Goal: Transaction & Acquisition: Obtain resource

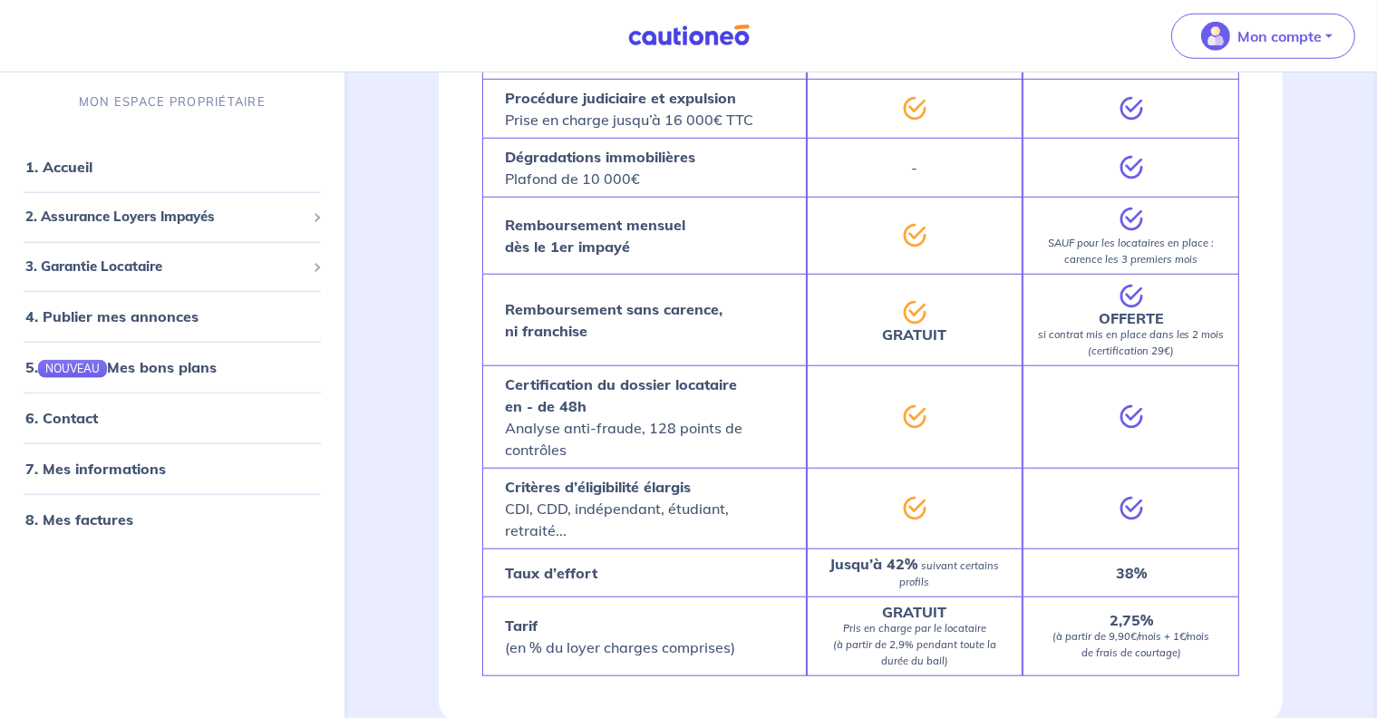
scroll to position [1644, 0]
click at [1285, 37] on p "Mon compte" at bounding box center [1280, 36] width 84 height 22
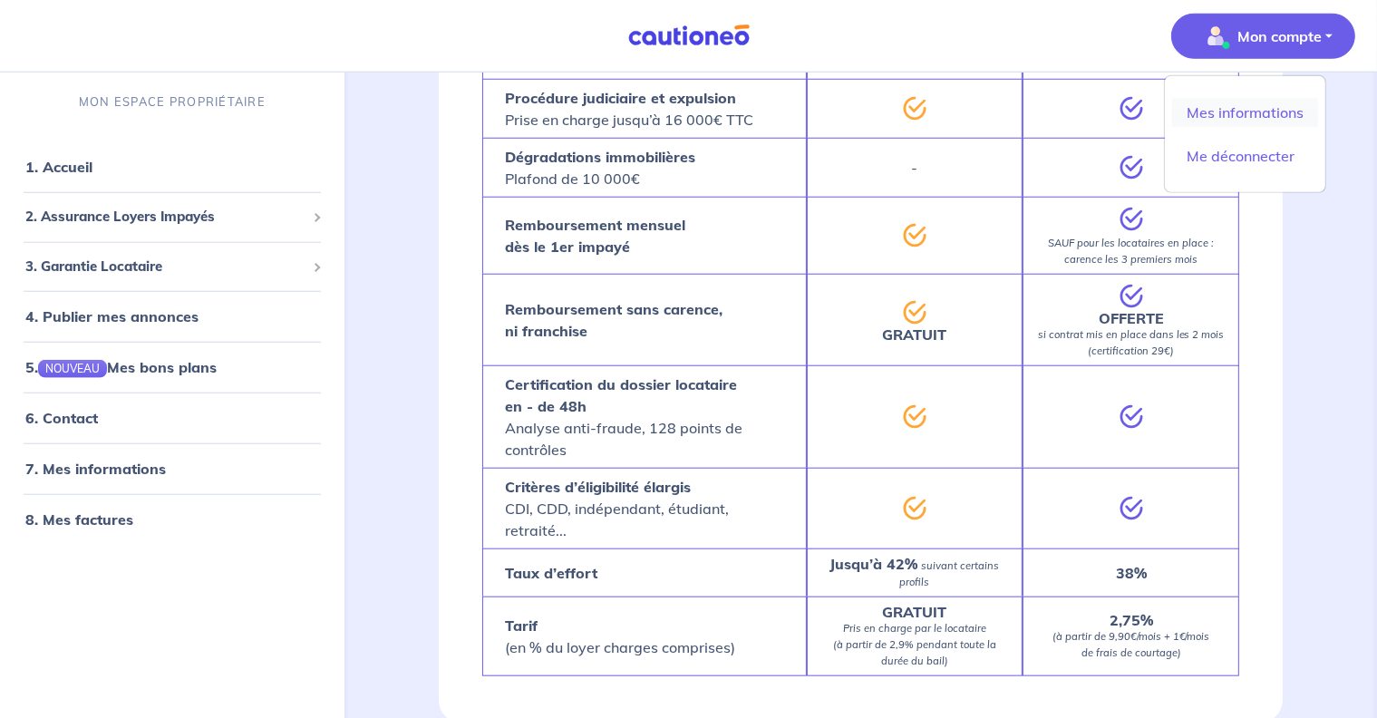
click at [1244, 112] on link "Mes informations" at bounding box center [1245, 112] width 146 height 29
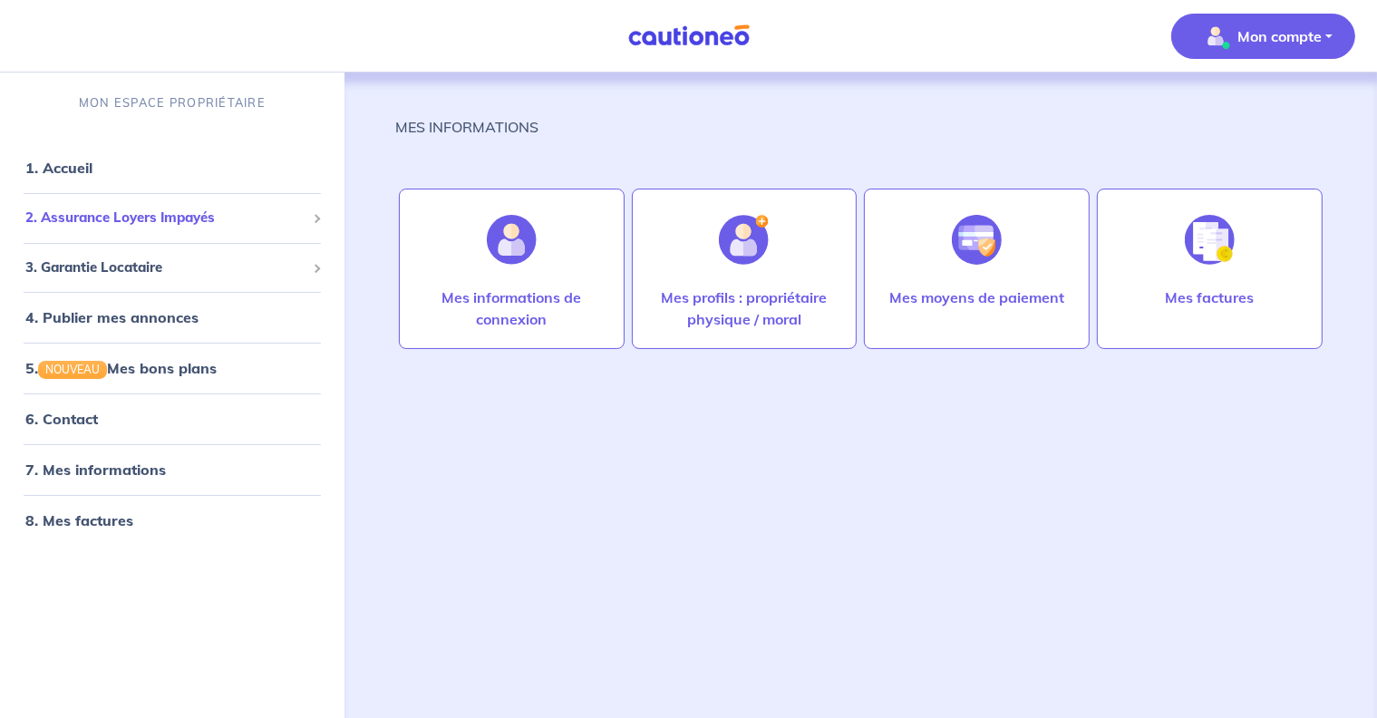
click at [119, 214] on span "2. Assurance Loyers Impayés" at bounding box center [165, 218] width 280 height 21
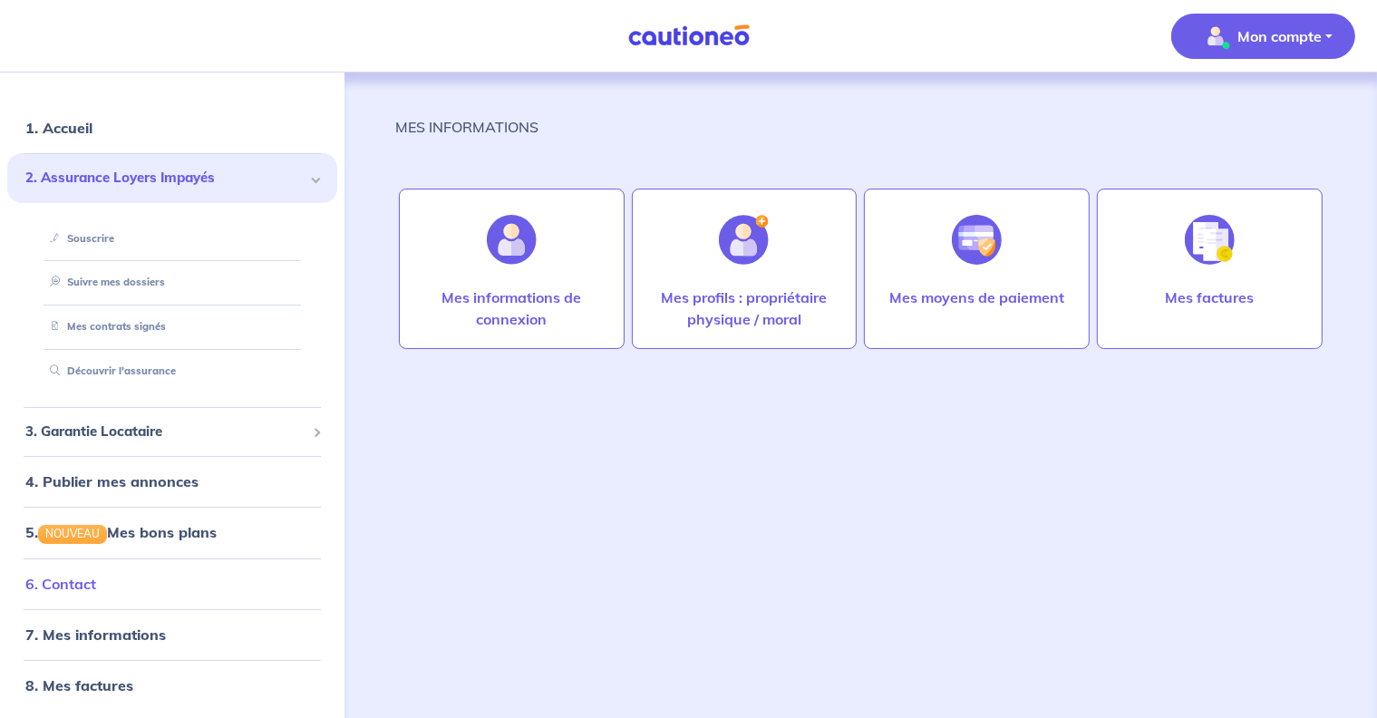
click at [96, 585] on link "6. Contact" at bounding box center [60, 584] width 71 height 18
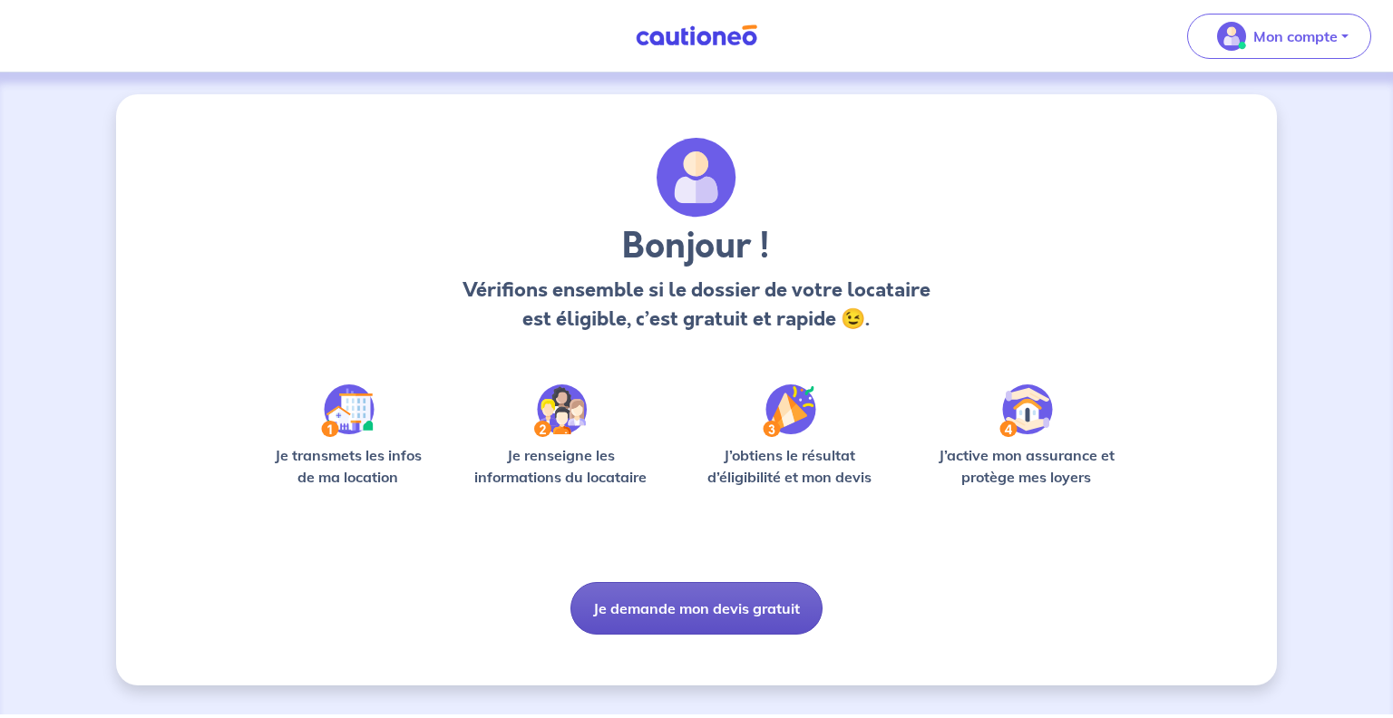
click at [711, 606] on button "Je demande mon devis gratuit" at bounding box center [696, 608] width 252 height 53
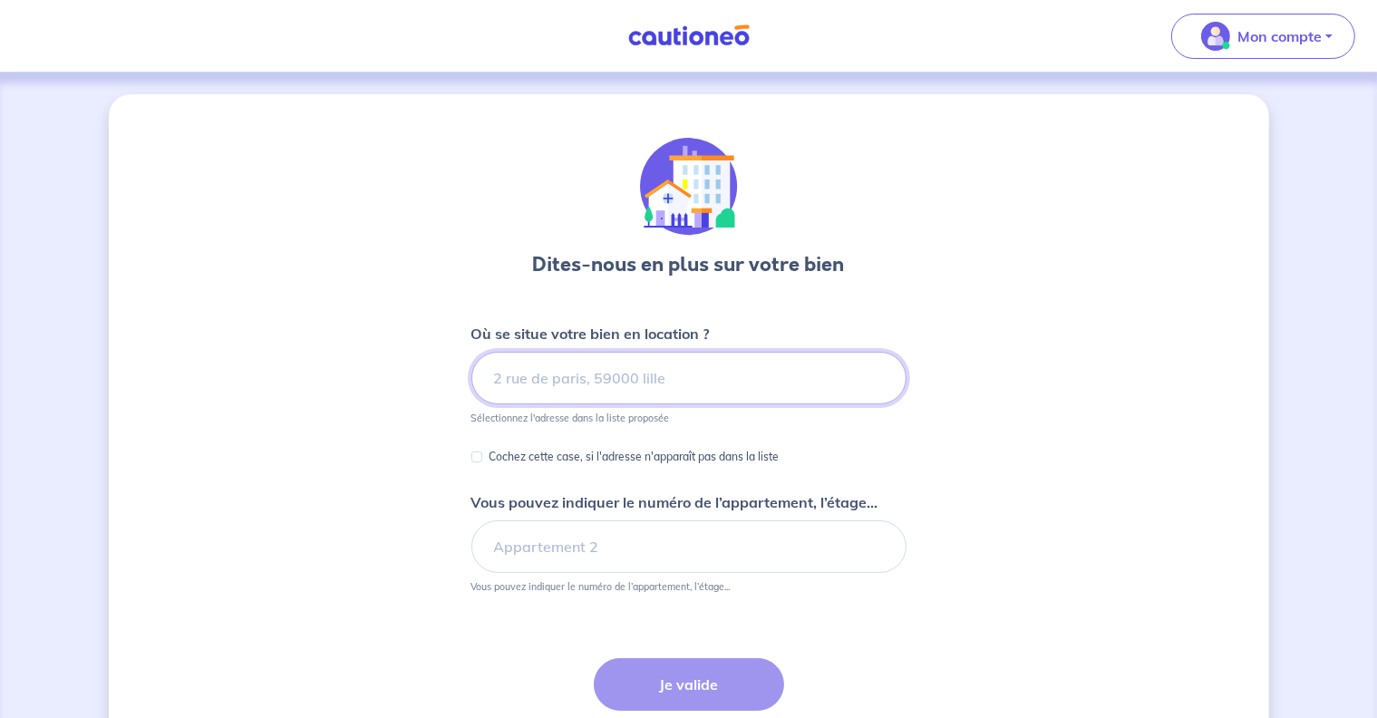
click at [564, 370] on input at bounding box center [688, 378] width 435 height 53
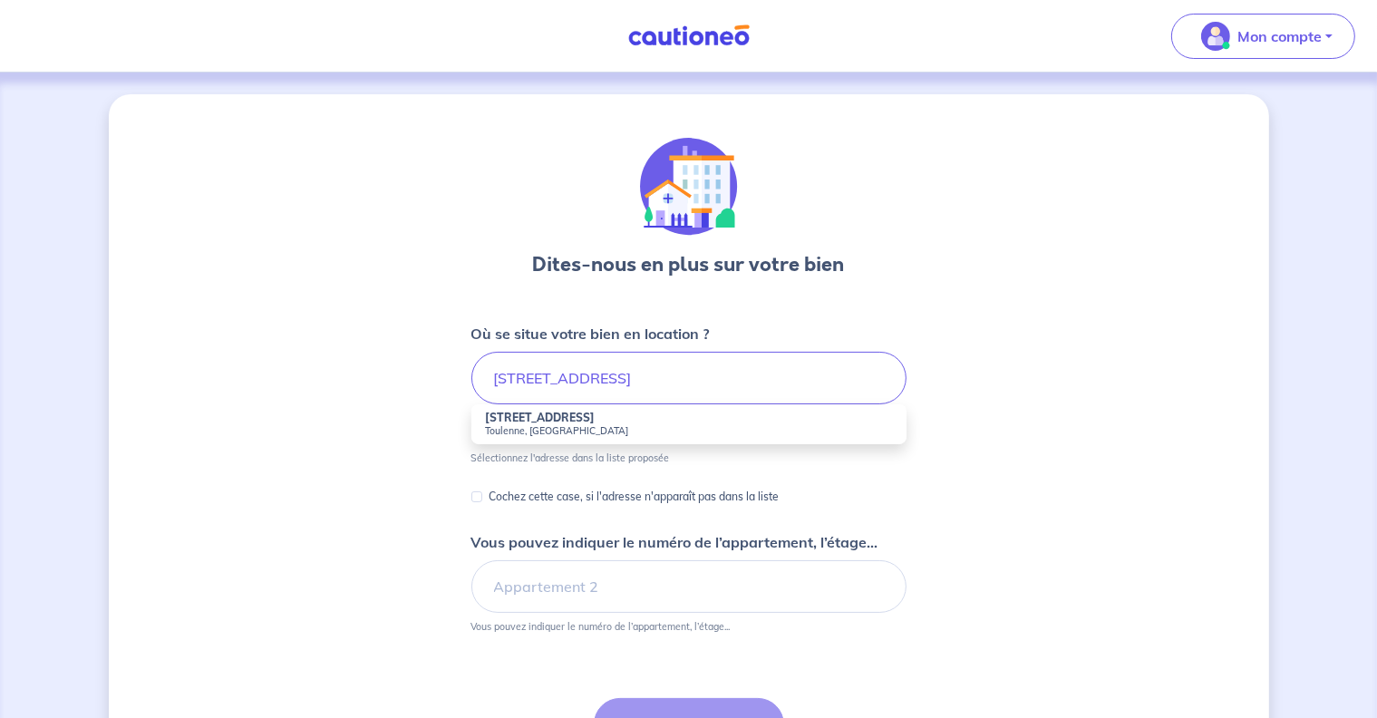
click at [512, 425] on small "Toulenne, France" at bounding box center [689, 430] width 406 height 13
type input "30 Bis Rue de la Caminasse, Toulenne, France"
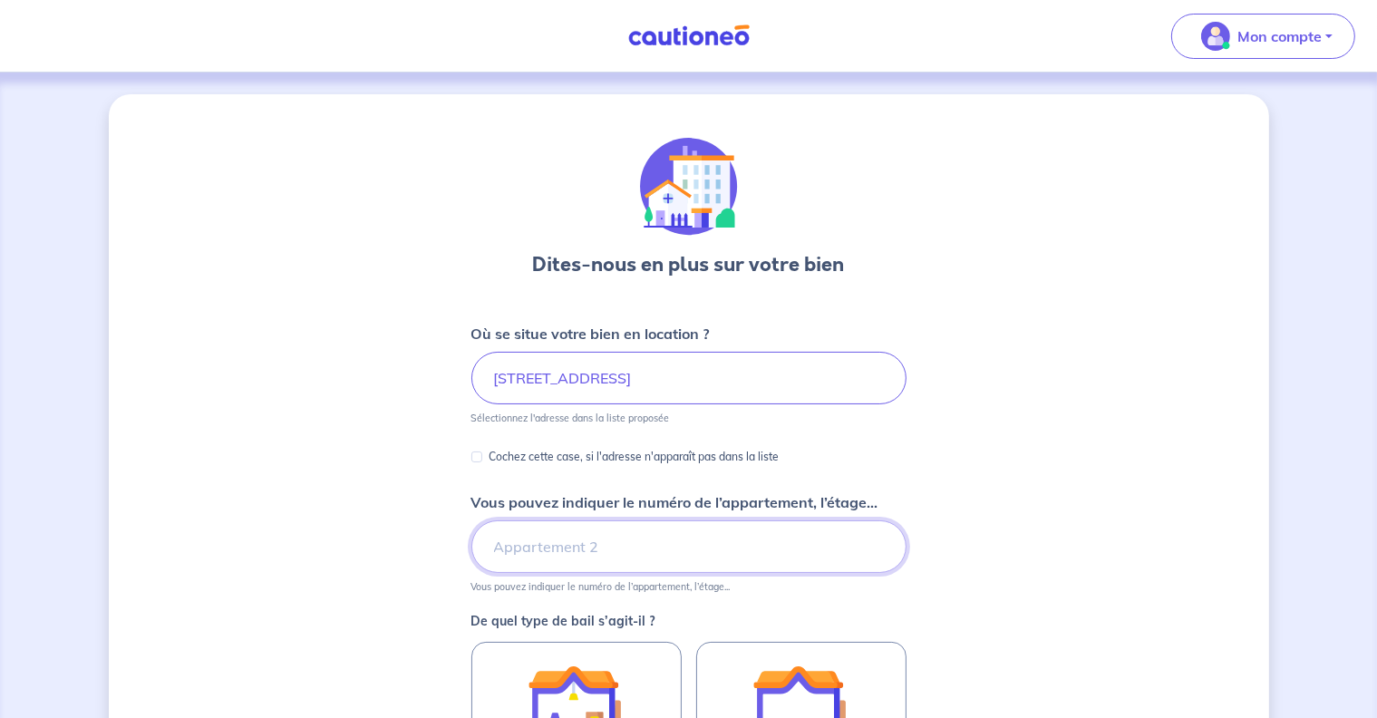
click at [549, 548] on input "Vous pouvez indiquer le numéro de l’appartement, l’étage..." at bounding box center [688, 546] width 435 height 53
type input "30bis"
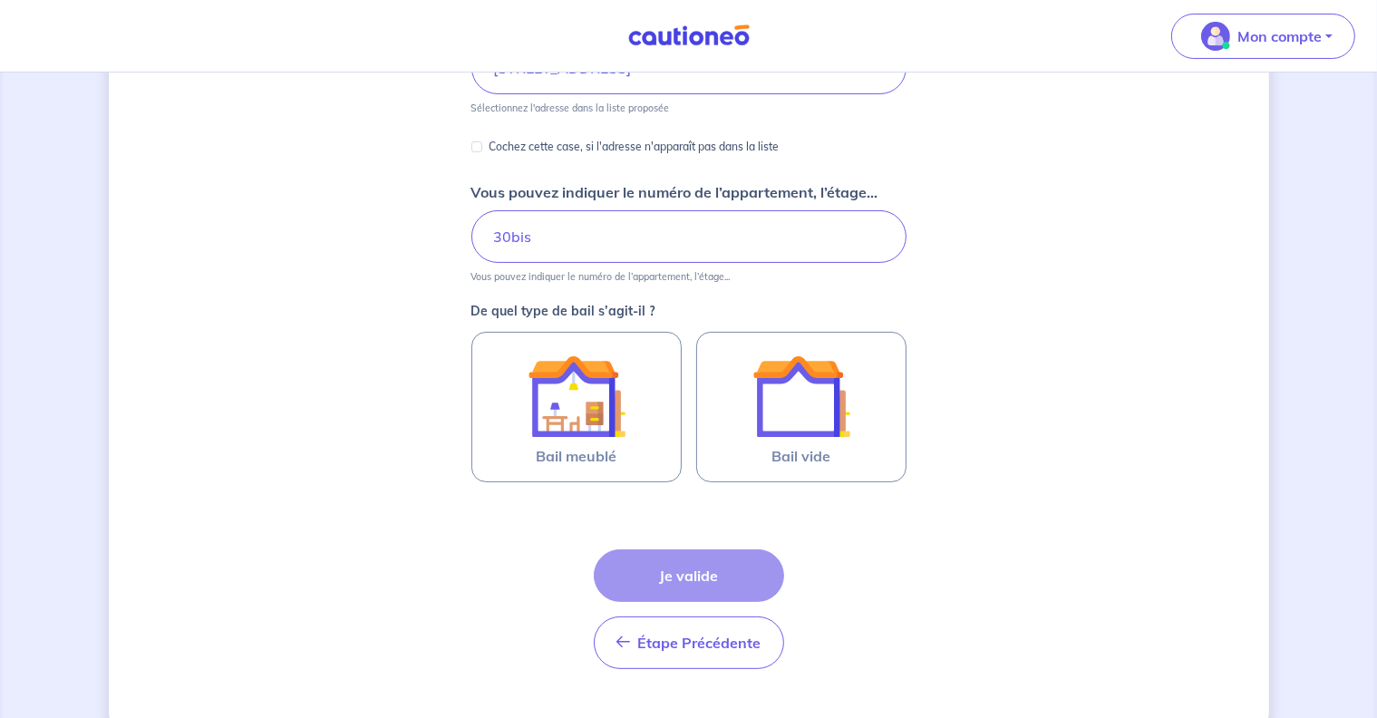
scroll to position [323, 0]
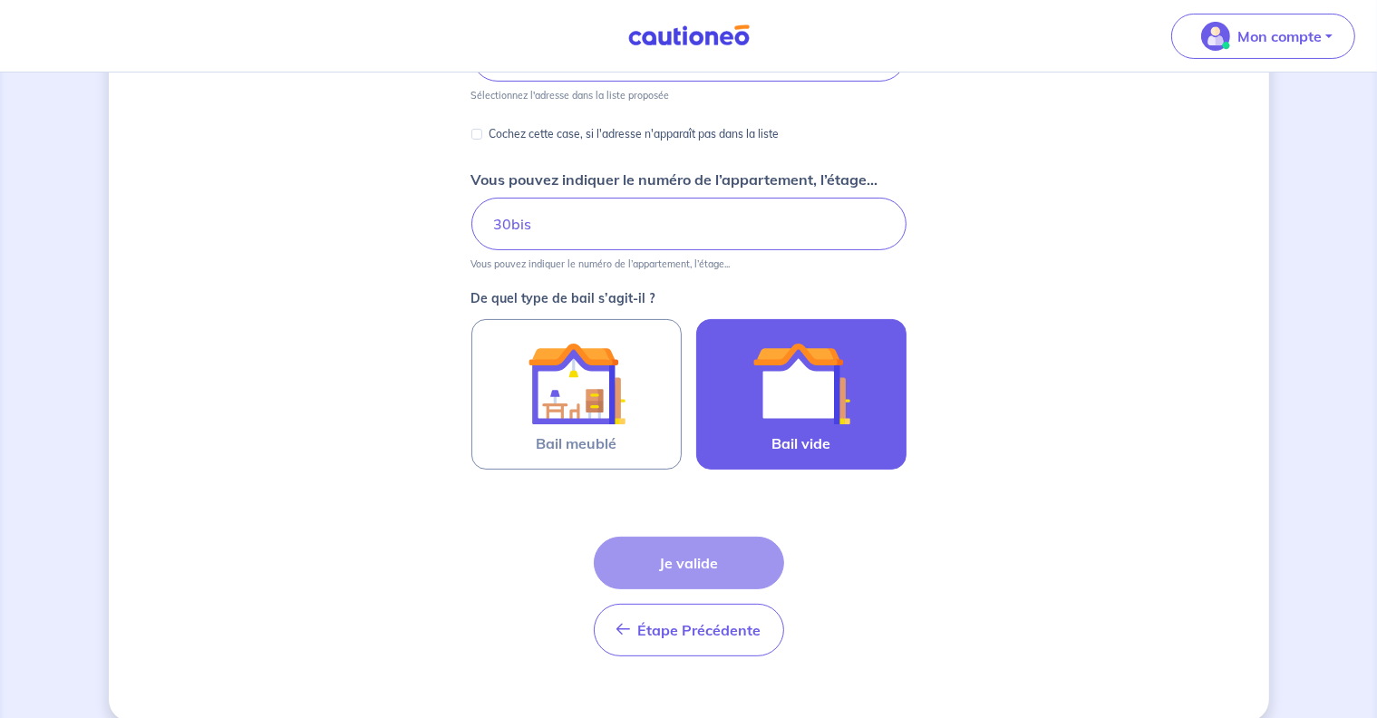
click at [801, 384] on img at bounding box center [802, 384] width 98 height 98
click at [0, 0] on input "Bail vide" at bounding box center [0, 0] width 0 height 0
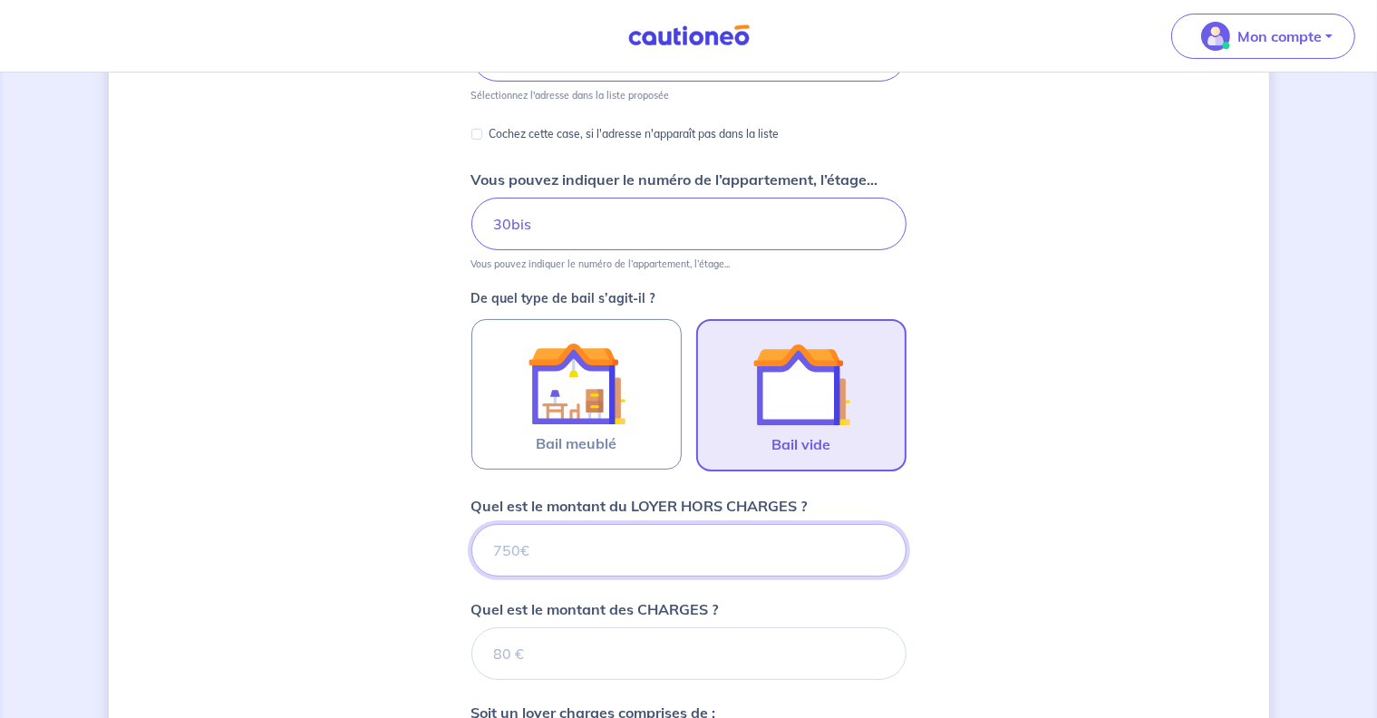
click at [544, 549] on input "Quel est le montant du LOYER HORS CHARGES ?" at bounding box center [688, 550] width 435 height 53
type input "80"
type input "808"
type input "808.9"
type input "808.91"
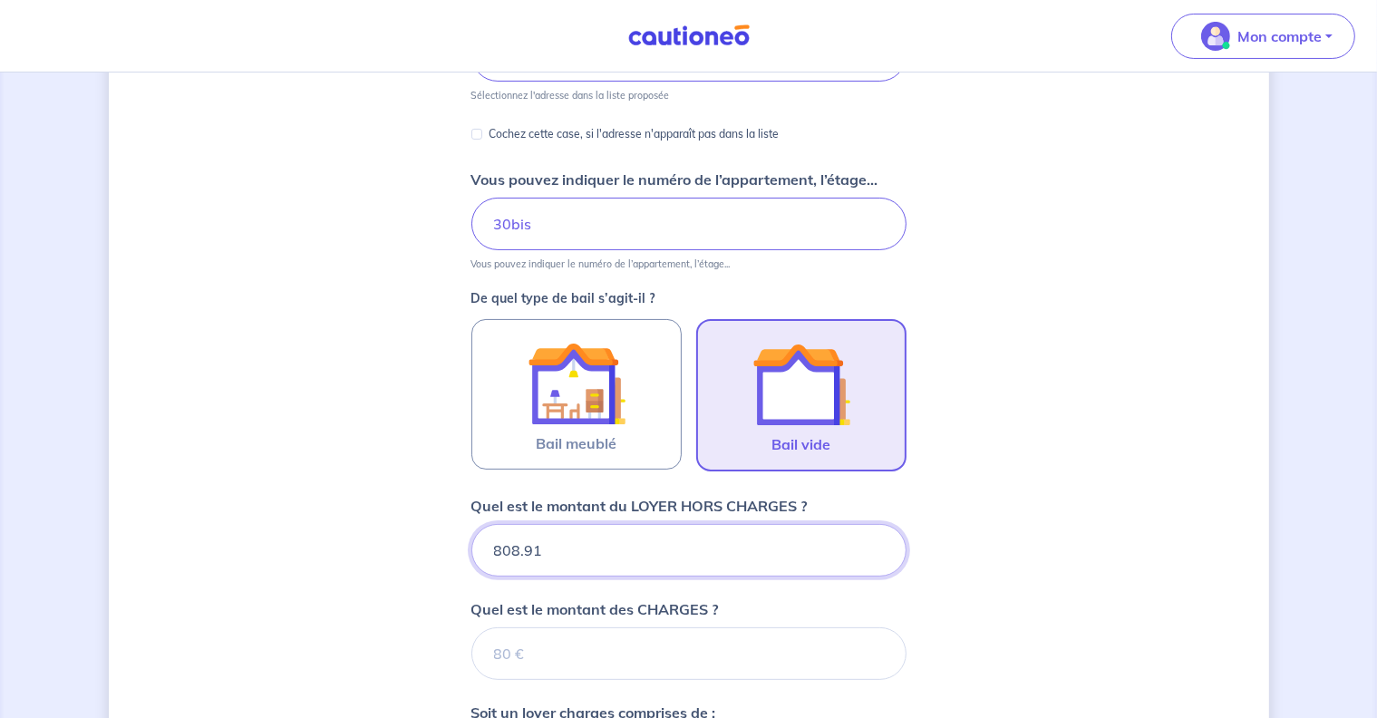
type input "808.91"
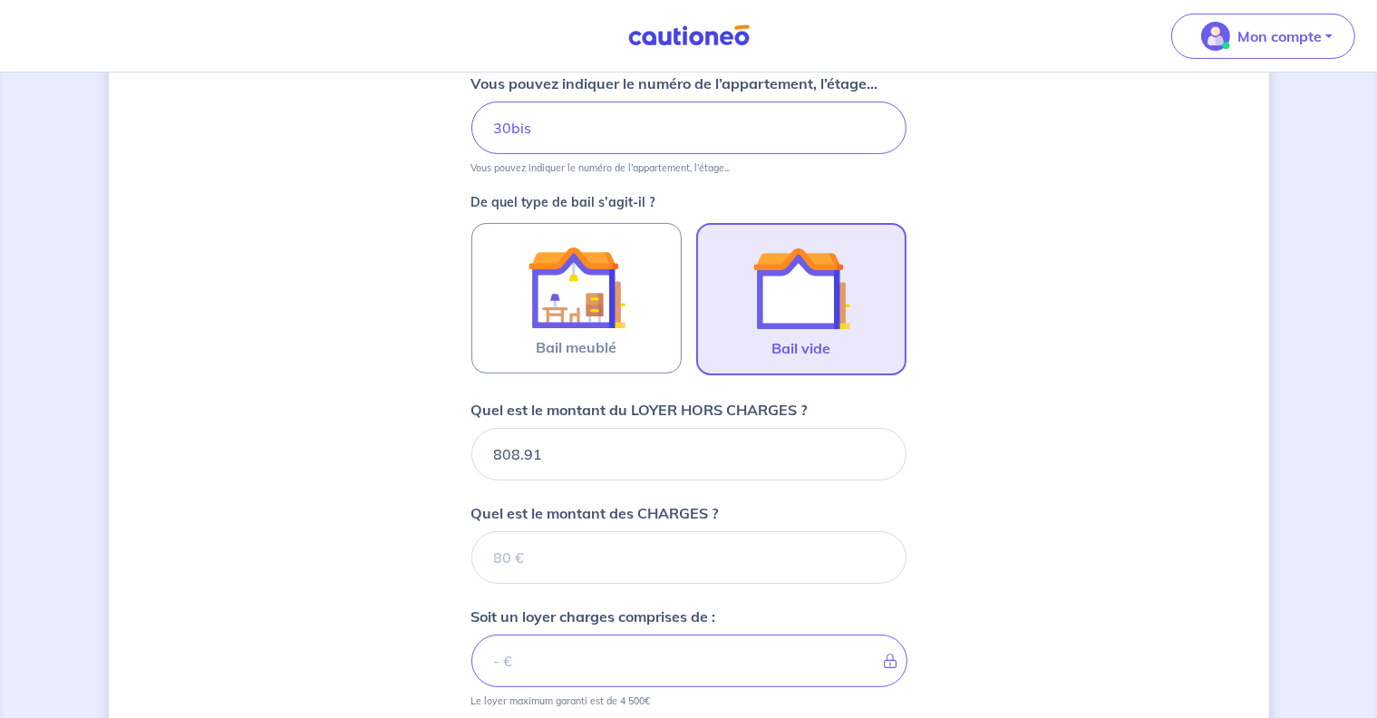
scroll to position [431, 0]
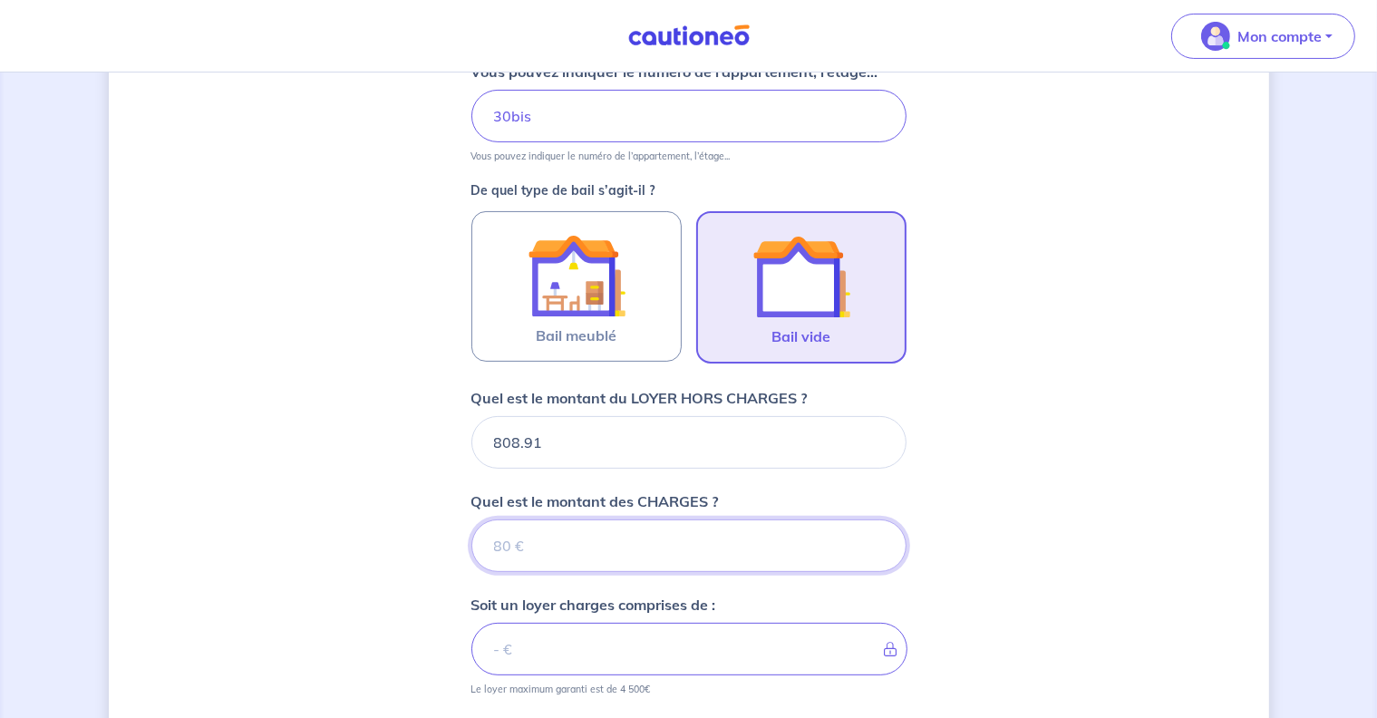
click at [543, 552] on input "Quel est le montant des CHARGES ?" at bounding box center [688, 546] width 435 height 53
type input "0"
type input "808.91"
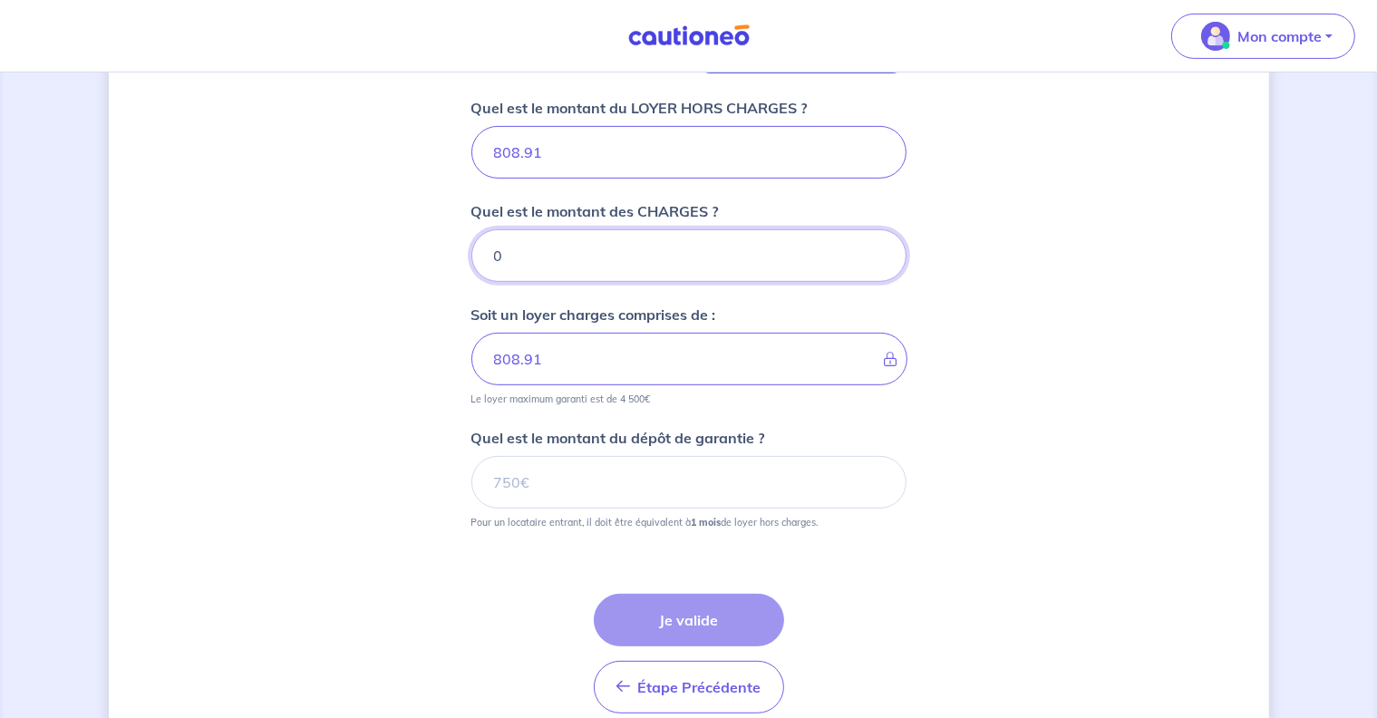
scroll to position [753, 0]
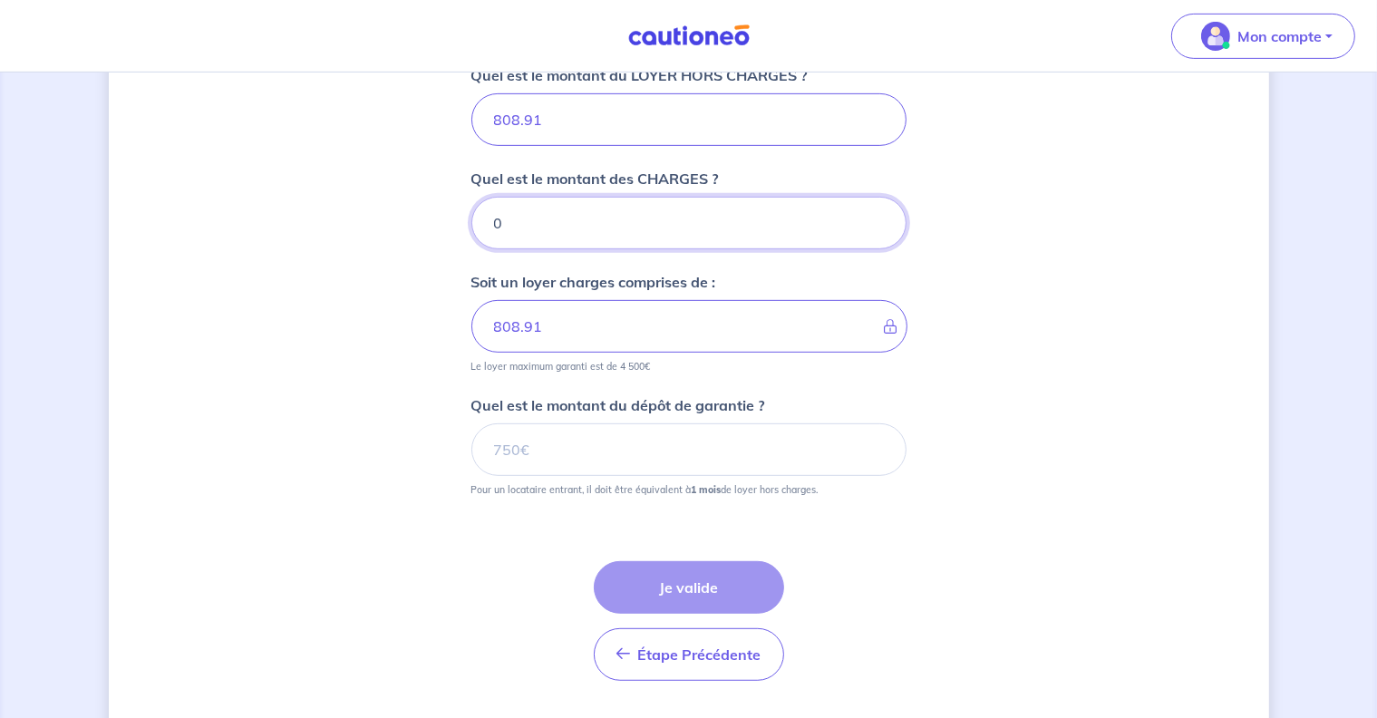
type input "0"
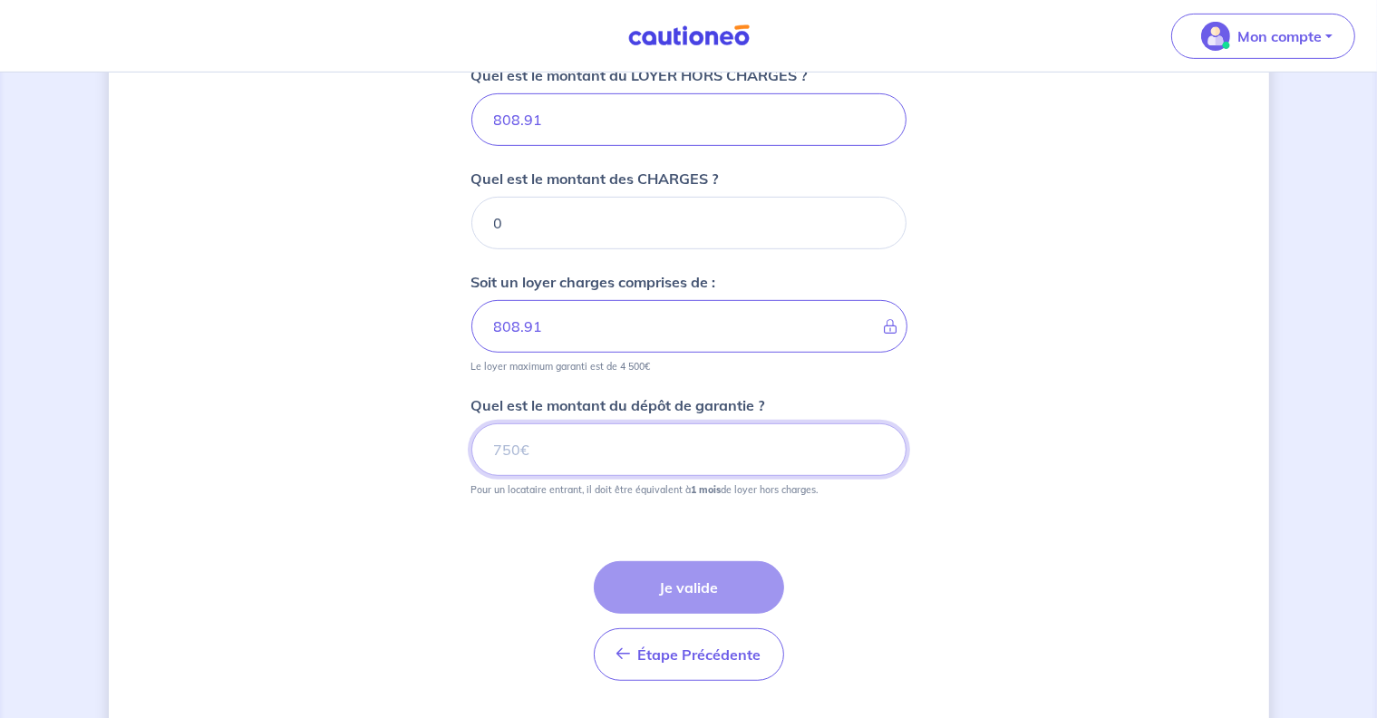
click at [538, 442] on input "Quel est le montant du dépôt de garantie ?" at bounding box center [688, 449] width 435 height 53
type input "808.91"
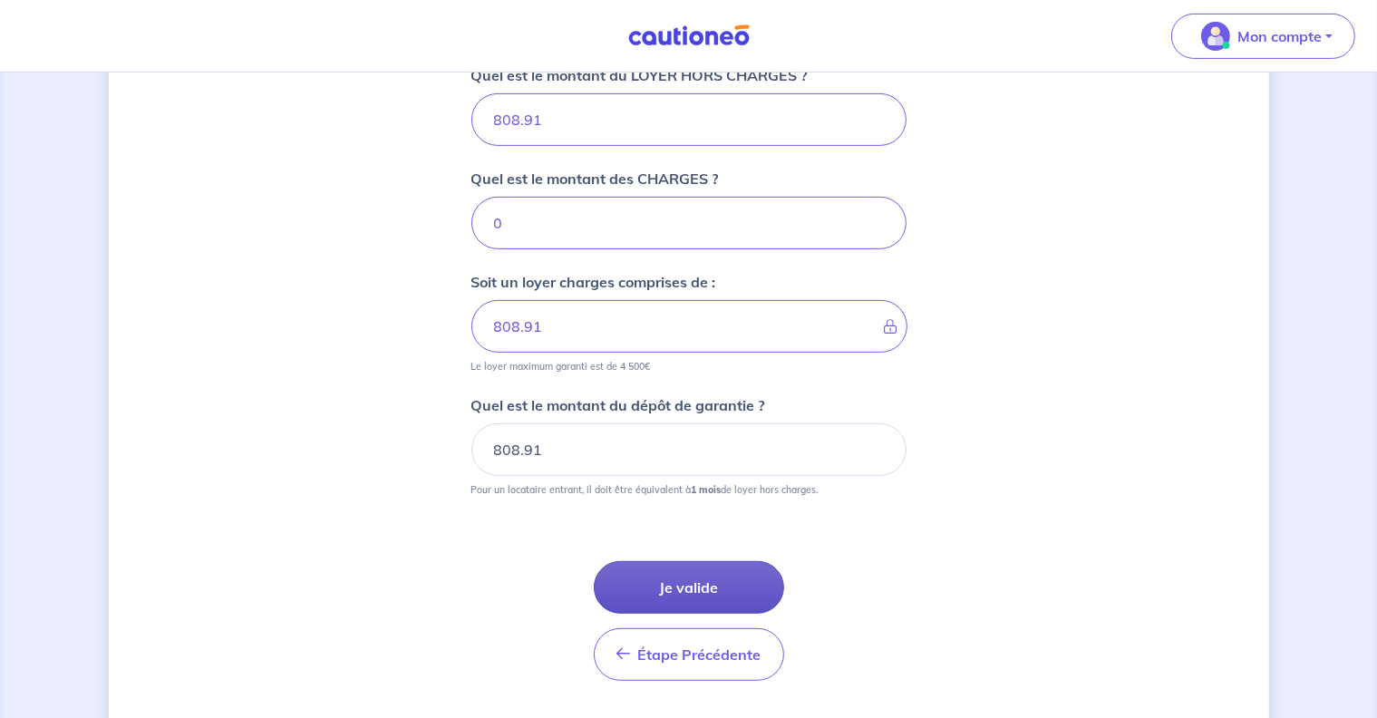
click at [682, 586] on button "Je valide" at bounding box center [689, 587] width 190 height 53
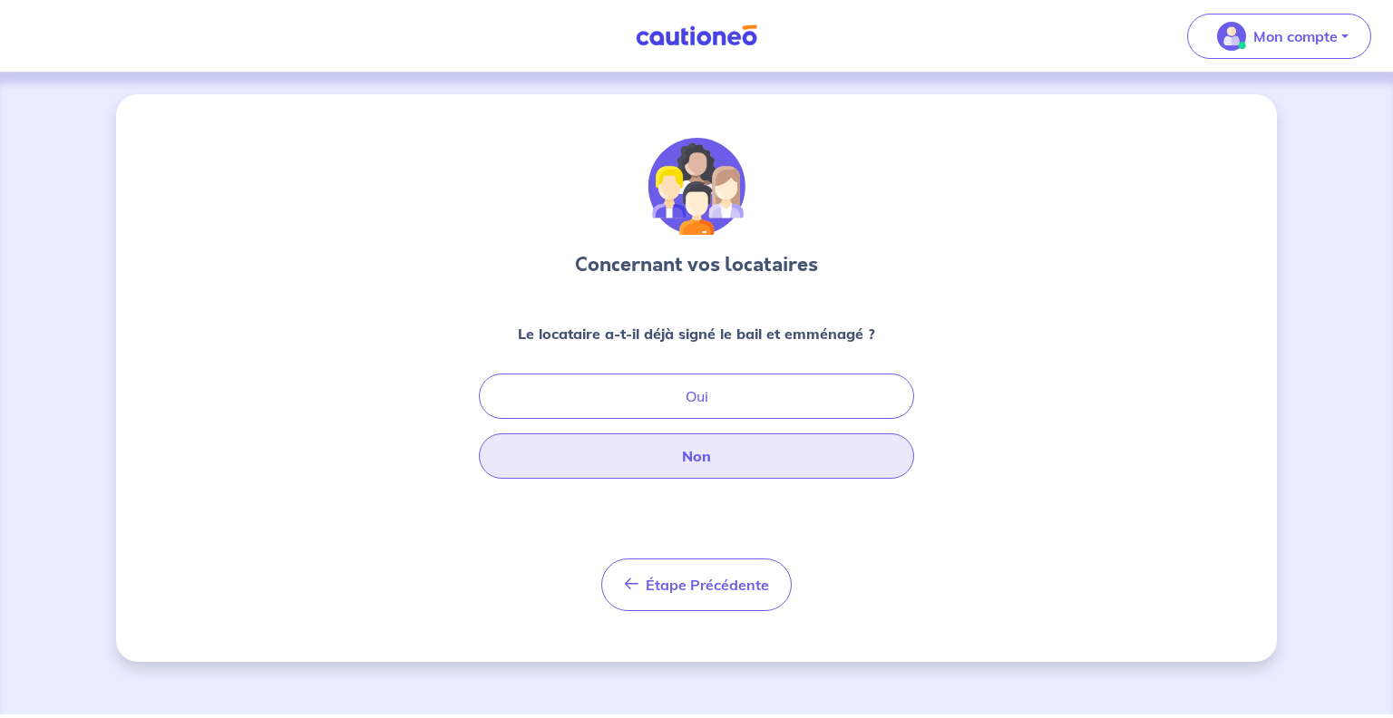
click at [682, 458] on button "Non" at bounding box center [696, 455] width 435 height 45
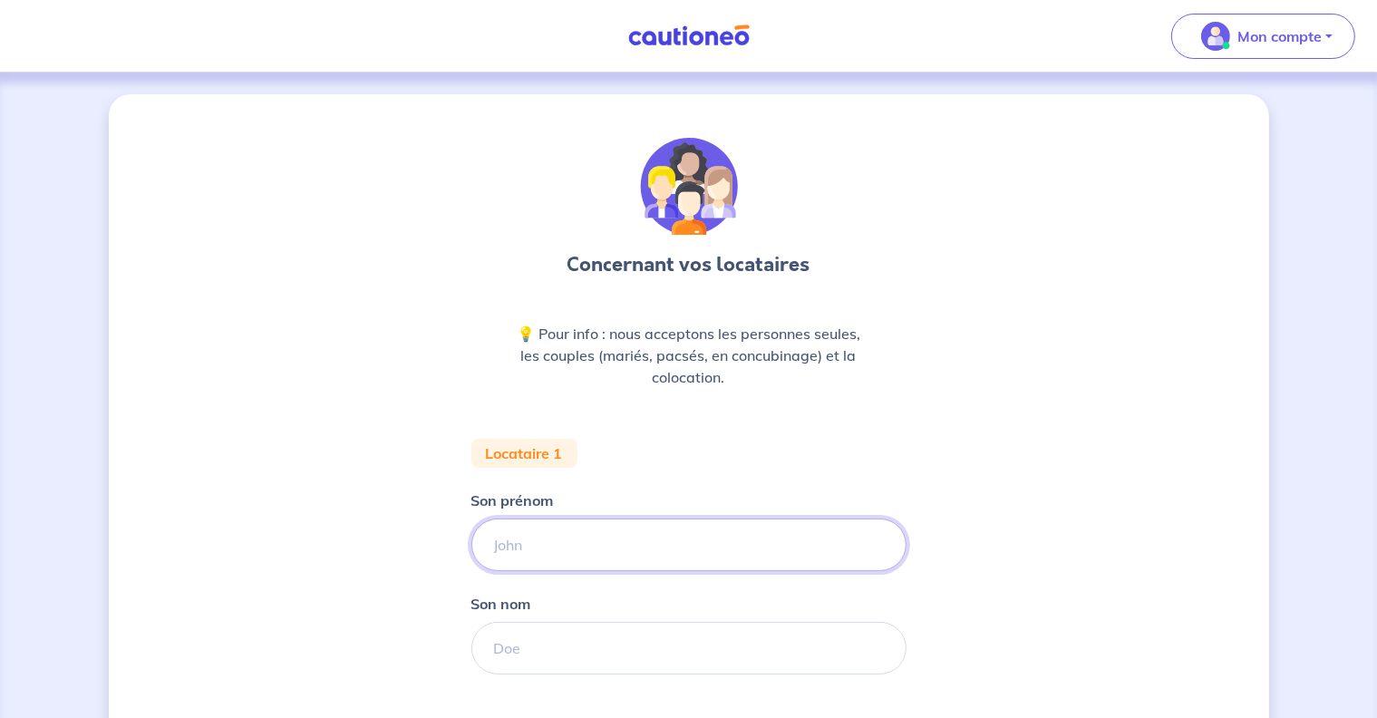
click at [578, 541] on input "Son prénom" at bounding box center [688, 545] width 435 height 53
type input "b"
type input "BRYAN"
click at [519, 640] on input "Son nom" at bounding box center [688, 648] width 435 height 53
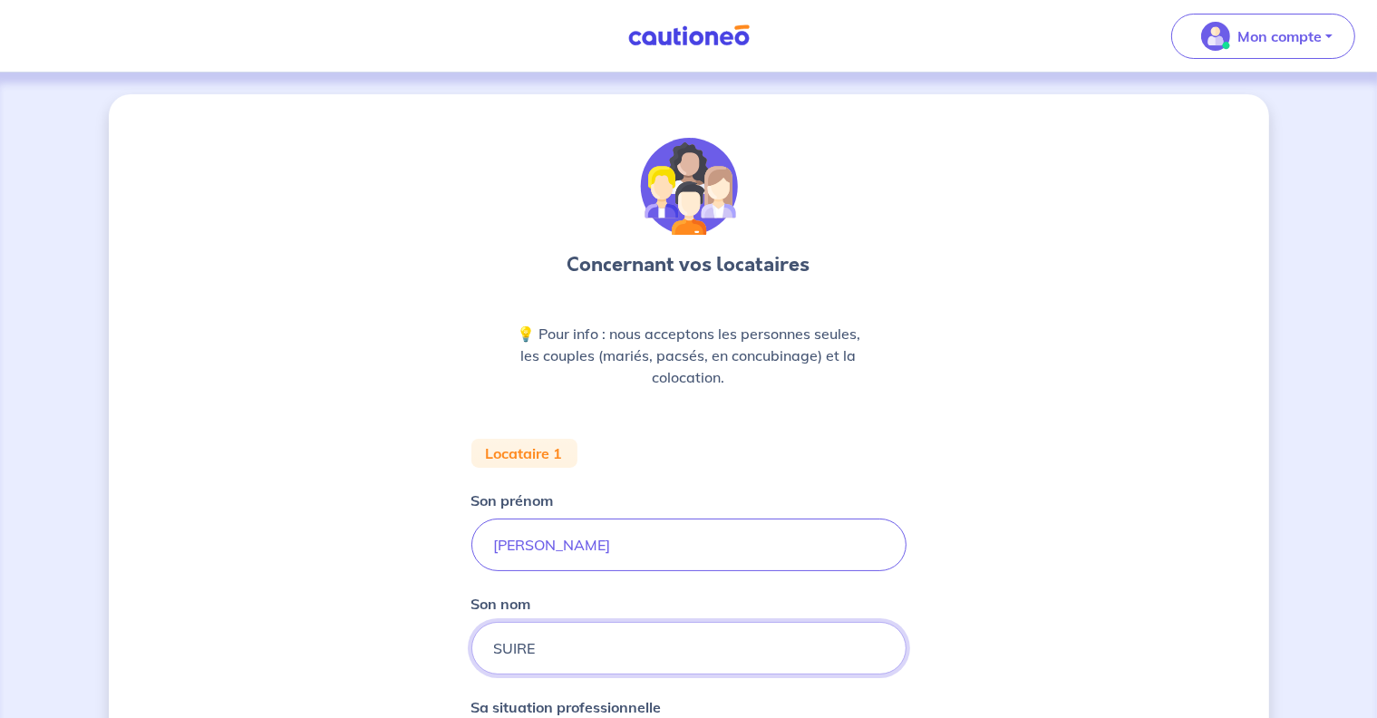
type input "SUIRE"
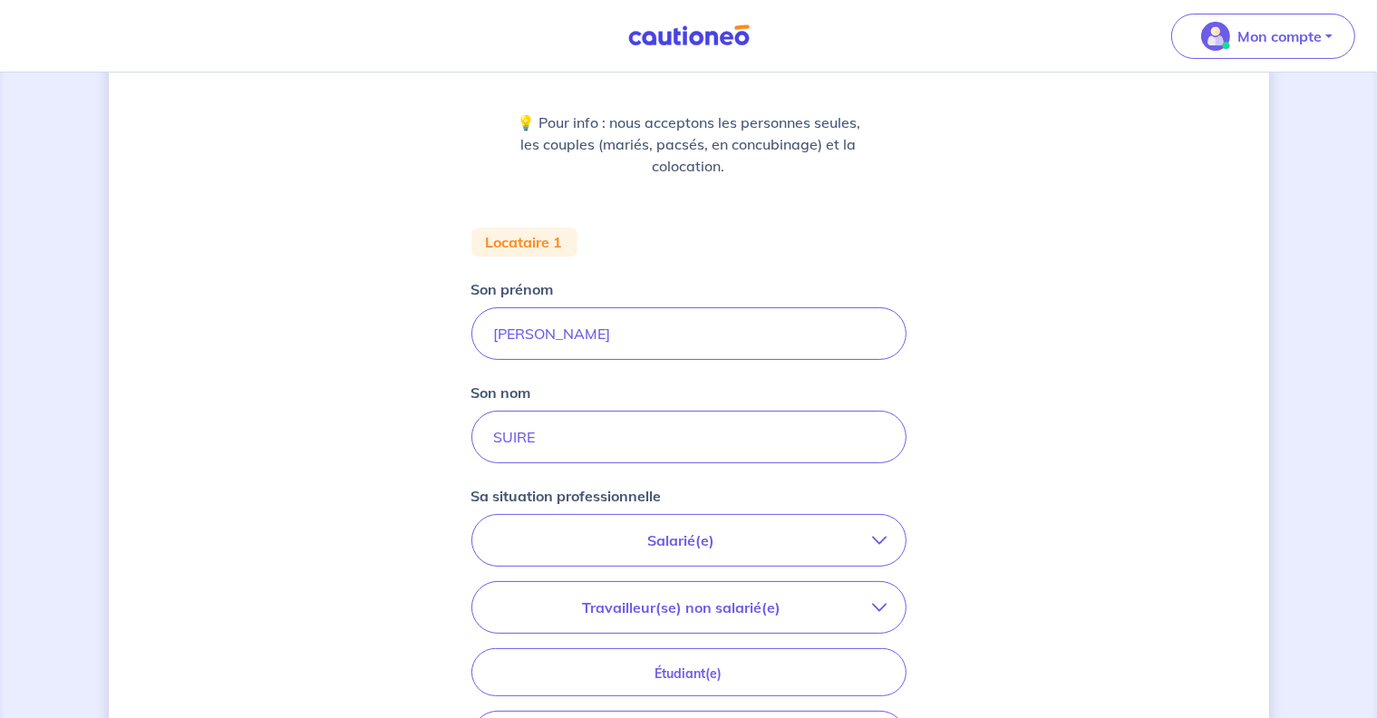
scroll to position [215, 0]
click at [881, 533] on icon "button" at bounding box center [880, 536] width 15 height 15
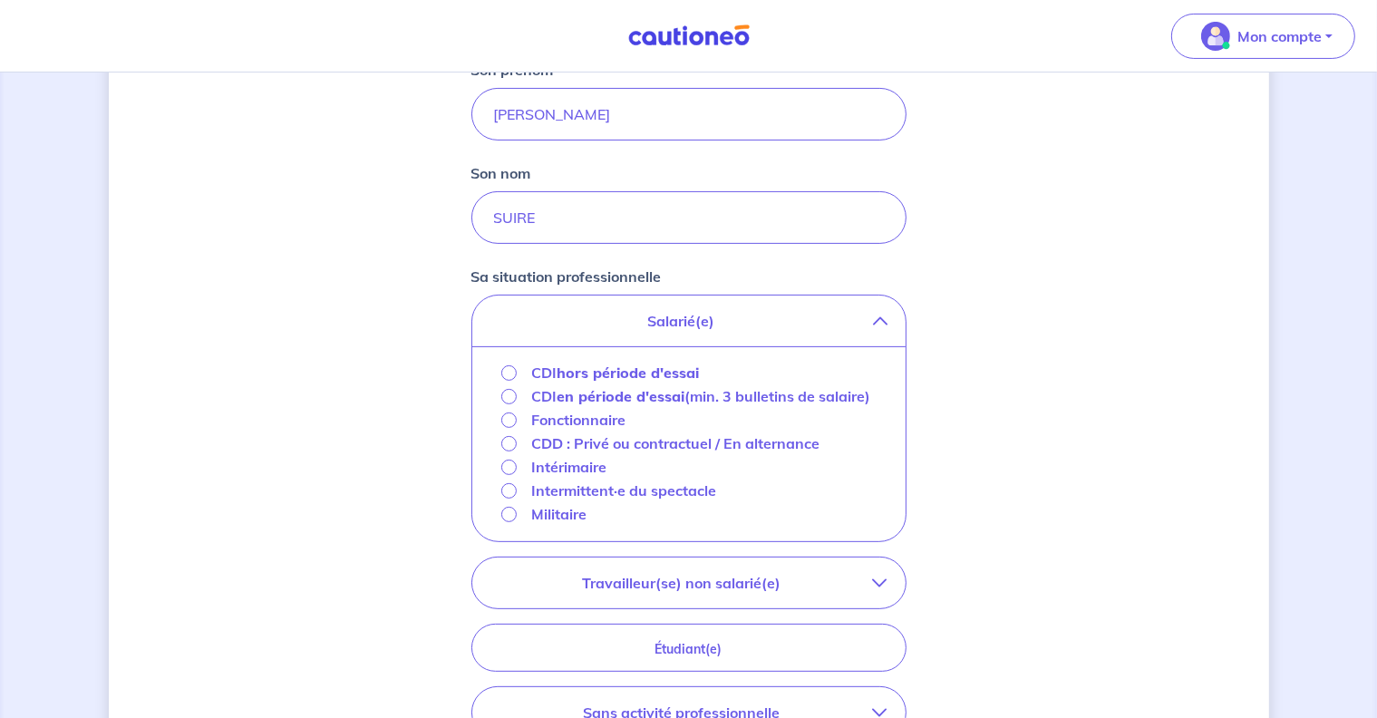
scroll to position [431, 0]
click at [508, 371] on input "CDI hors période d'essai" at bounding box center [508, 372] width 15 height 15
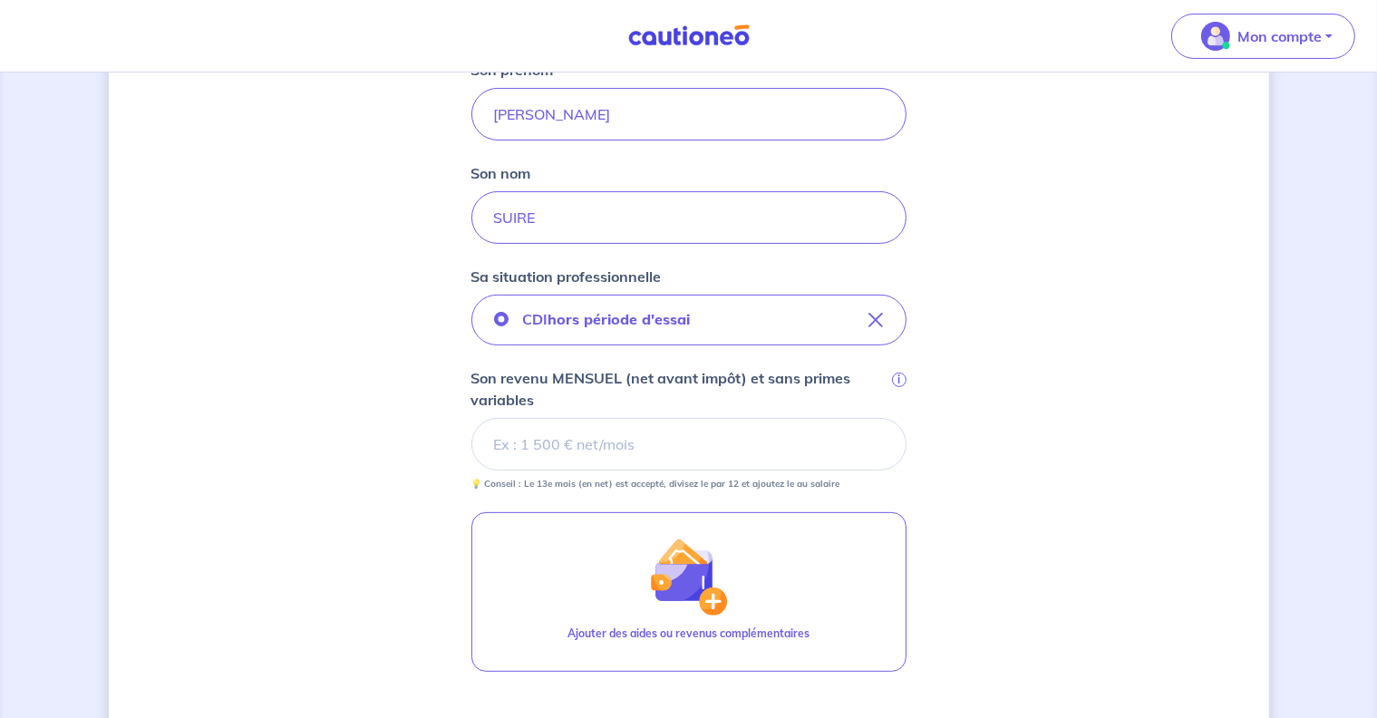
click at [620, 432] on input "Son revenu MENSUEL (net avant impôt) et sans primes variables i" at bounding box center [688, 444] width 435 height 53
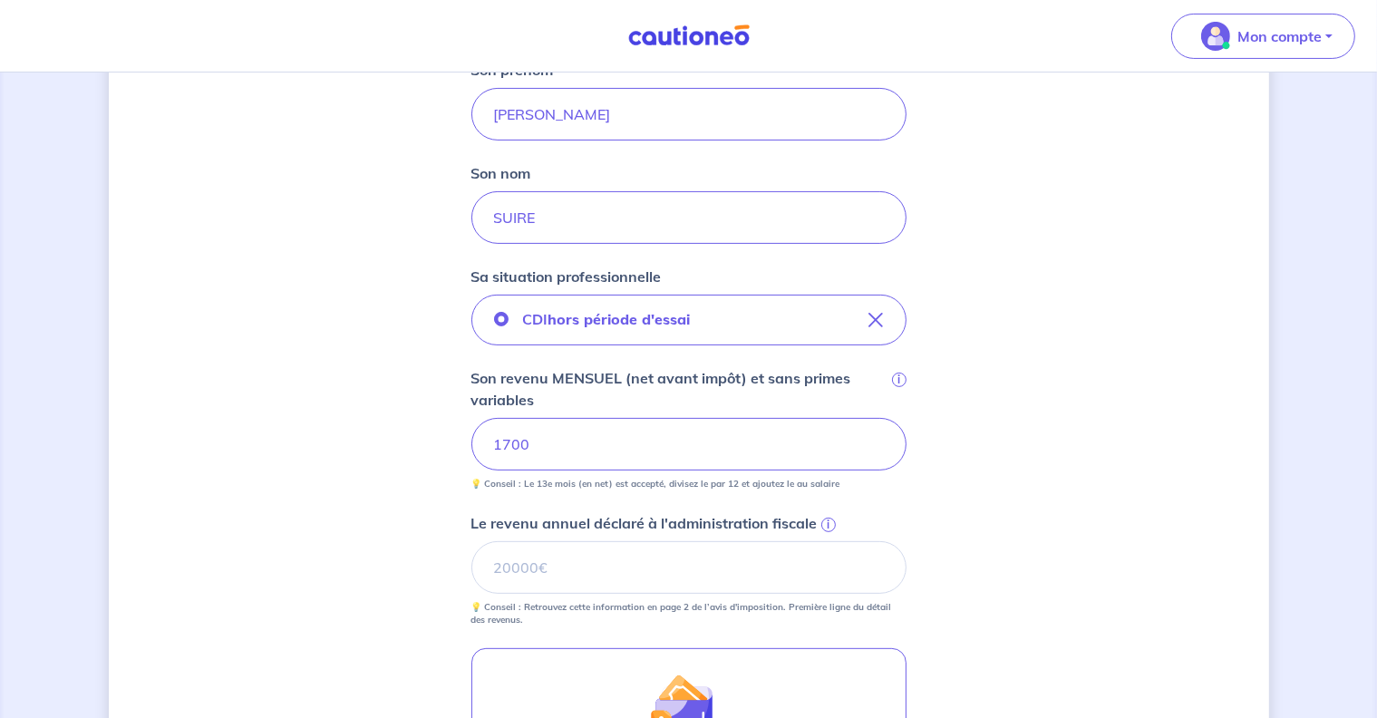
click at [828, 523] on span "i" at bounding box center [828, 525] width 15 height 15
click at [828, 541] on input "Le revenu annuel déclaré à l'administration fiscale i" at bounding box center [688, 567] width 435 height 53
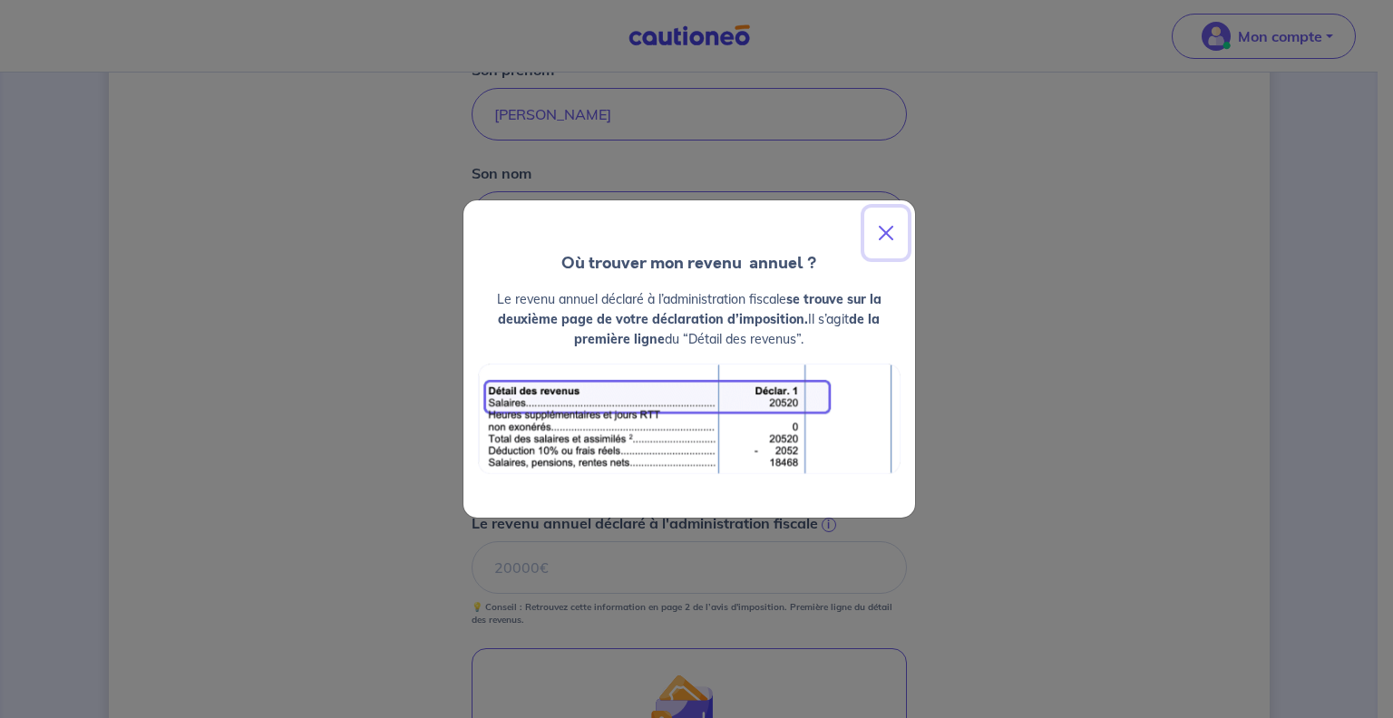
click at [881, 226] on button "Close" at bounding box center [886, 233] width 44 height 51
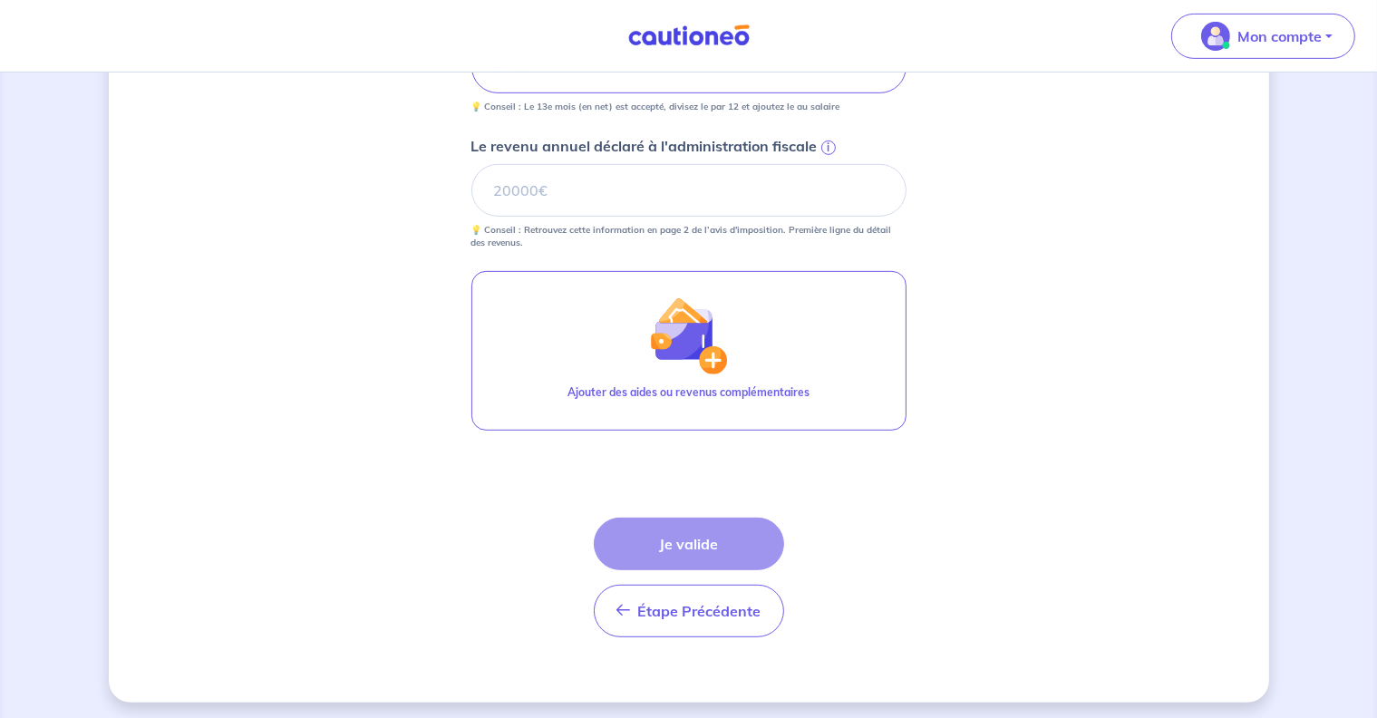
scroll to position [811, 0]
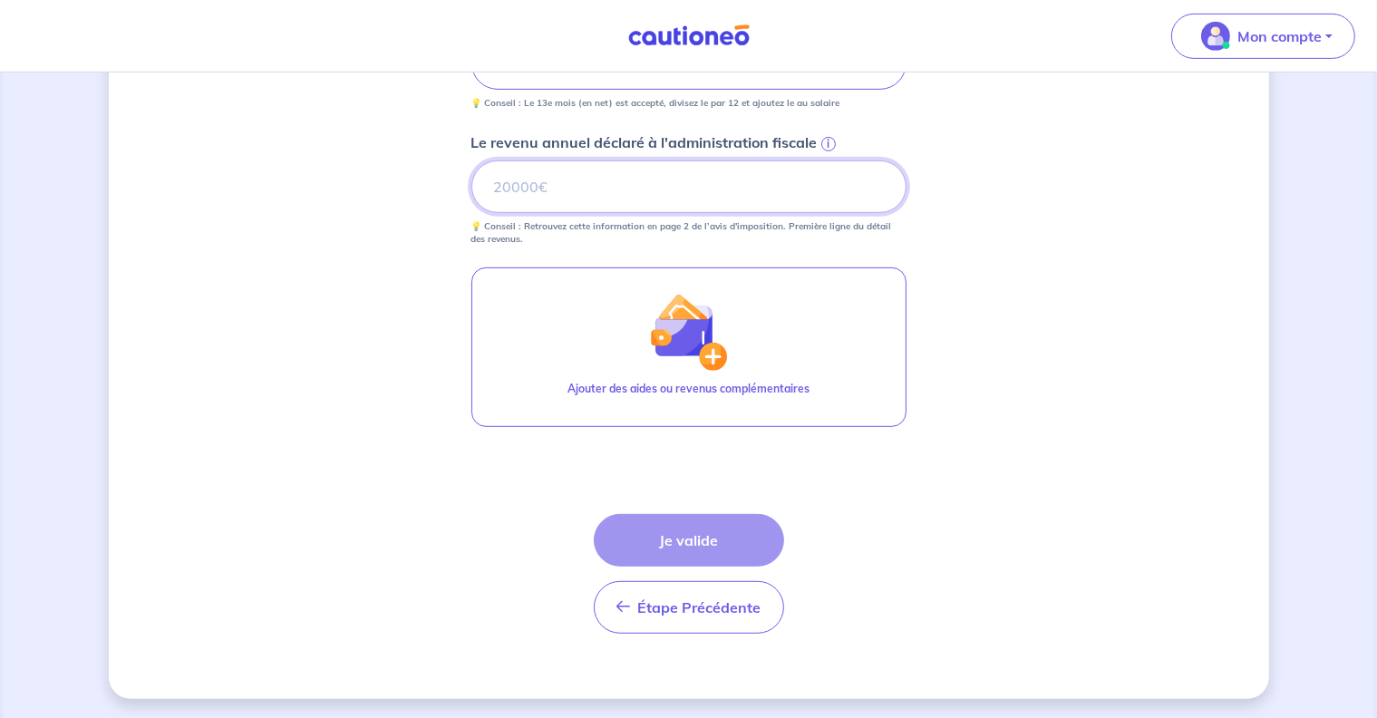
click at [525, 174] on input "Le revenu annuel déclaré à l'administration fiscale i" at bounding box center [688, 186] width 435 height 53
type input "18000"
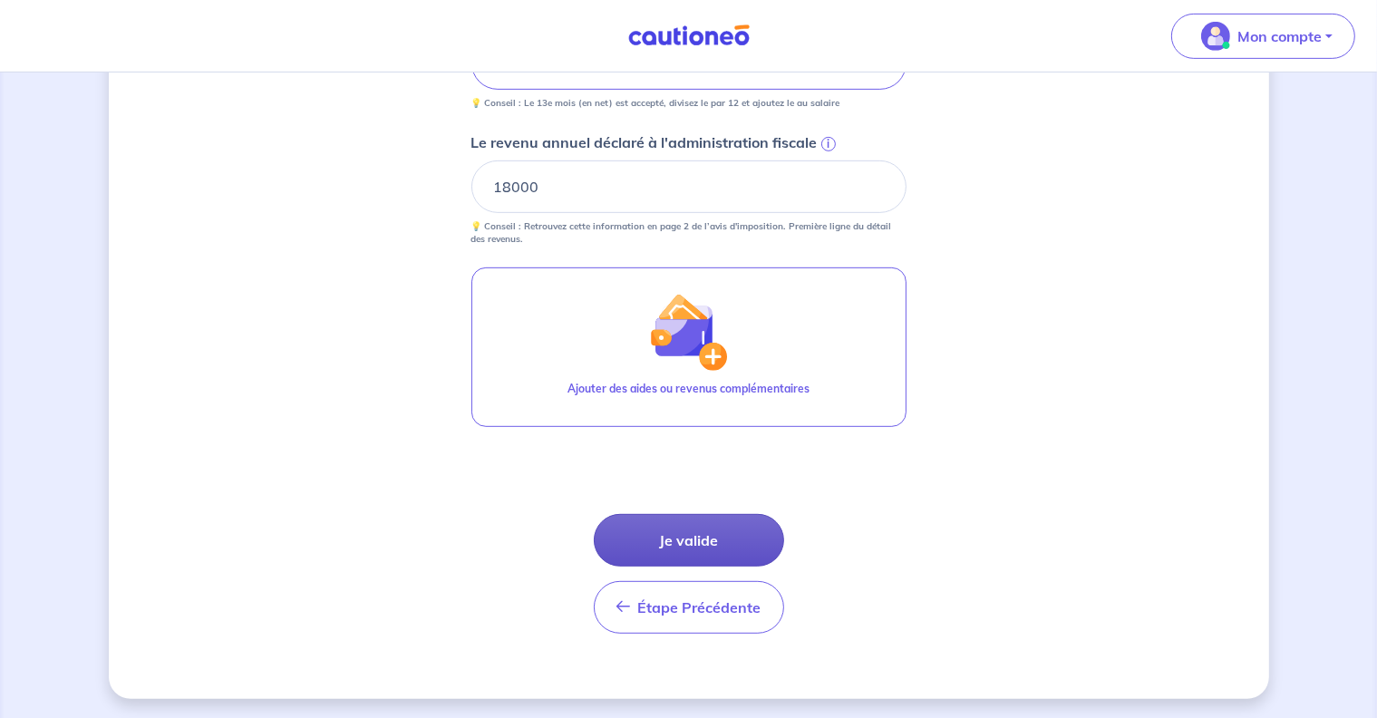
click at [686, 536] on button "Je valide" at bounding box center [689, 540] width 190 height 53
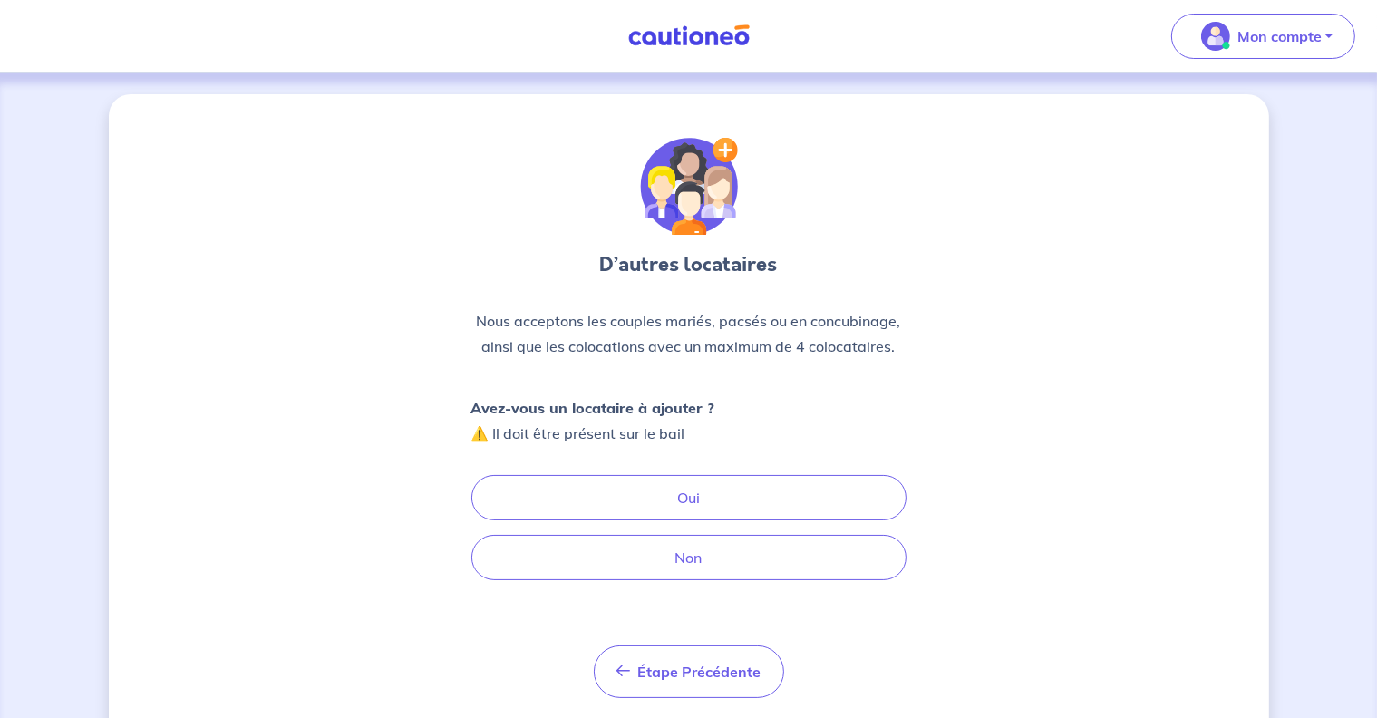
scroll to position [51, 0]
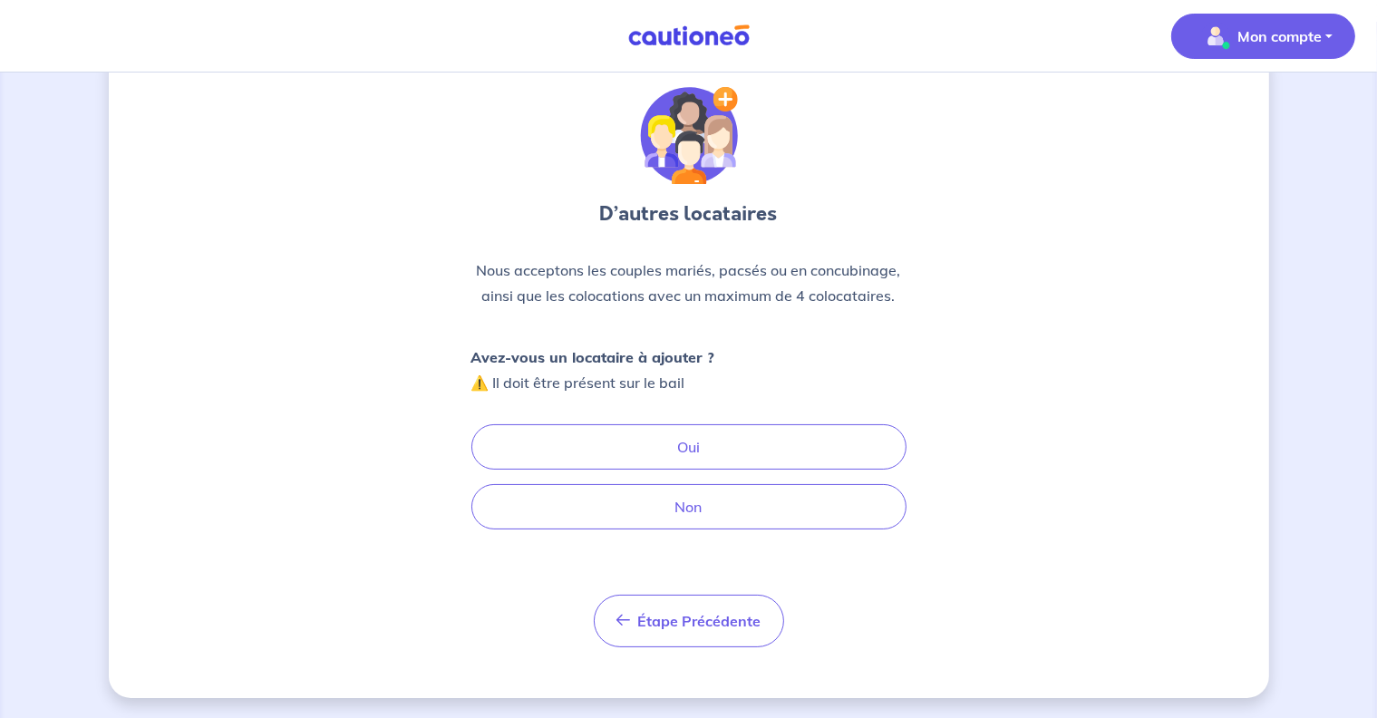
click at [1306, 37] on p "Mon compte" at bounding box center [1280, 36] width 84 height 22
click at [1229, 153] on link "Me déconnecter" at bounding box center [1245, 155] width 146 height 29
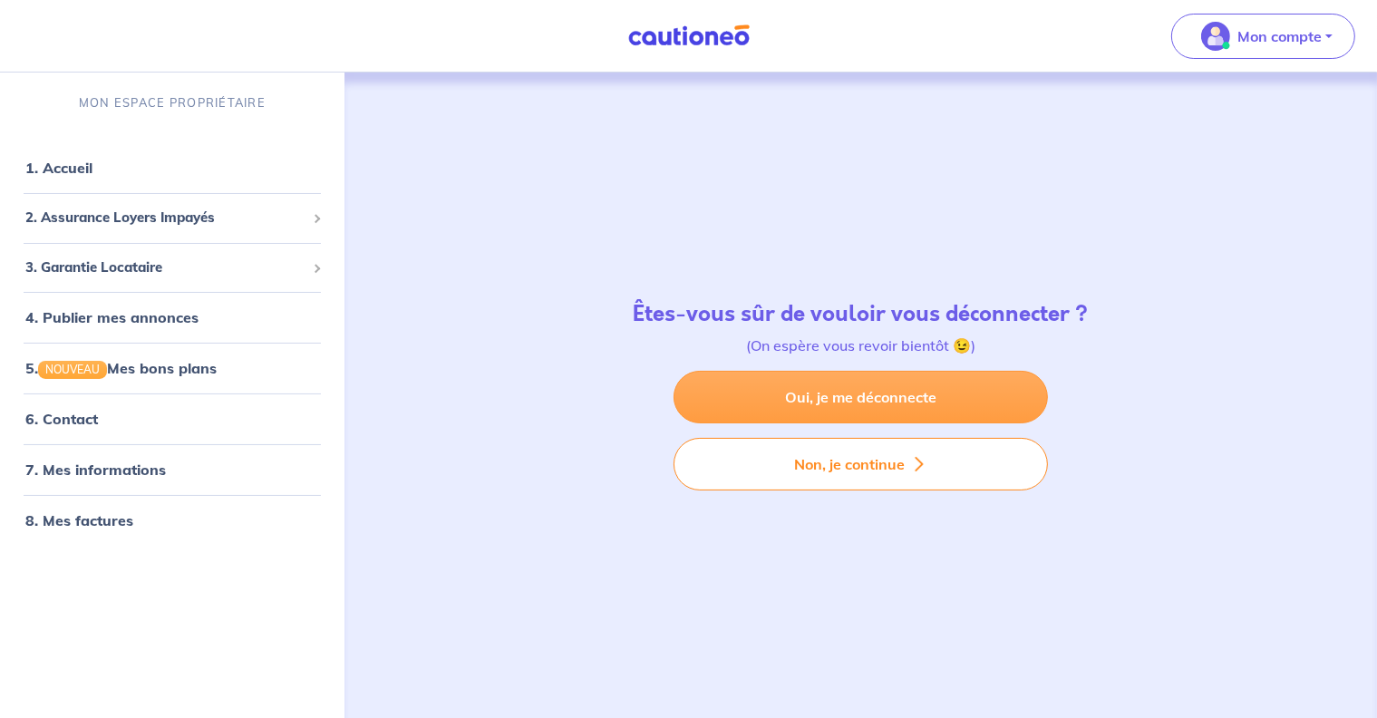
click at [831, 400] on link "Oui, je me déconnecte" at bounding box center [861, 397] width 374 height 53
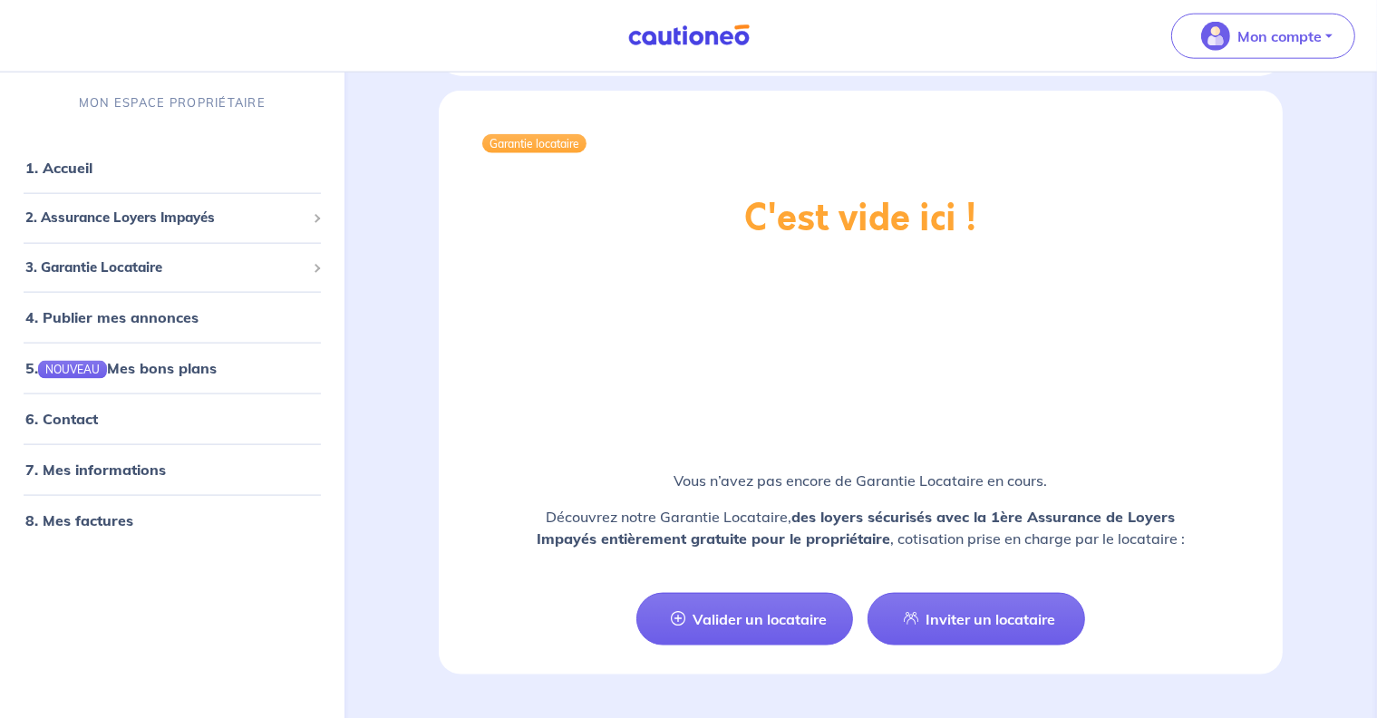
scroll to position [2290, 0]
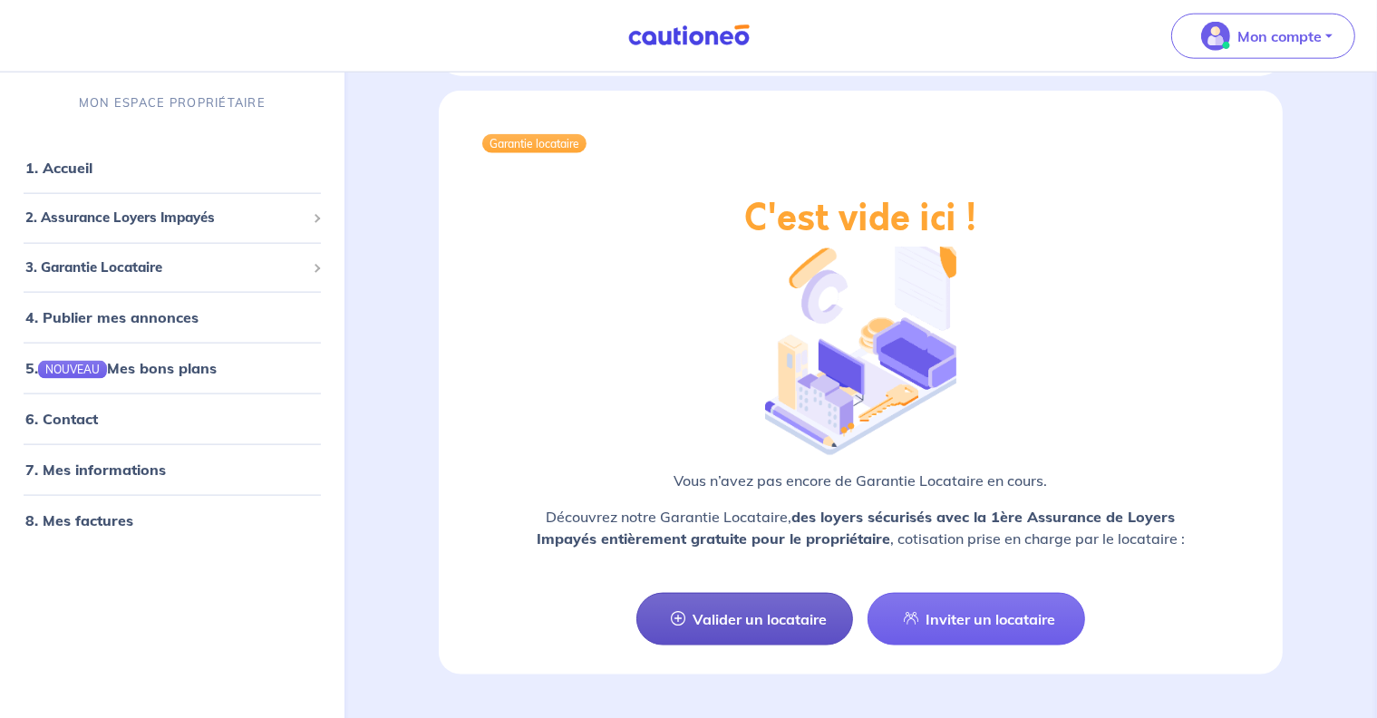
click at [747, 593] on link "Valider un locataire" at bounding box center [744, 619] width 217 height 53
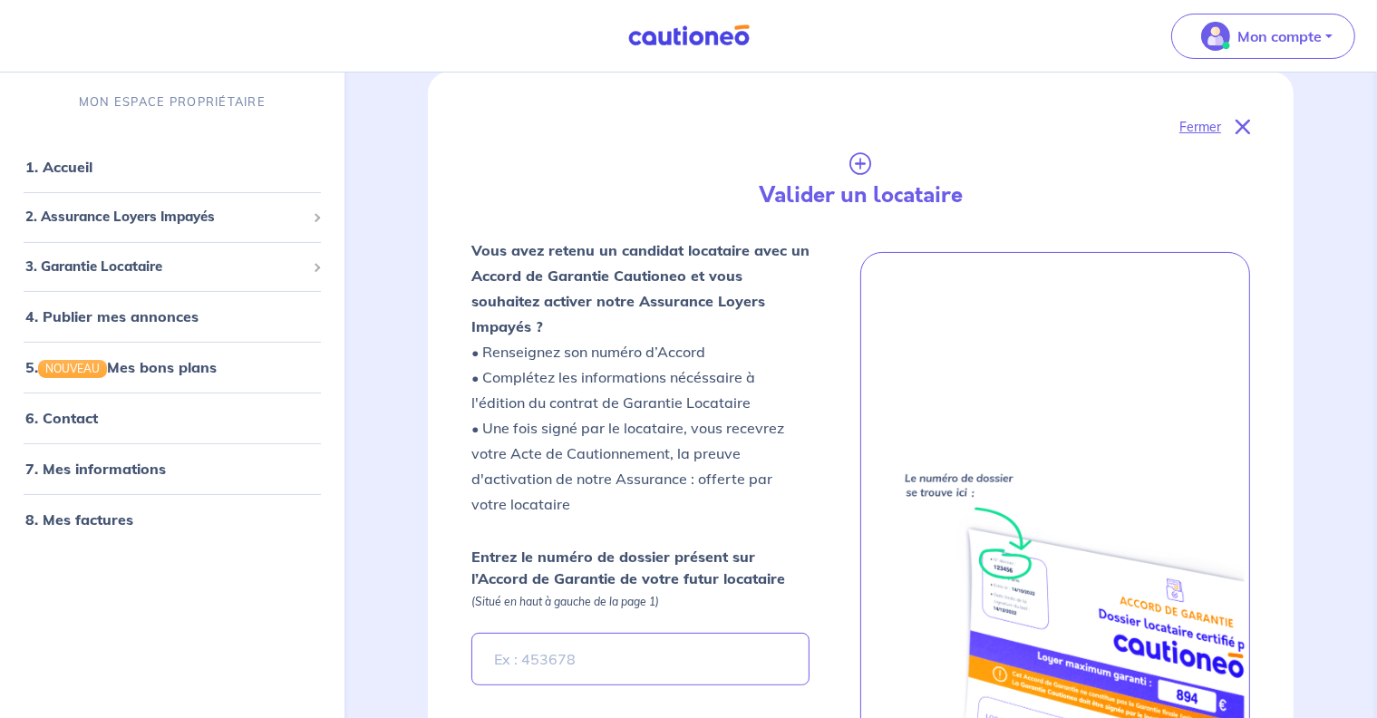
scroll to position [114, 0]
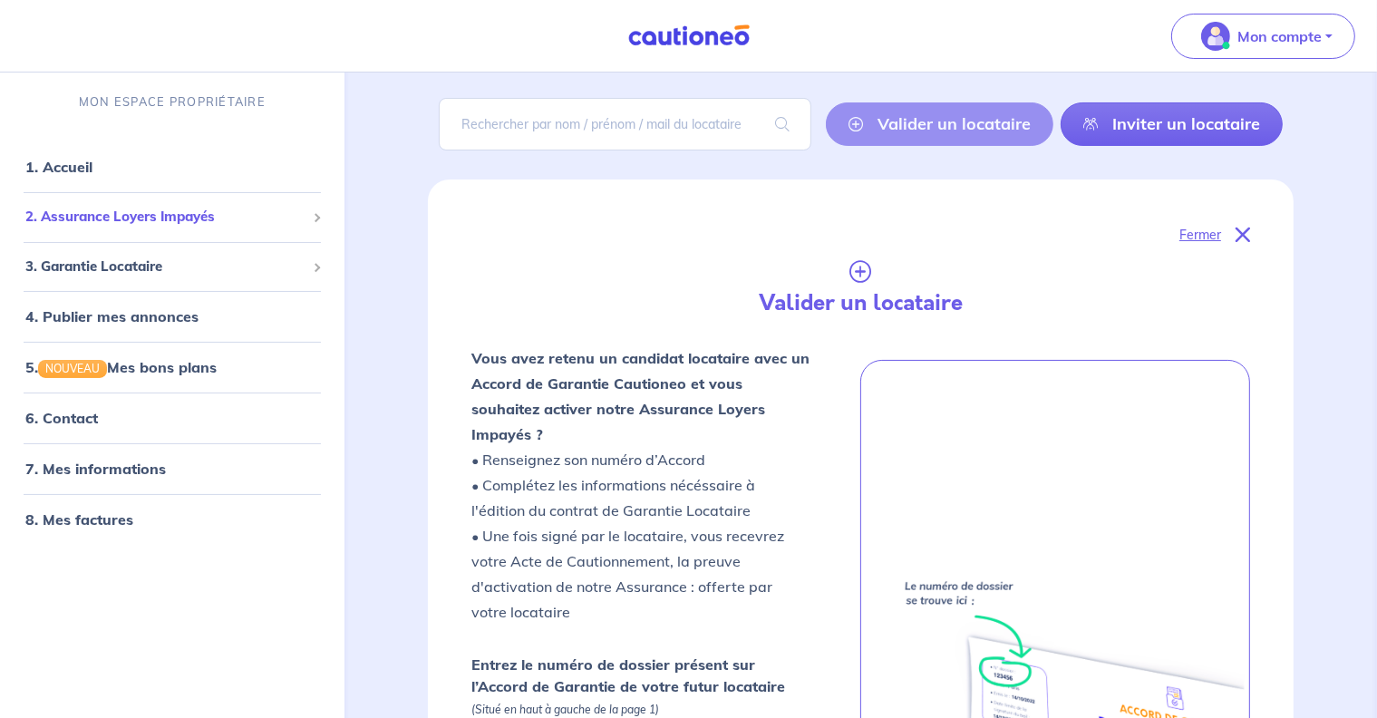
click at [138, 219] on span "2. Assurance Loyers Impayés" at bounding box center [165, 217] width 280 height 21
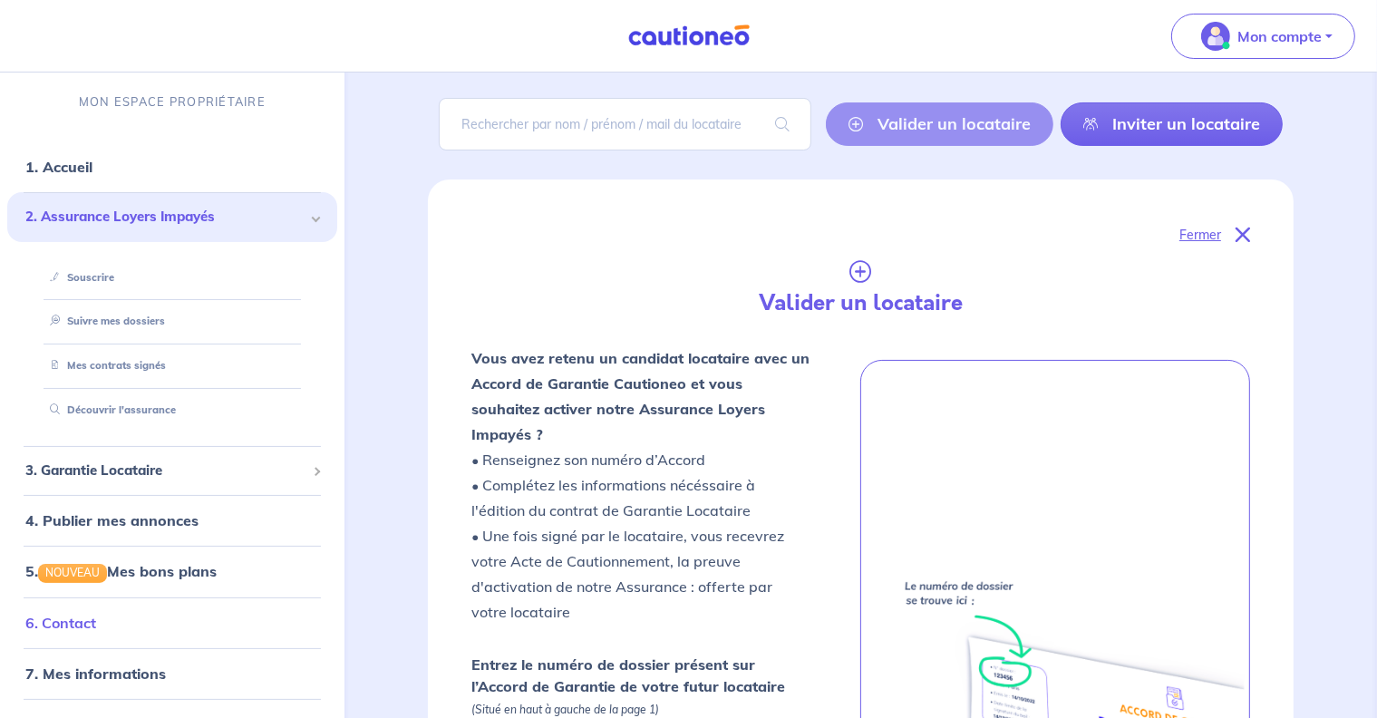
click at [93, 630] on link "6. Contact" at bounding box center [60, 623] width 71 height 18
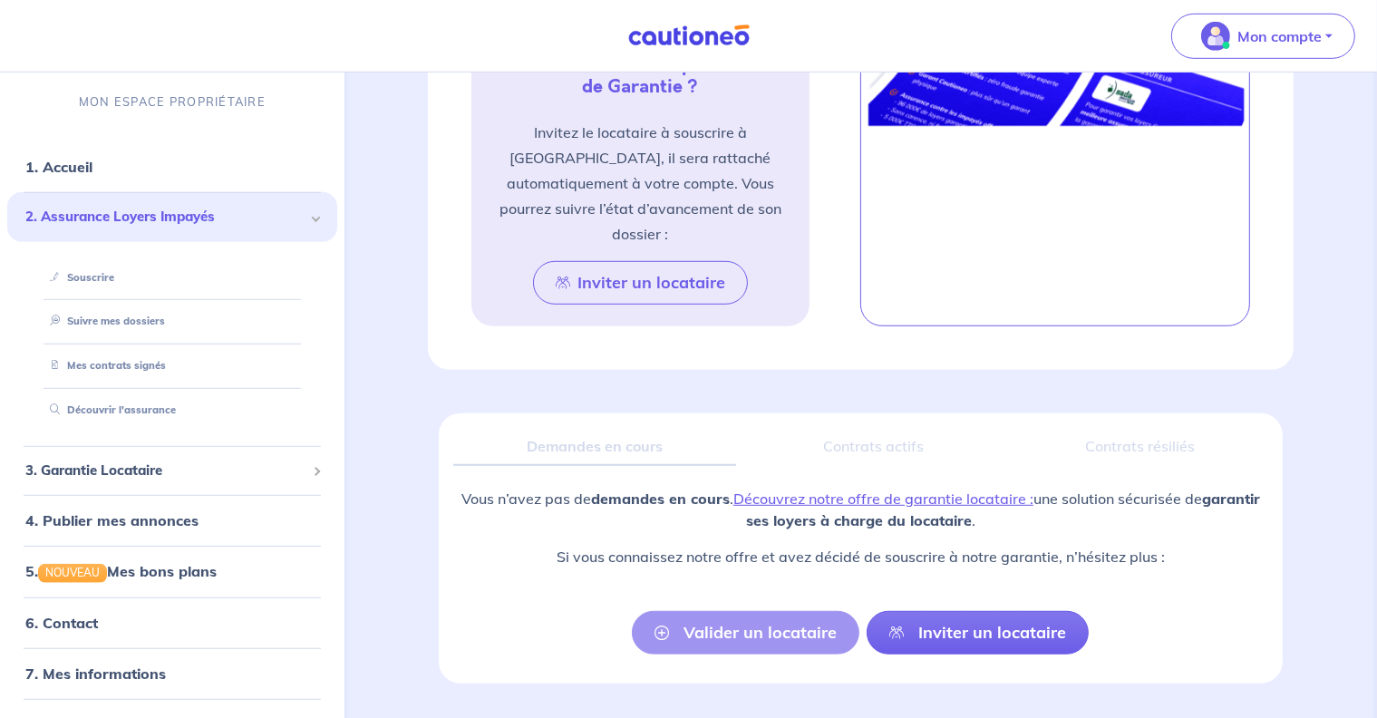
scroll to position [1084, 0]
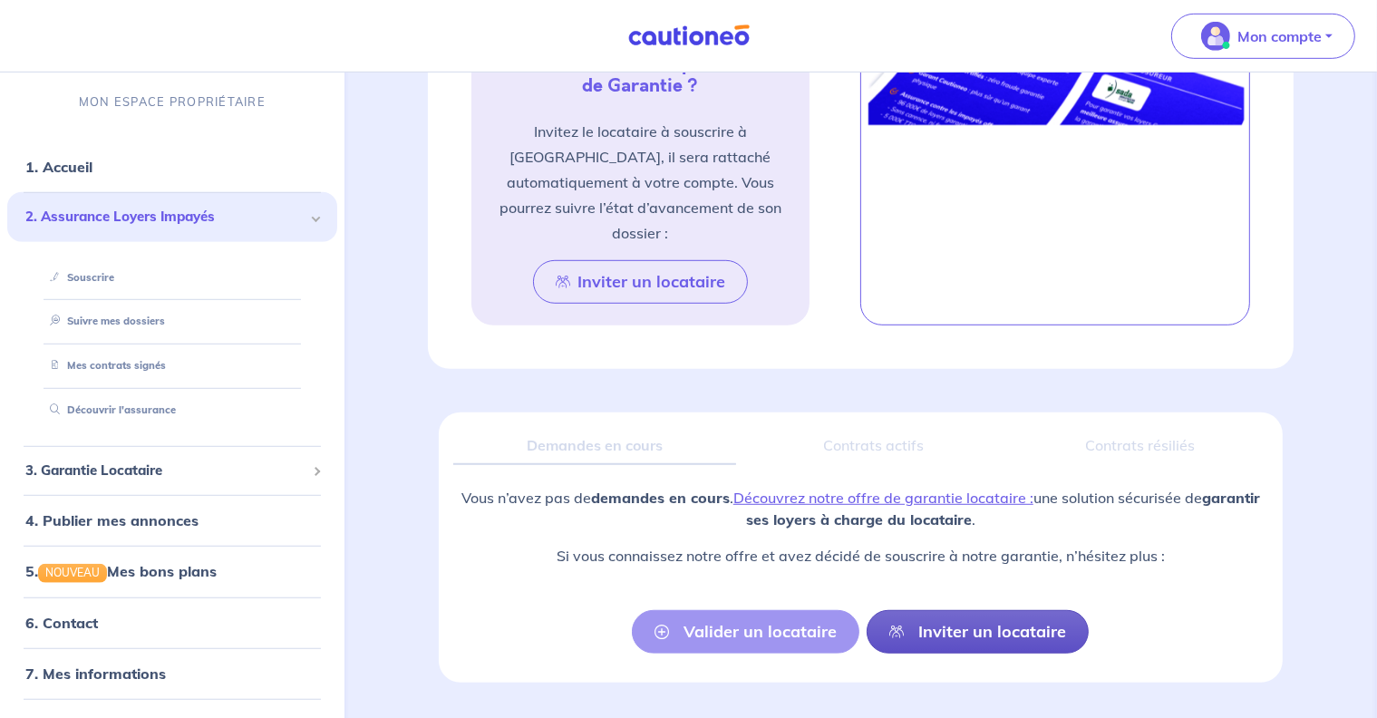
click at [928, 610] on link "Inviter un locataire" at bounding box center [978, 632] width 222 height 44
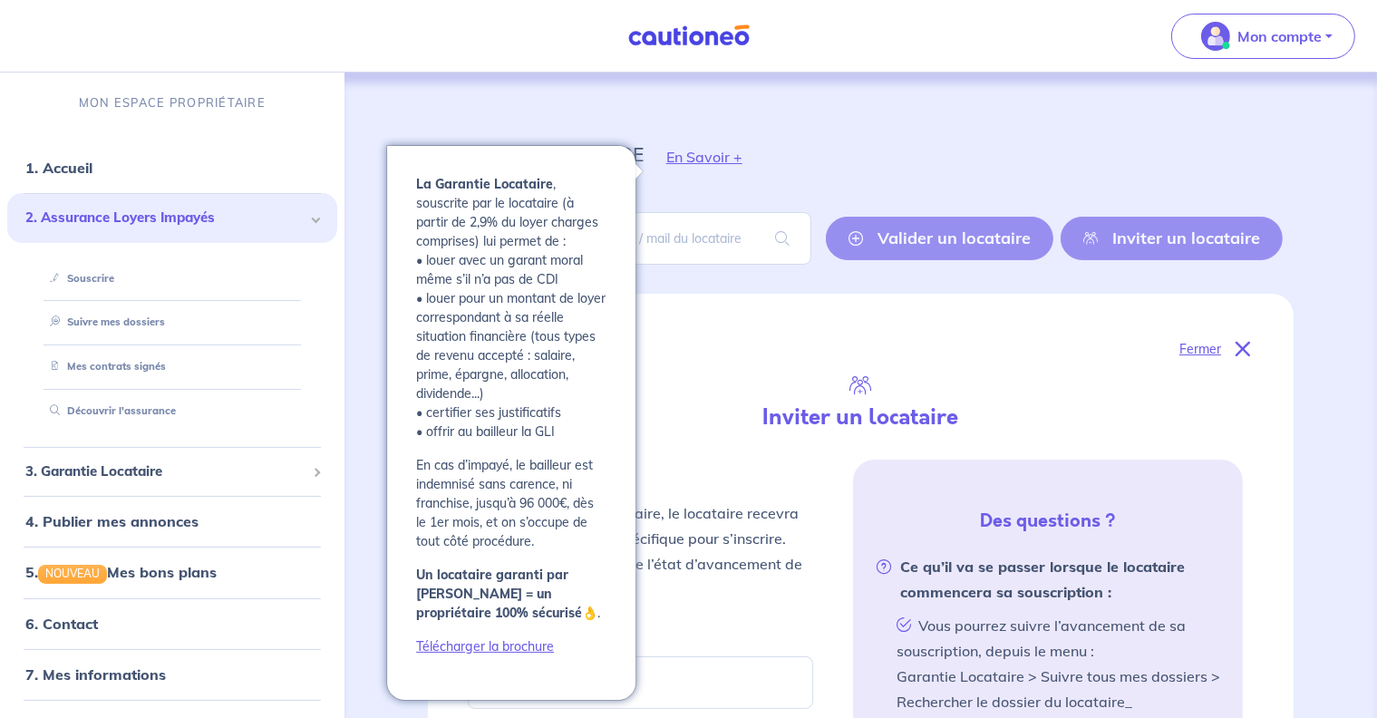
click at [692, 164] on button "En Savoir +" at bounding box center [704, 157] width 121 height 53
click at [716, 155] on button "En Savoir +" at bounding box center [704, 157] width 121 height 53
click at [746, 155] on button "En Savoir +" at bounding box center [704, 157] width 121 height 53
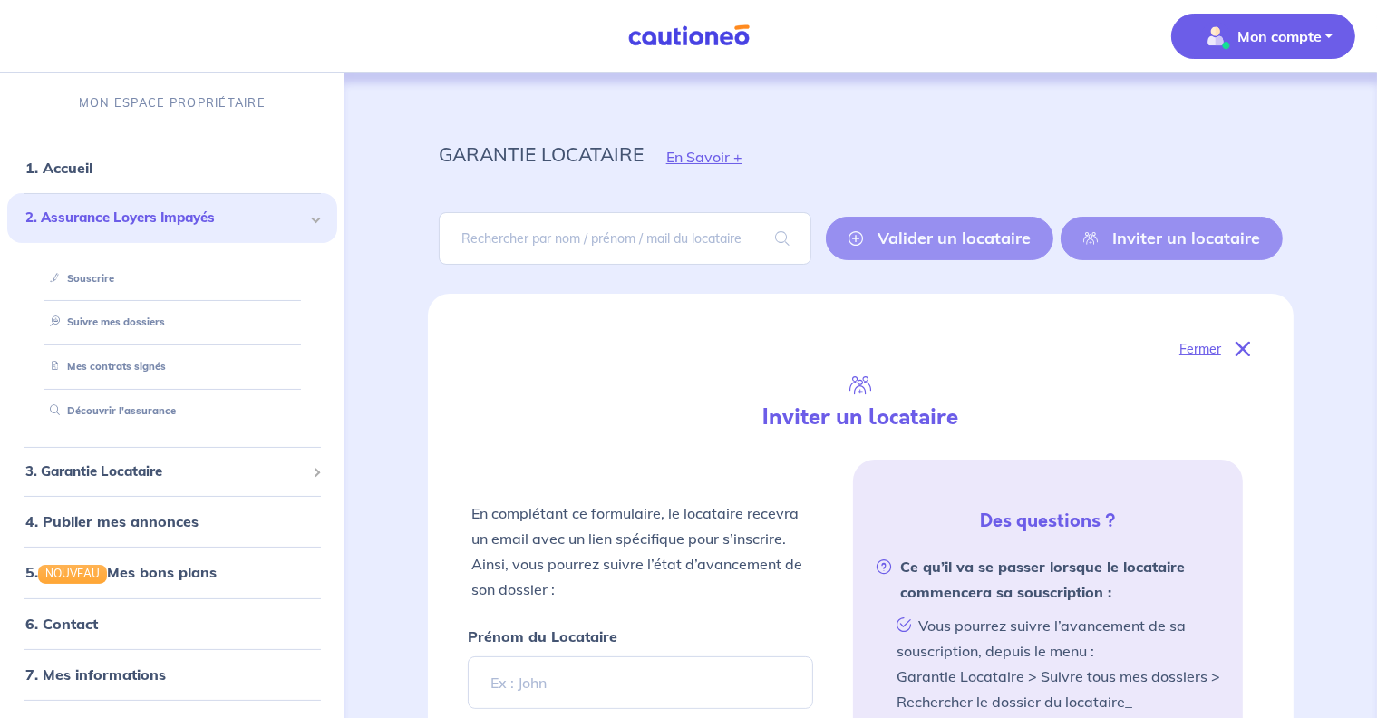
click at [1241, 37] on p "Mon compte" at bounding box center [1280, 36] width 84 height 22
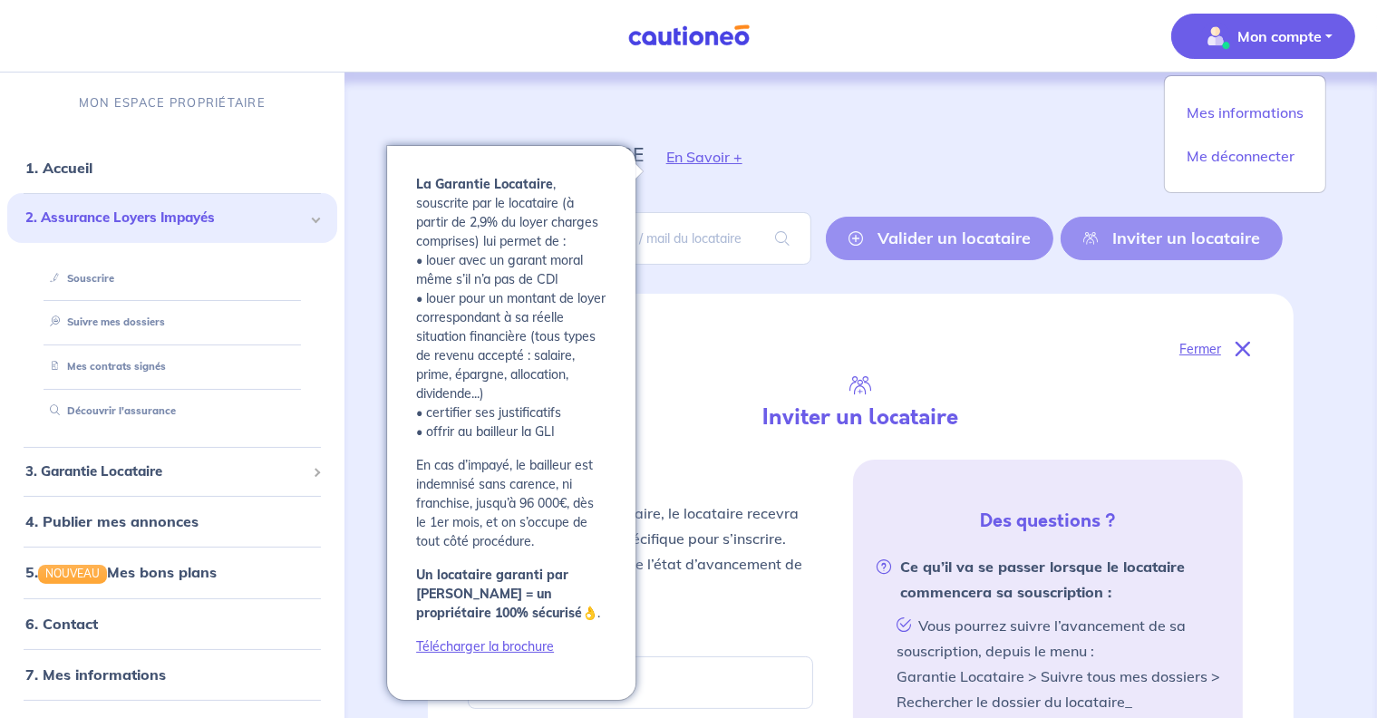
click at [696, 157] on button "En Savoir +" at bounding box center [704, 157] width 121 height 53
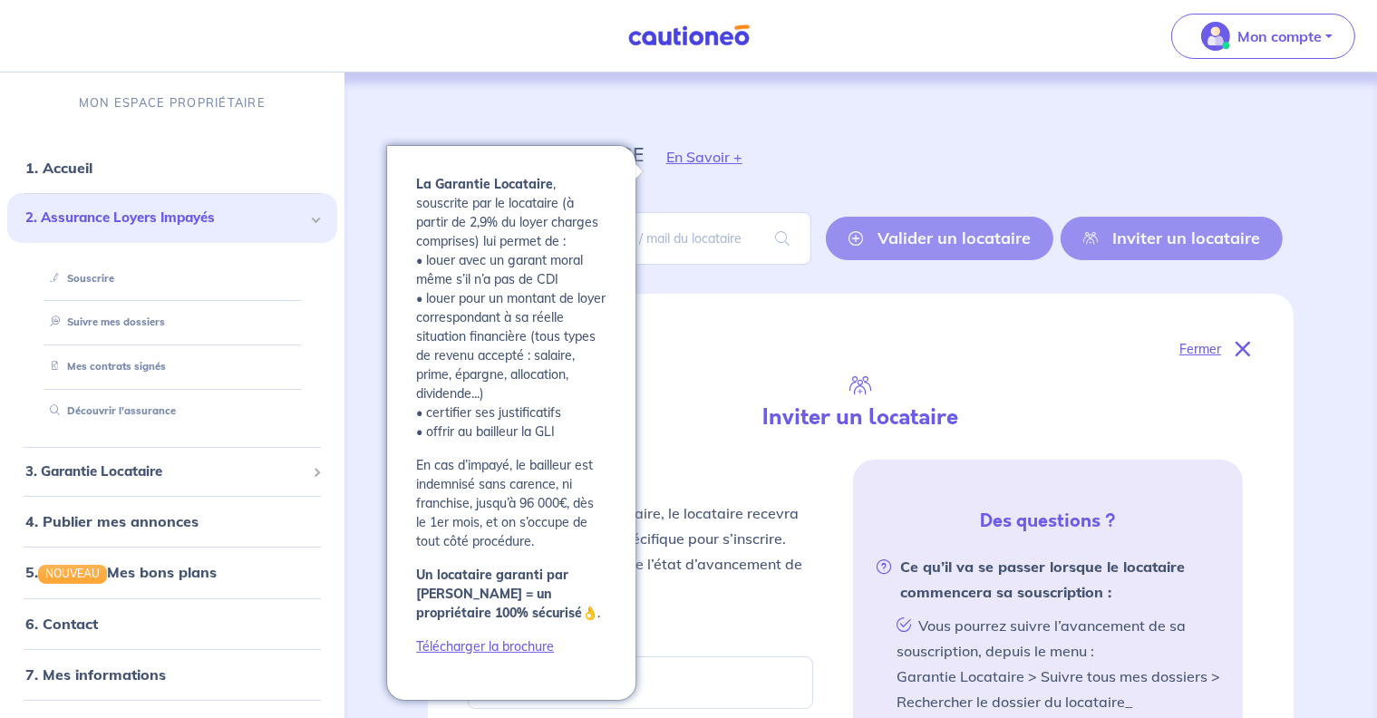
click at [721, 153] on button "En Savoir +" at bounding box center [704, 157] width 121 height 53
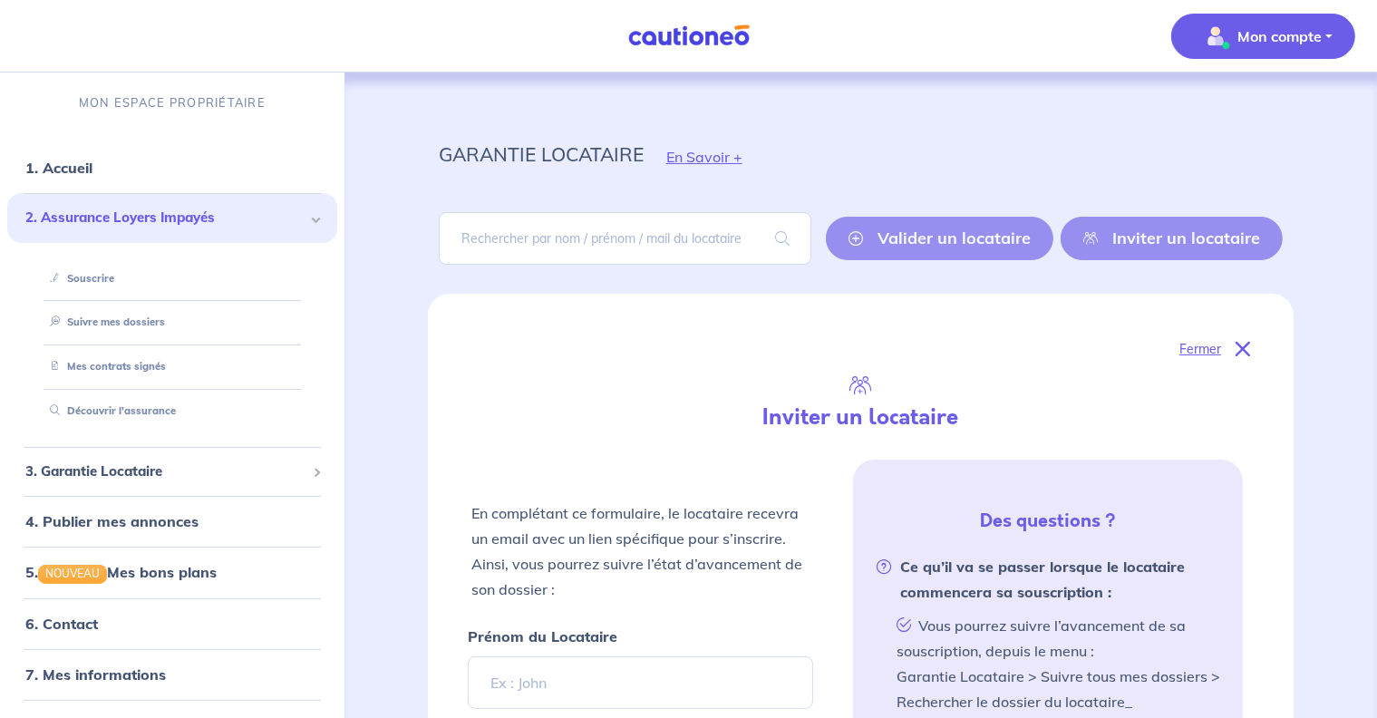
click at [1294, 38] on p "Mon compte" at bounding box center [1280, 36] width 84 height 22
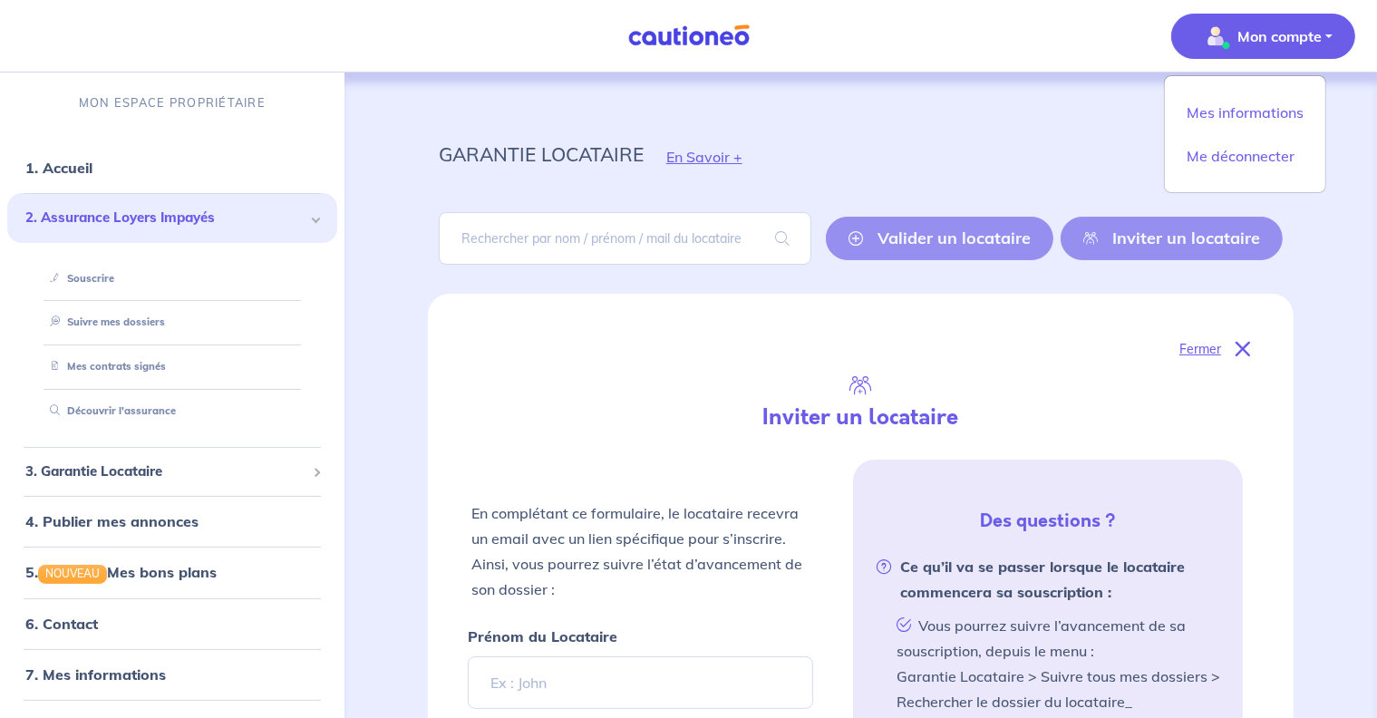
click at [948, 150] on div "garantie locataire En Savoir +" at bounding box center [860, 157] width 931 height 82
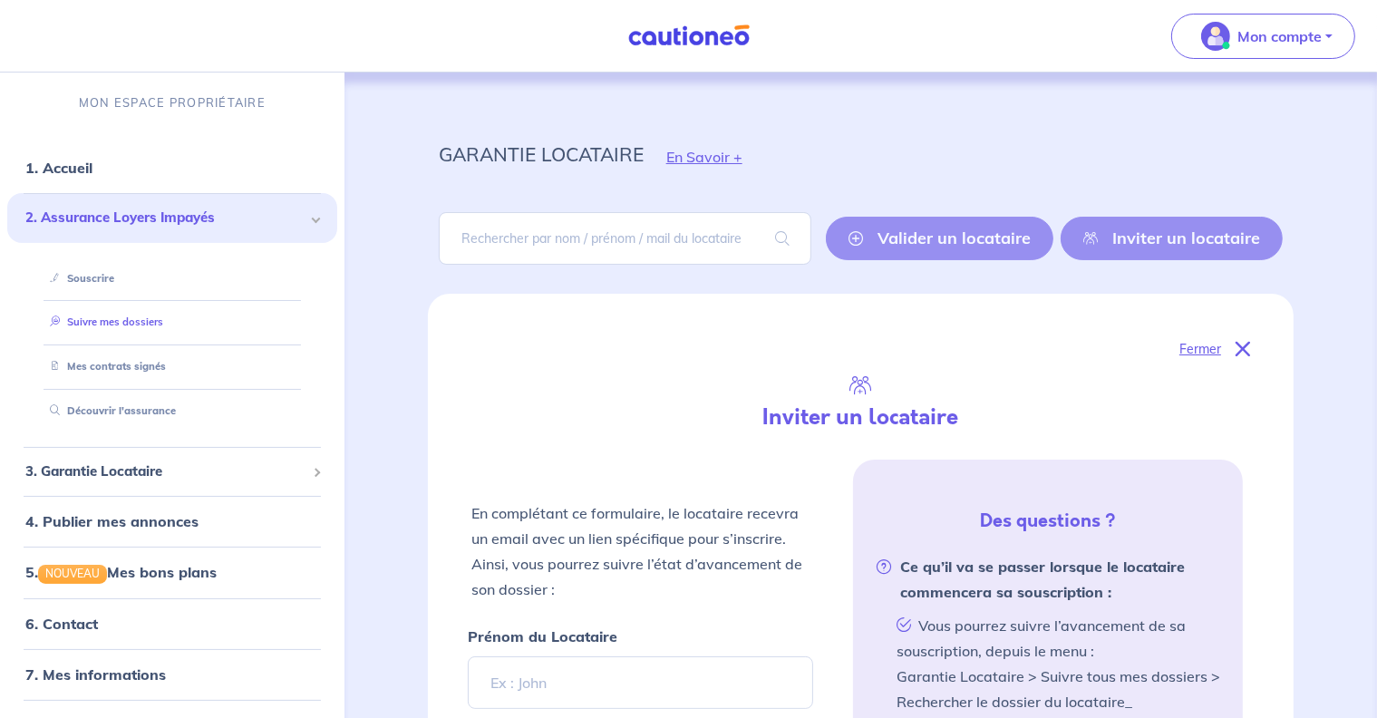
click at [95, 320] on link "Suivre mes dossiers" at bounding box center [103, 322] width 121 height 13
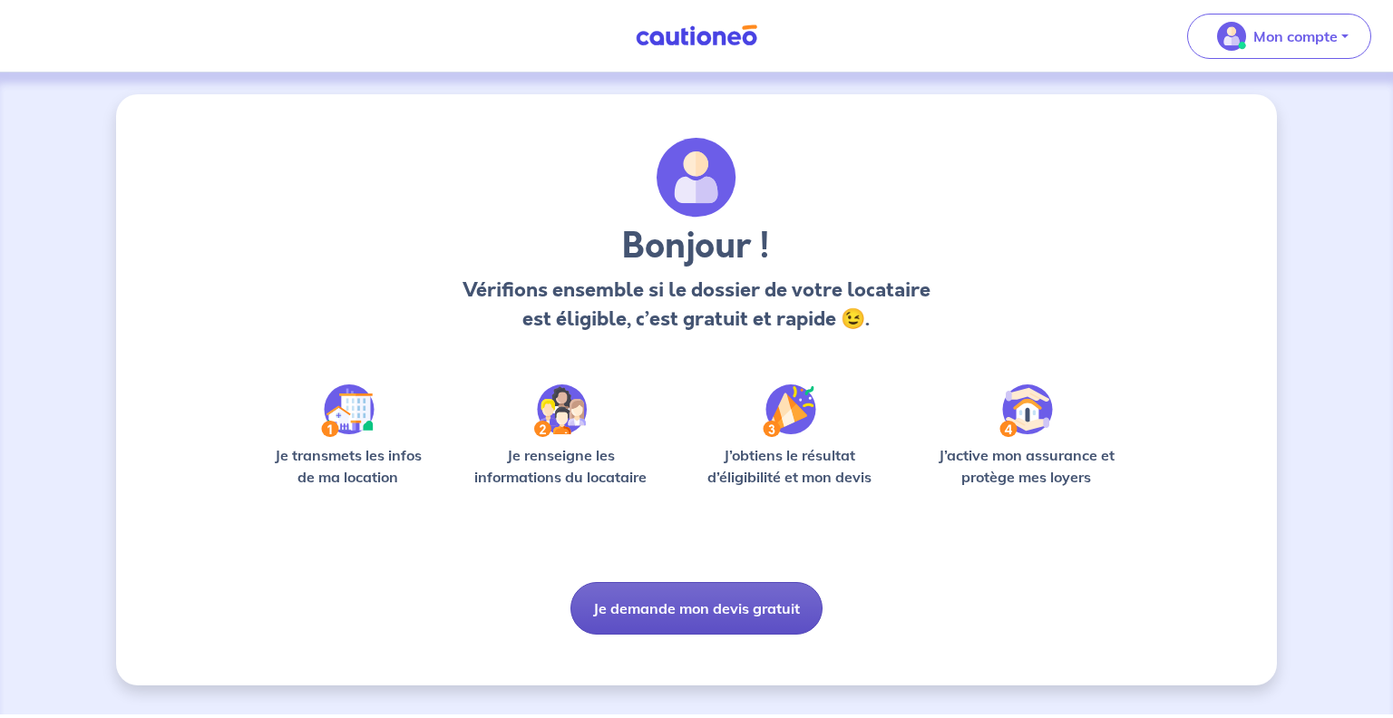
click at [648, 611] on button "Je demande mon devis gratuit" at bounding box center [696, 608] width 252 height 53
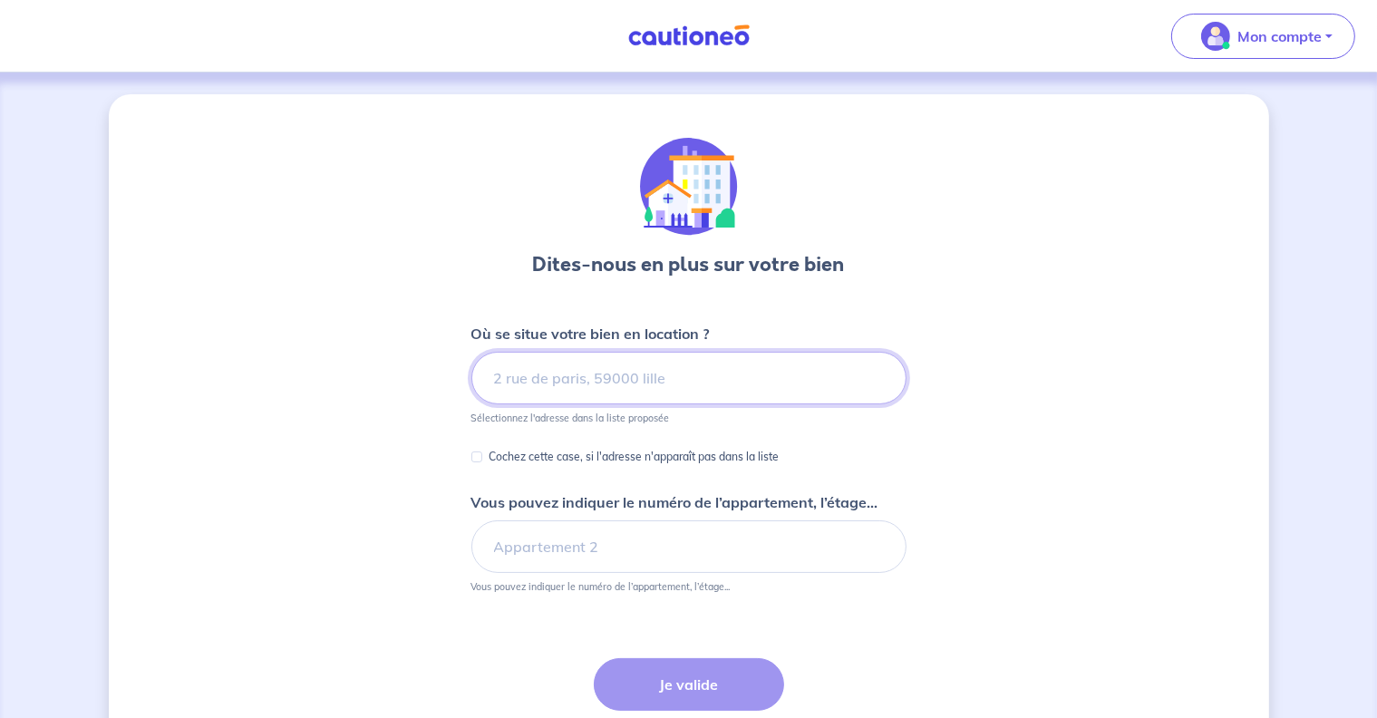
click at [529, 372] on input at bounding box center [688, 378] width 435 height 53
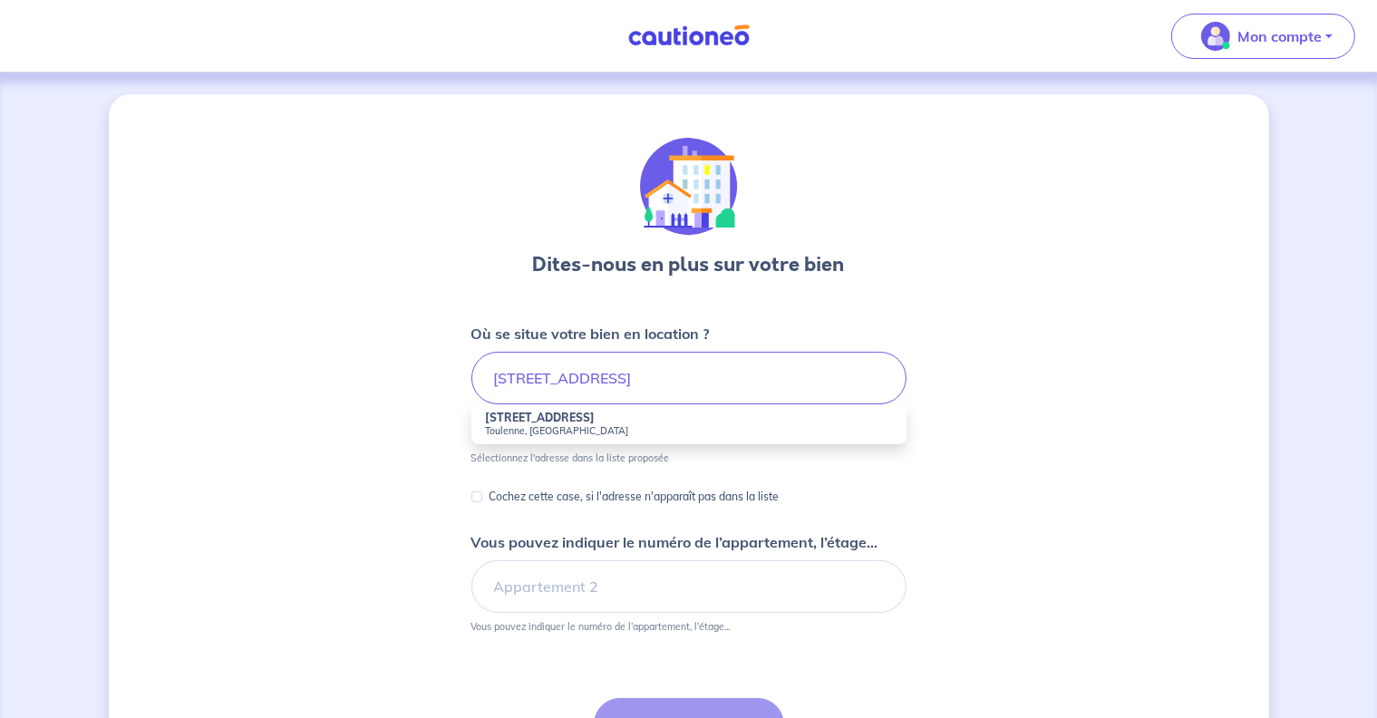
click at [518, 429] on small "Toulenne, France" at bounding box center [689, 430] width 406 height 13
type input "30 Bis Rue de la Caminasse, Toulenne, France"
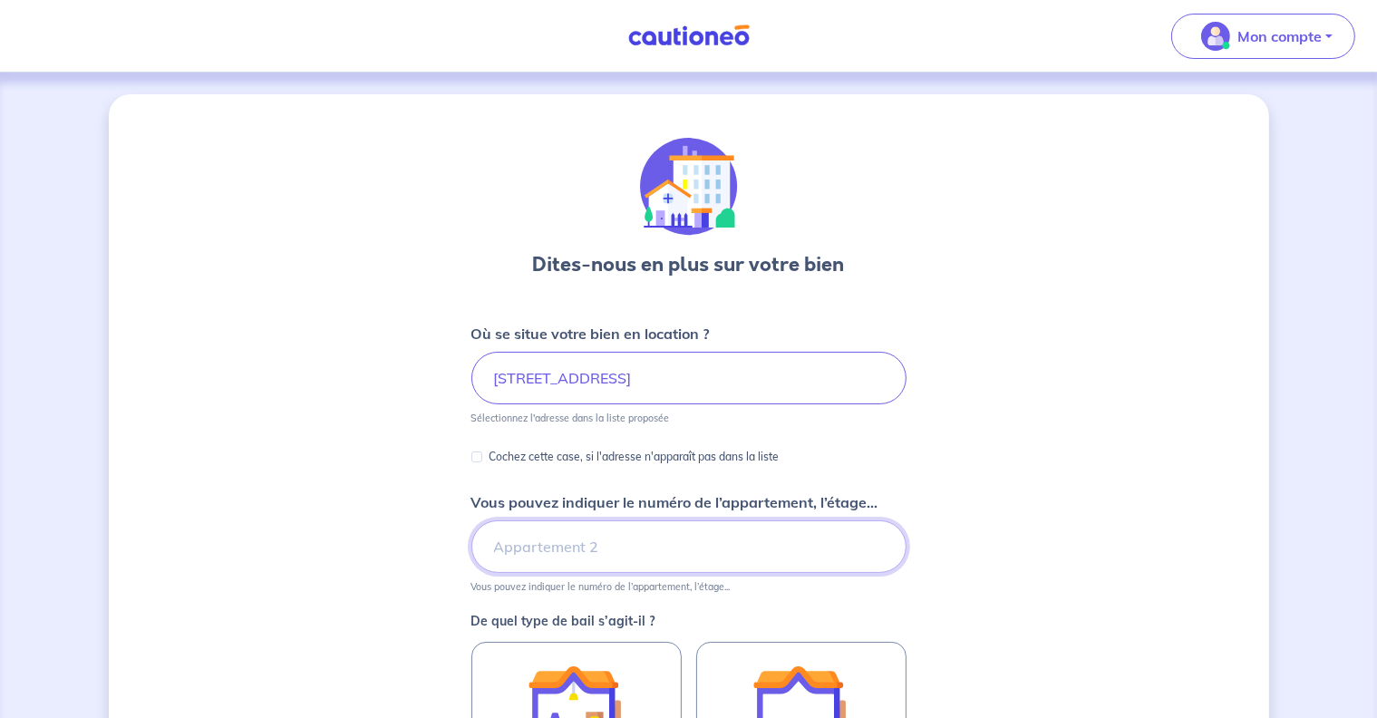
click at [508, 551] on input "Vous pouvez indiquer le numéro de l’appartement, l’étage..." at bounding box center [688, 546] width 435 height 53
type input "30 bis"
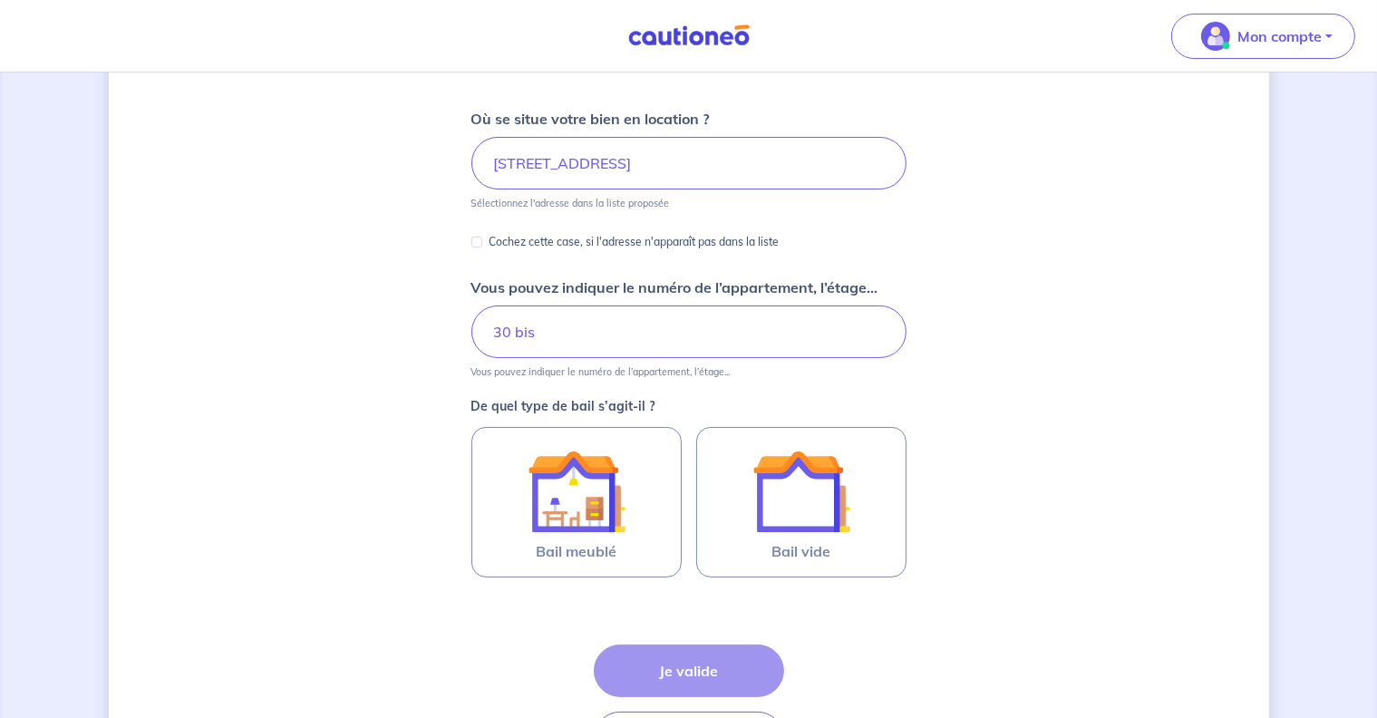
scroll to position [215, 0]
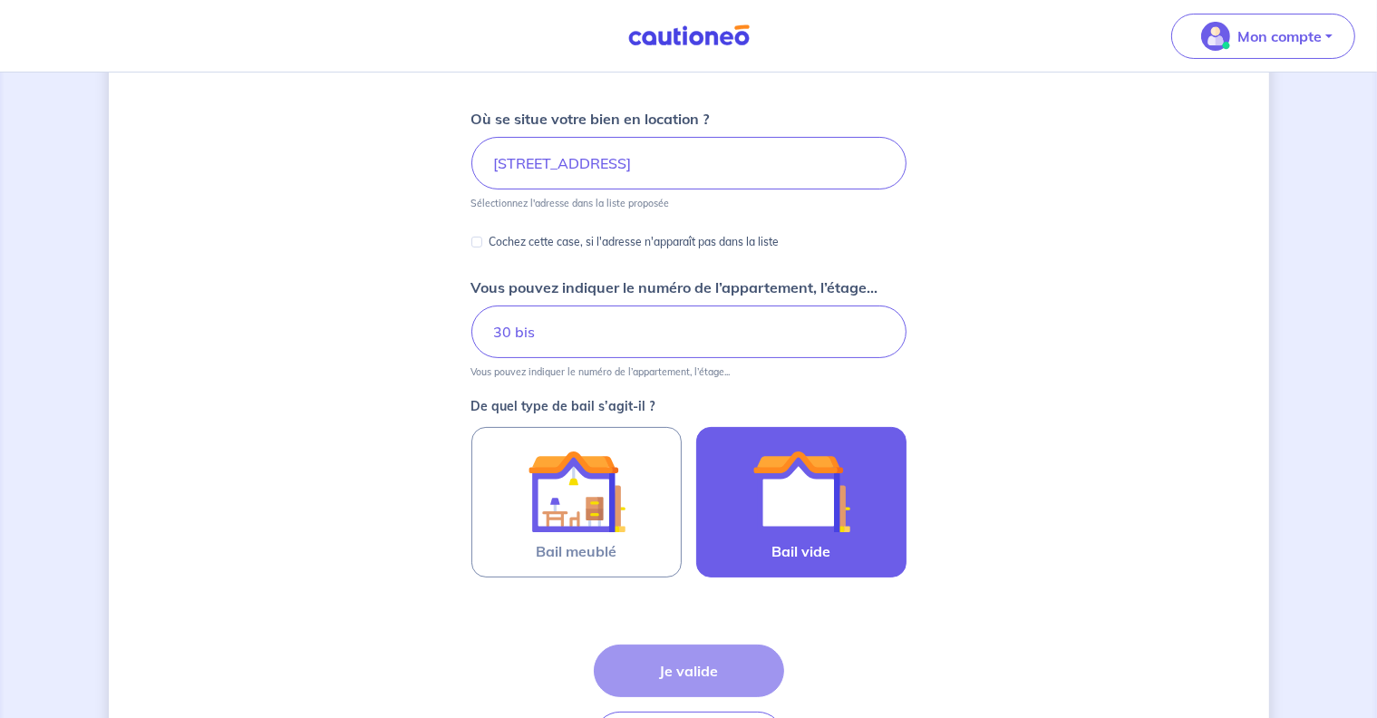
click at [791, 495] on img at bounding box center [802, 491] width 98 height 98
click at [0, 0] on input "Bail vide" at bounding box center [0, 0] width 0 height 0
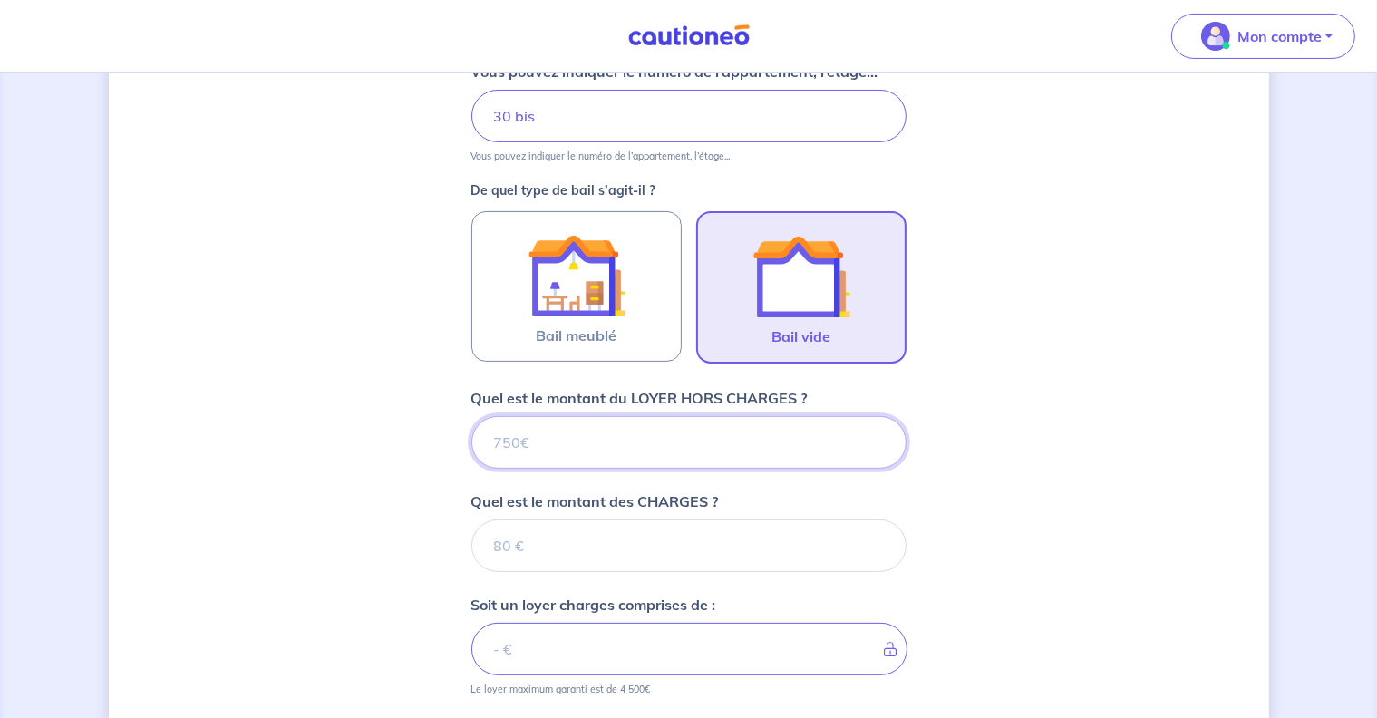
scroll to position [431, 0]
click at [542, 439] on input "Quel est le montant du LOYER HORS CHARGES ?" at bounding box center [688, 442] width 435 height 53
type input "80"
type input "808"
type input "808.91"
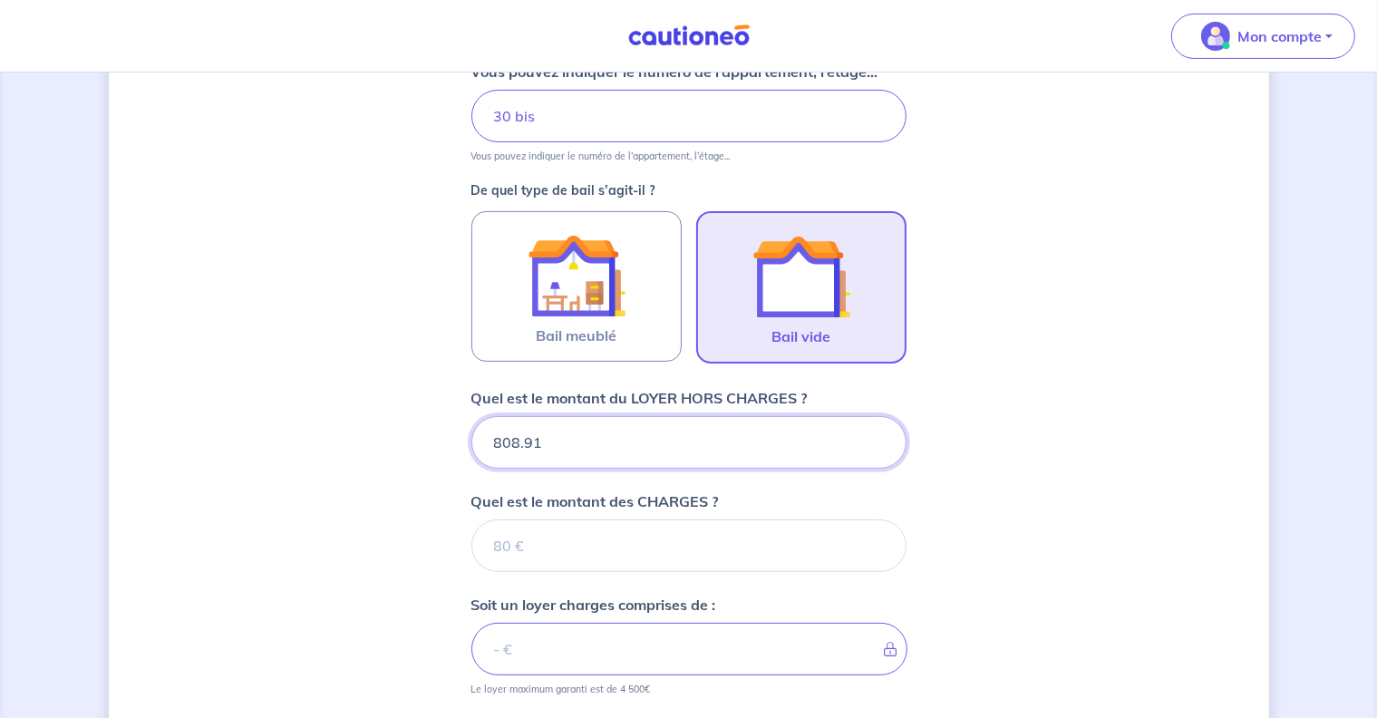
type input "808.91"
click at [537, 539] on input "Quel est le montant des CHARGES ?" at bounding box center [688, 546] width 435 height 53
type input "0"
type input "808.91"
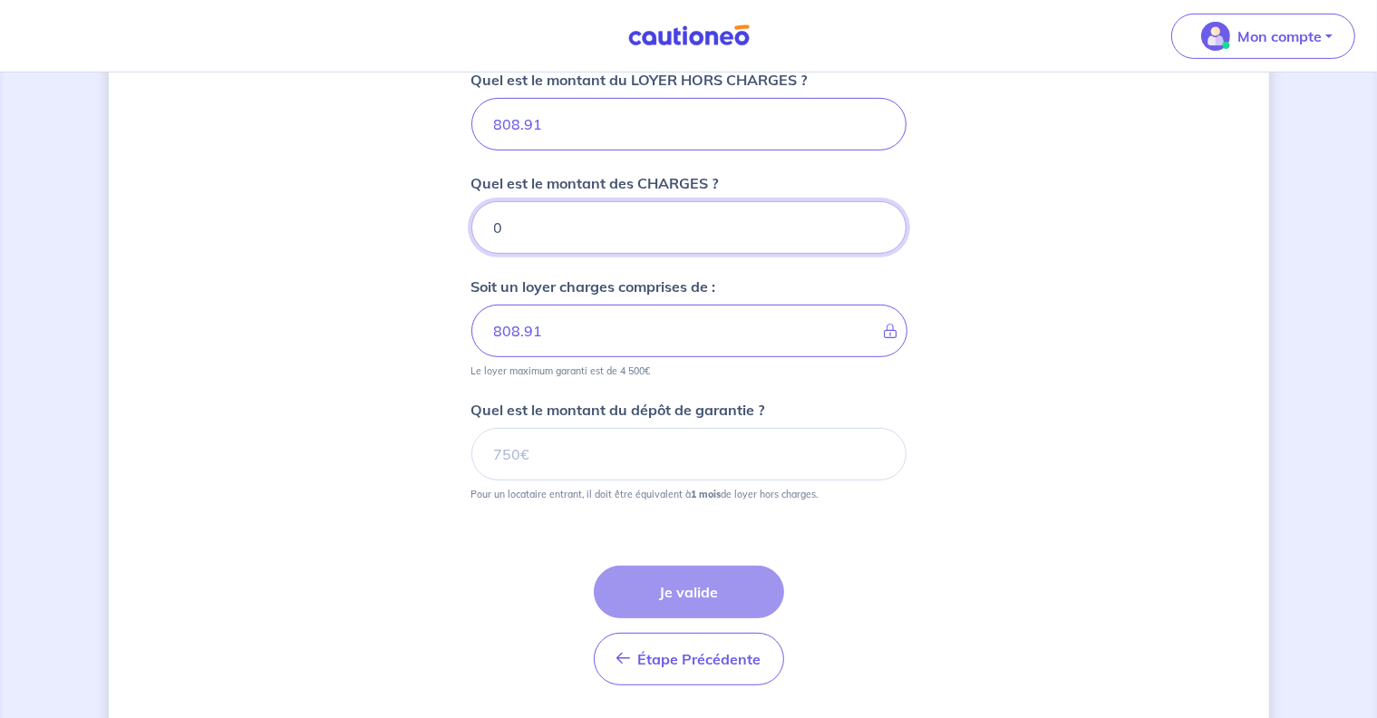
scroll to position [753, 0]
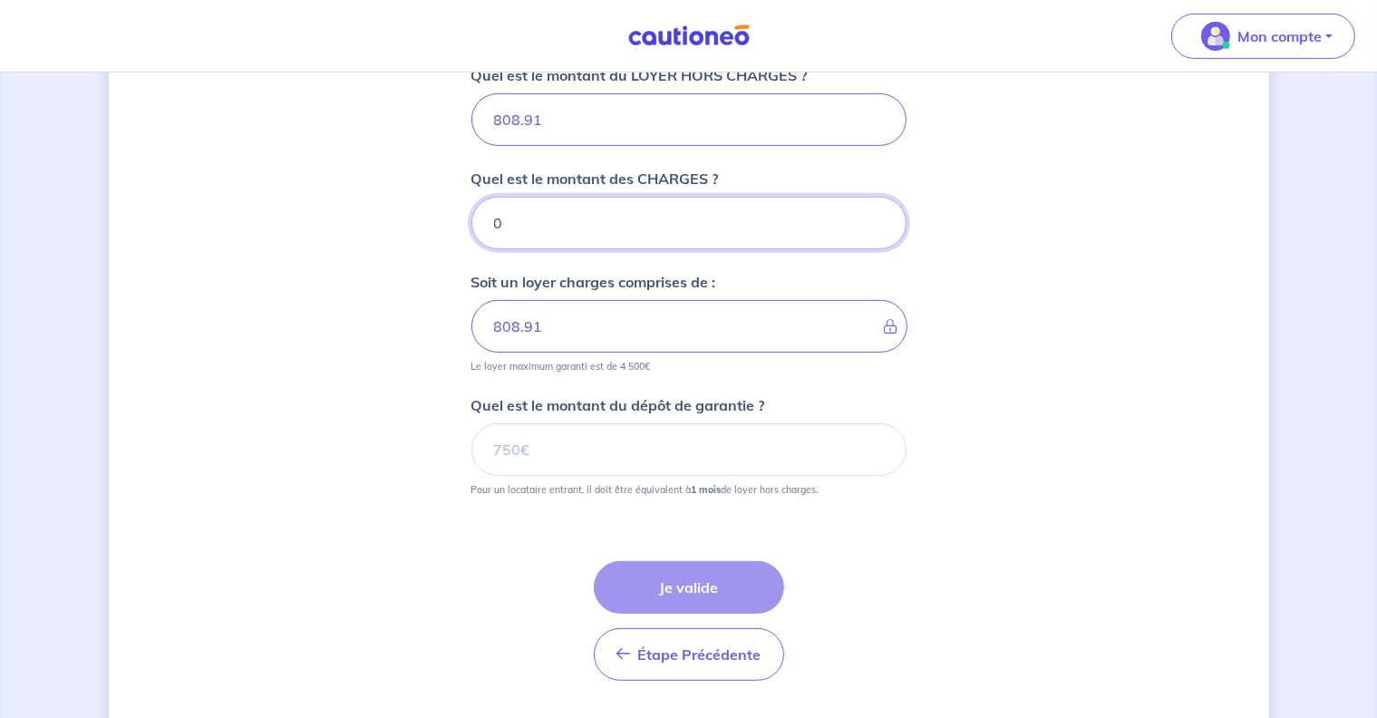
type input "0"
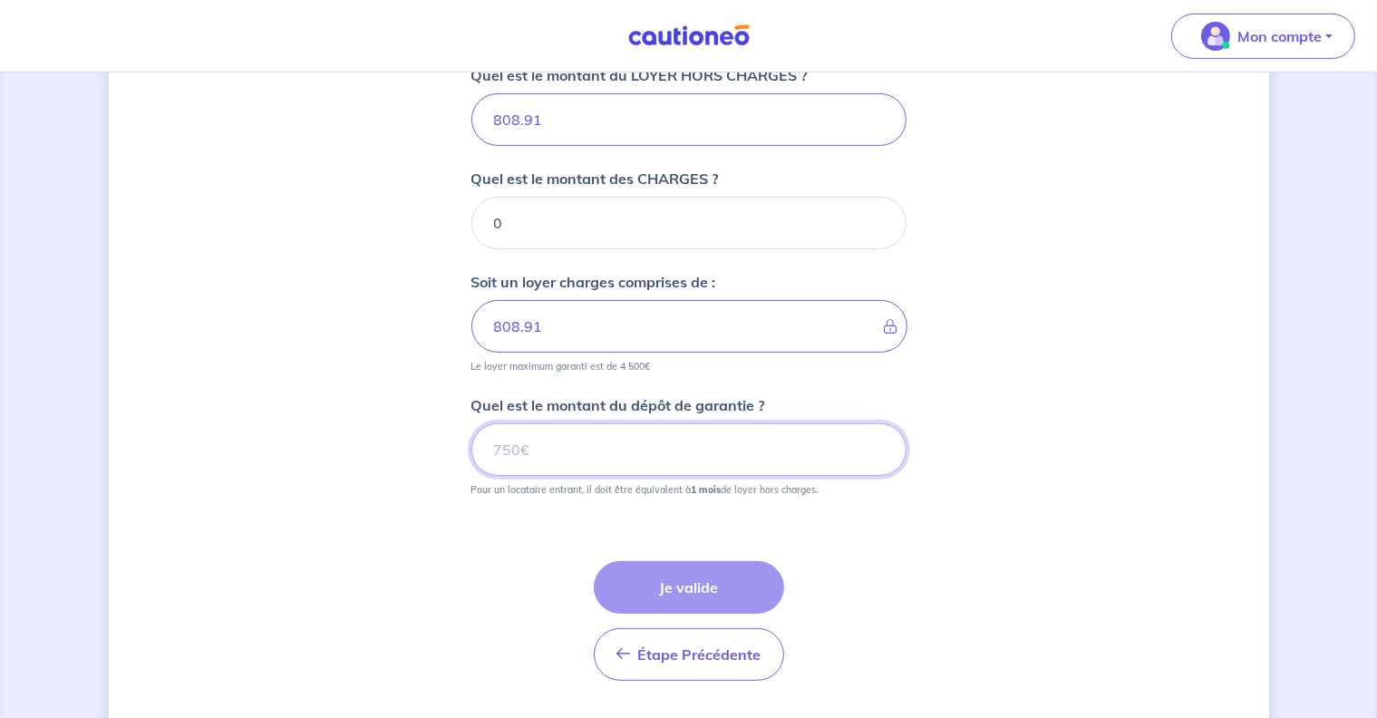
click at [576, 444] on input "Quel est le montant du dépôt de garantie ?" at bounding box center [688, 449] width 435 height 53
type input "808.91"
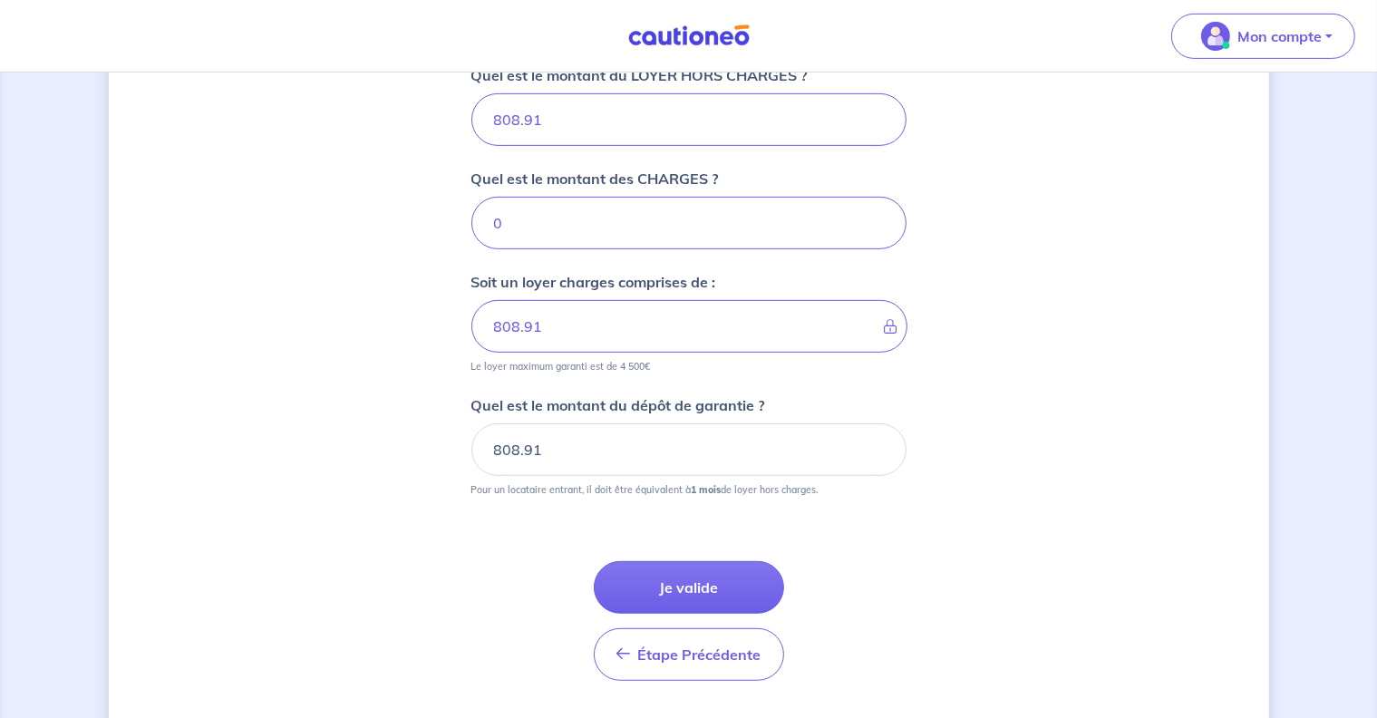
click at [673, 585] on button "Je valide" at bounding box center [689, 587] width 190 height 53
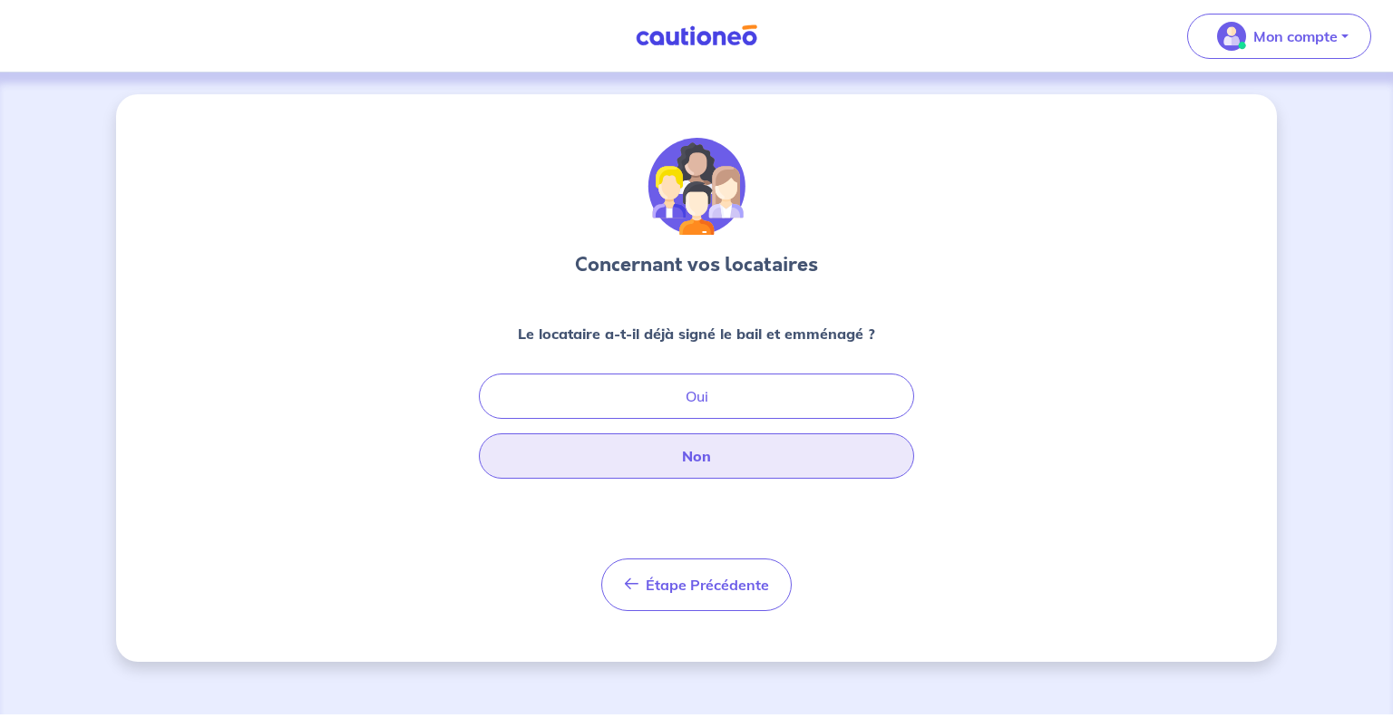
click at [702, 458] on button "Non" at bounding box center [696, 455] width 435 height 45
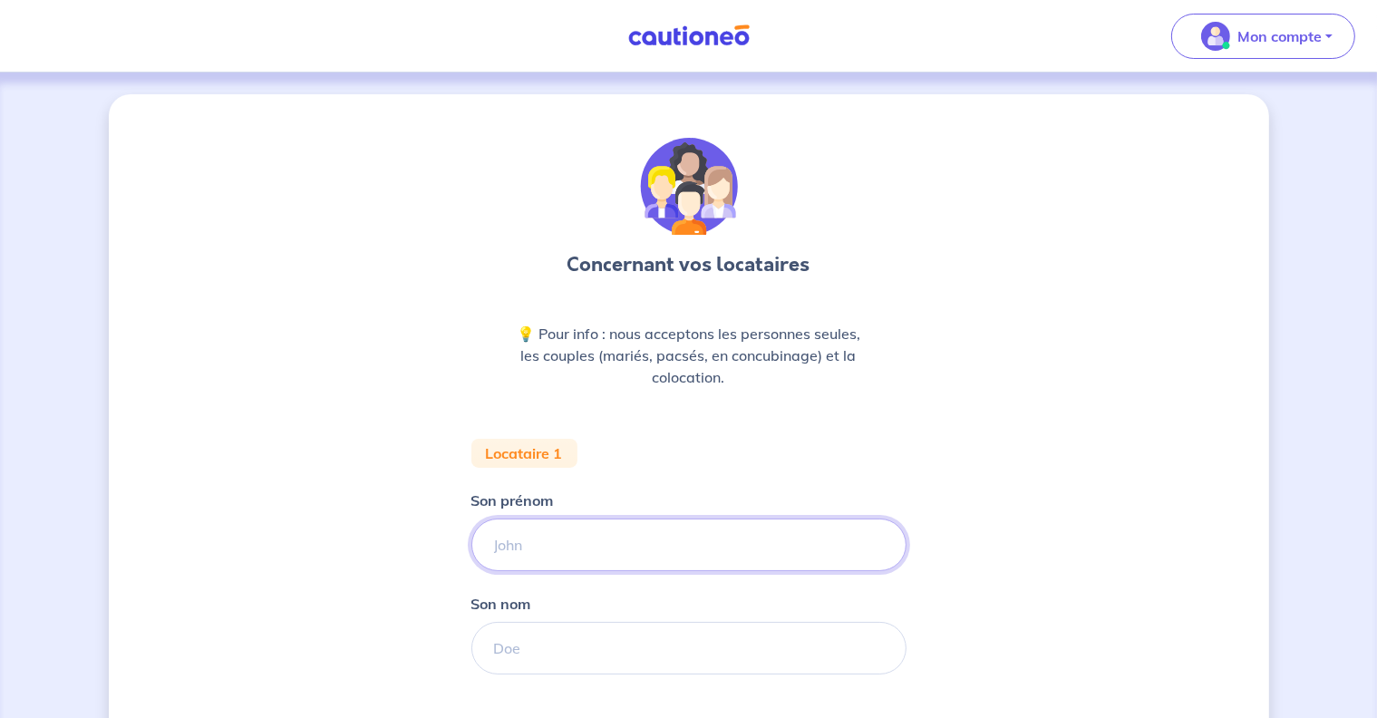
click at [539, 539] on input "Son prénom" at bounding box center [688, 545] width 435 height 53
type input "BRYAN"
type input "SUIRE"
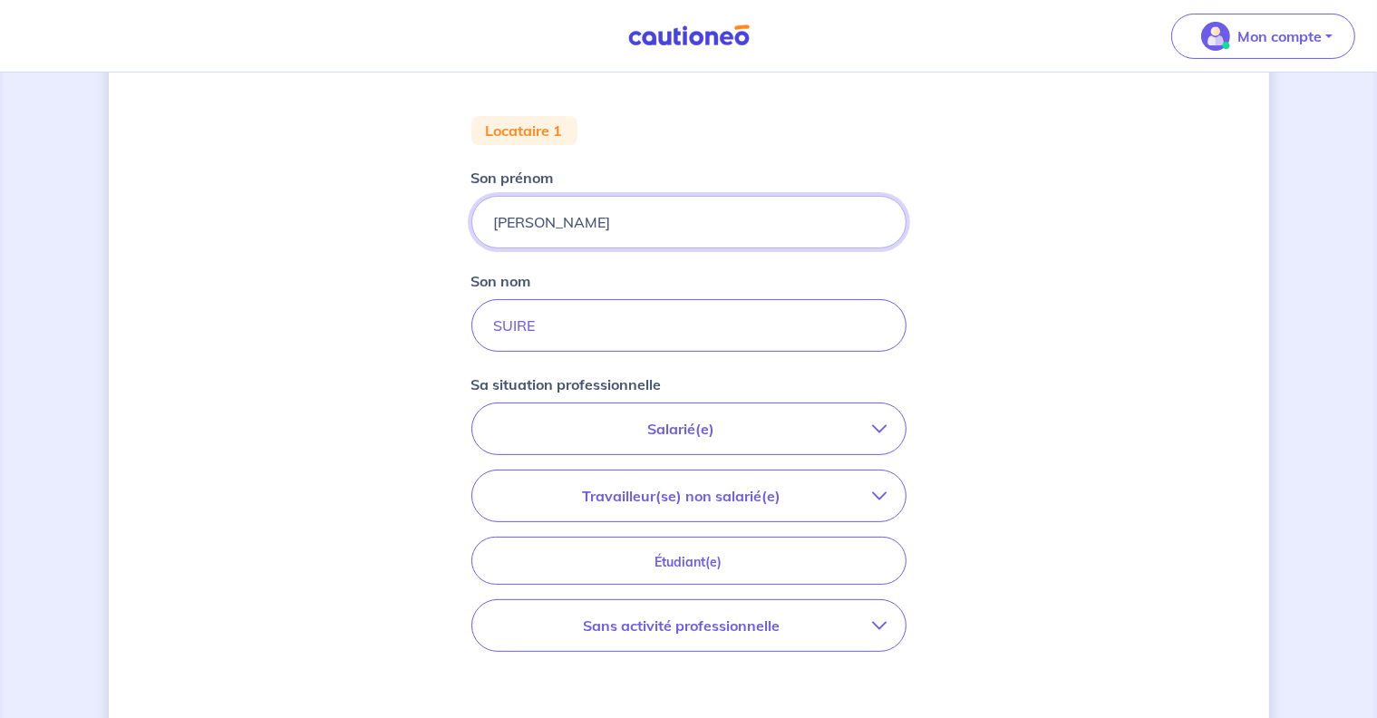
scroll to position [323, 0]
click at [885, 427] on icon "button" at bounding box center [880, 429] width 15 height 15
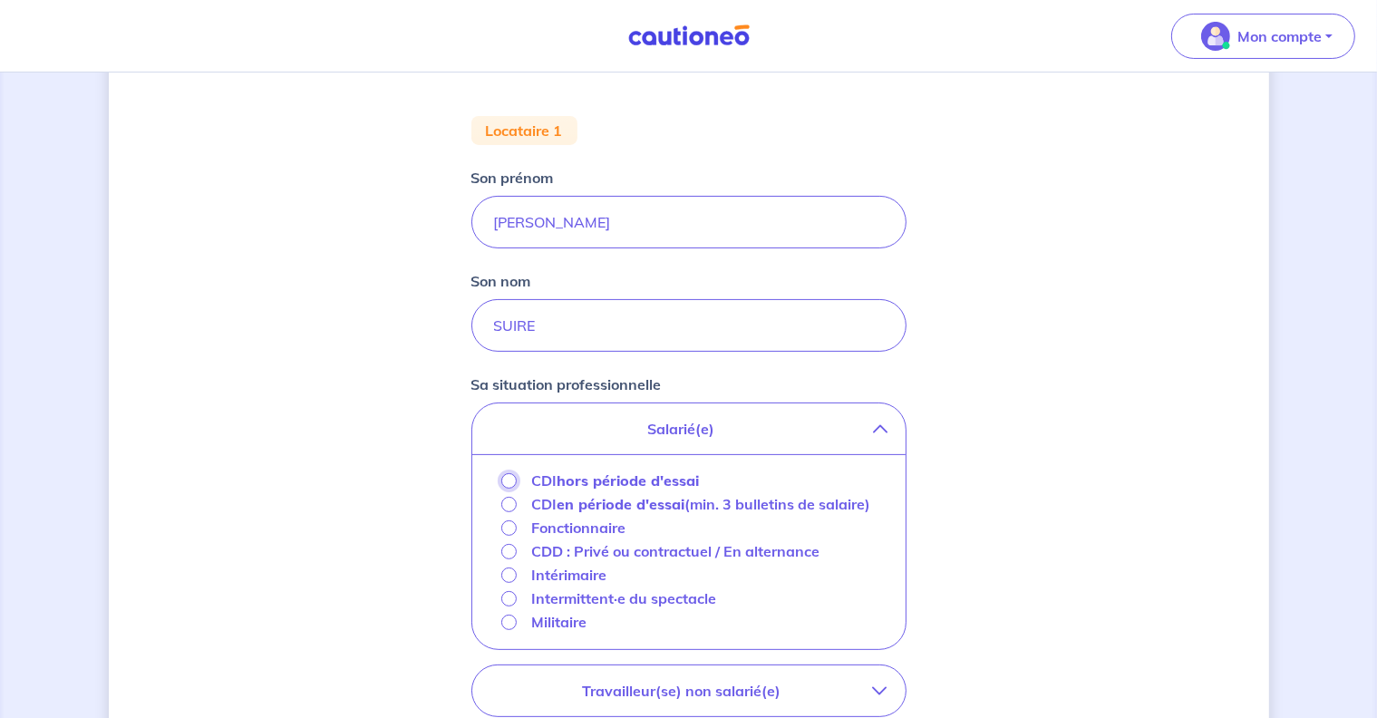
click at [513, 473] on input "CDI hors période d'essai" at bounding box center [508, 480] width 15 height 15
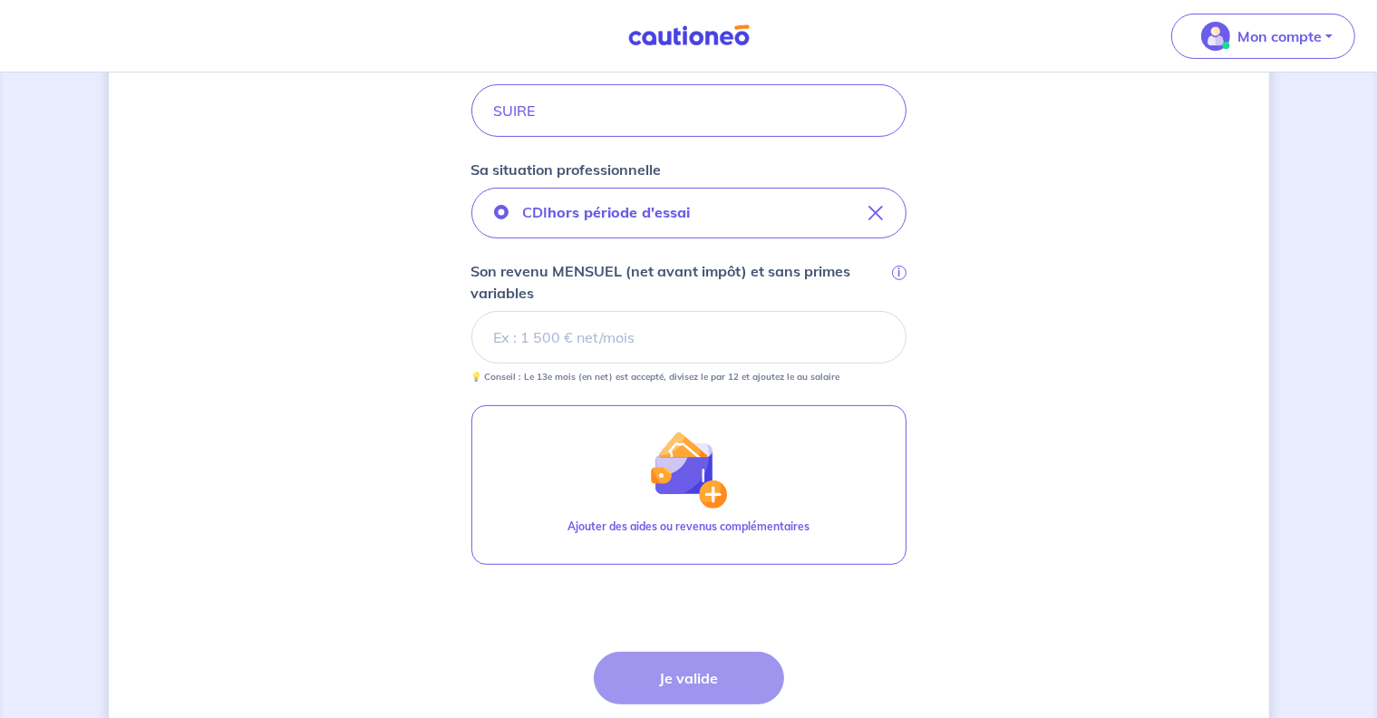
scroll to position [539, 0]
click at [566, 333] on input "Son revenu MENSUEL (net avant impôt) et sans primes variables i" at bounding box center [688, 336] width 435 height 53
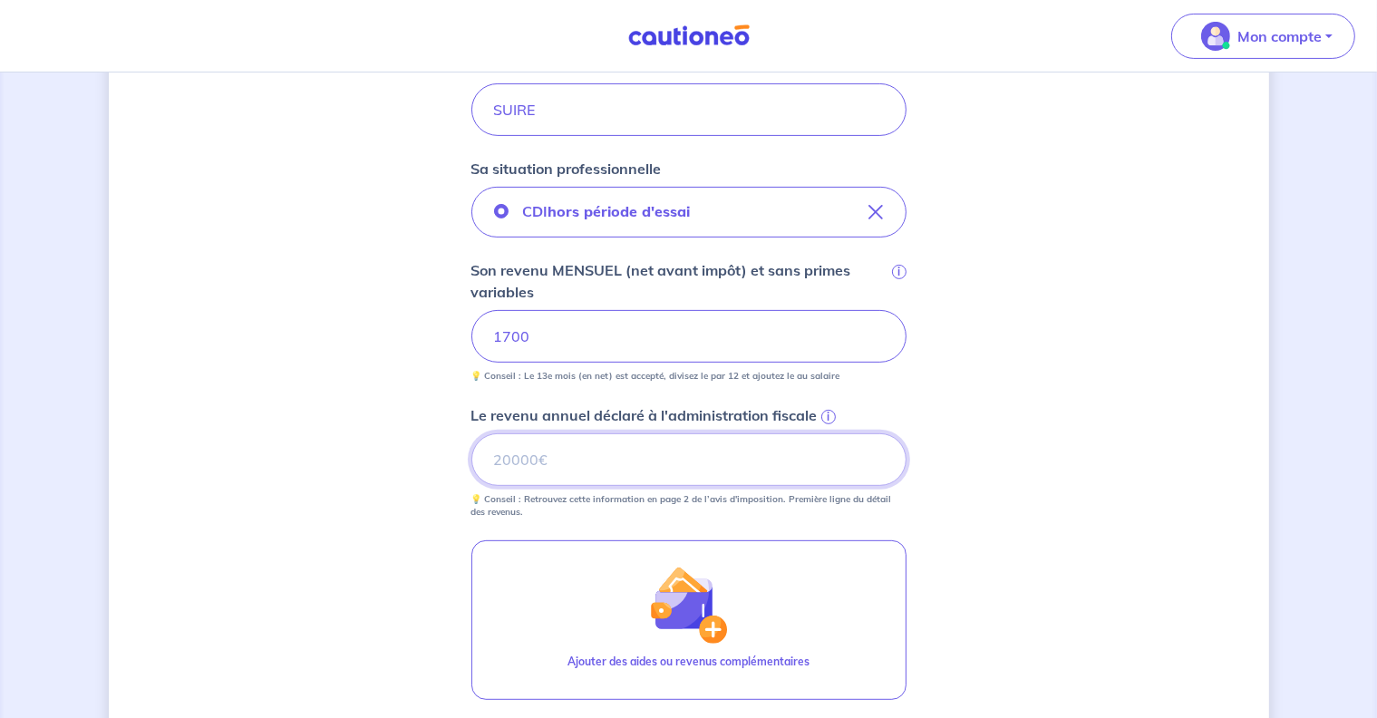
click at [576, 449] on input "Le revenu annuel déclaré à l'administration fiscale i" at bounding box center [688, 459] width 435 height 53
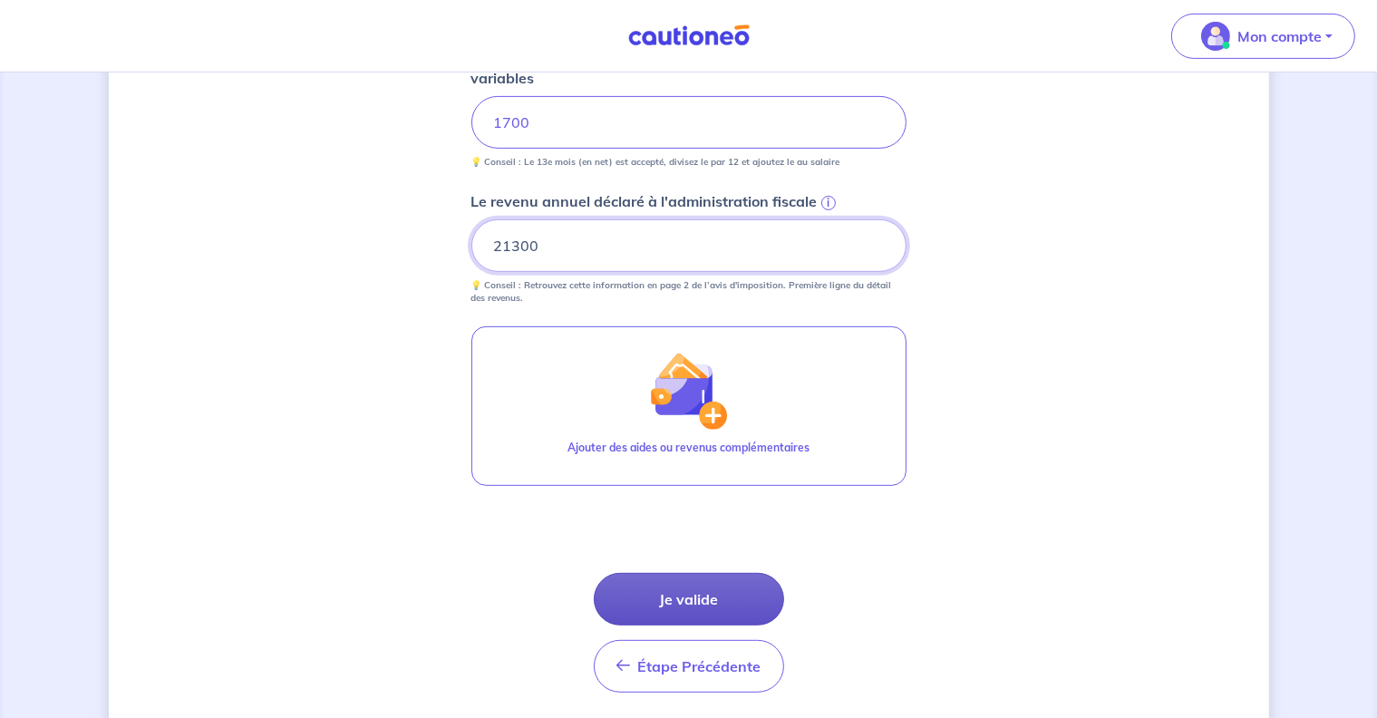
scroll to position [753, 0]
type input "21300"
click at [670, 595] on button "Je valide" at bounding box center [689, 598] width 190 height 53
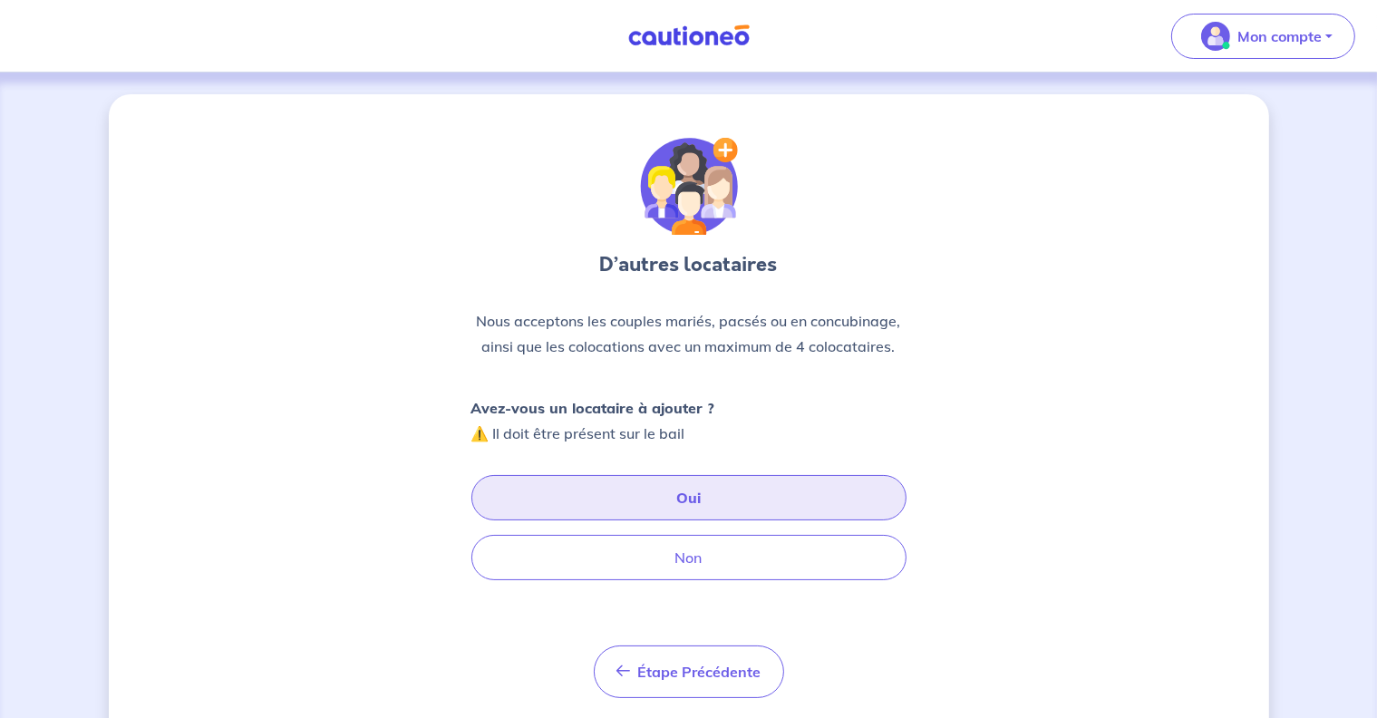
click at [685, 498] on button "Oui" at bounding box center [688, 497] width 435 height 45
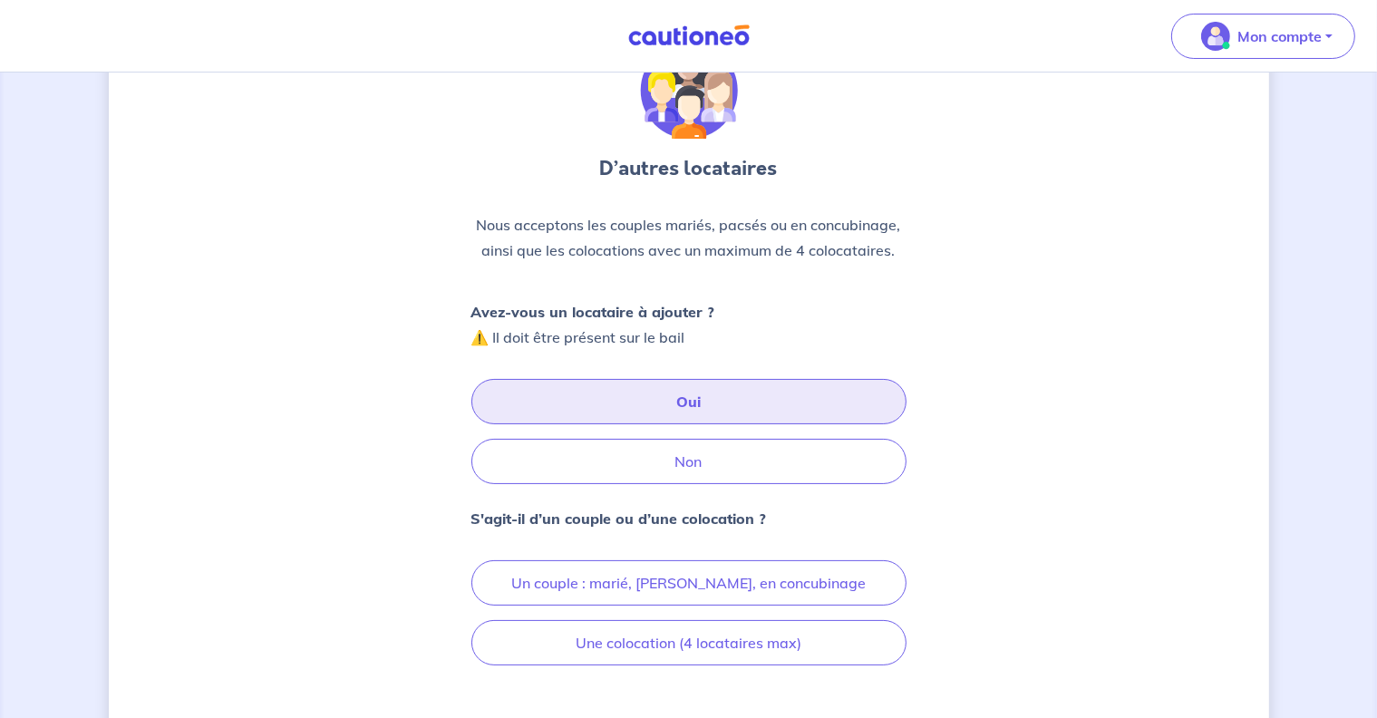
scroll to position [107, 0]
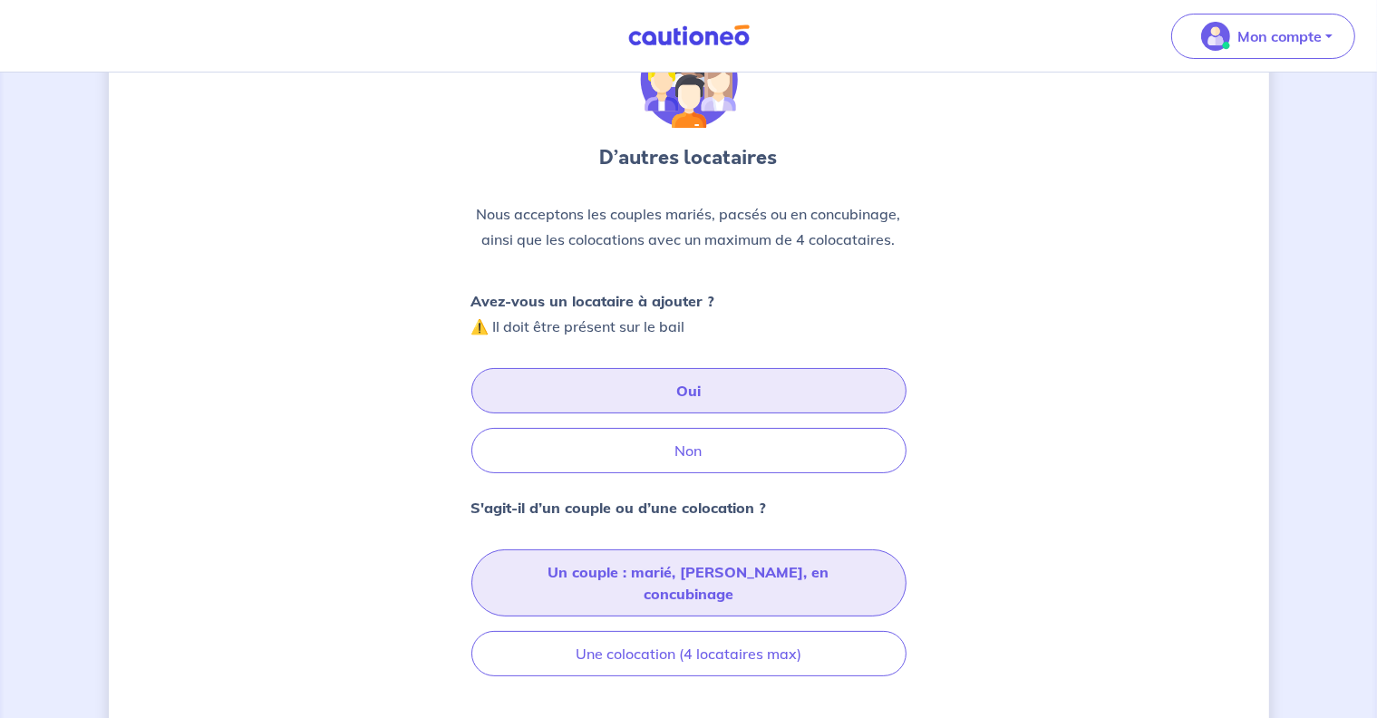
click at [656, 570] on button "Un couple : marié, pacsé, en concubinage" at bounding box center [688, 582] width 435 height 67
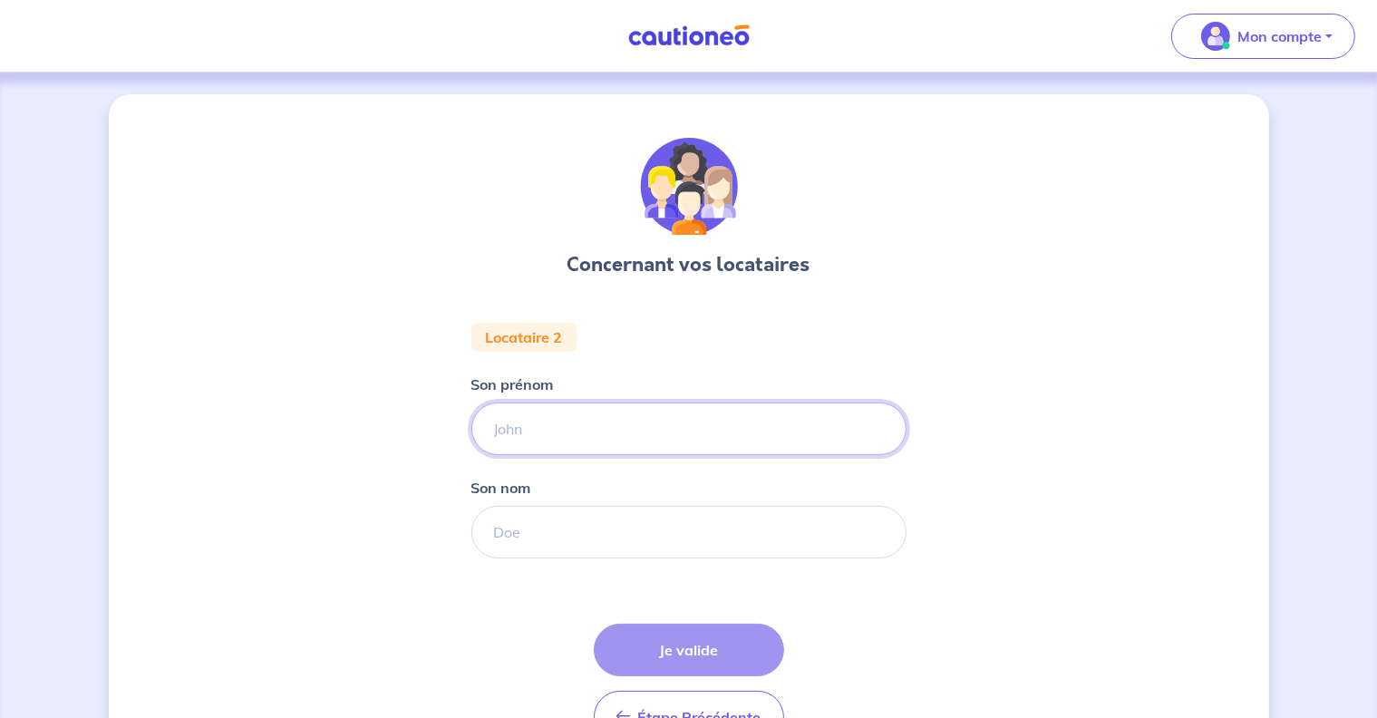
click at [548, 429] on input "Son prénom" at bounding box center [688, 429] width 435 height 53
type input "sabrina"
click at [519, 530] on input "Son nom" at bounding box center [688, 532] width 435 height 53
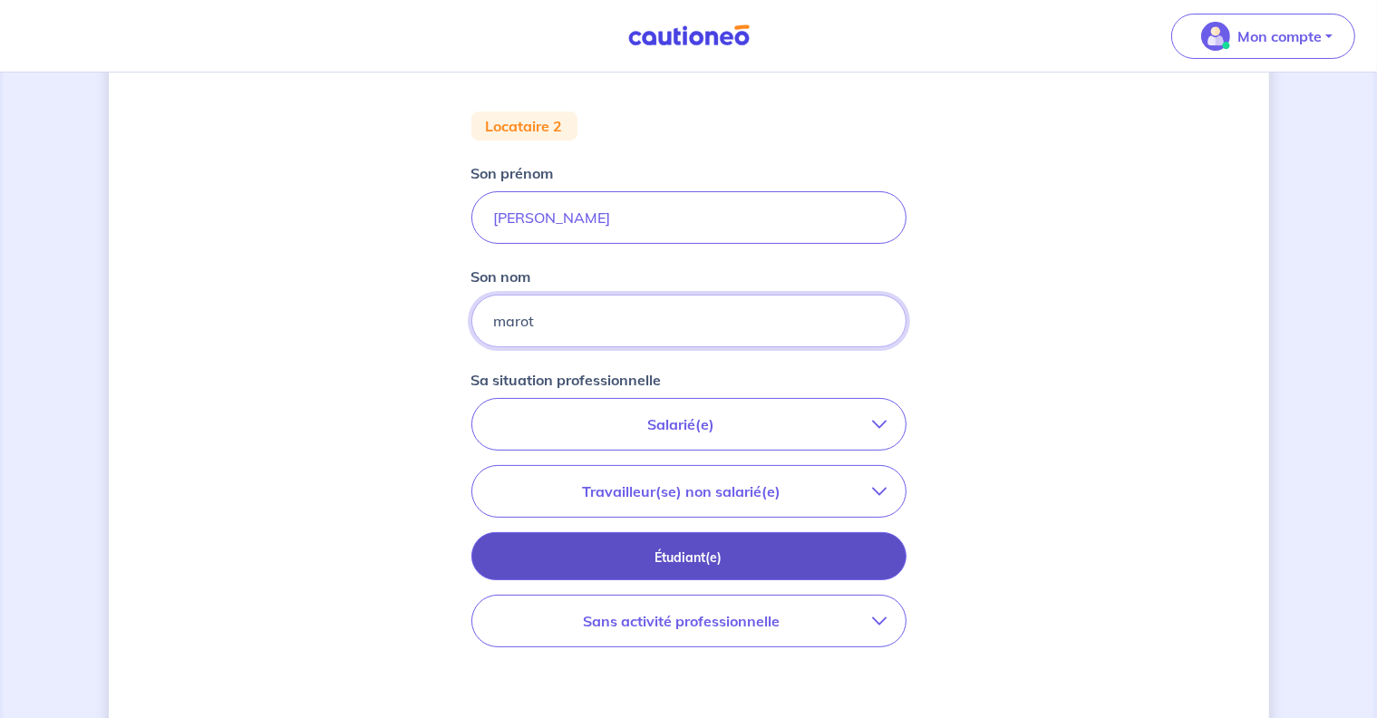
scroll to position [215, 0]
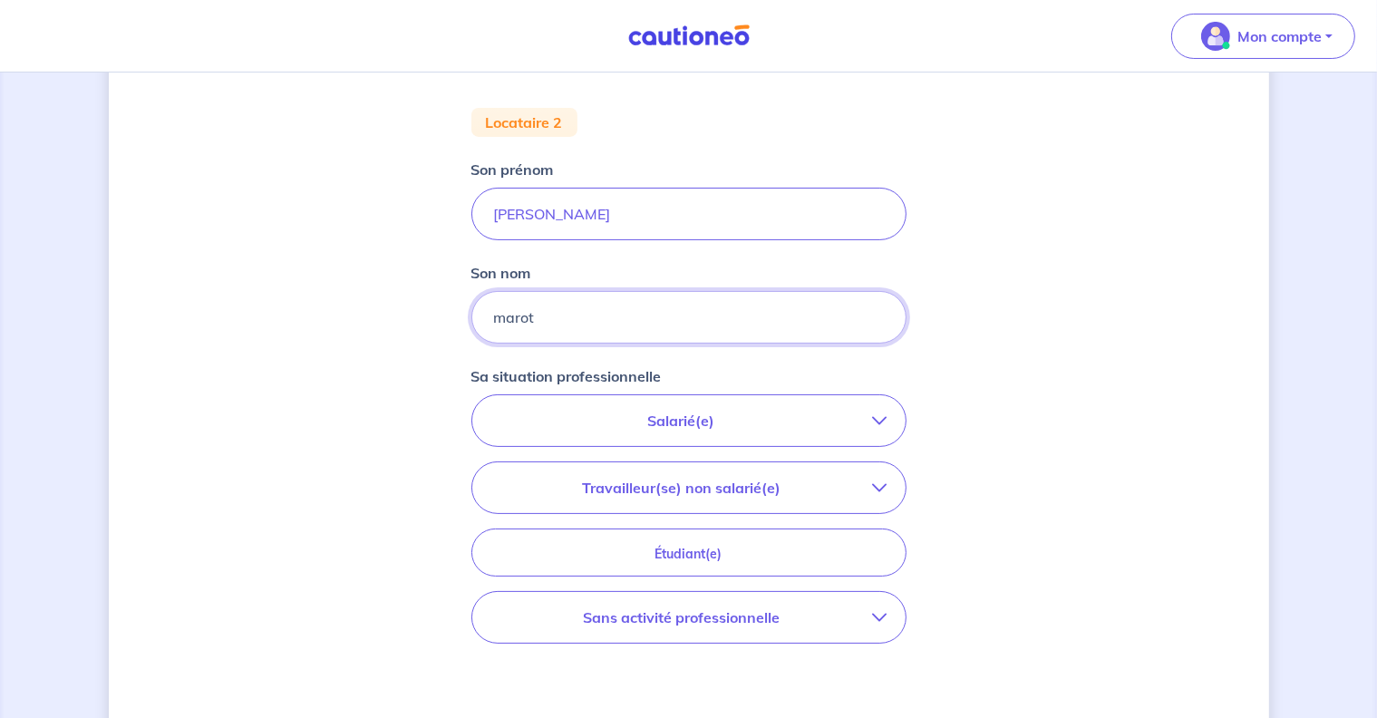
type input "marot"
click at [878, 614] on icon "button" at bounding box center [880, 617] width 15 height 15
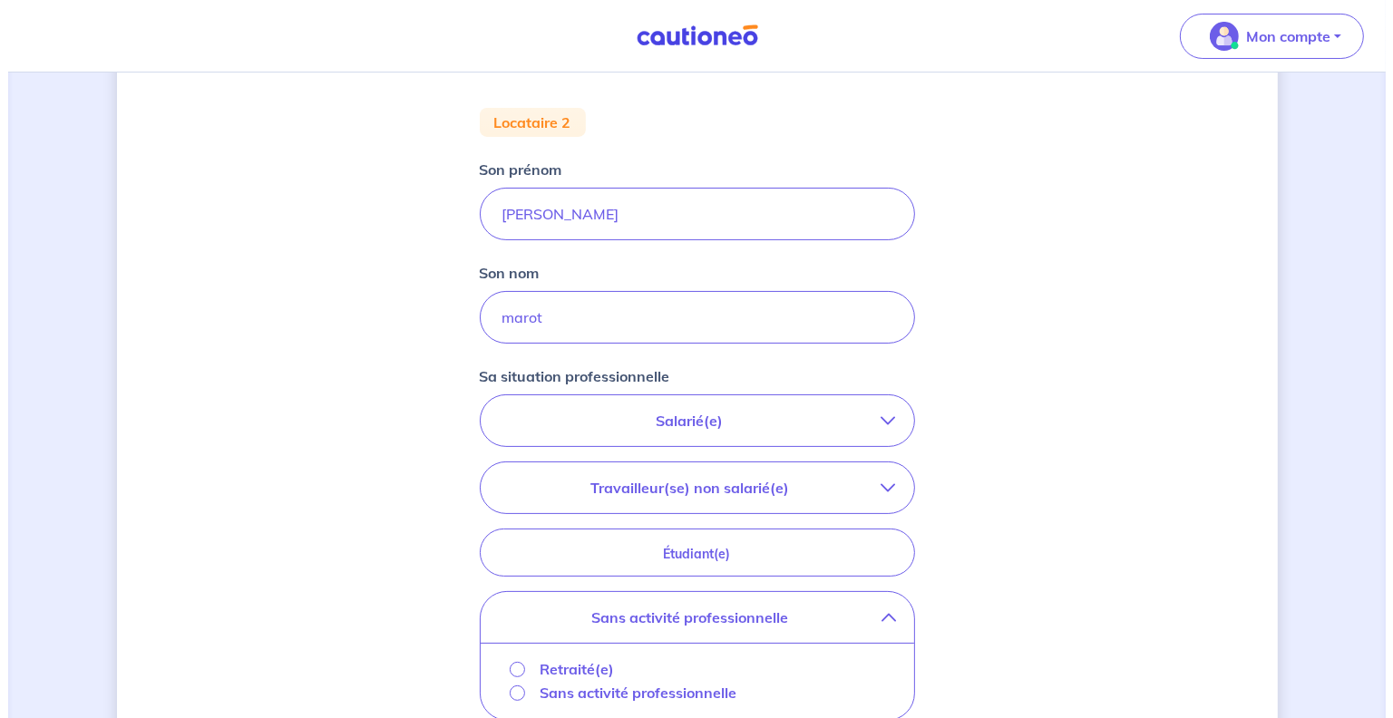
scroll to position [323, 0]
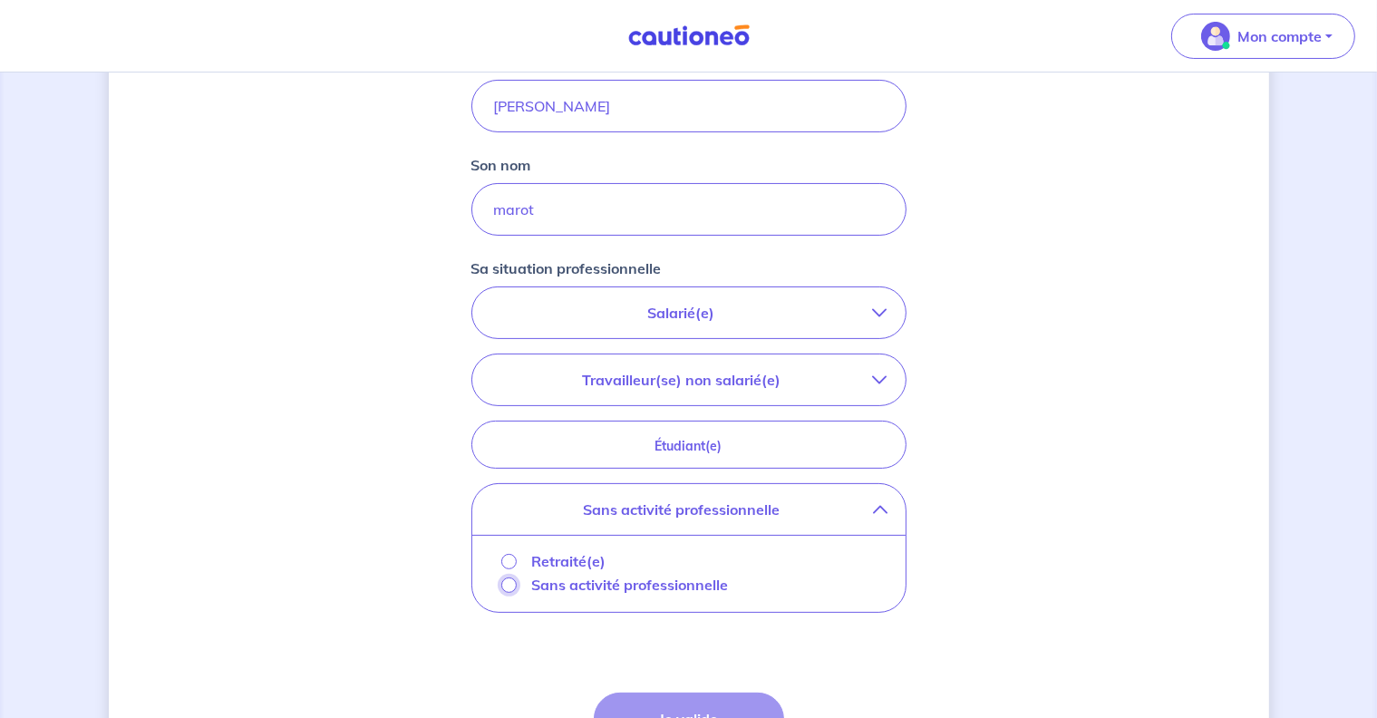
click at [501, 579] on input "Sans activité professionnelle" at bounding box center [508, 585] width 15 height 15
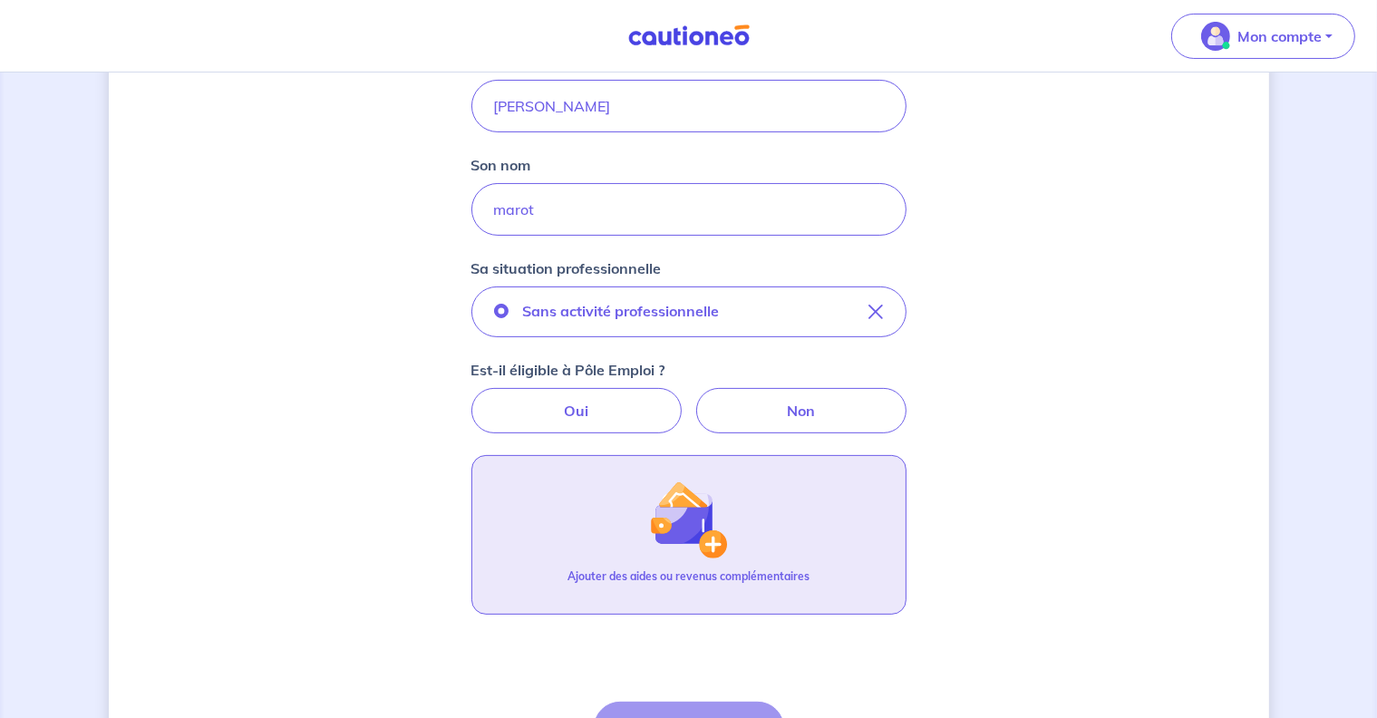
click at [667, 517] on img "button" at bounding box center [688, 520] width 78 height 78
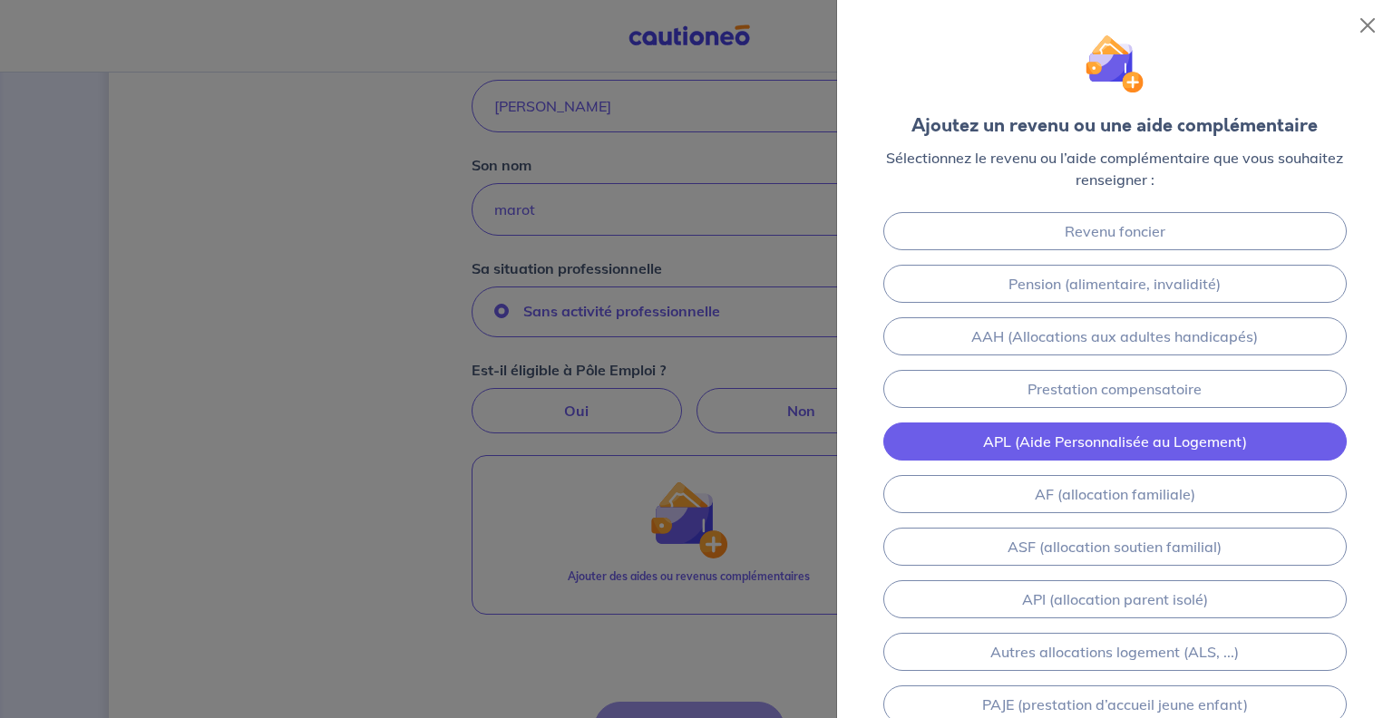
click at [1020, 442] on link "APL (Aide Personnalisée au Logement)" at bounding box center [1114, 441] width 463 height 38
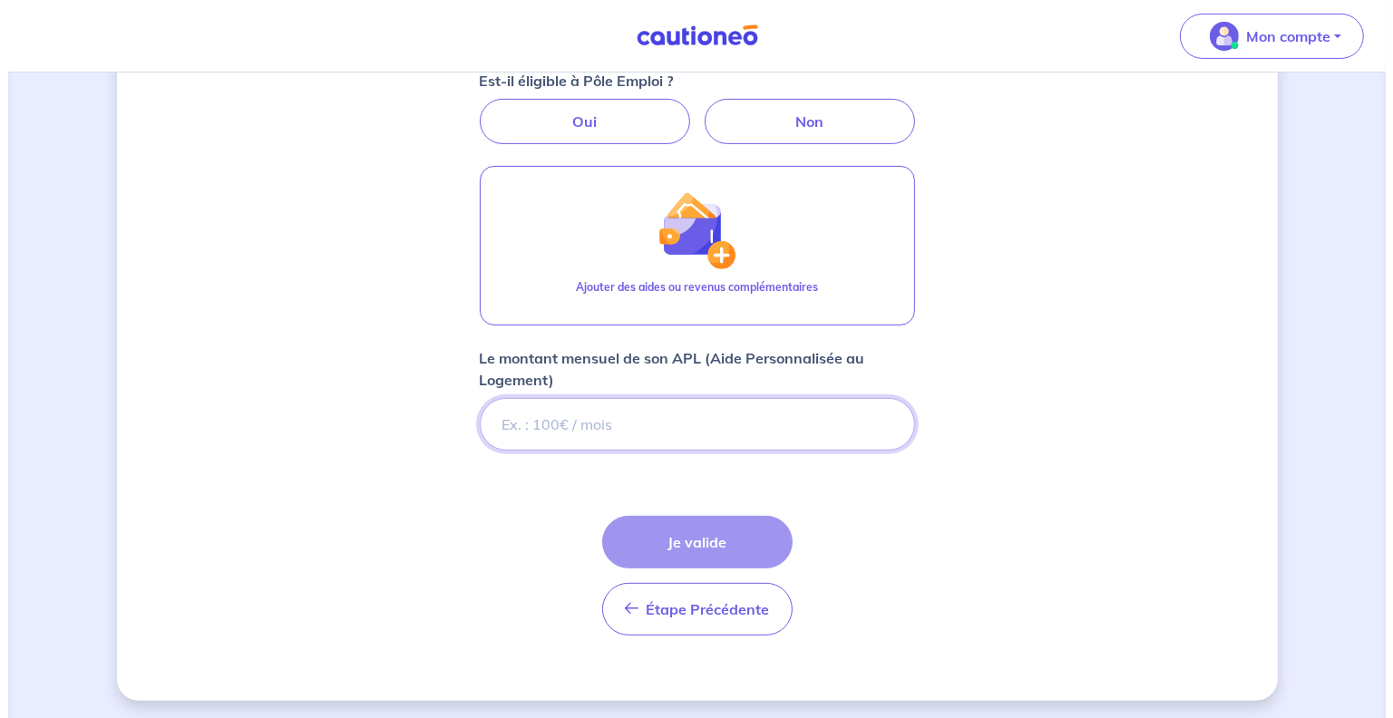
scroll to position [614, 0]
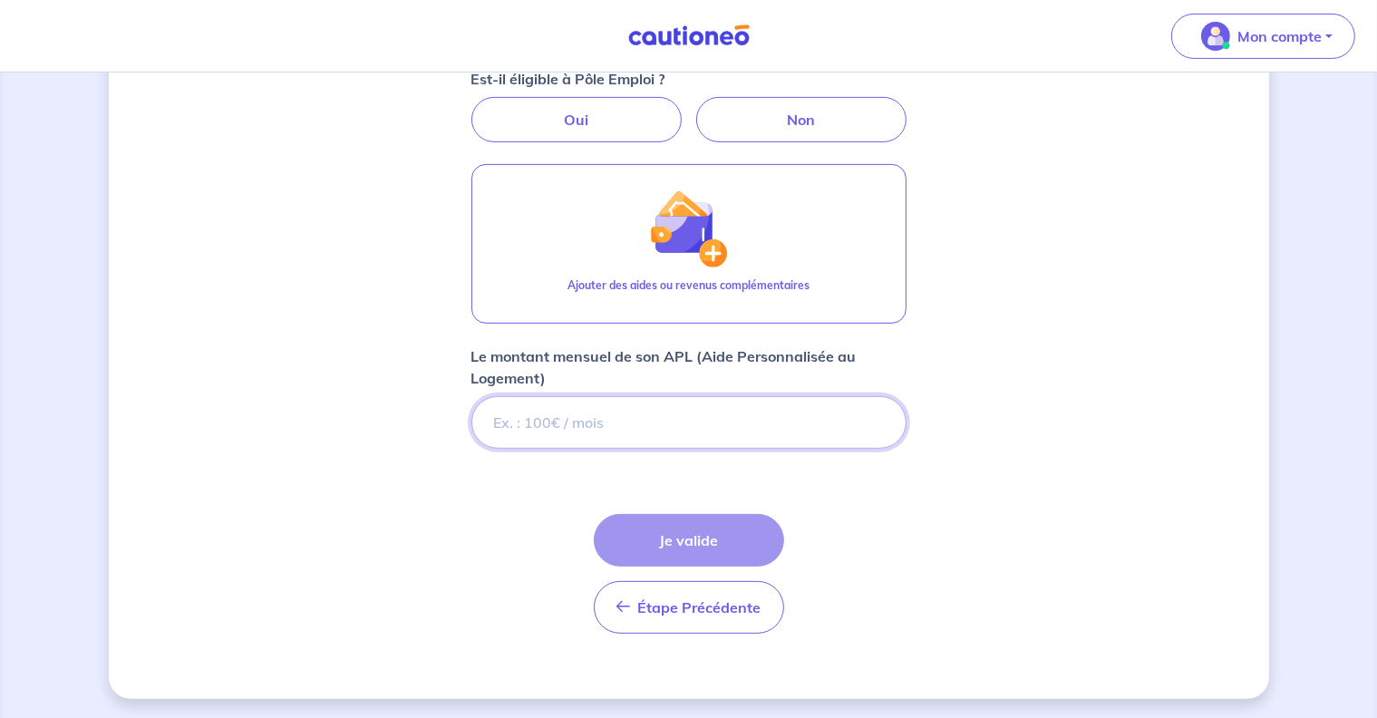
click at [581, 413] on input "Le montant mensuel de son APL (Aide Personnalisée au Logement)" at bounding box center [688, 422] width 435 height 53
type input "393"
click at [682, 543] on div "Étape Précédente Précédent Je valide Je valide" at bounding box center [689, 574] width 190 height 120
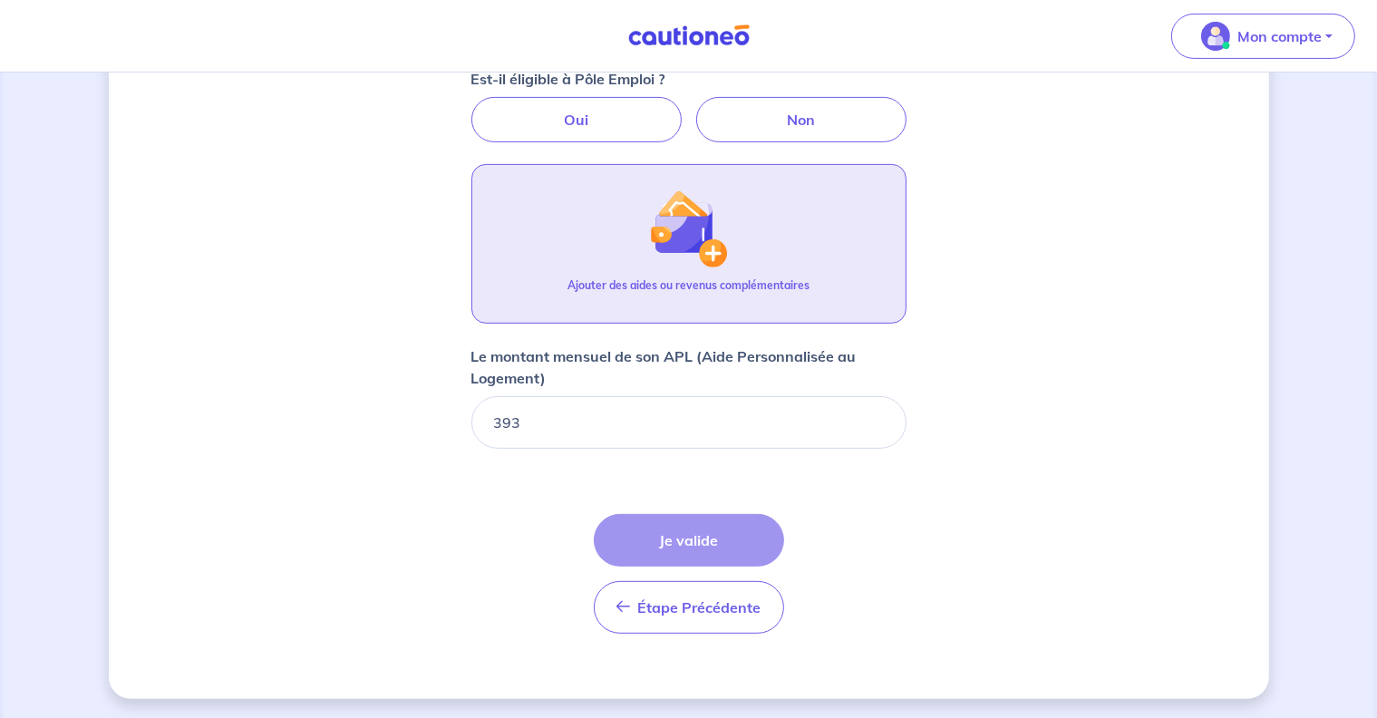
click at [692, 264] on img "button" at bounding box center [688, 228] width 78 height 78
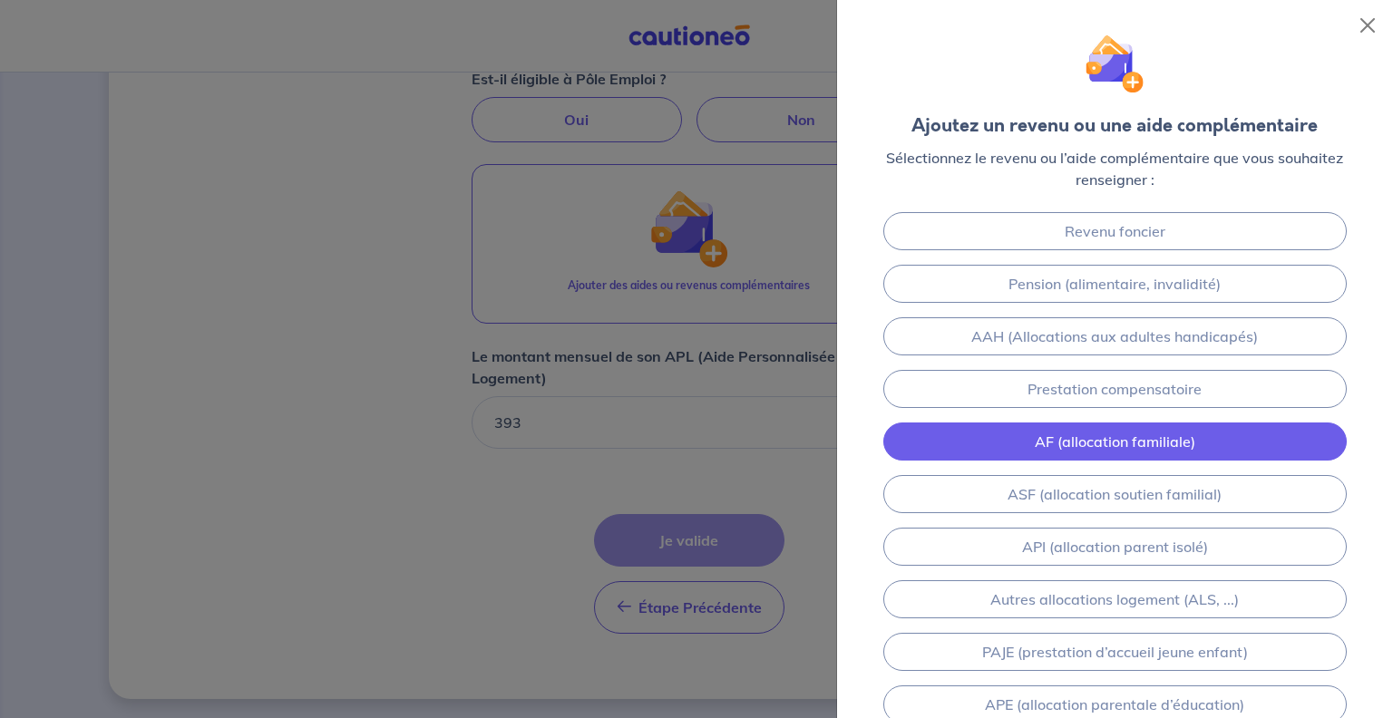
click at [1071, 432] on link "AF (allocation familiale)" at bounding box center [1114, 441] width 463 height 38
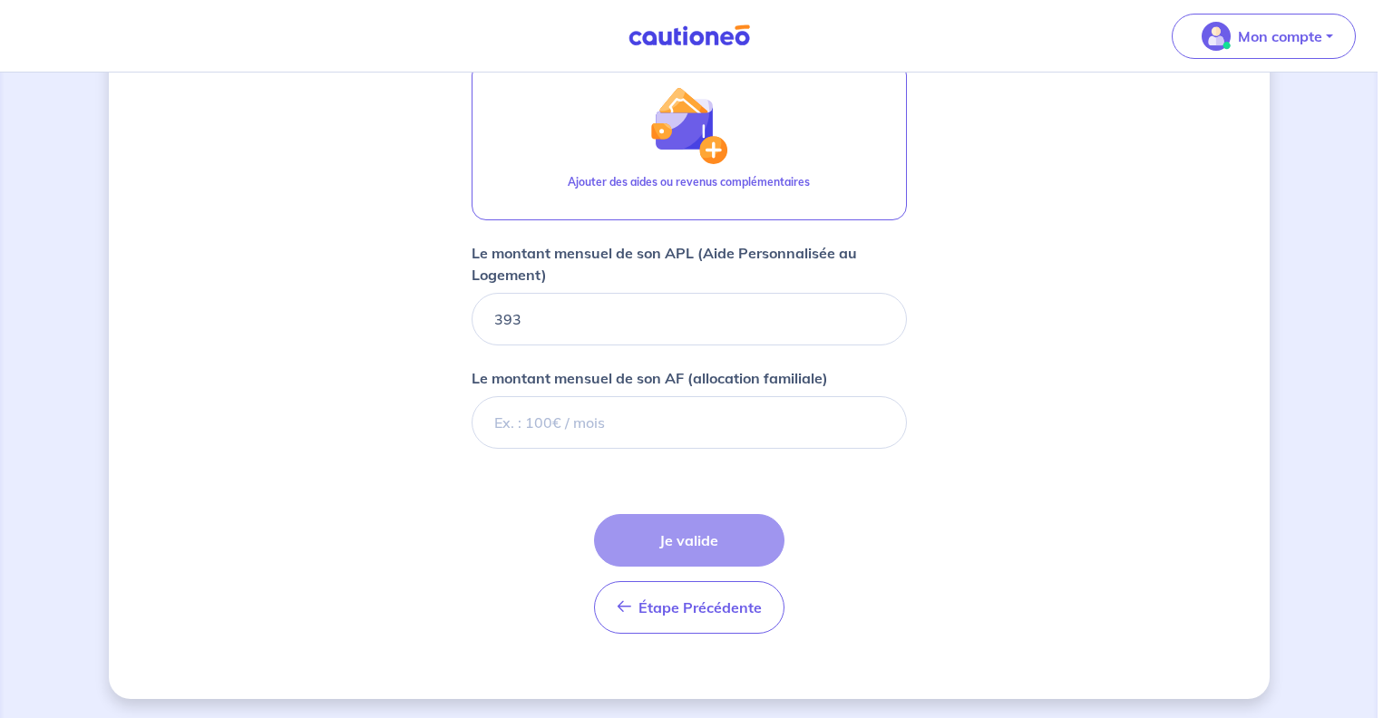
scroll to position [717, 0]
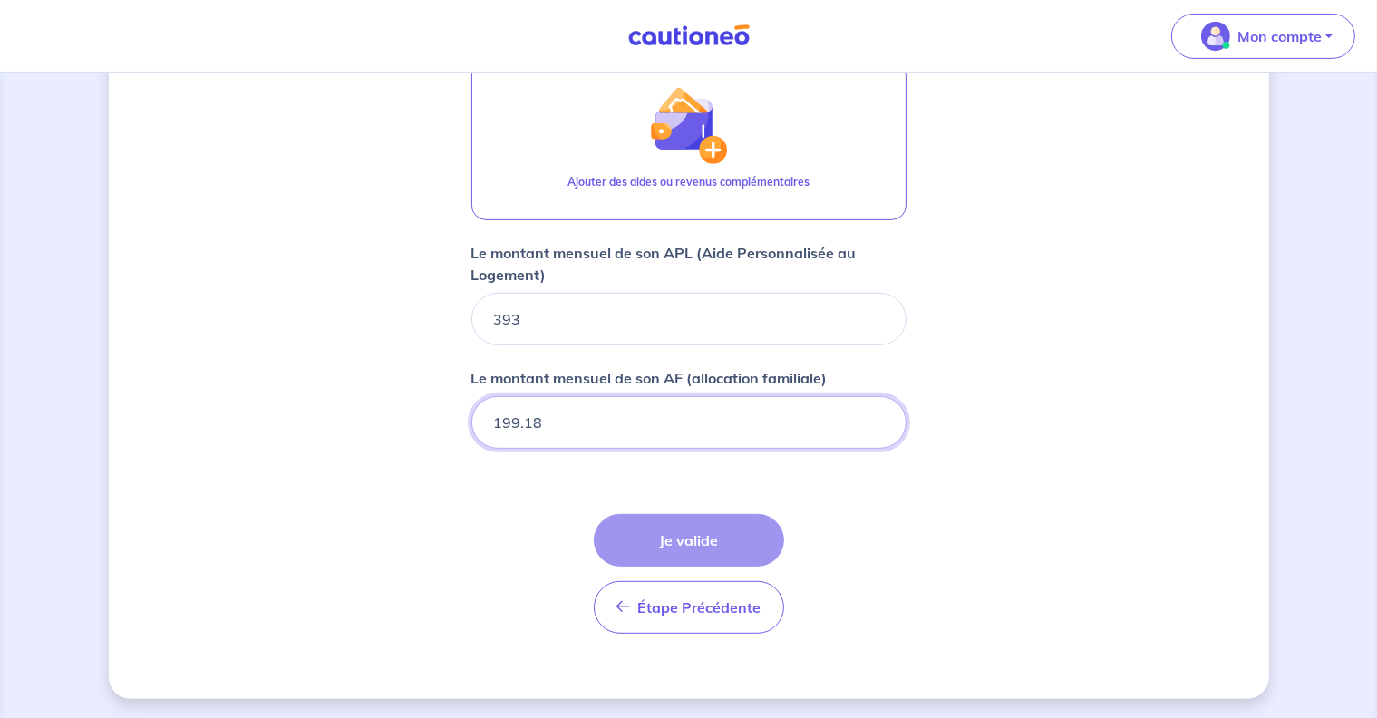
type input "199.18"
click at [667, 538] on div "Étape Précédente Précédent Je valide Je valide" at bounding box center [689, 574] width 190 height 120
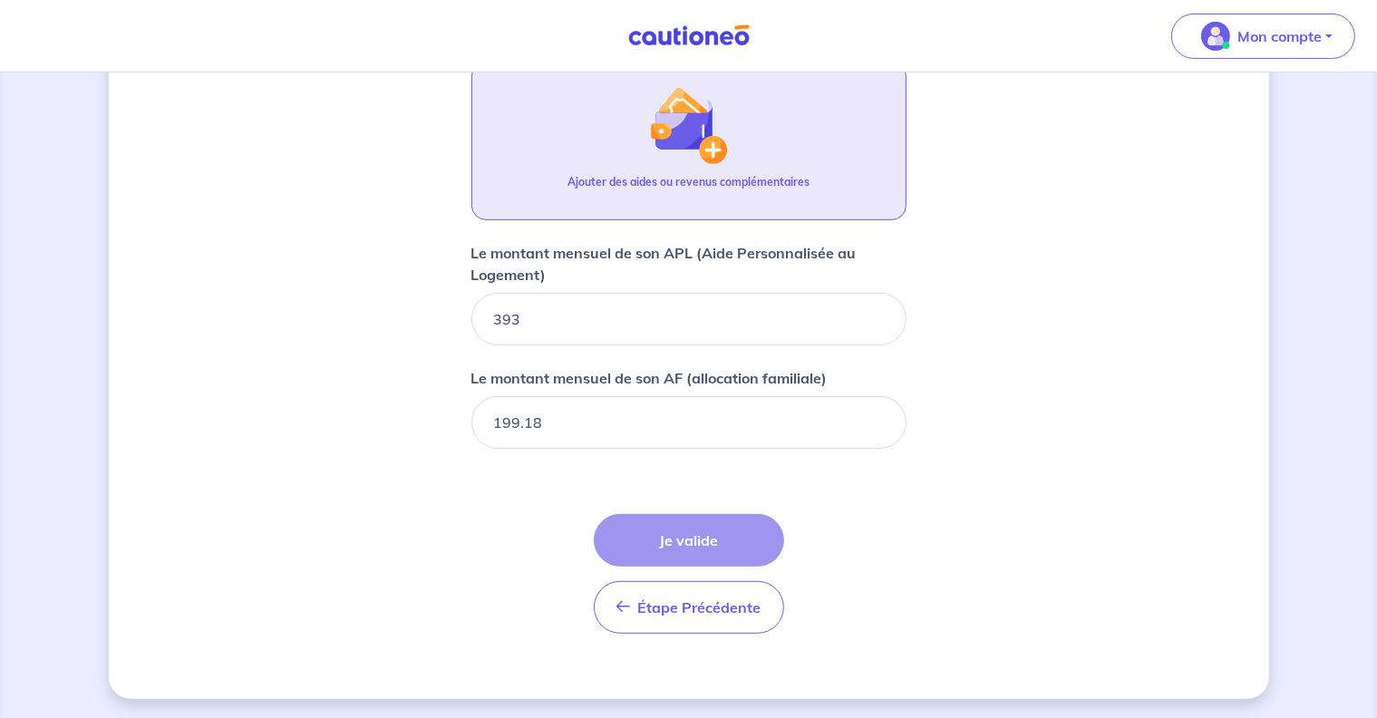
click at [712, 146] on img "button" at bounding box center [688, 125] width 78 height 78
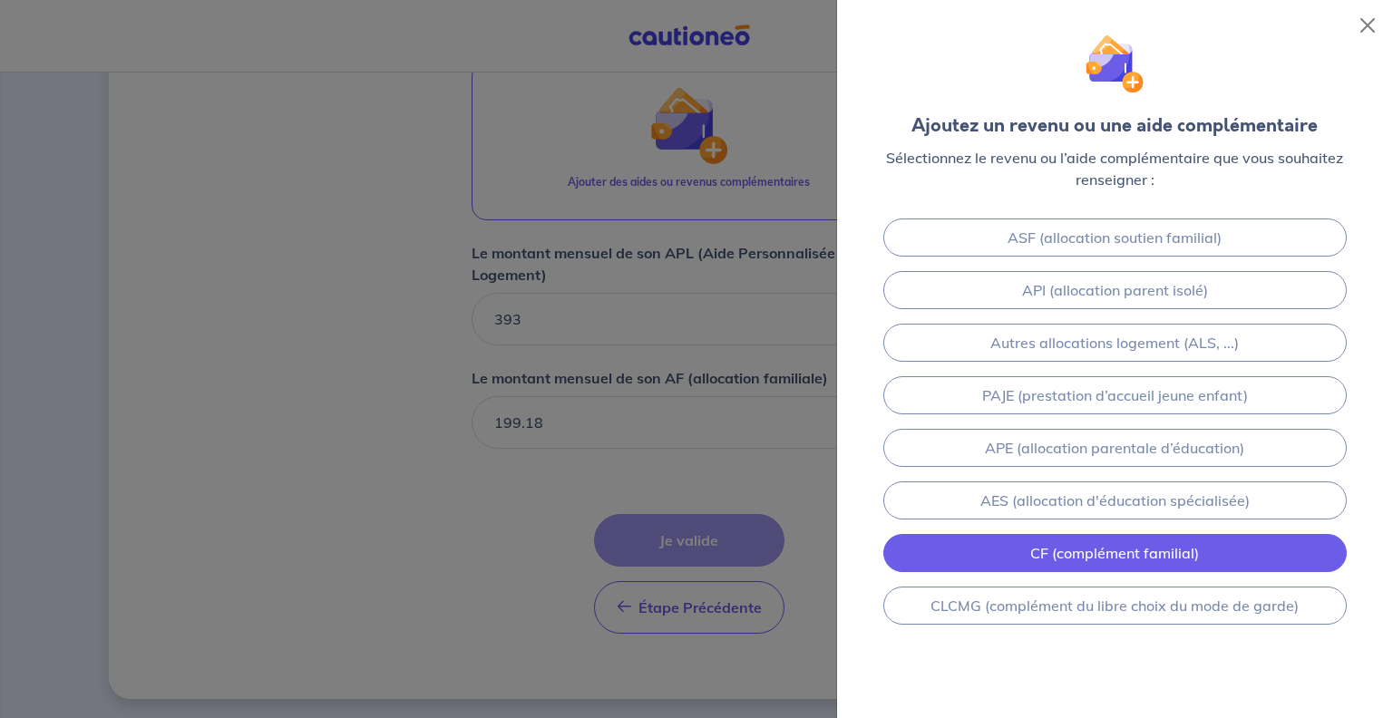
scroll to position [204, 0]
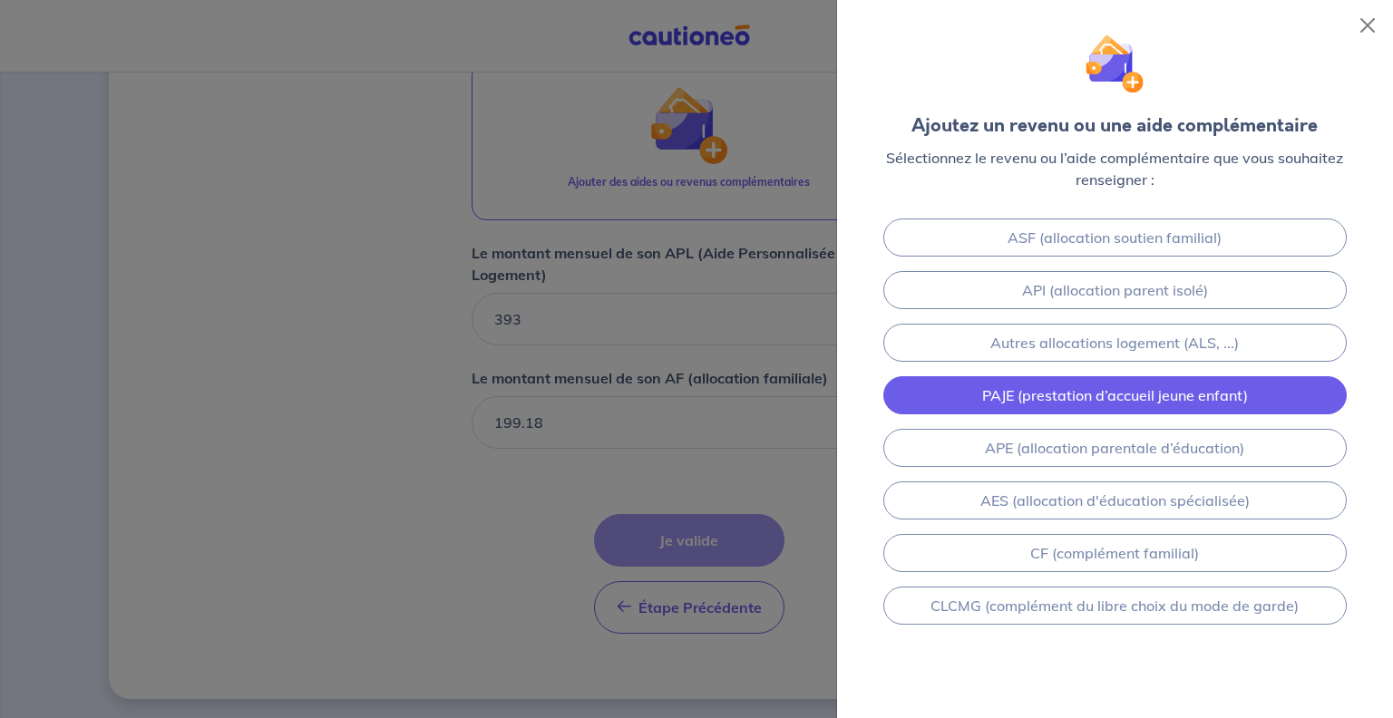
click at [1031, 387] on link "PAJE (prestation d’accueil jeune enfant)" at bounding box center [1114, 395] width 463 height 38
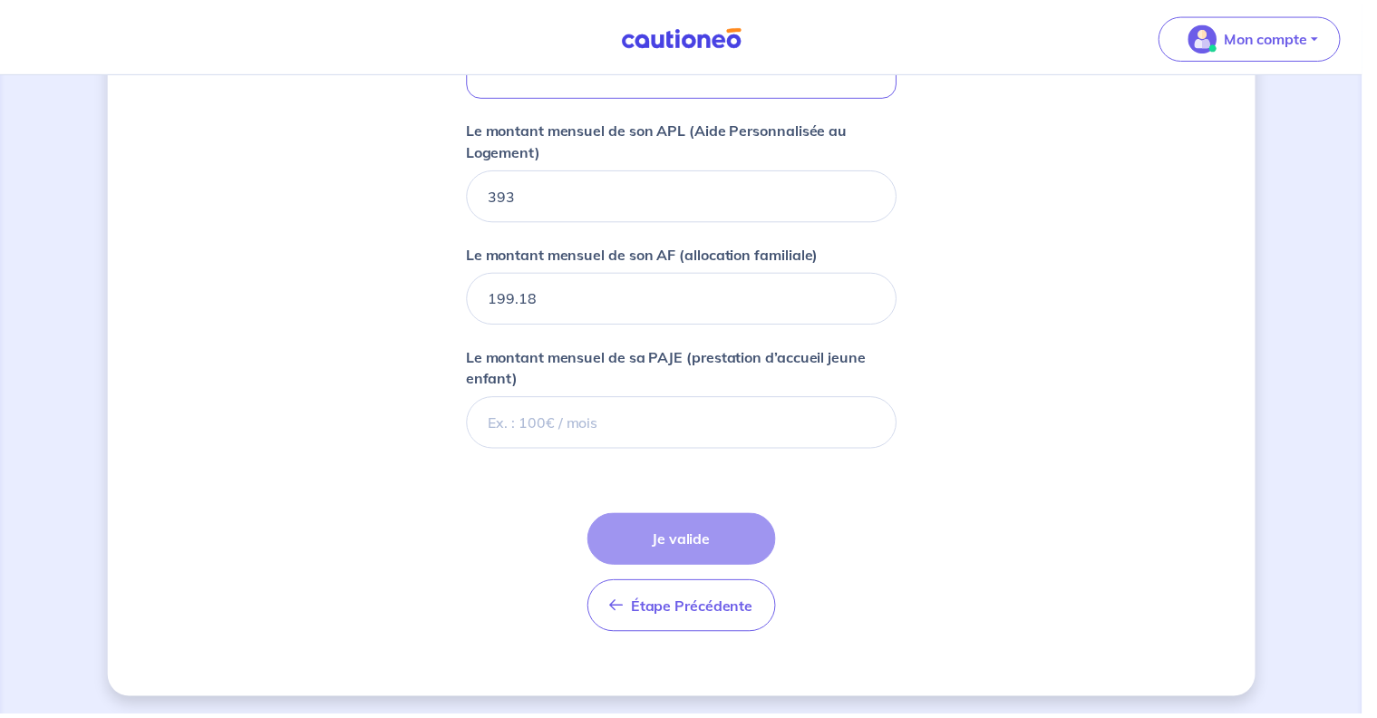
scroll to position [841, 0]
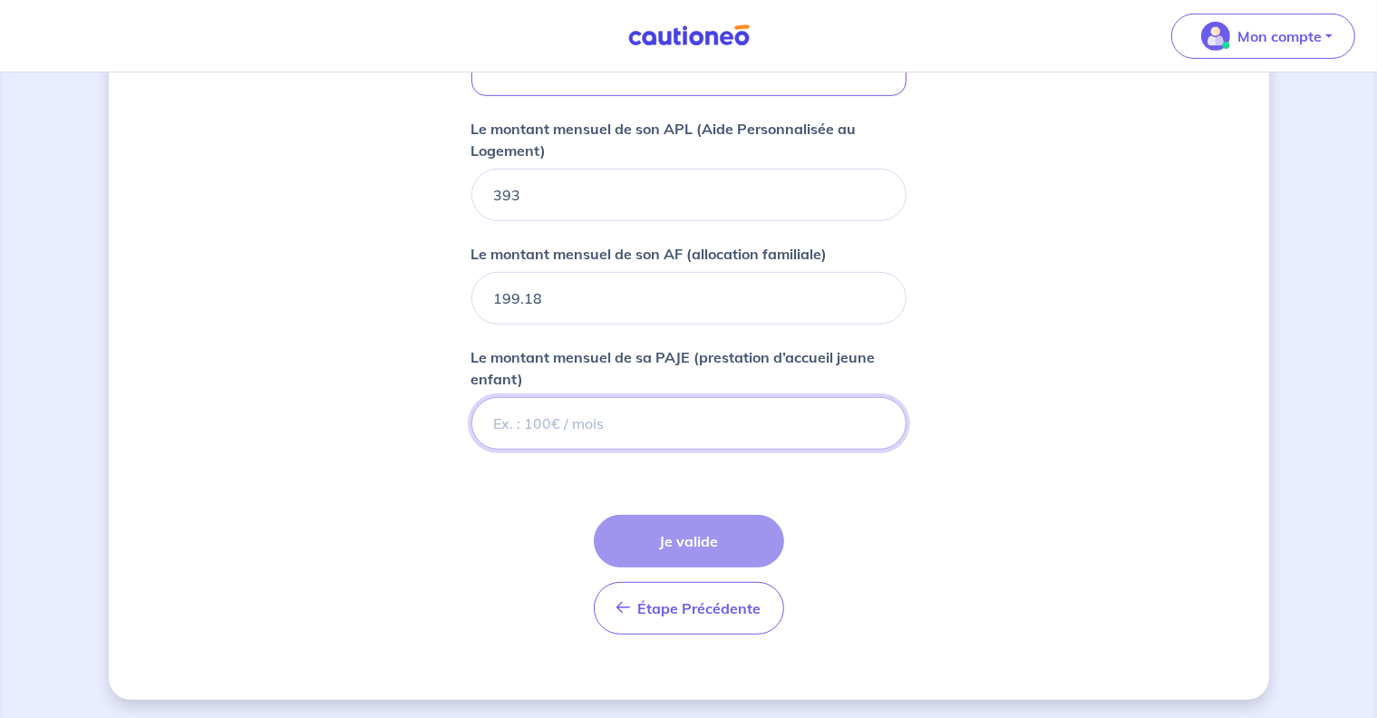
click at [588, 425] on input "Le montant mensuel de sa PAJE (prestation d’accueil jeune enfant)" at bounding box center [688, 423] width 435 height 53
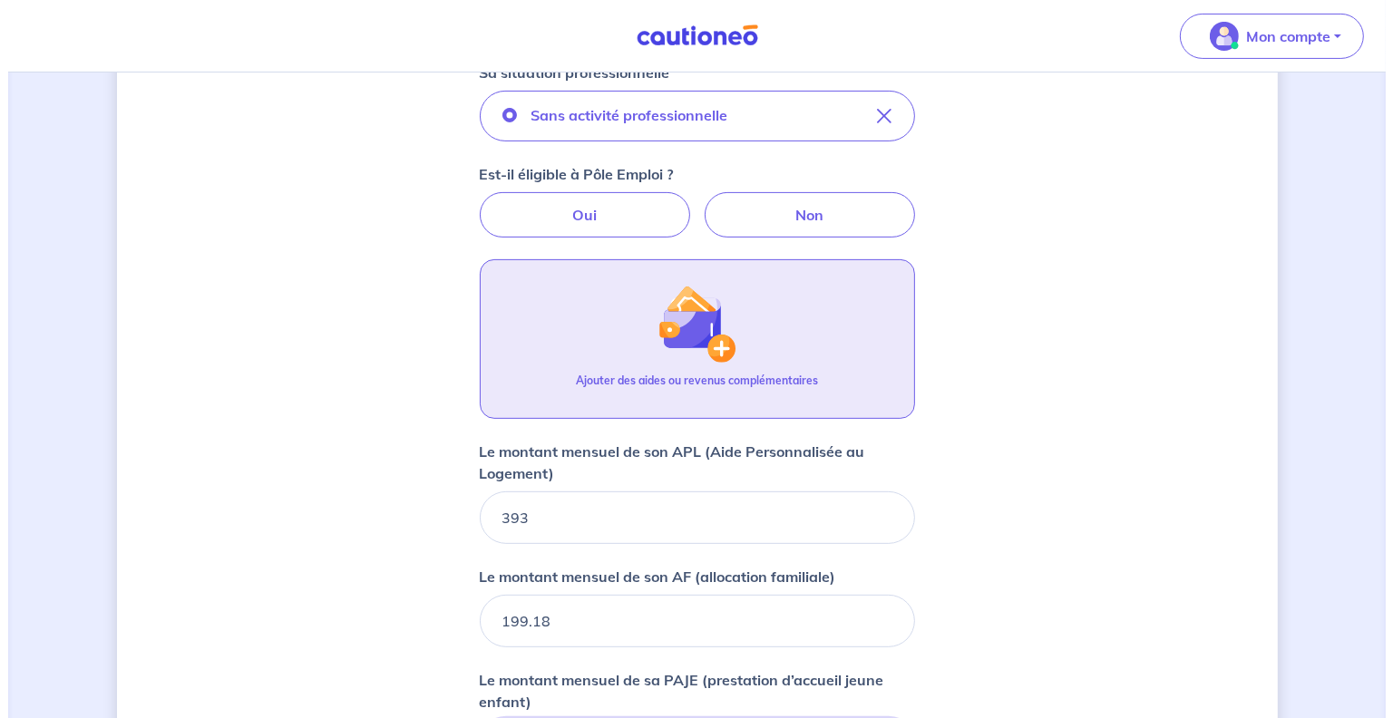
scroll to position [519, 0]
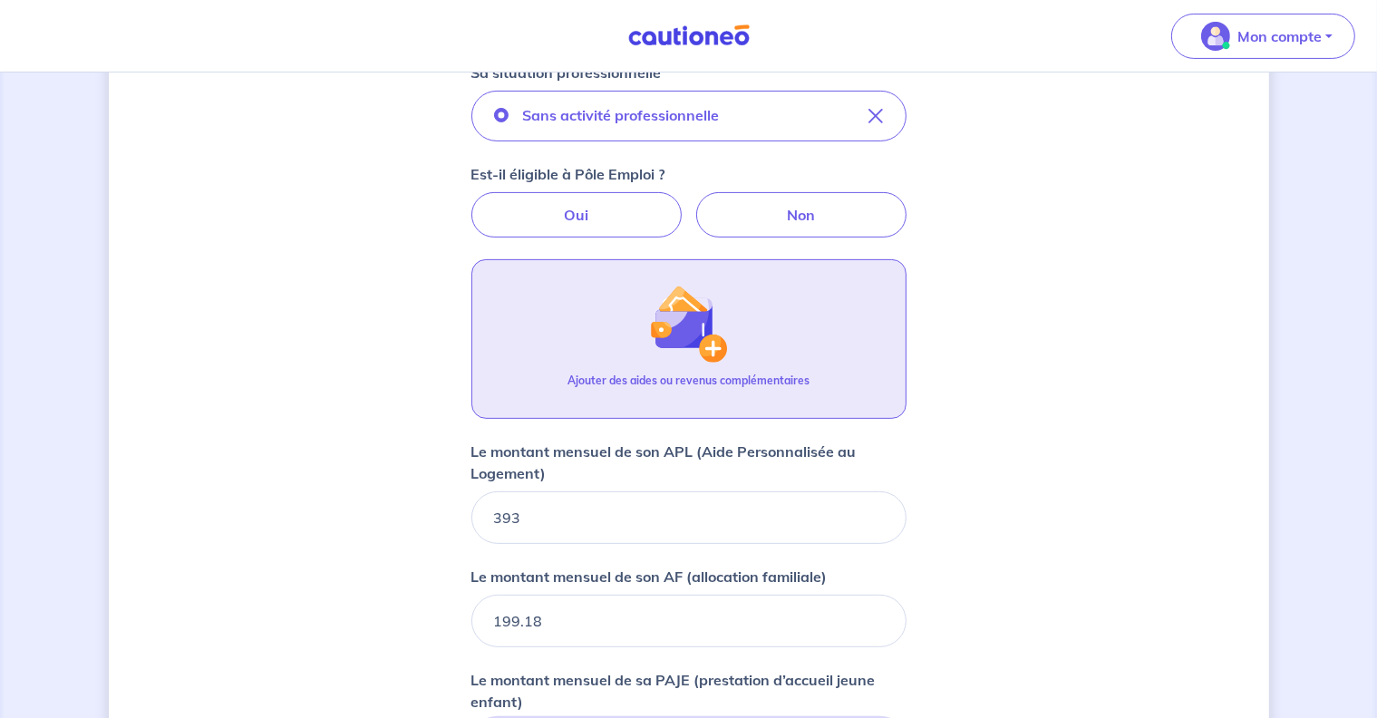
type input "196.60"
click at [695, 340] on img "button" at bounding box center [688, 324] width 78 height 78
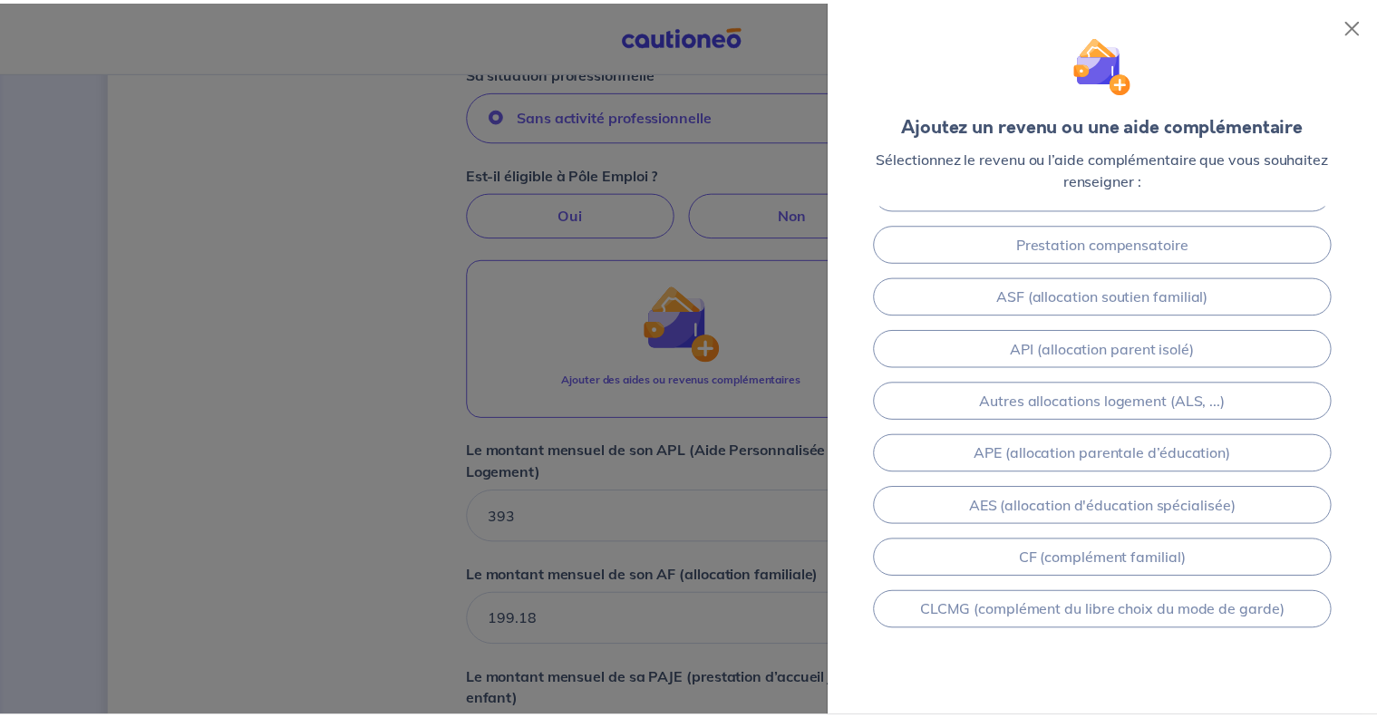
scroll to position [152, 0]
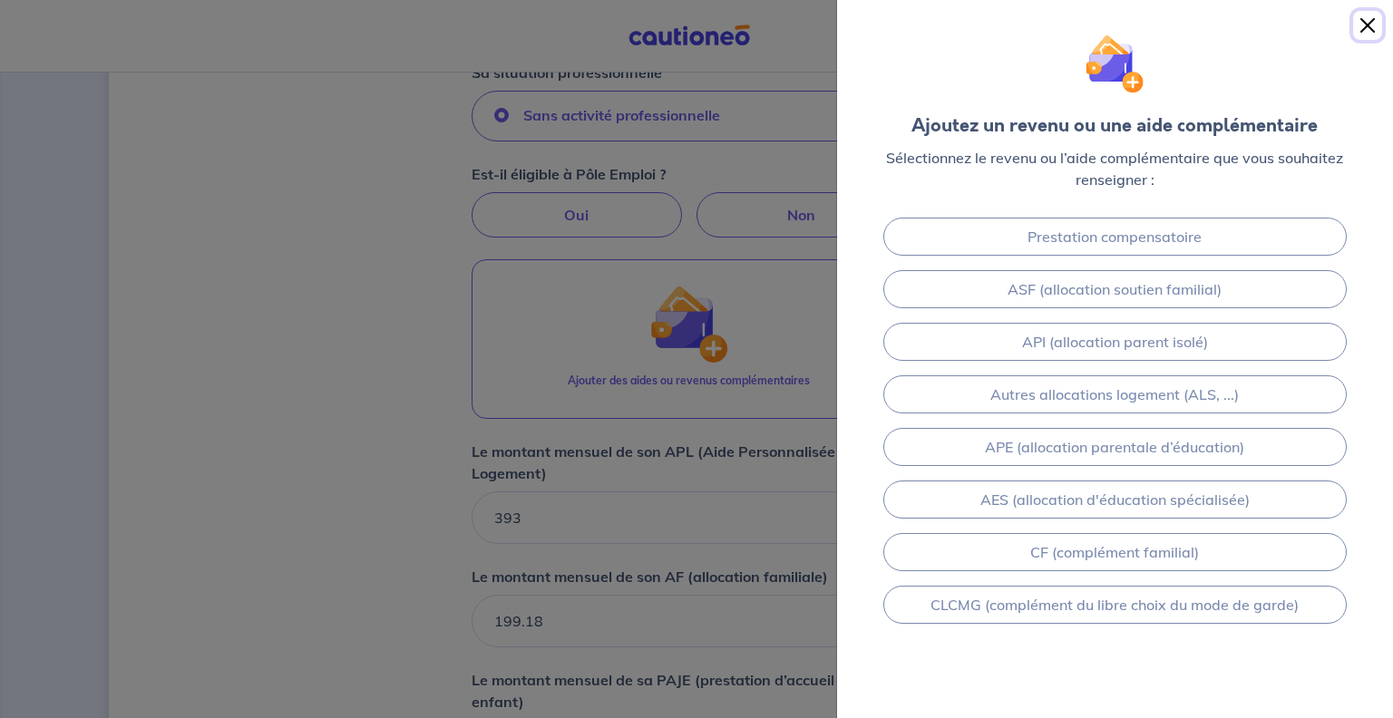
click at [1364, 26] on button "Close" at bounding box center [1367, 25] width 29 height 29
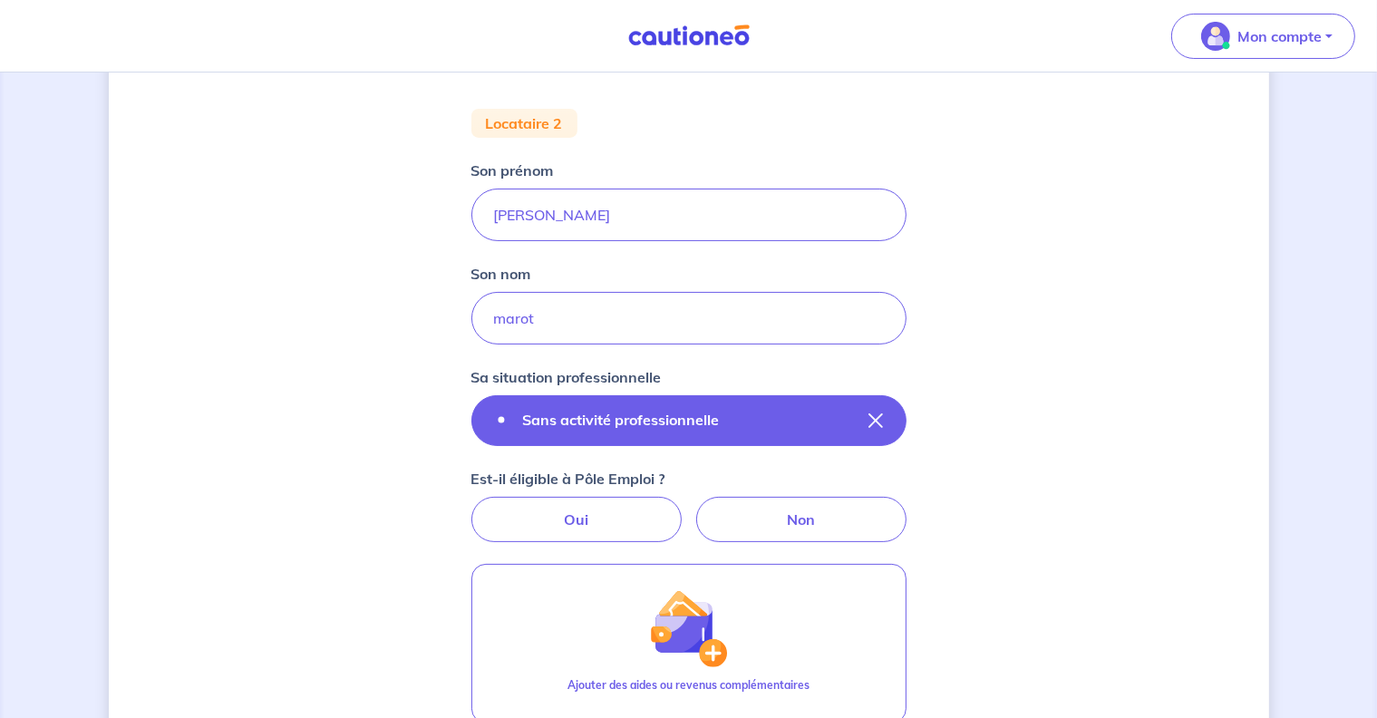
scroll to position [215, 0]
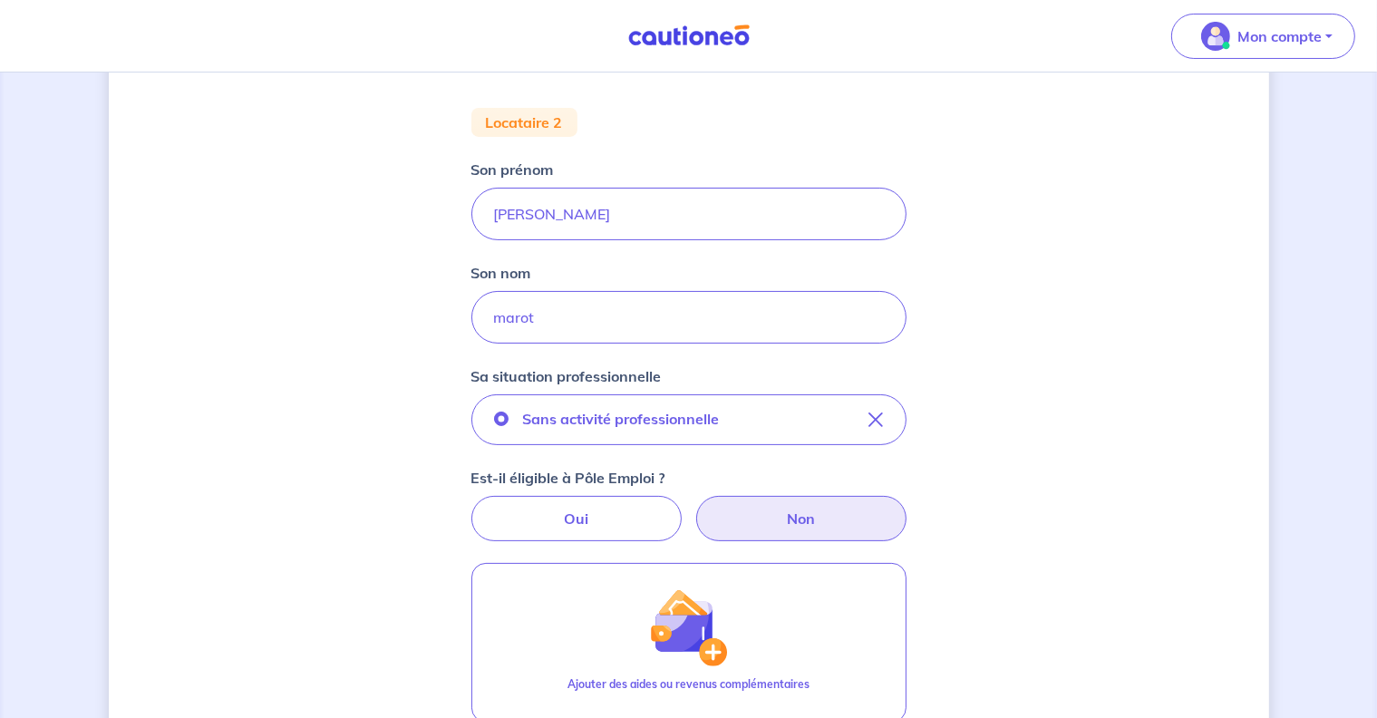
click at [804, 517] on label "Non" at bounding box center [801, 518] width 210 height 45
click at [694, 508] on input "Non" at bounding box center [689, 502] width 12 height 12
radio input "true"
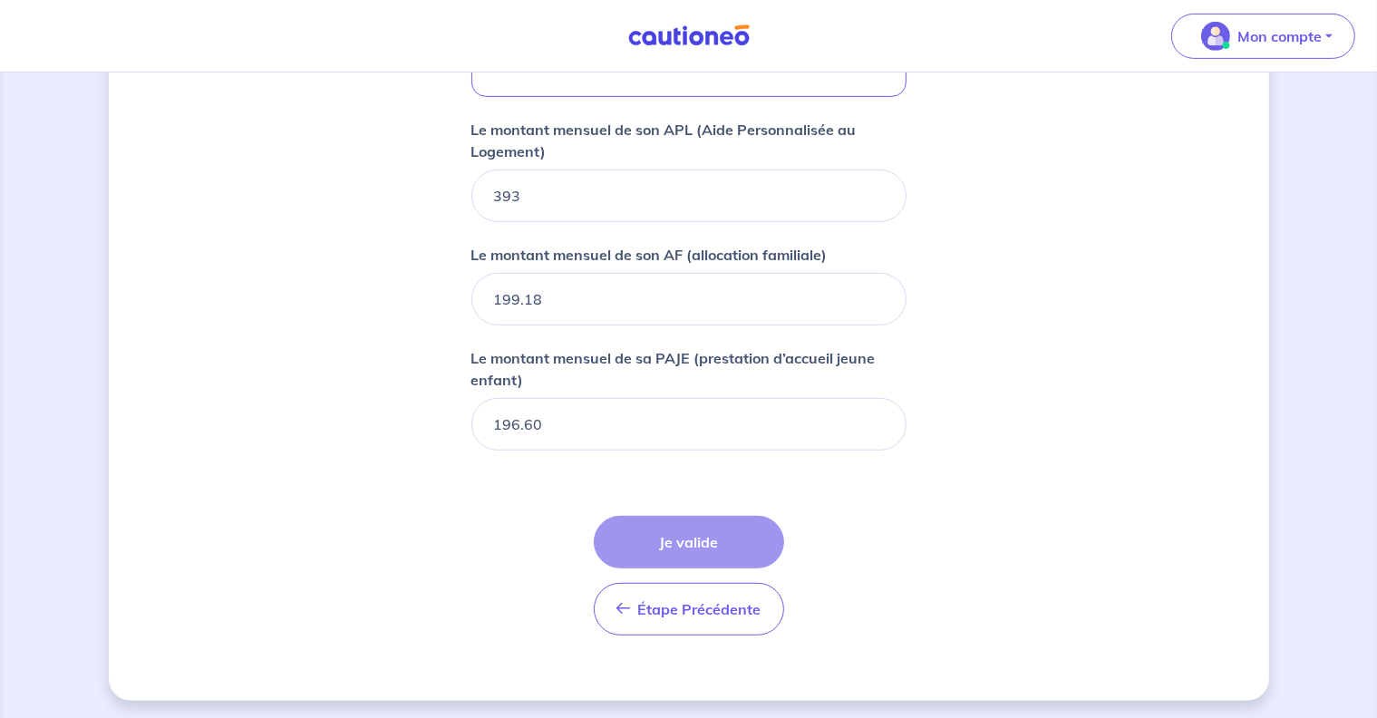
scroll to position [841, 0]
click at [705, 540] on div "Étape Précédente Précédent Je valide Je valide" at bounding box center [689, 575] width 190 height 120
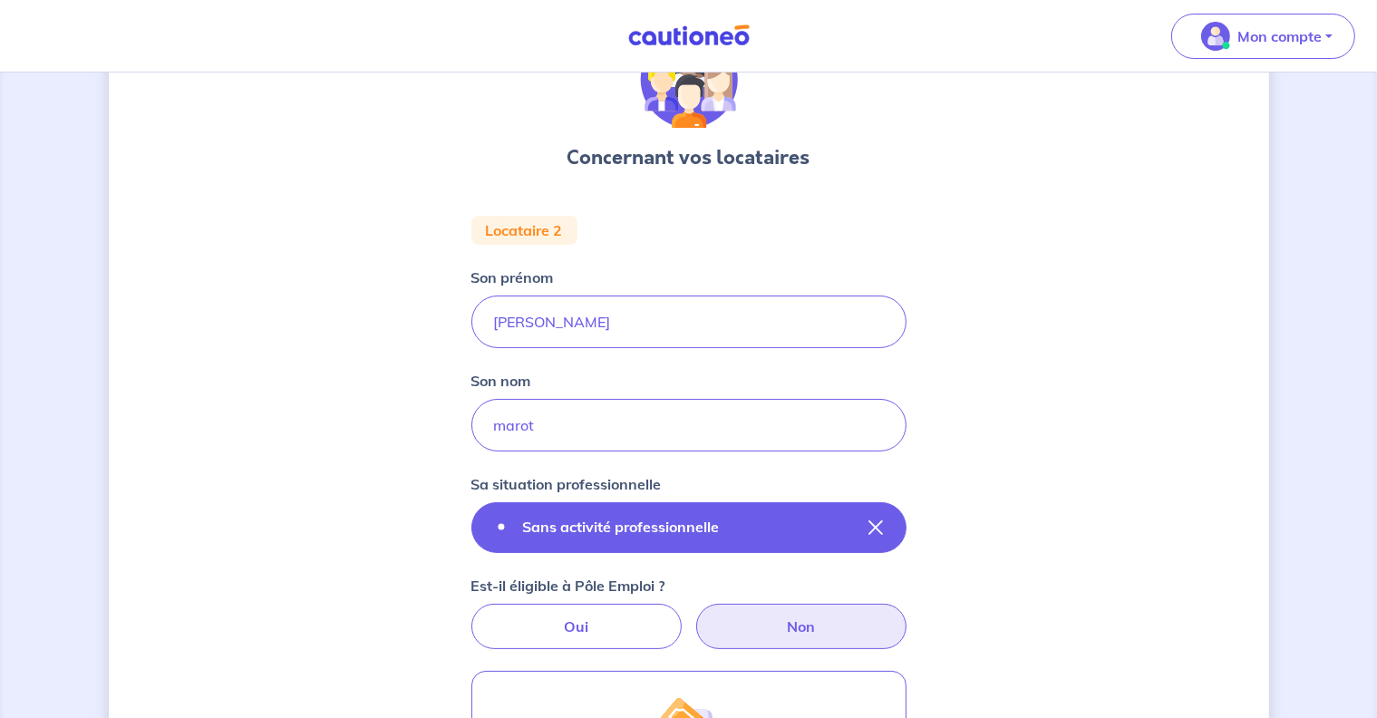
scroll to position [107, 0]
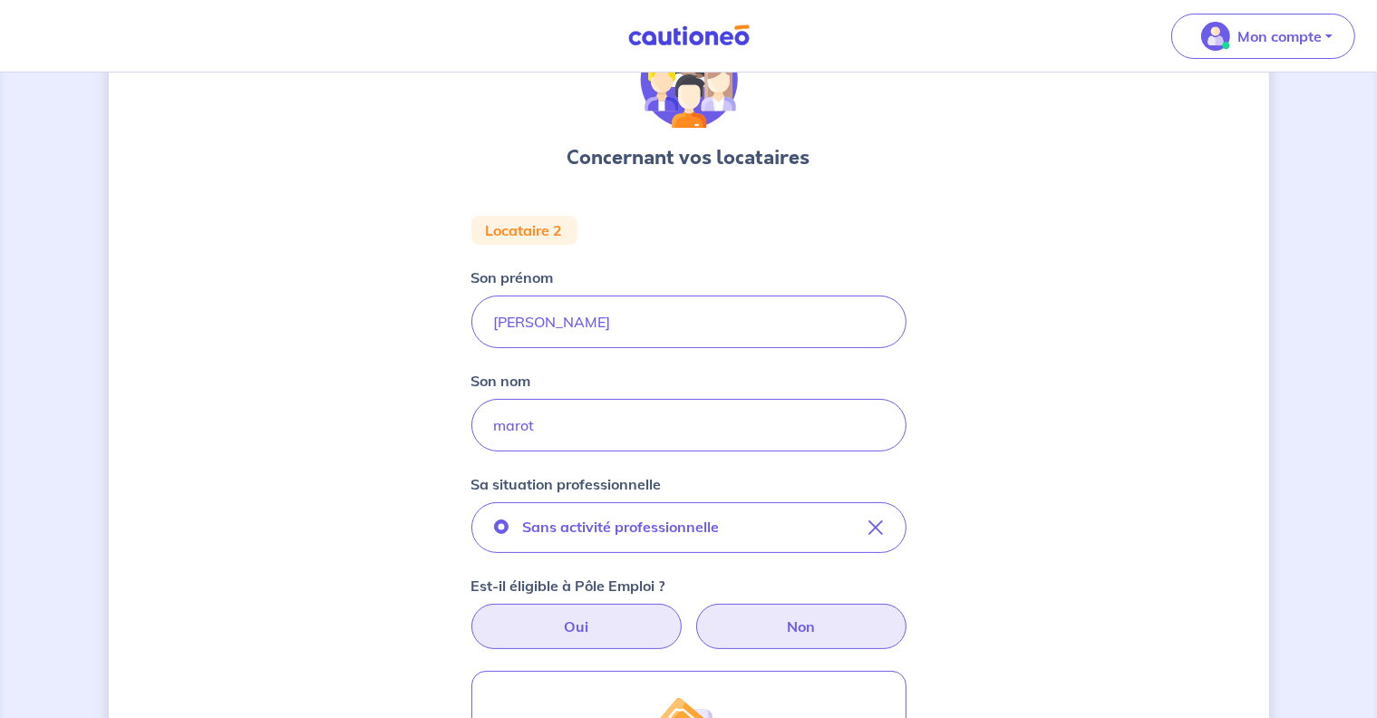
click at [605, 627] on label "Oui" at bounding box center [576, 626] width 210 height 45
click at [683, 616] on input "Oui" at bounding box center [689, 610] width 12 height 12
radio input "true"
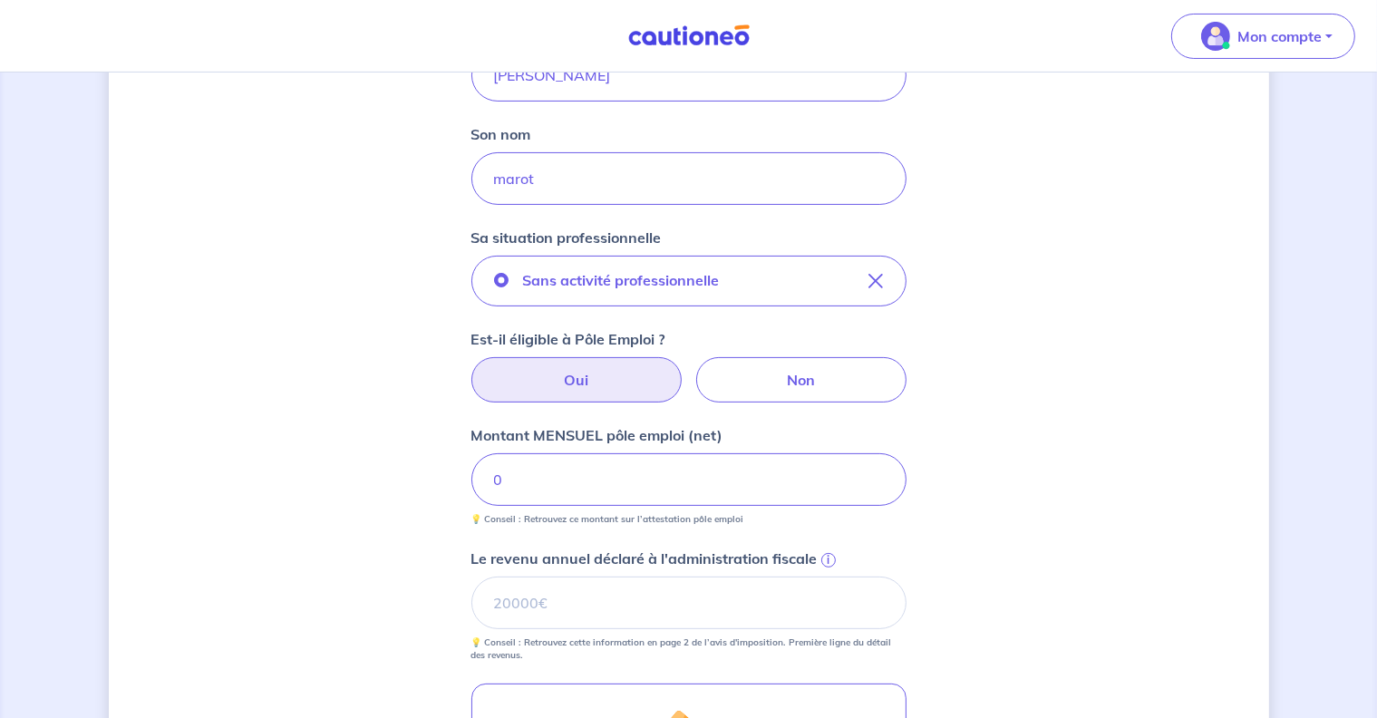
scroll to position [431, 0]
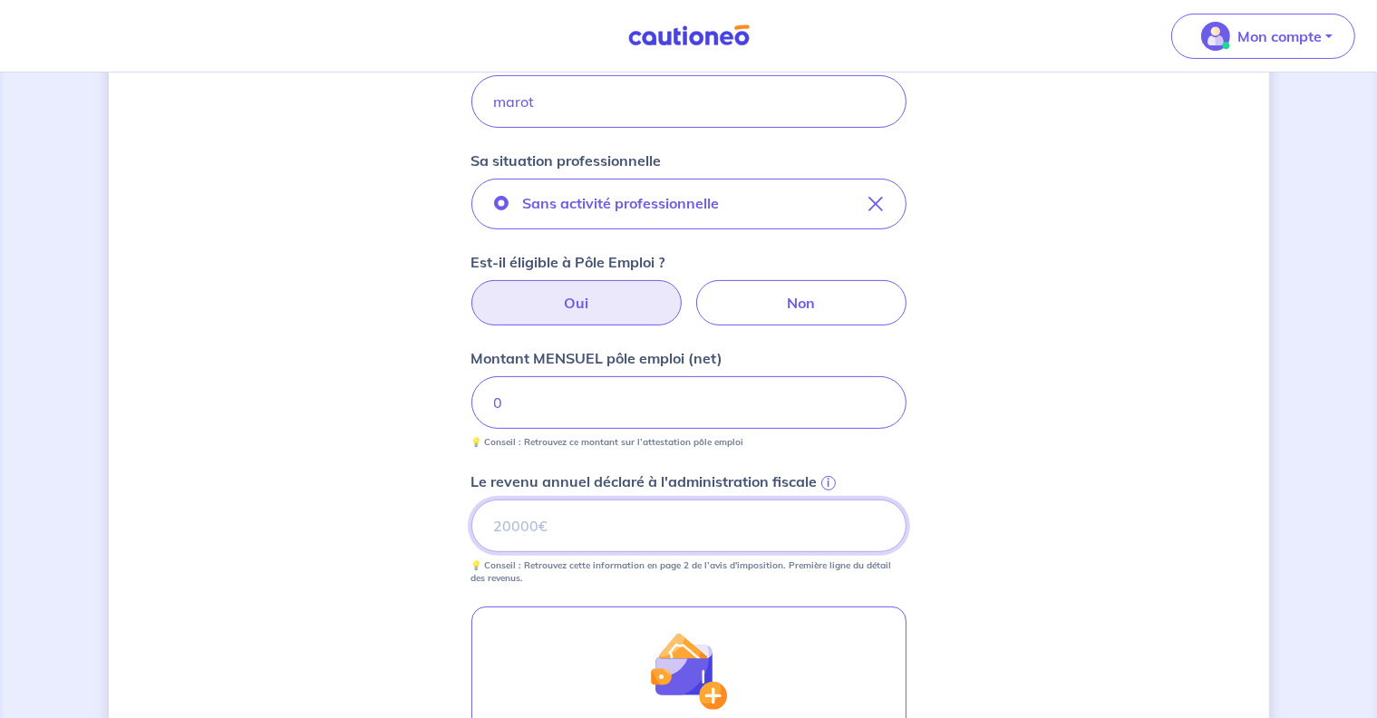
click at [549, 517] on input "Le revenu annuel déclaré à l'administration fiscale i" at bounding box center [688, 526] width 435 height 53
type input "0"
click at [530, 405] on input "0" at bounding box center [688, 402] width 435 height 53
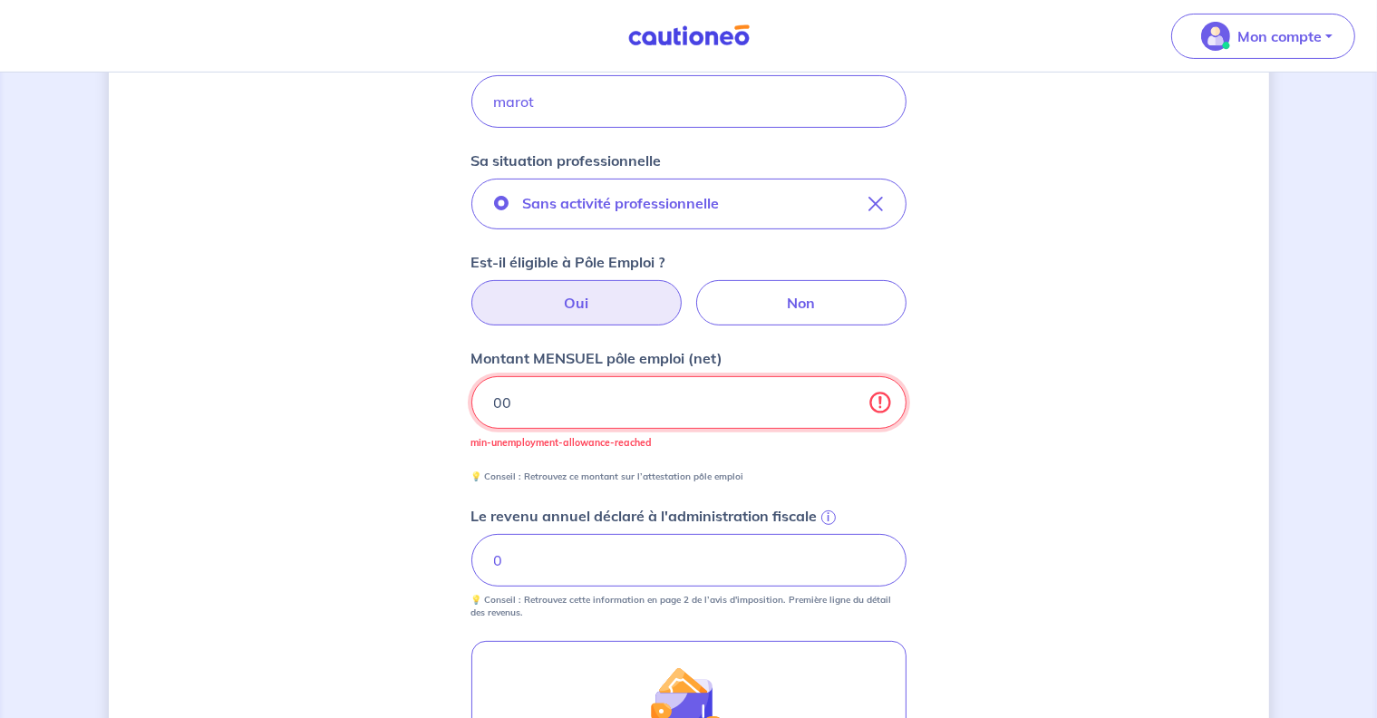
type input "0"
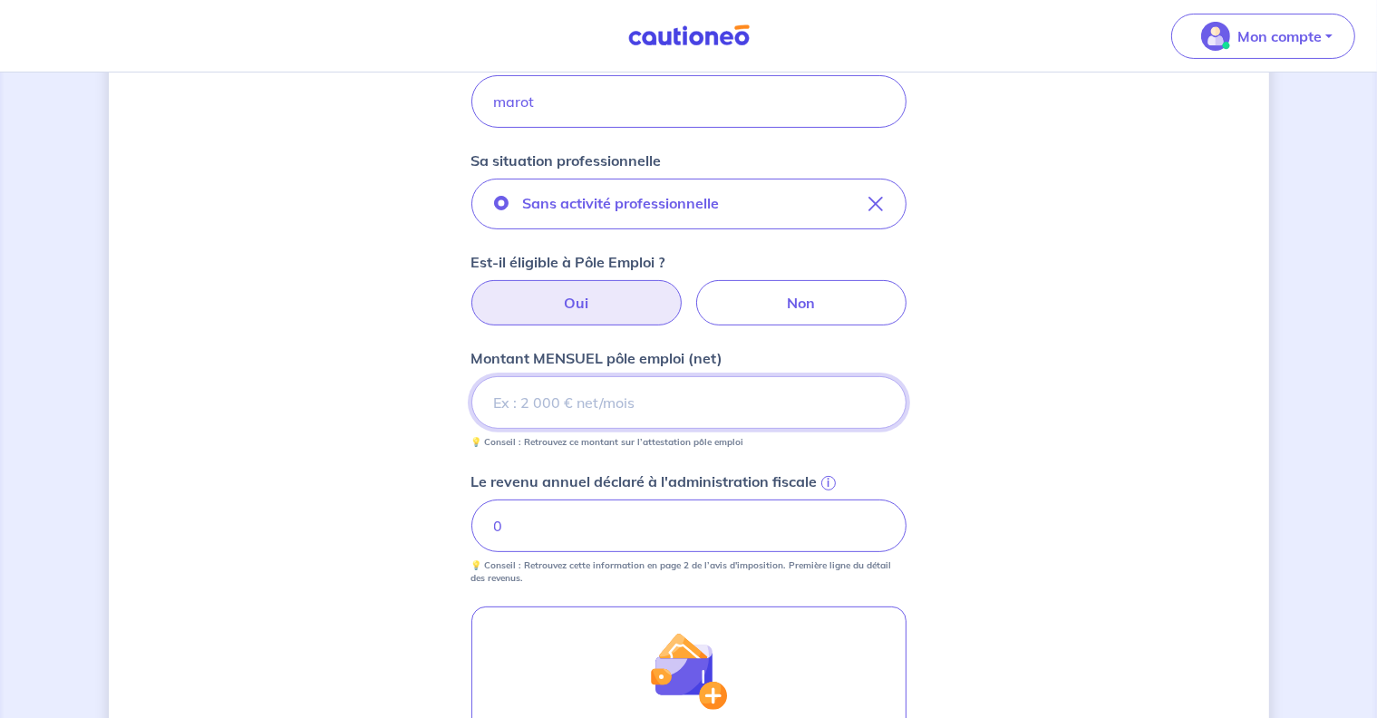
type input "0"
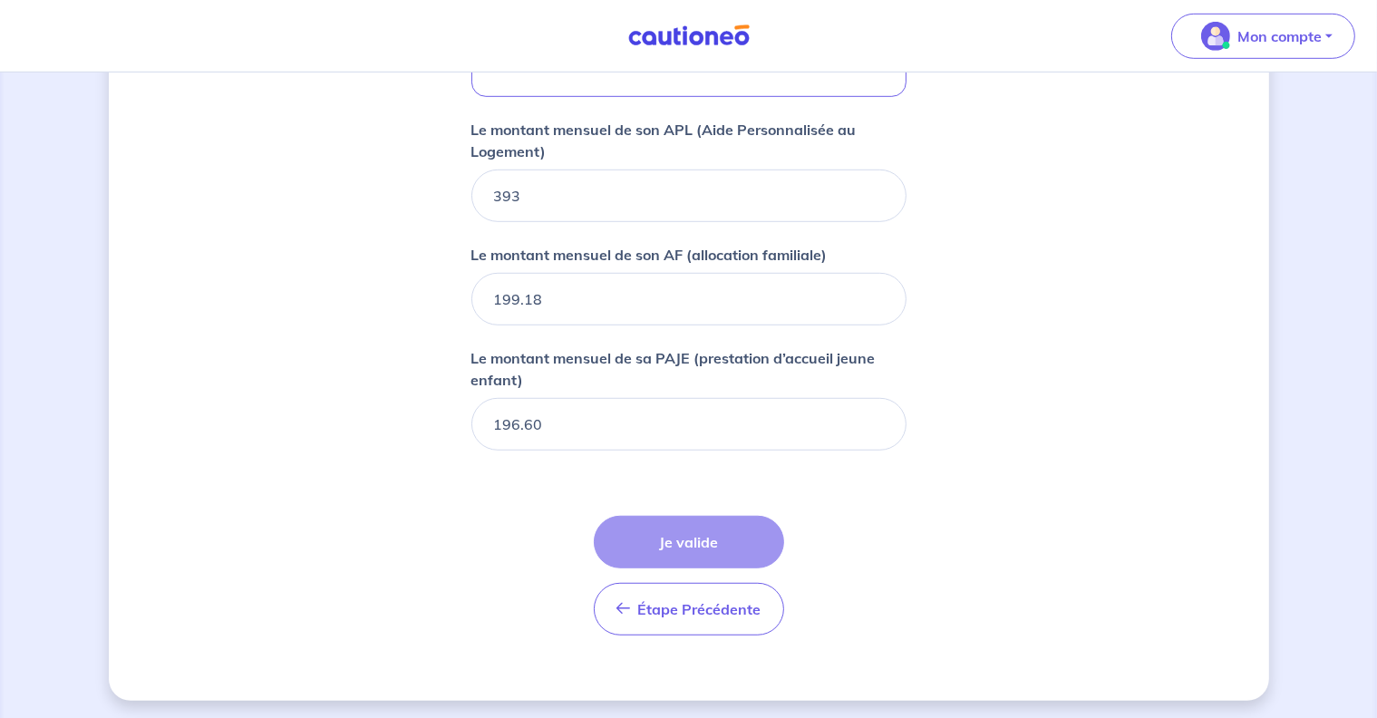
scroll to position [1135, 0]
click at [672, 538] on div "Étape Précédente Précédent Je valide Je valide" at bounding box center [689, 575] width 190 height 120
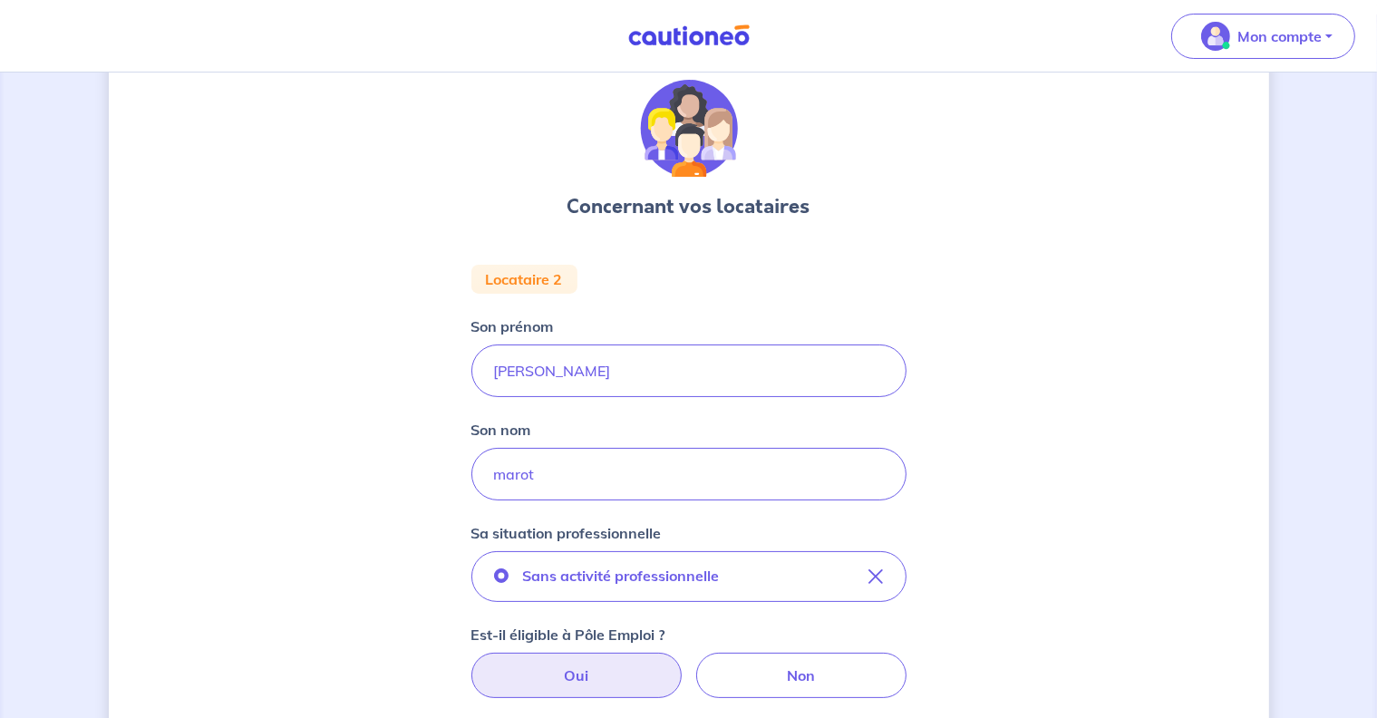
scroll to position [58, 0]
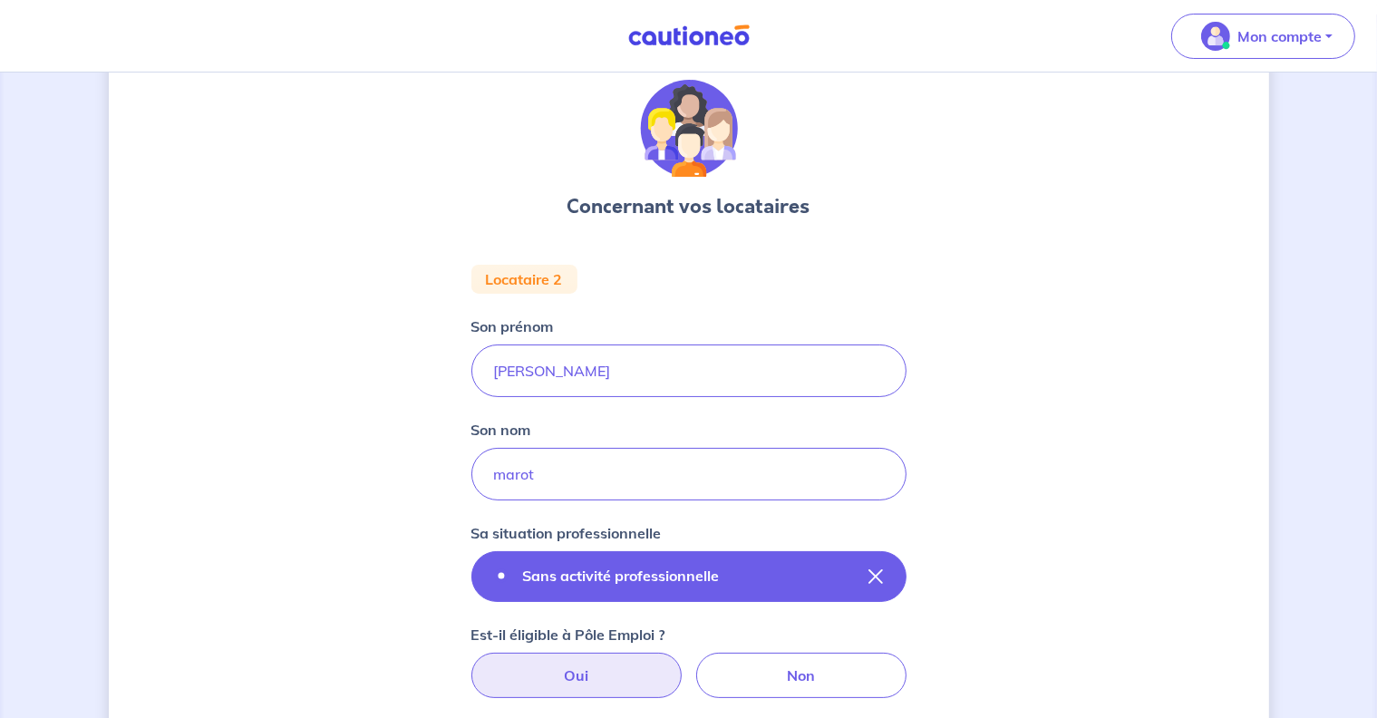
click at [868, 573] on button "Sans activité professionnelle" at bounding box center [688, 576] width 435 height 51
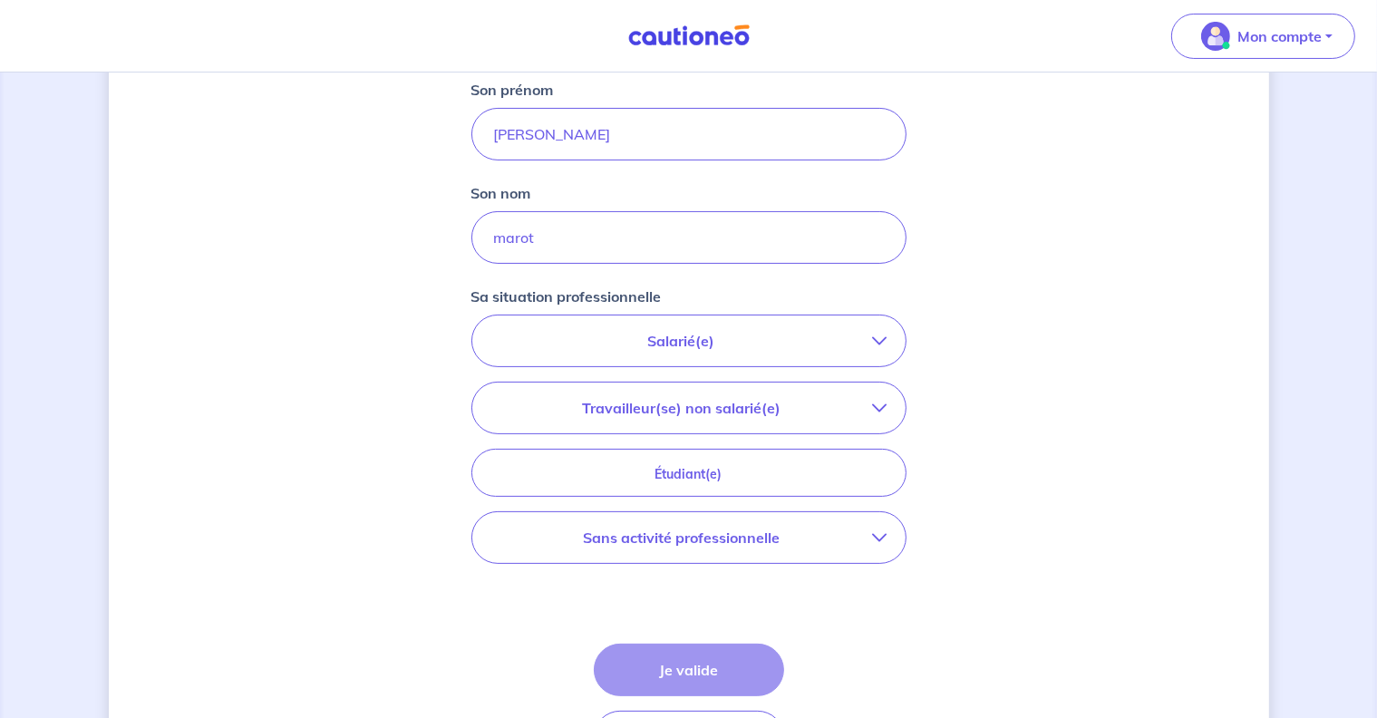
scroll to position [381, 0]
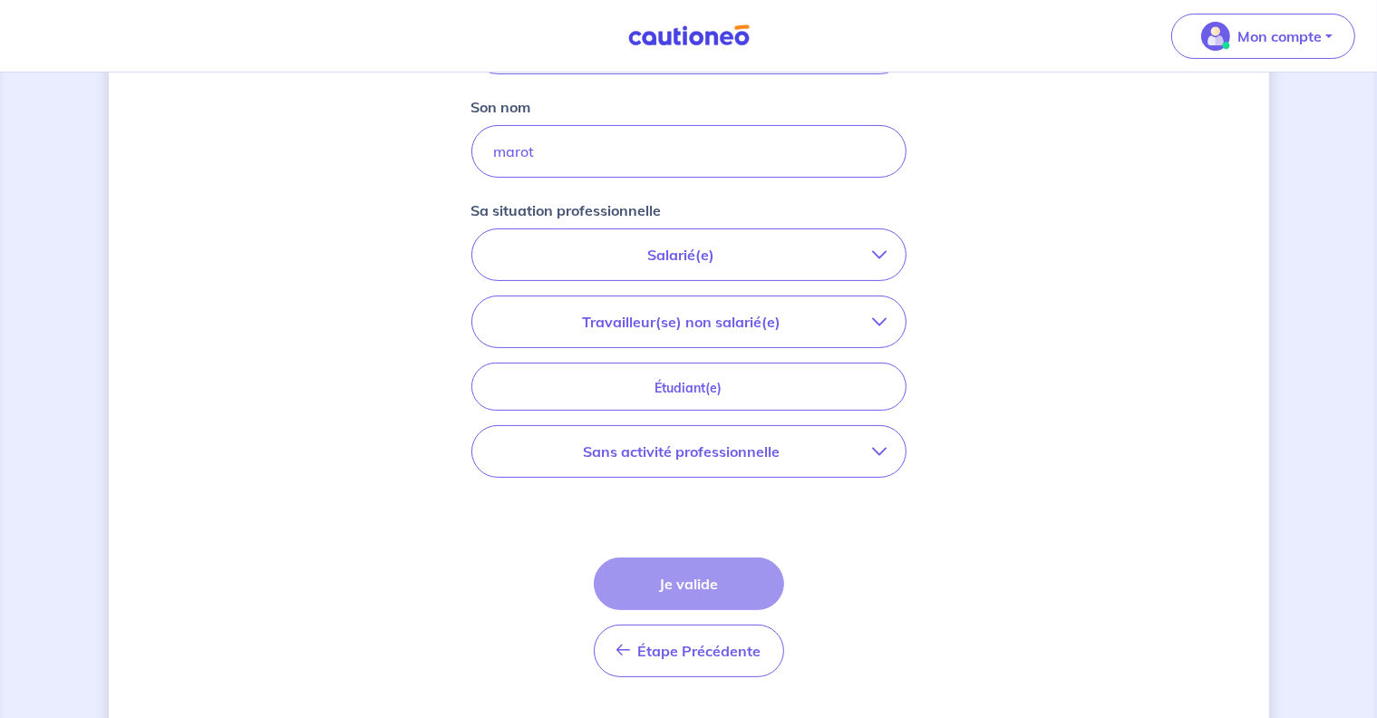
click at [734, 443] on p "Sans activité professionnelle" at bounding box center [681, 452] width 383 height 22
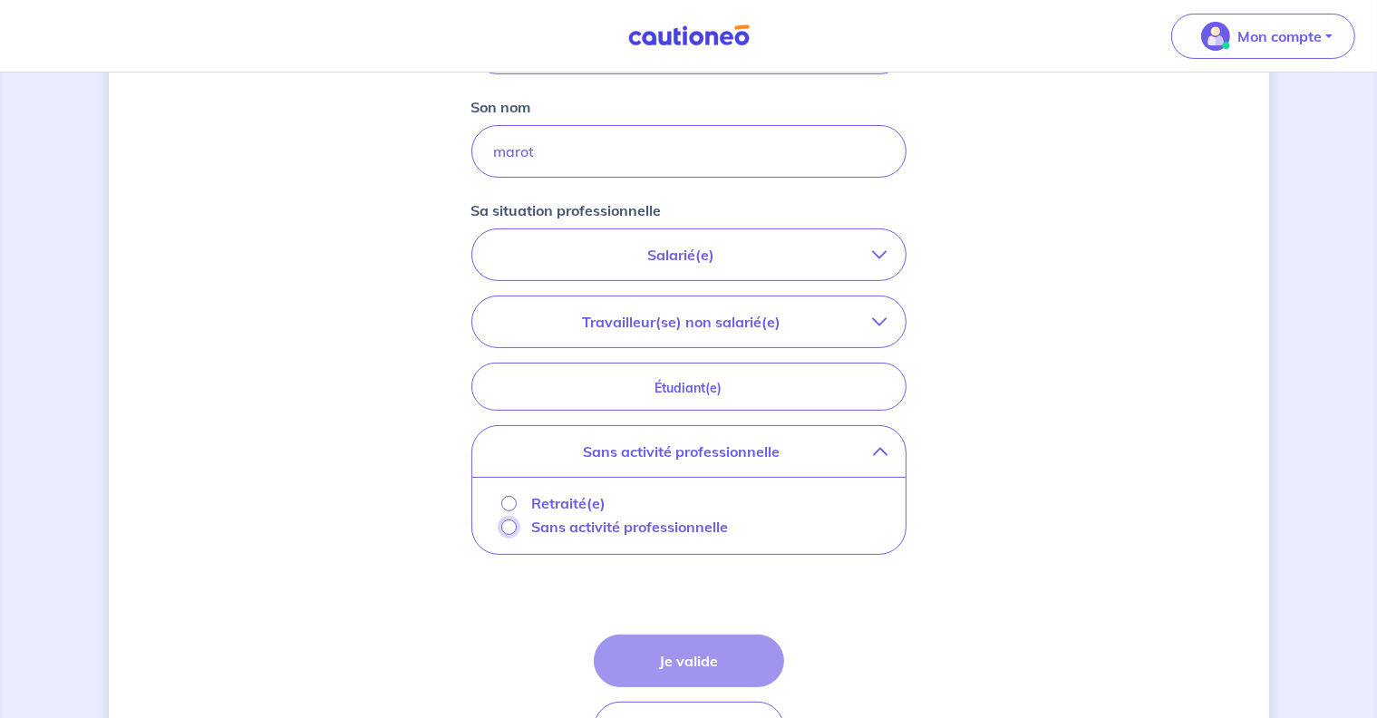
click at [504, 527] on input "Sans activité professionnelle" at bounding box center [508, 527] width 15 height 15
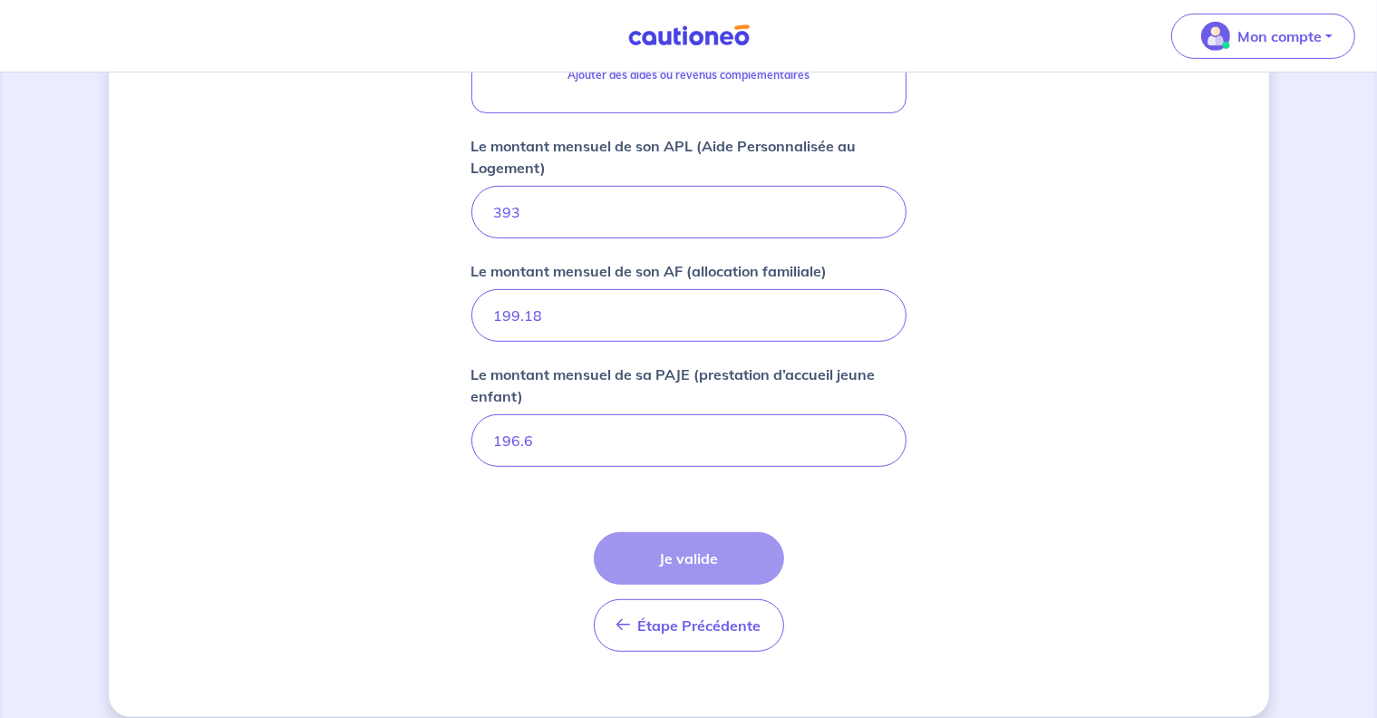
scroll to position [841, 0]
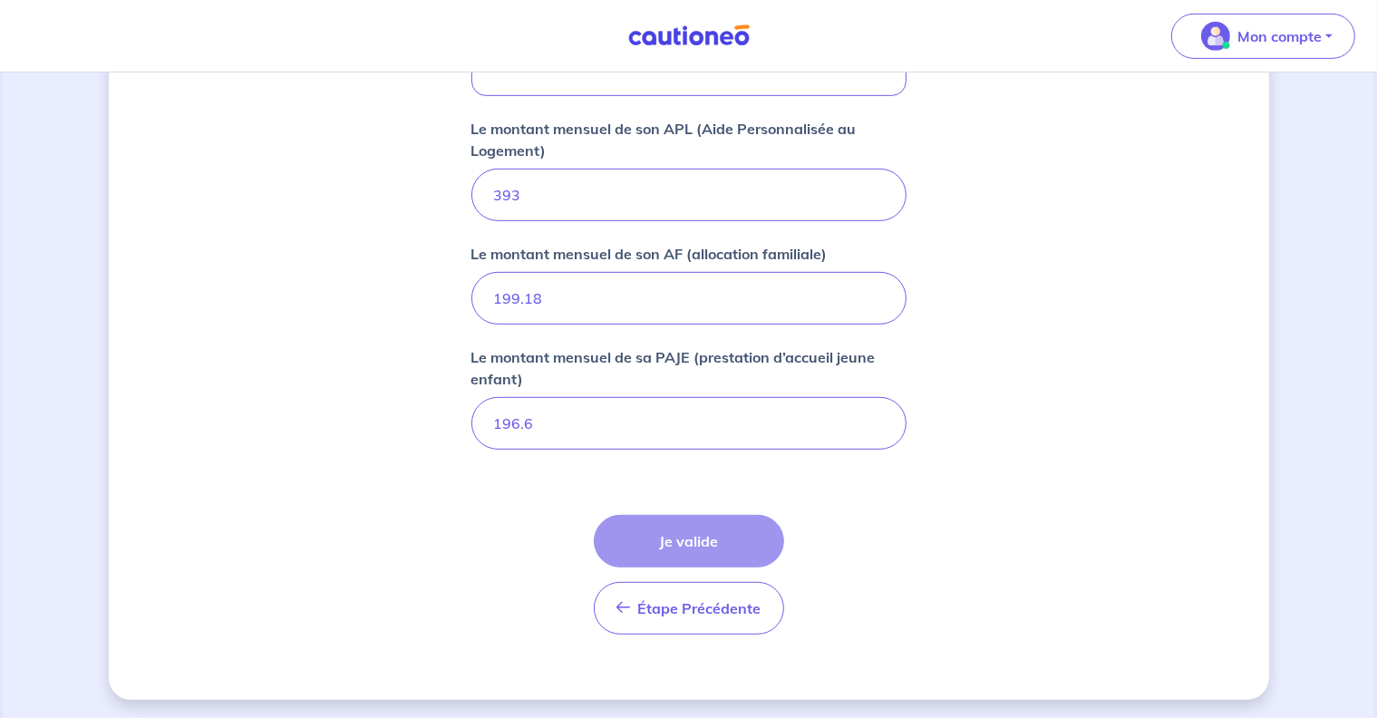
click at [695, 536] on div "Étape Précédente Précédent Je valide Je valide" at bounding box center [689, 575] width 190 height 120
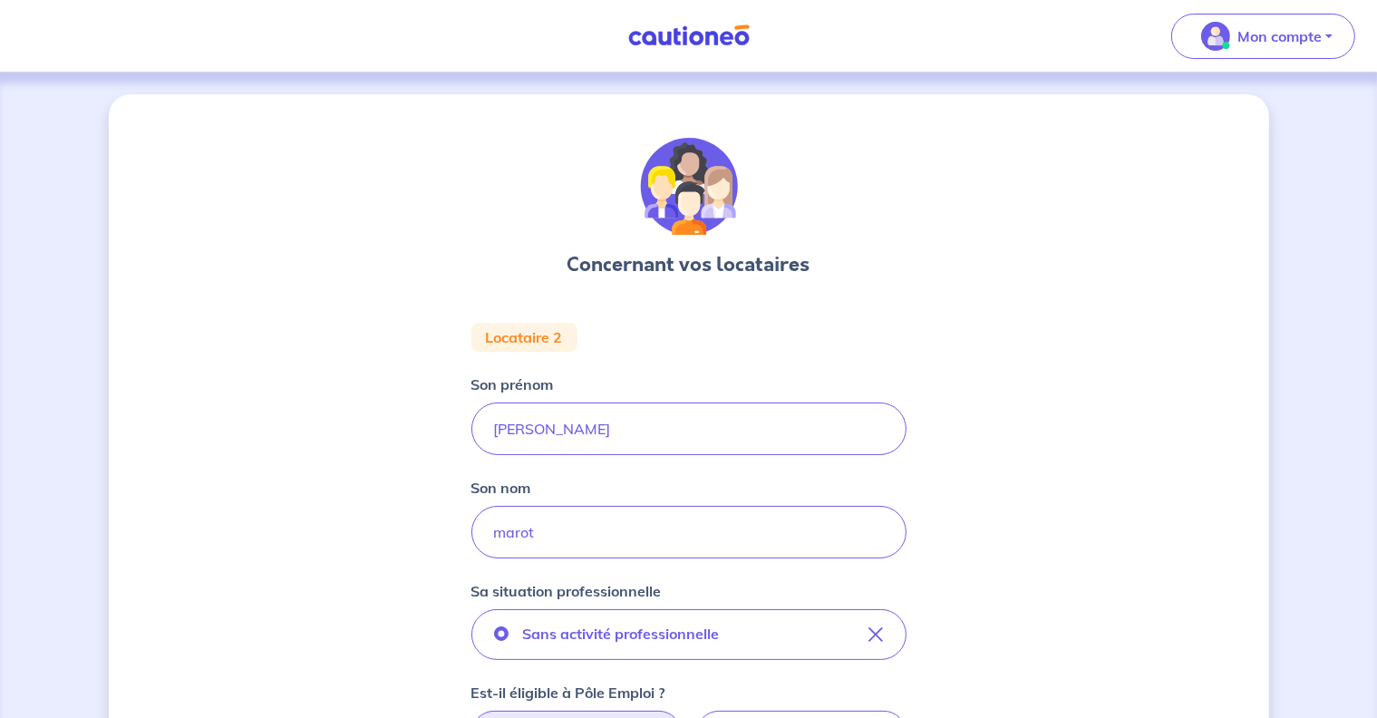
scroll to position [0, 0]
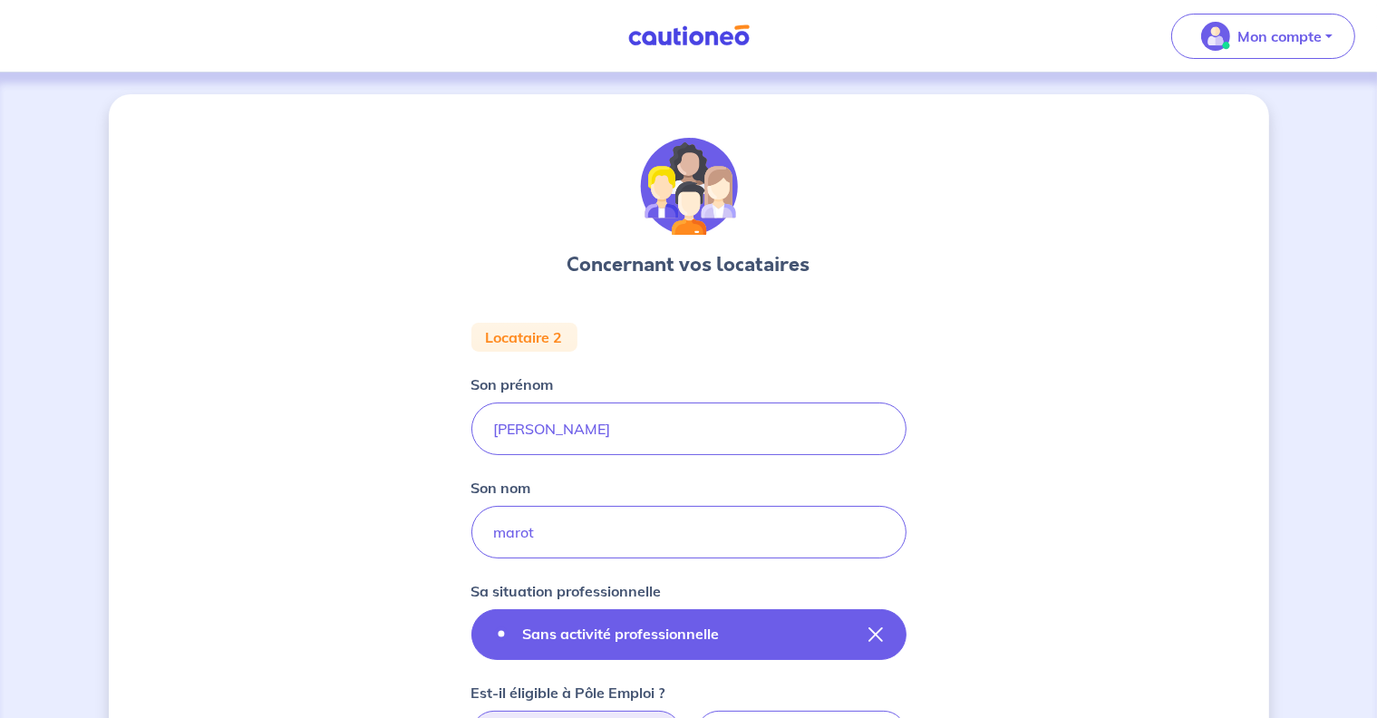
click at [872, 629] on icon "button" at bounding box center [876, 634] width 15 height 15
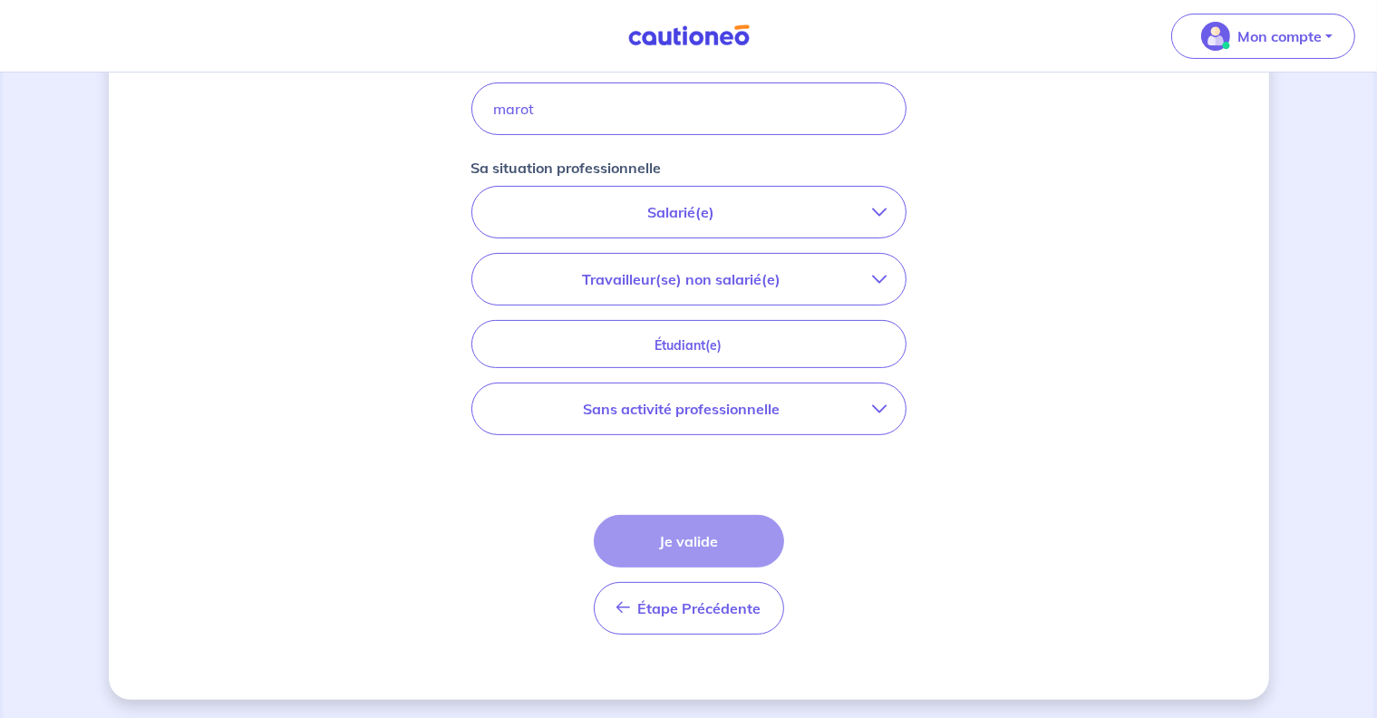
scroll to position [424, 0]
click at [675, 607] on span "Étape Précédente" at bounding box center [699, 607] width 123 height 18
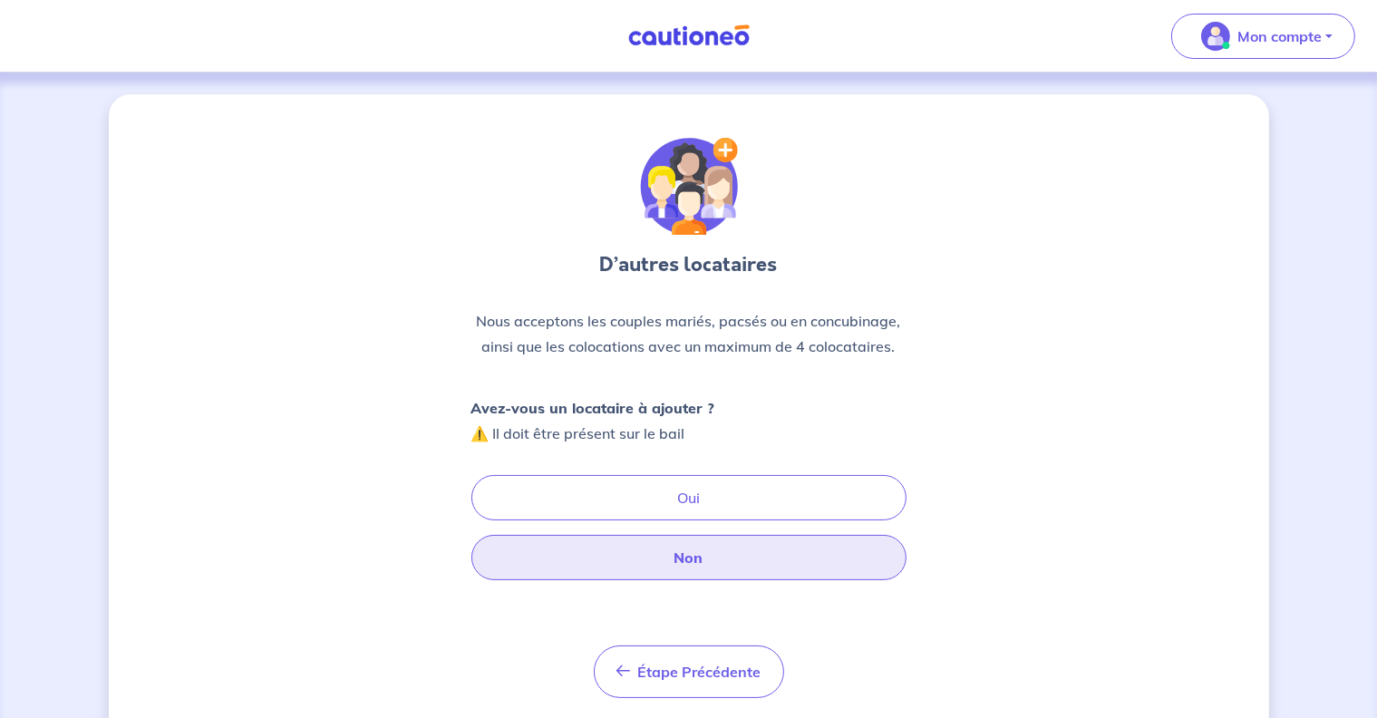
click at [694, 552] on button "Non" at bounding box center [688, 557] width 435 height 45
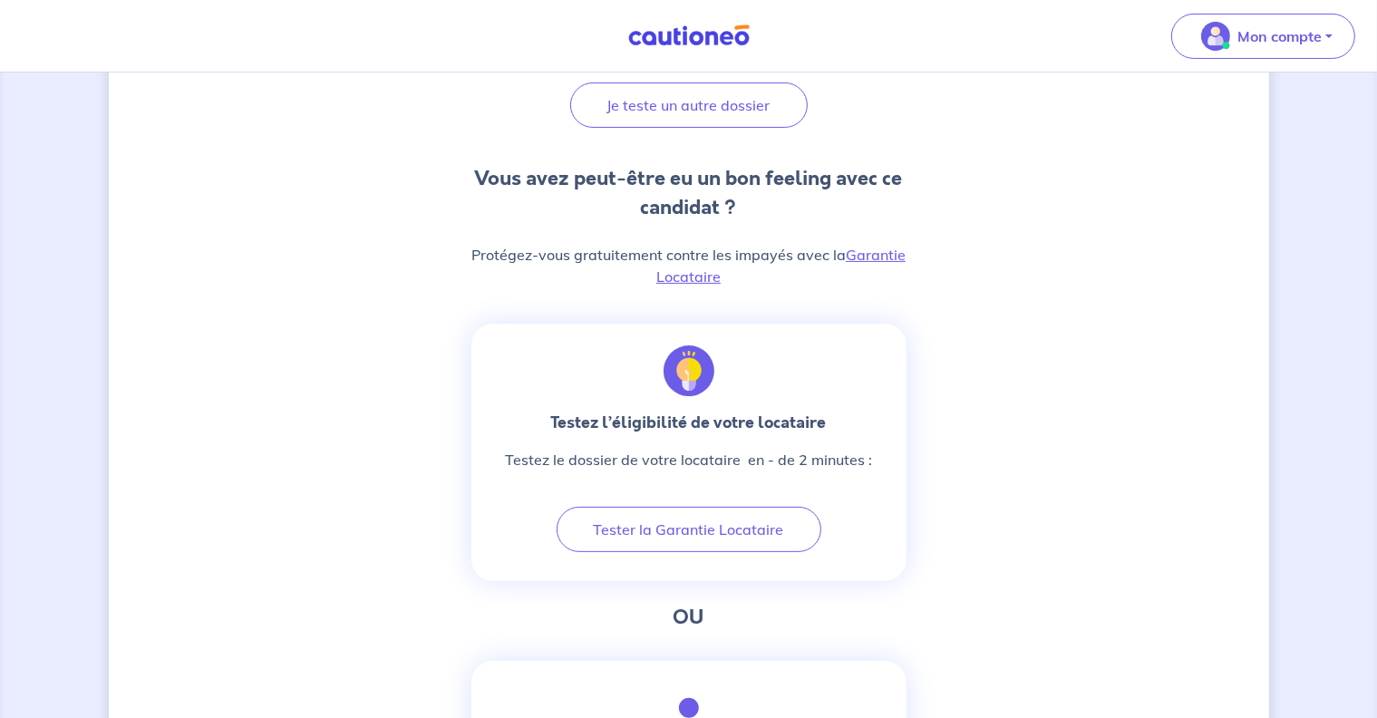
scroll to position [403, 0]
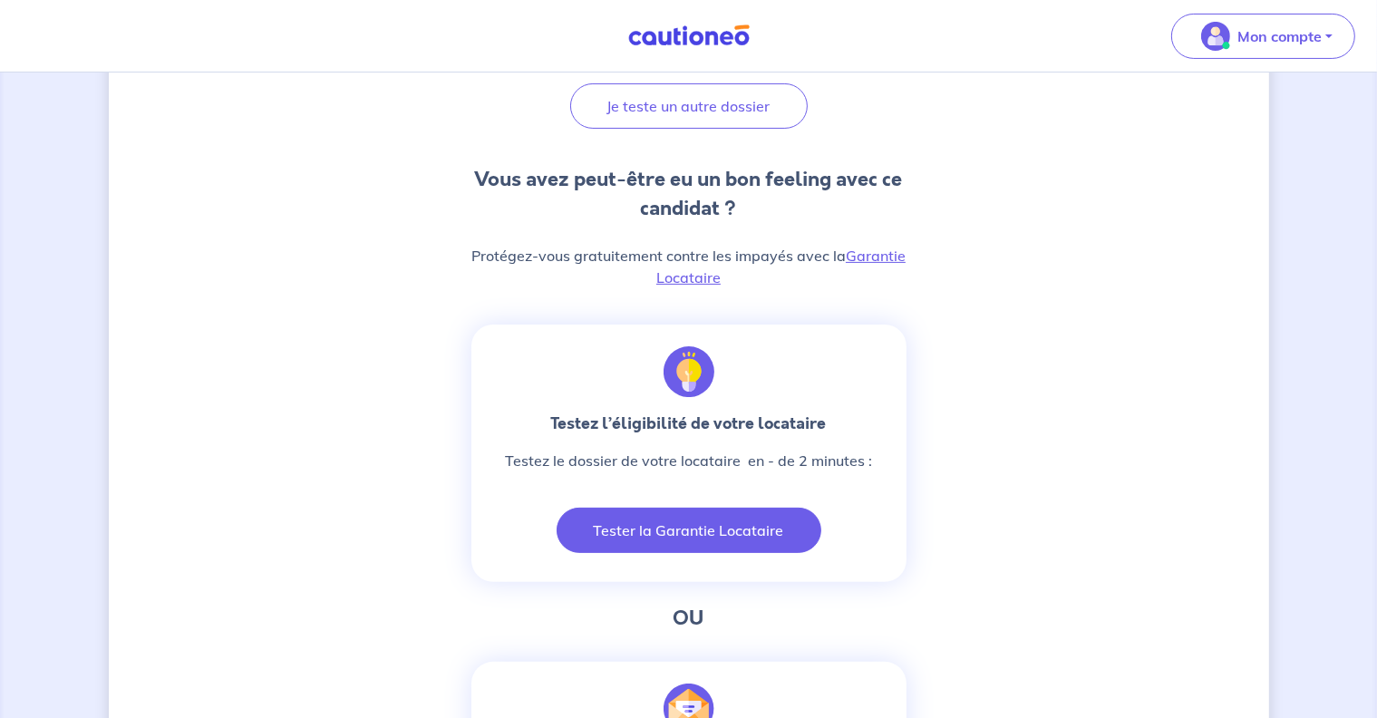
click at [678, 525] on button "Tester la Garantie Locataire" at bounding box center [689, 530] width 265 height 45
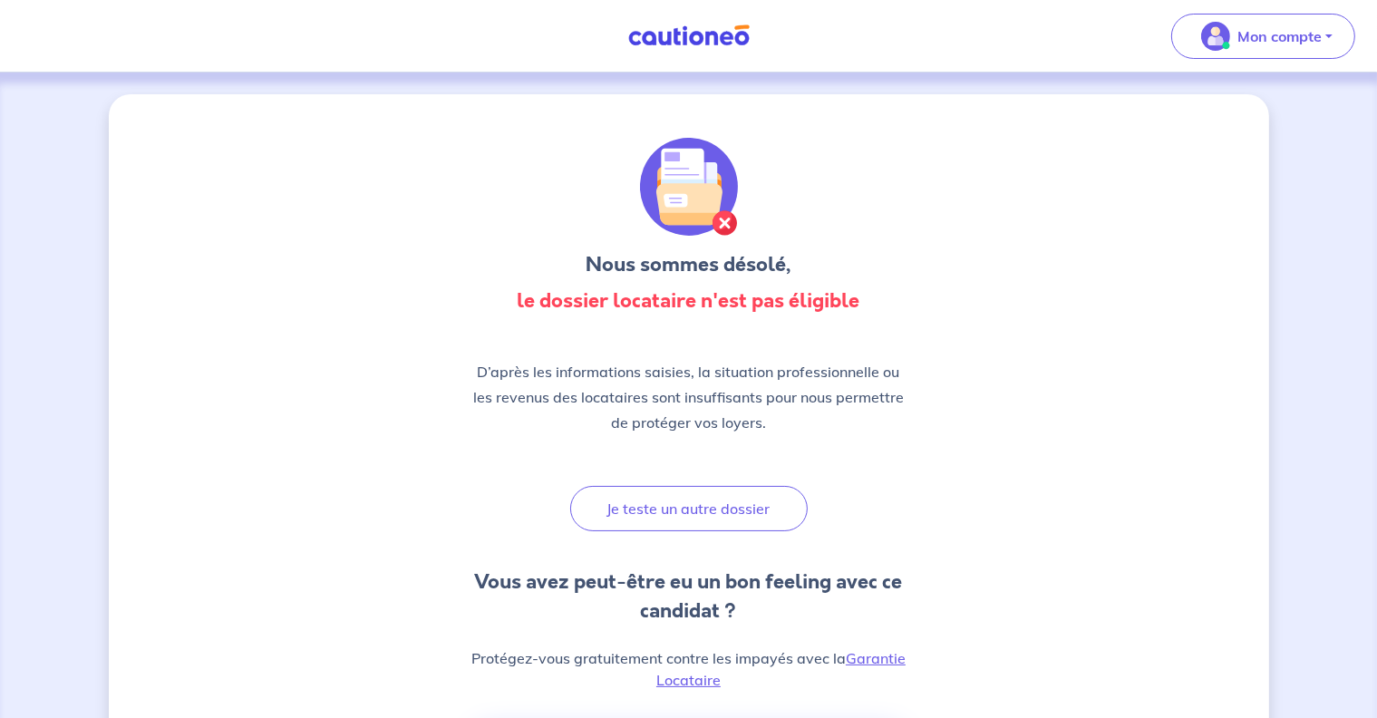
scroll to position [0, 0]
click at [1303, 39] on p "Mon compte" at bounding box center [1280, 36] width 84 height 22
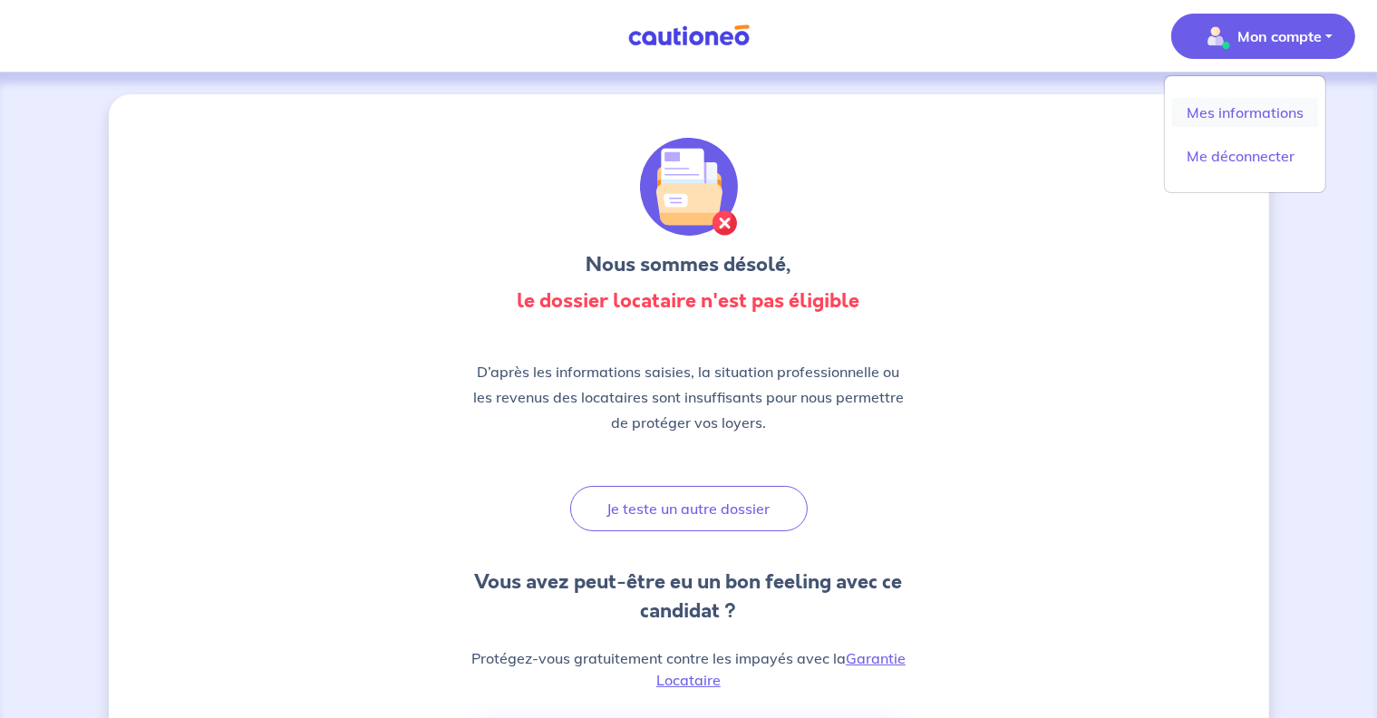
click at [1211, 115] on link "Mes informations" at bounding box center [1245, 112] width 146 height 29
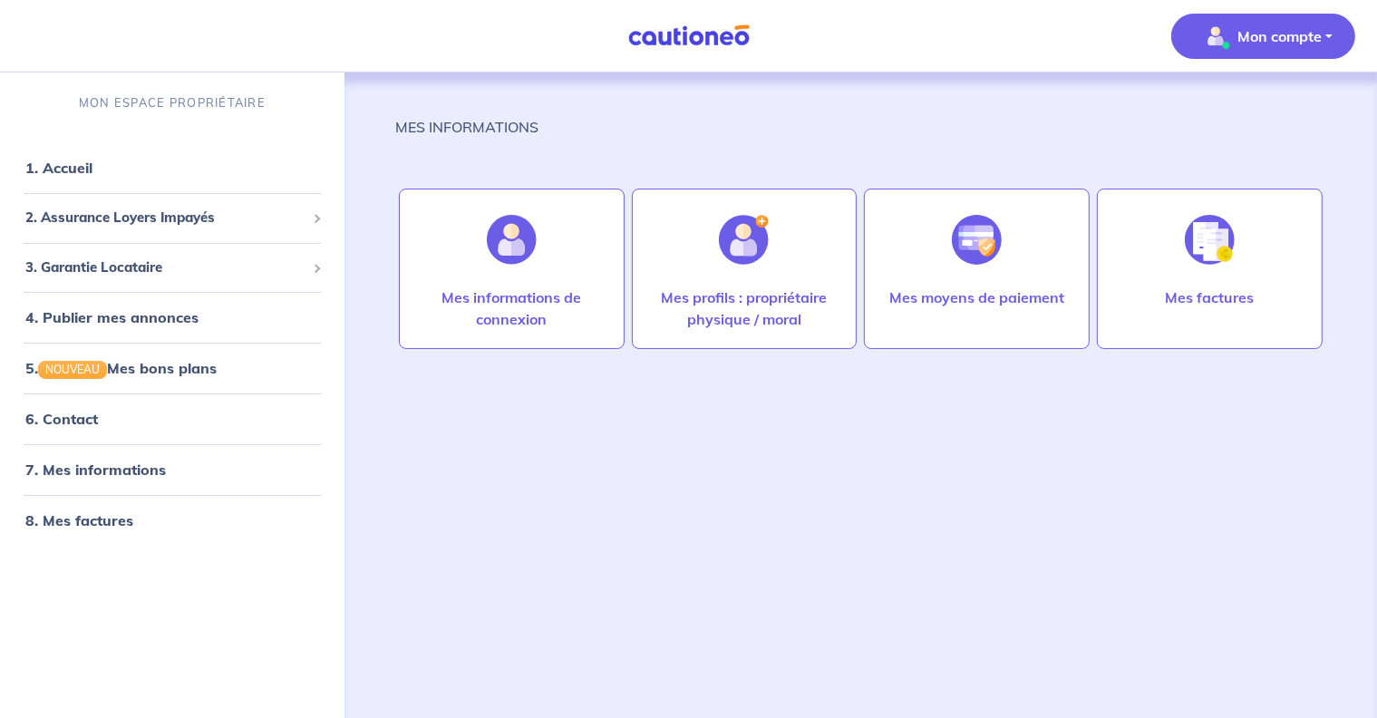
click at [1279, 38] on p "Mon compte" at bounding box center [1280, 36] width 84 height 22
click at [1242, 160] on link "Me déconnecter" at bounding box center [1245, 155] width 146 height 29
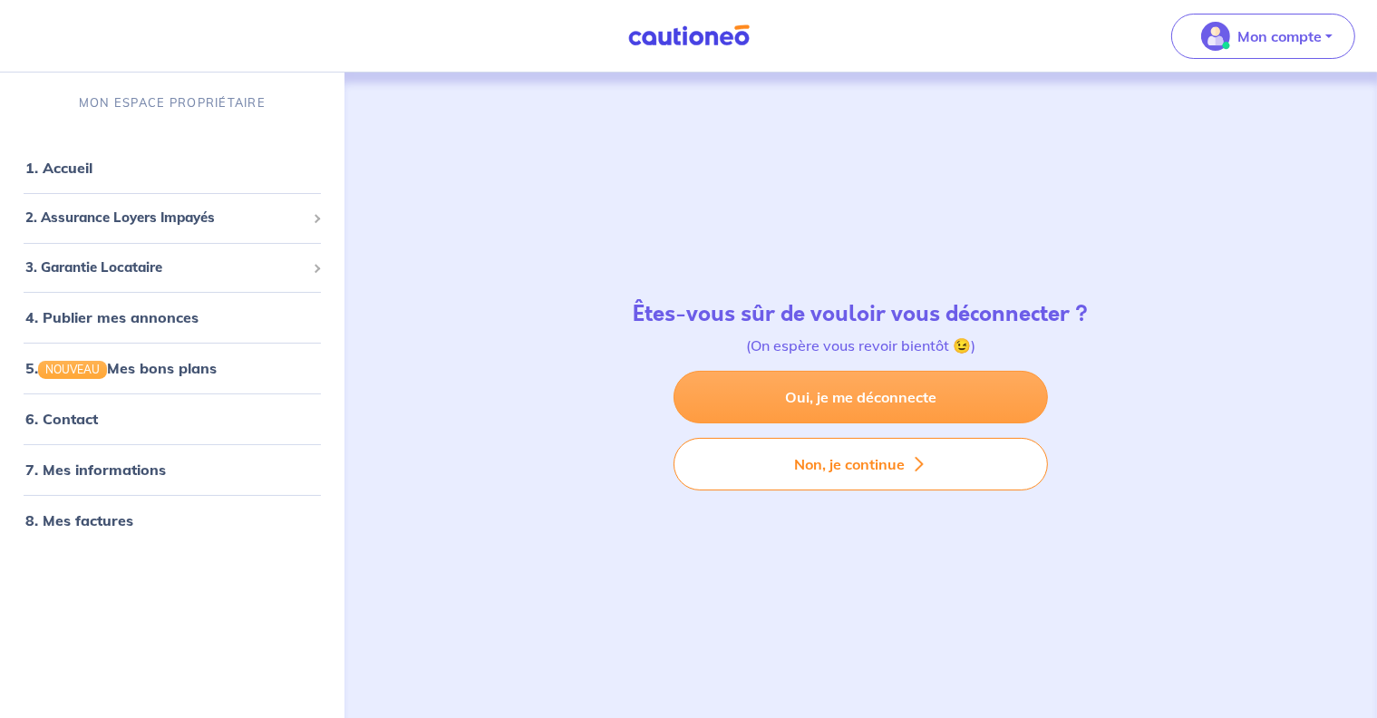
click at [819, 390] on link "Oui, je me déconnecte" at bounding box center [861, 397] width 374 height 53
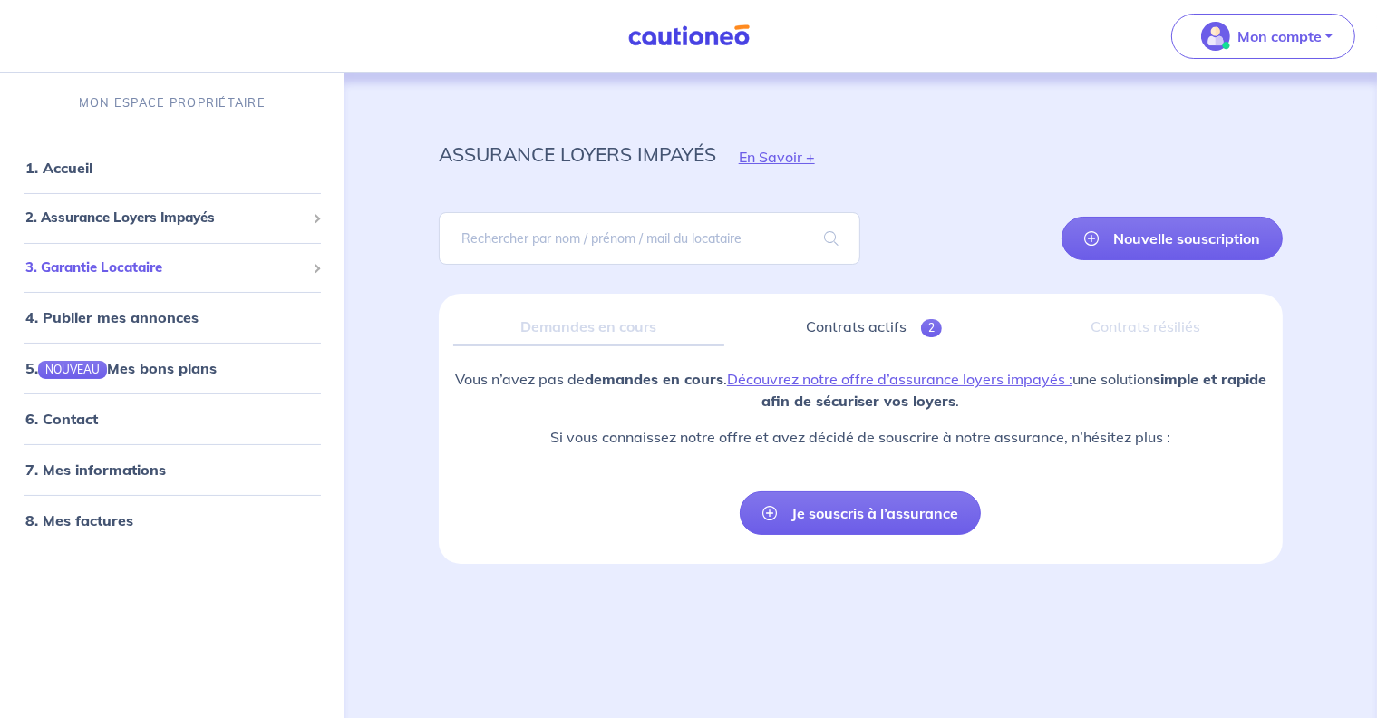
click at [151, 275] on span "3. Garantie Locataire" at bounding box center [165, 267] width 280 height 21
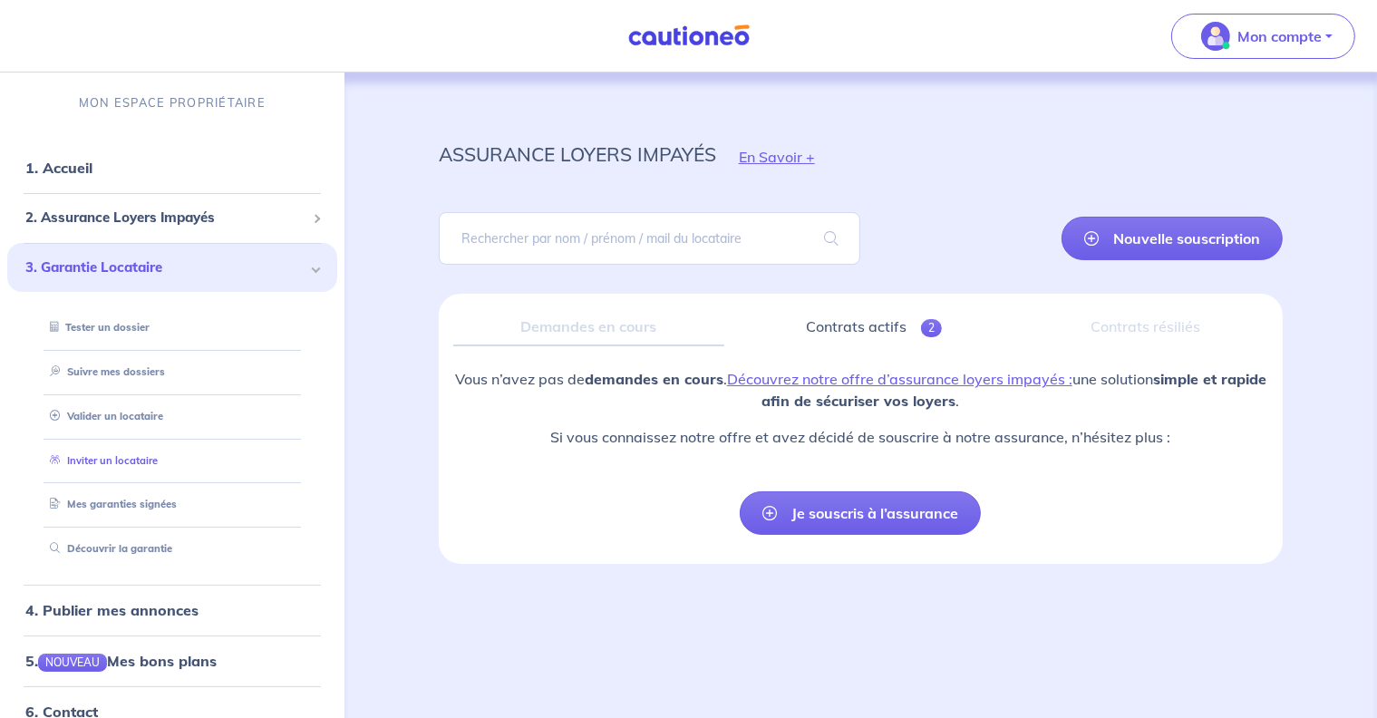
click at [94, 461] on link "Inviter un locataire" at bounding box center [100, 460] width 115 height 13
select select "FR"
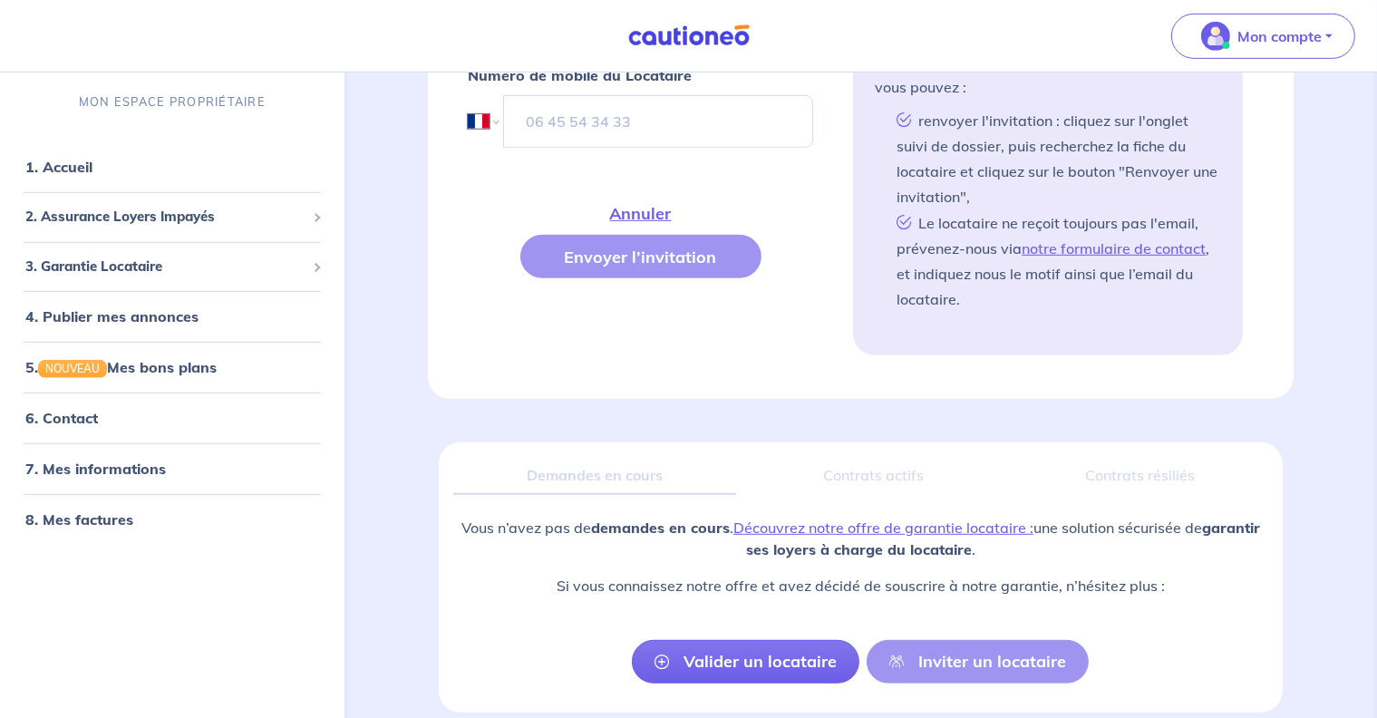
scroll to position [969, 0]
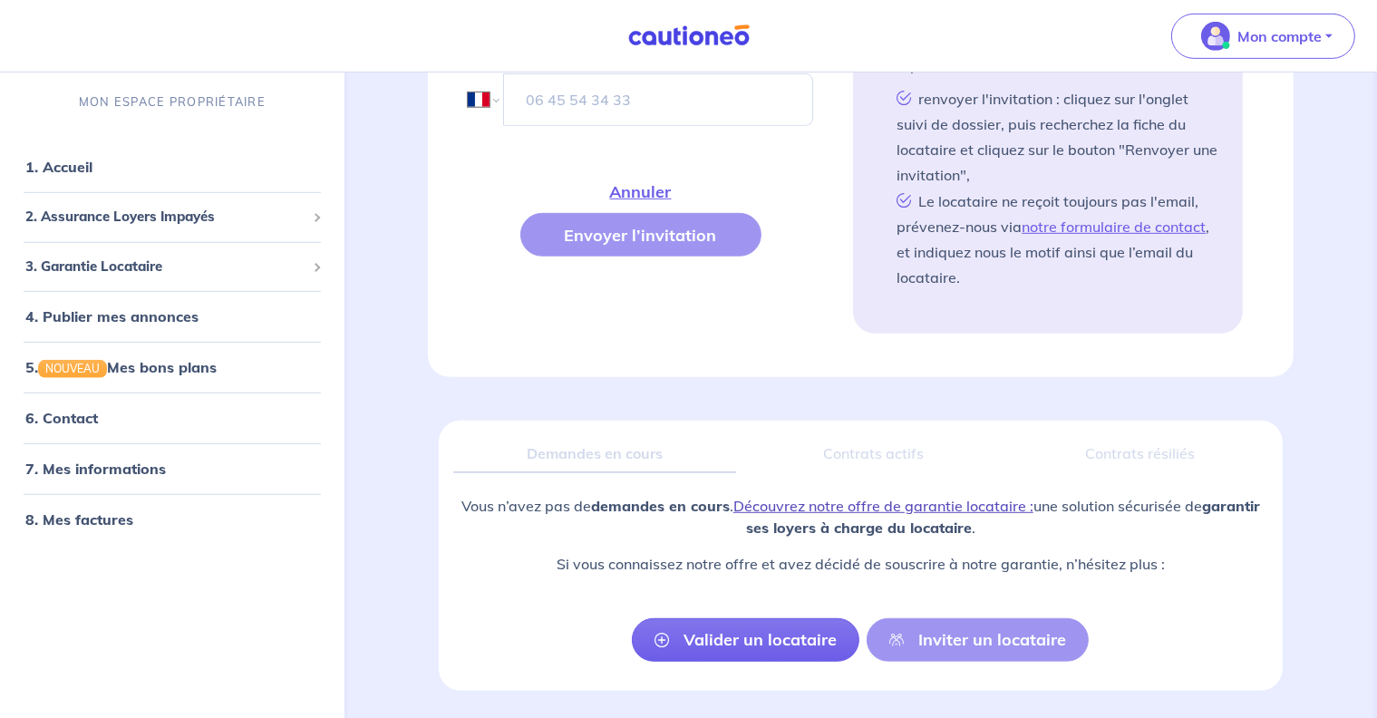
click at [831, 501] on link "Découvrez notre offre de garantie locataire :" at bounding box center [883, 506] width 300 height 18
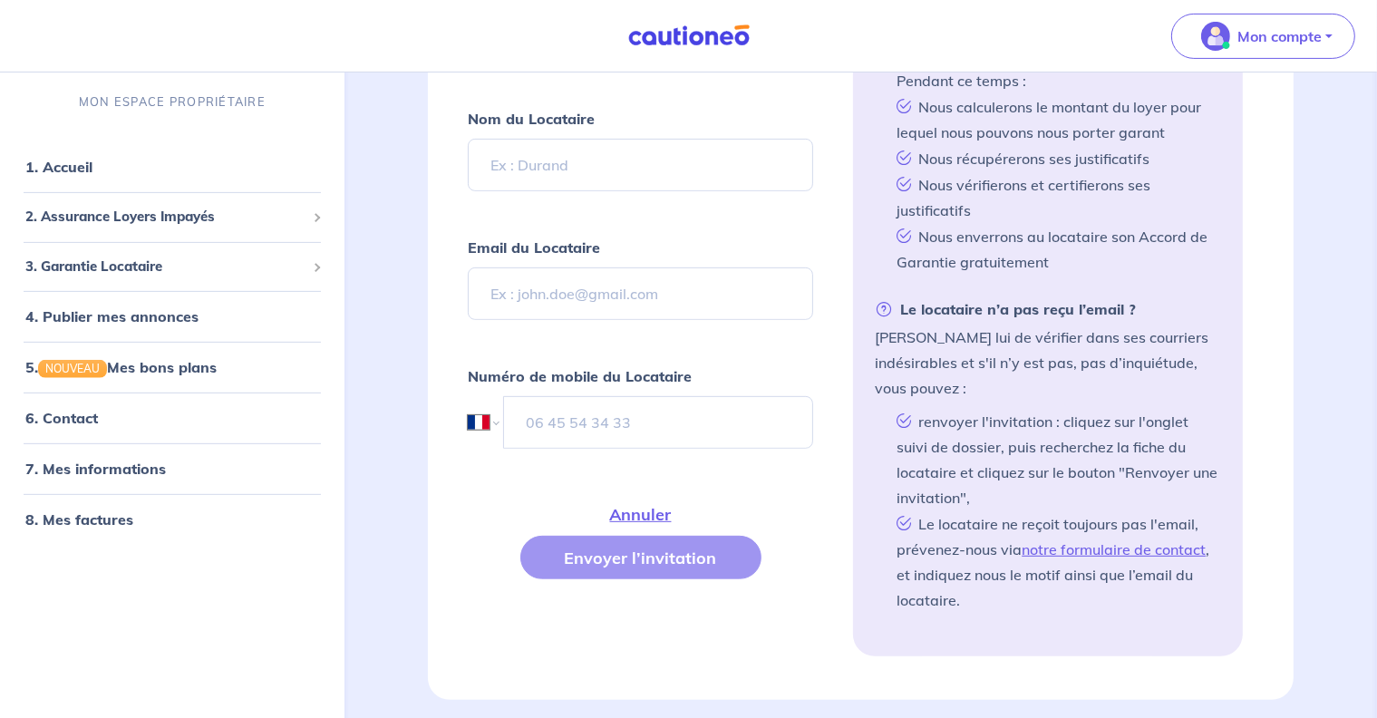
scroll to position [646, 0]
click at [1277, 38] on p "Mon compte" at bounding box center [1280, 36] width 84 height 22
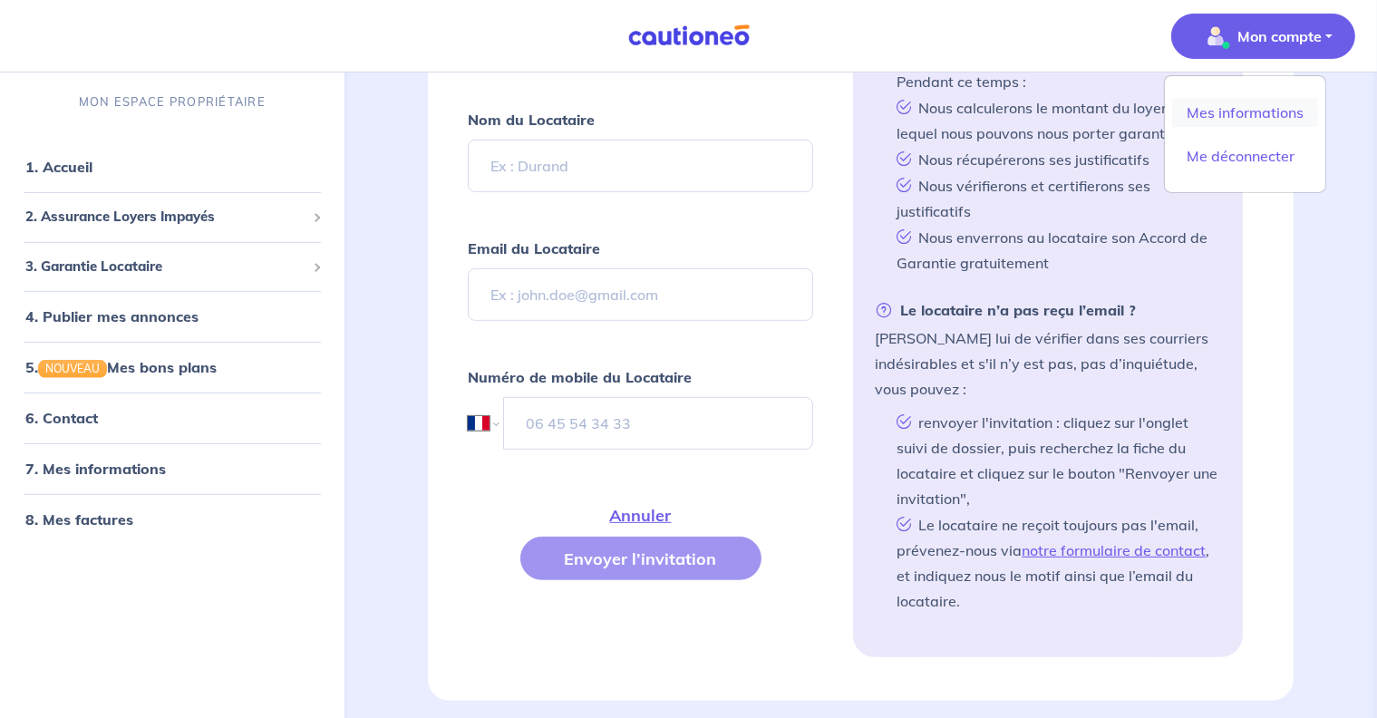
click at [1214, 112] on link "Mes informations" at bounding box center [1245, 112] width 146 height 29
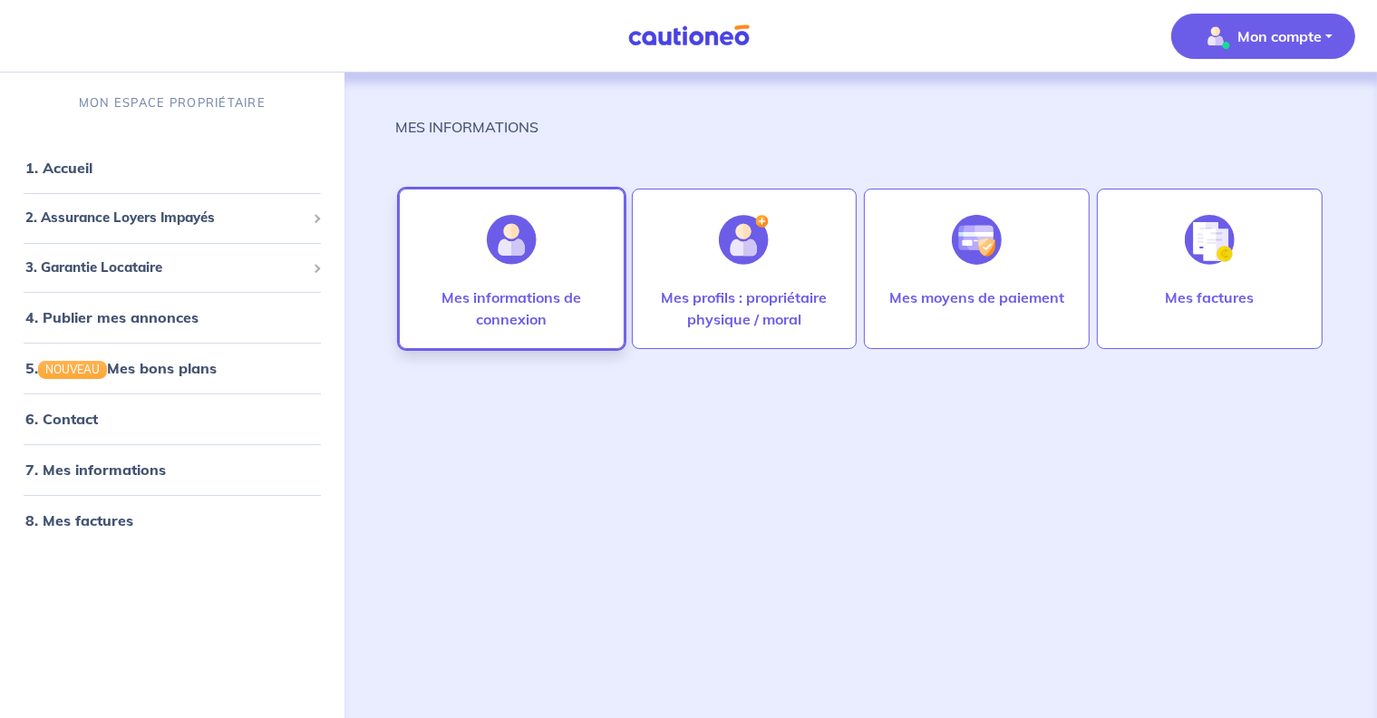
click at [468, 305] on p "Mes informations de connexion" at bounding box center [512, 309] width 188 height 44
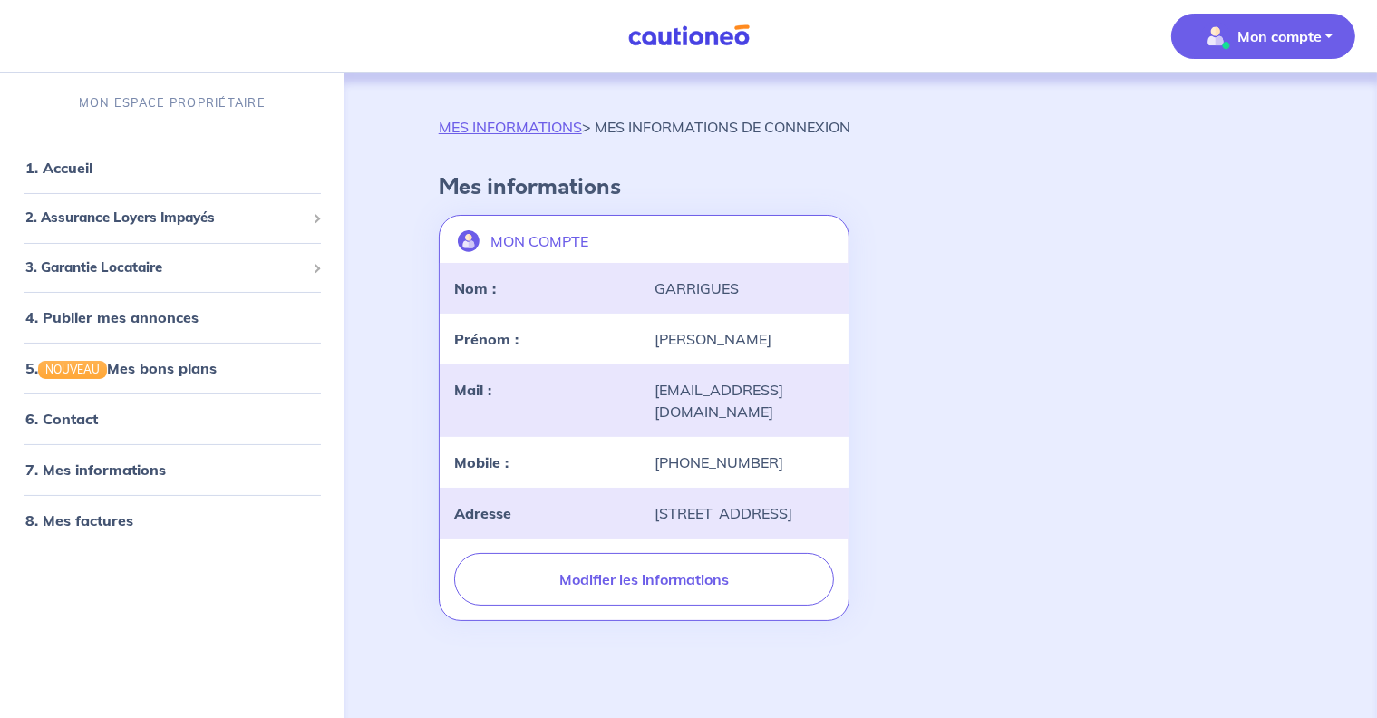
click at [1272, 34] on p "Mon compte" at bounding box center [1280, 36] width 84 height 22
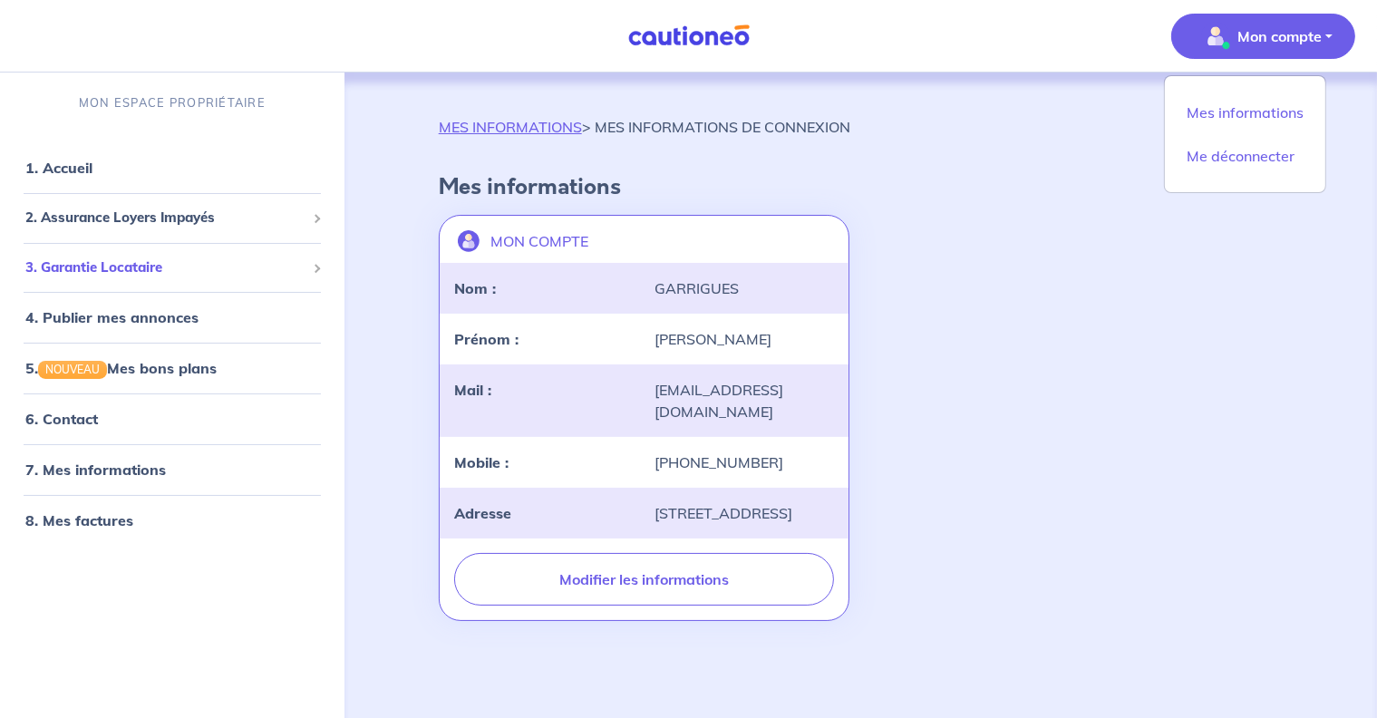
click at [155, 267] on span "3. Garantie Locataire" at bounding box center [165, 267] width 280 height 21
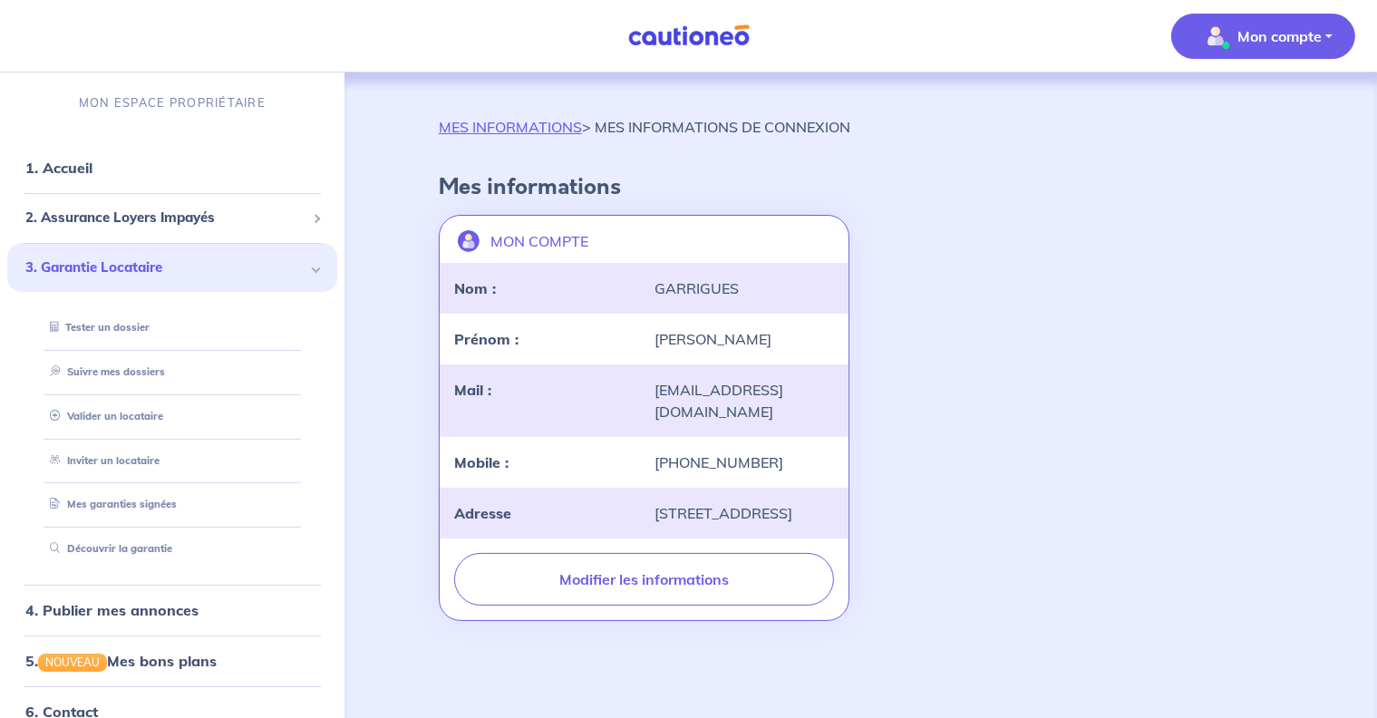
click at [1309, 34] on p "Mon compte" at bounding box center [1280, 36] width 84 height 22
click at [1229, 110] on link "Mes informations" at bounding box center [1245, 112] width 146 height 29
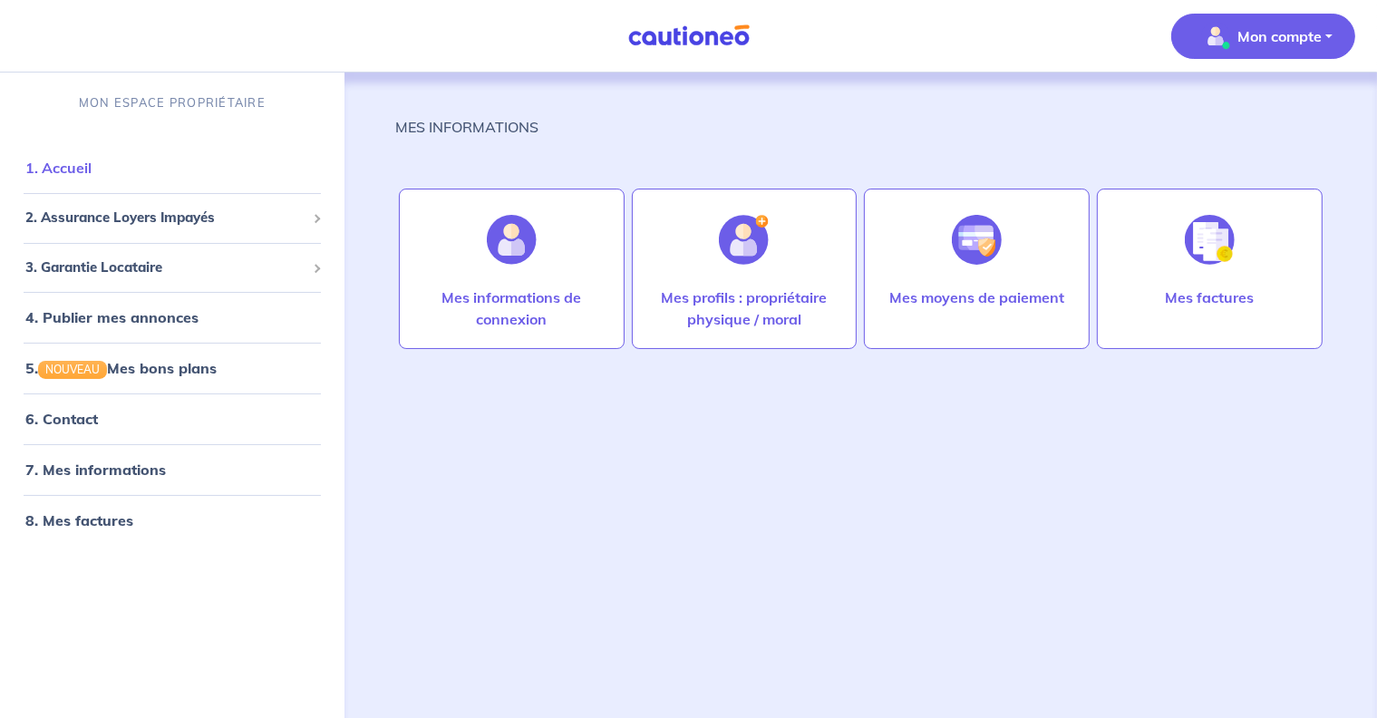
click at [73, 170] on link "1. Accueil" at bounding box center [58, 168] width 66 height 18
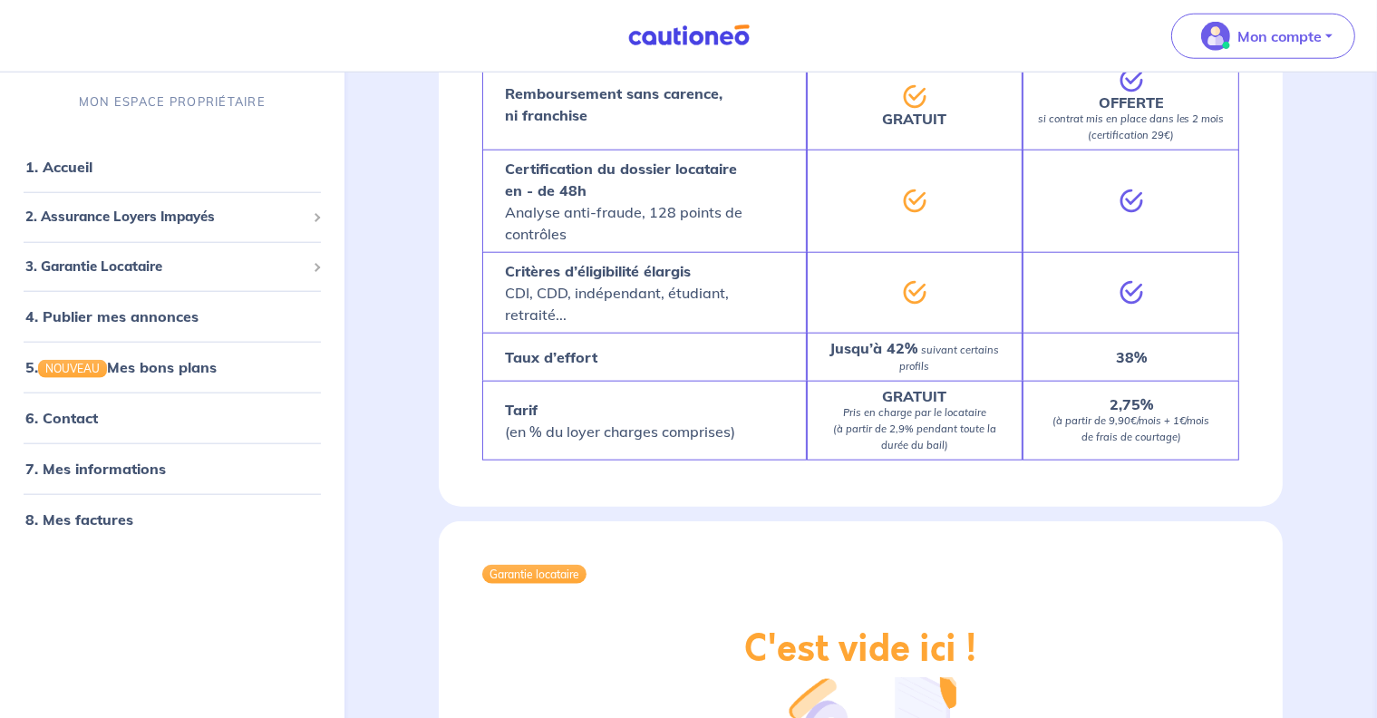
scroll to position [1860, 0]
click at [1306, 36] on p "Mon compte" at bounding box center [1280, 36] width 84 height 22
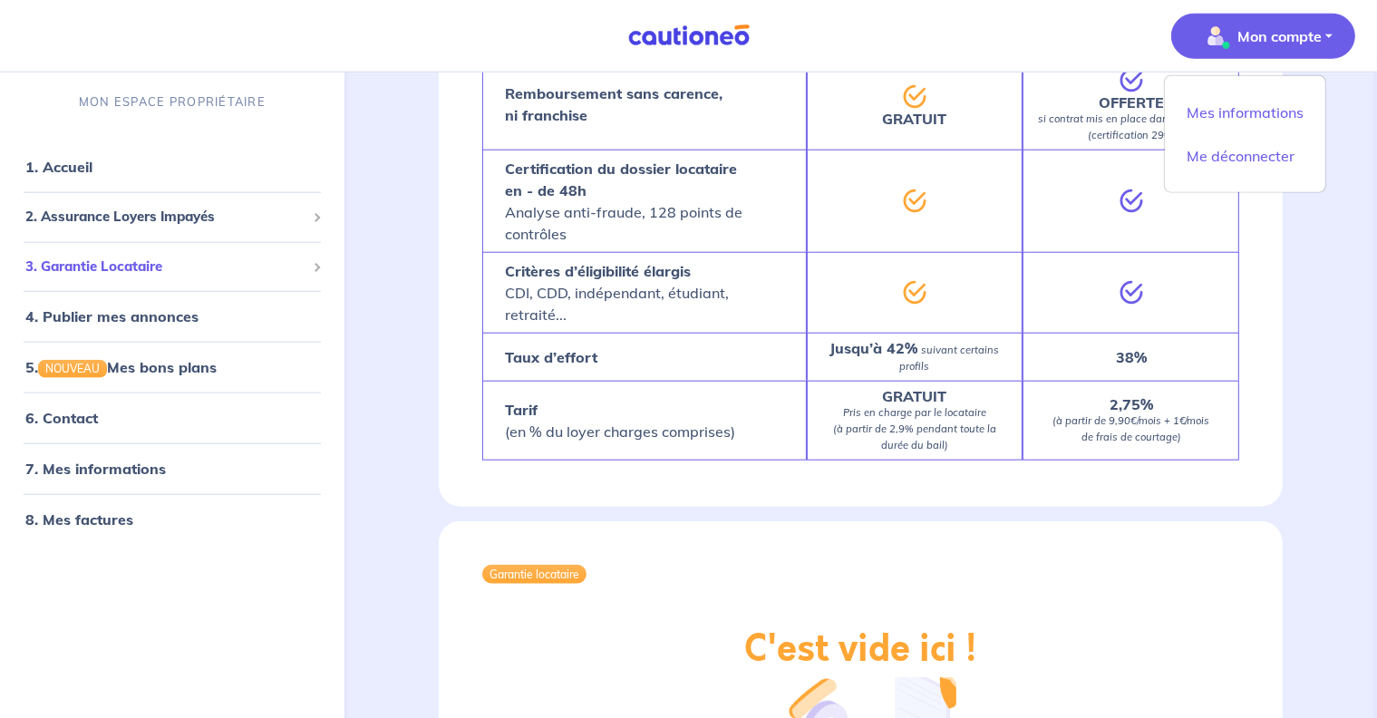
click at [141, 265] on span "3. Garantie Locataire" at bounding box center [165, 267] width 280 height 21
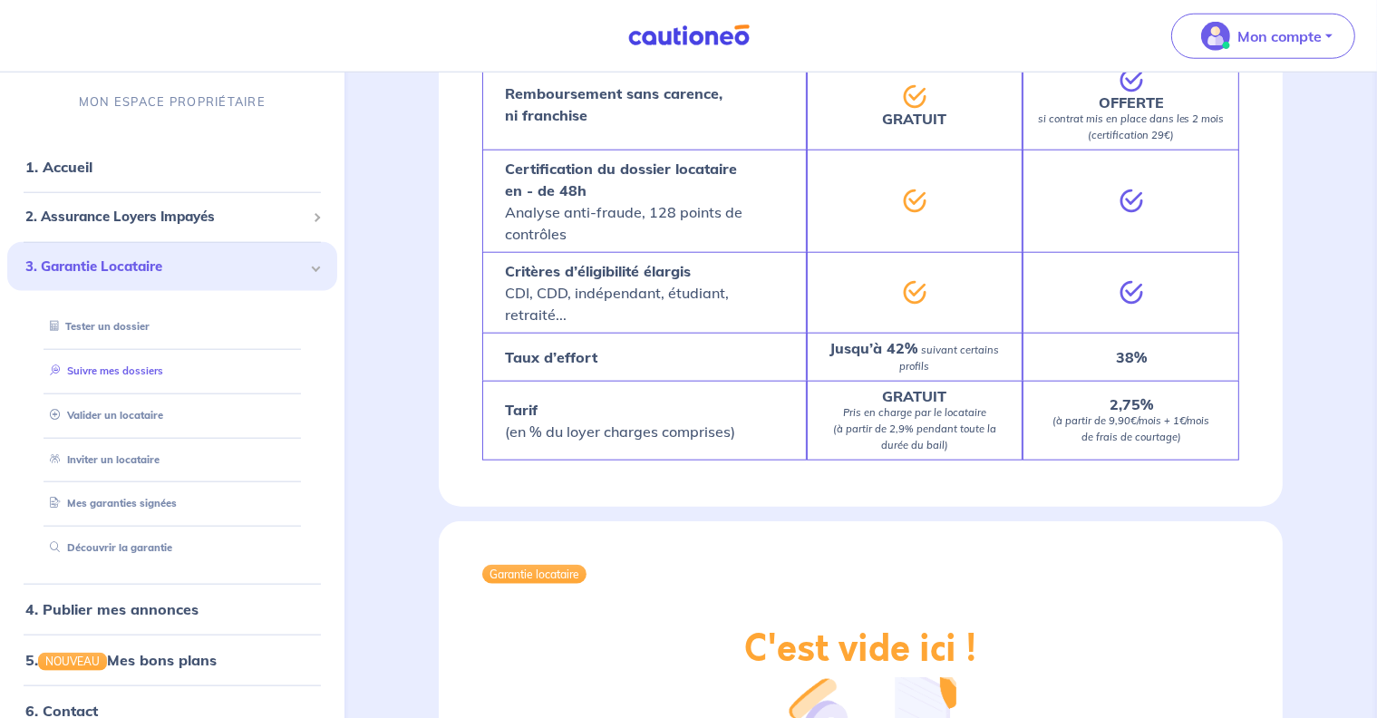
click at [132, 370] on link "Suivre mes dossiers" at bounding box center [103, 370] width 121 height 13
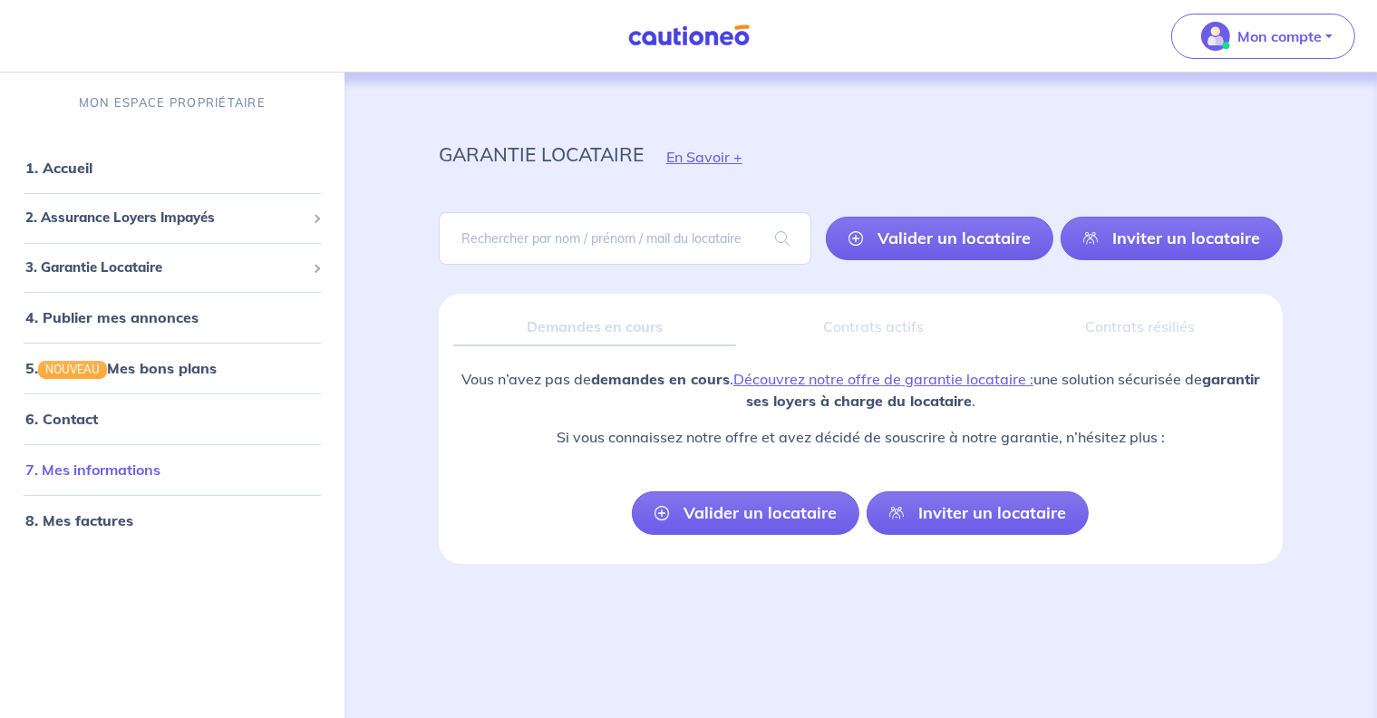
click at [102, 475] on link "7. Mes informations" at bounding box center [92, 470] width 135 height 18
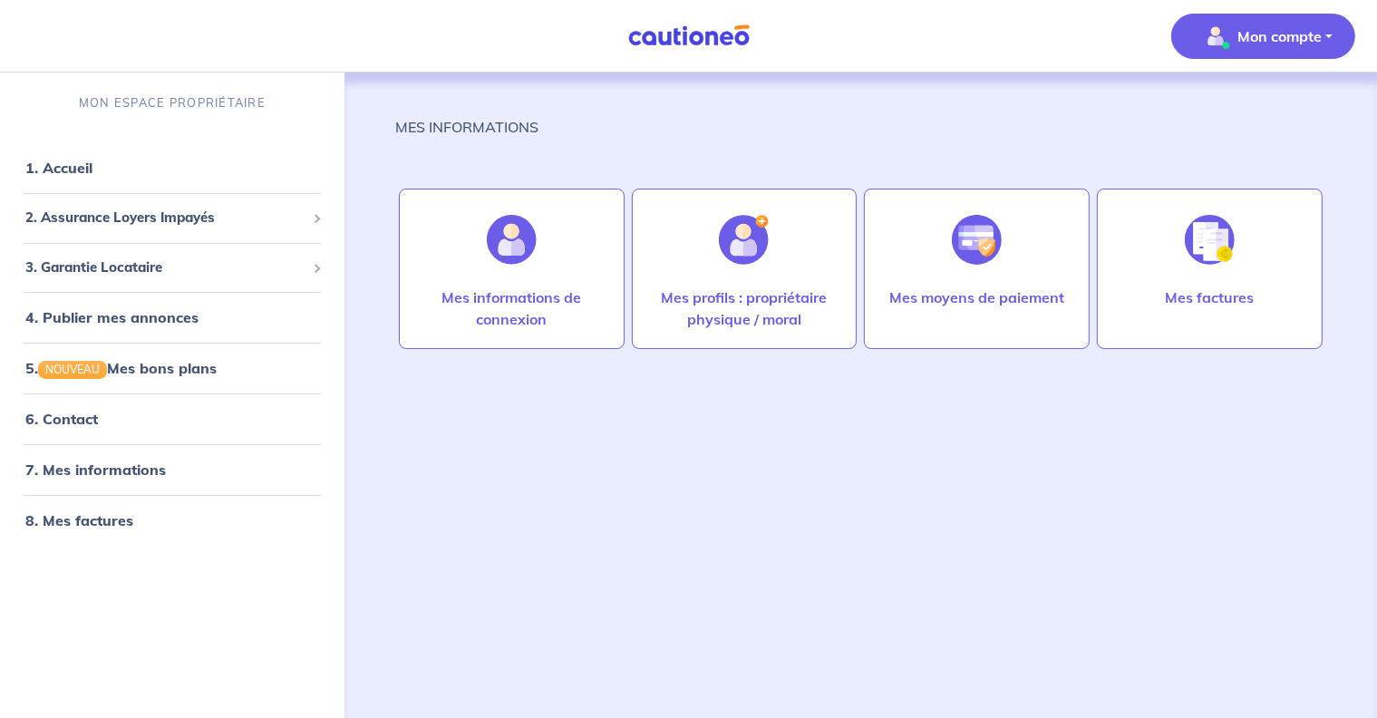
click at [1295, 37] on p "Mon compte" at bounding box center [1280, 36] width 84 height 22
click at [1261, 116] on link "Mes informations" at bounding box center [1245, 112] width 146 height 29
click at [116, 264] on span "3. Garantie Locataire" at bounding box center [165, 267] width 280 height 21
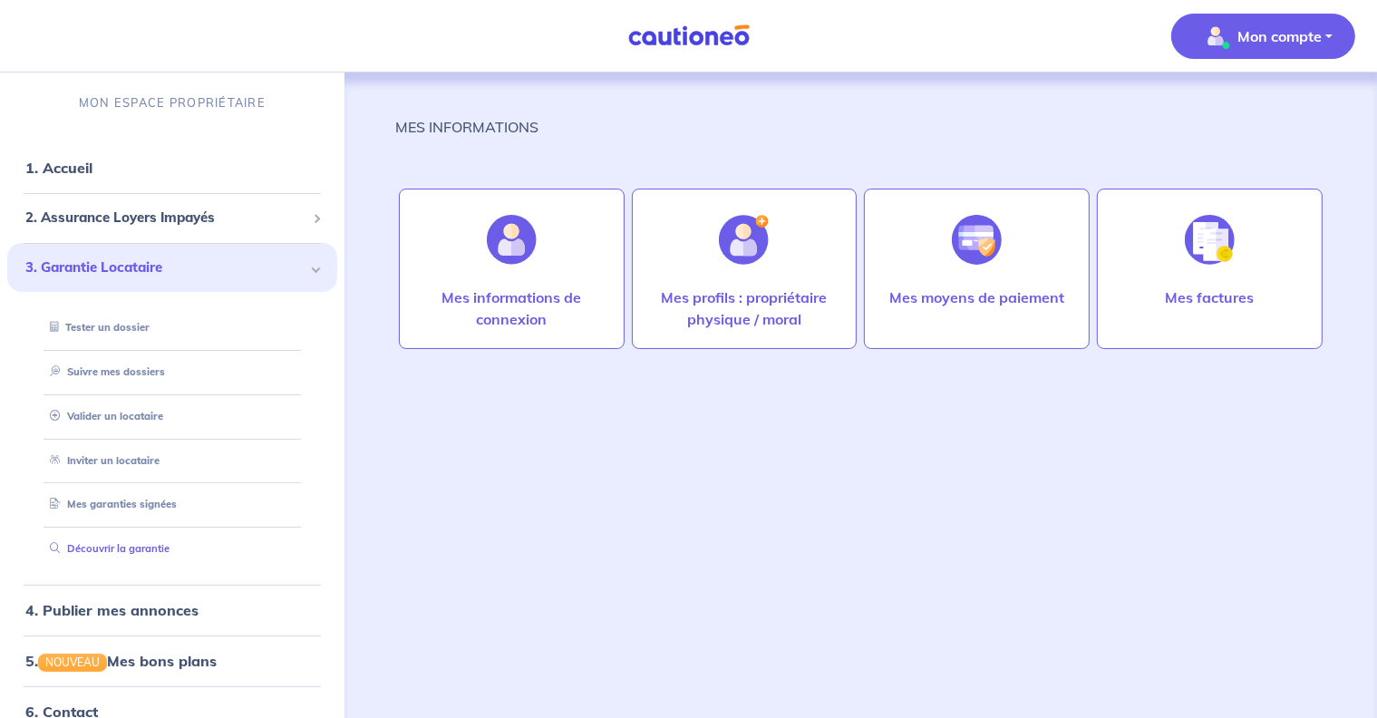
click at [104, 550] on link "Découvrir la garantie" at bounding box center [106, 548] width 127 height 13
click at [137, 458] on link "Inviter un locataire" at bounding box center [100, 460] width 115 height 13
select select "FR"
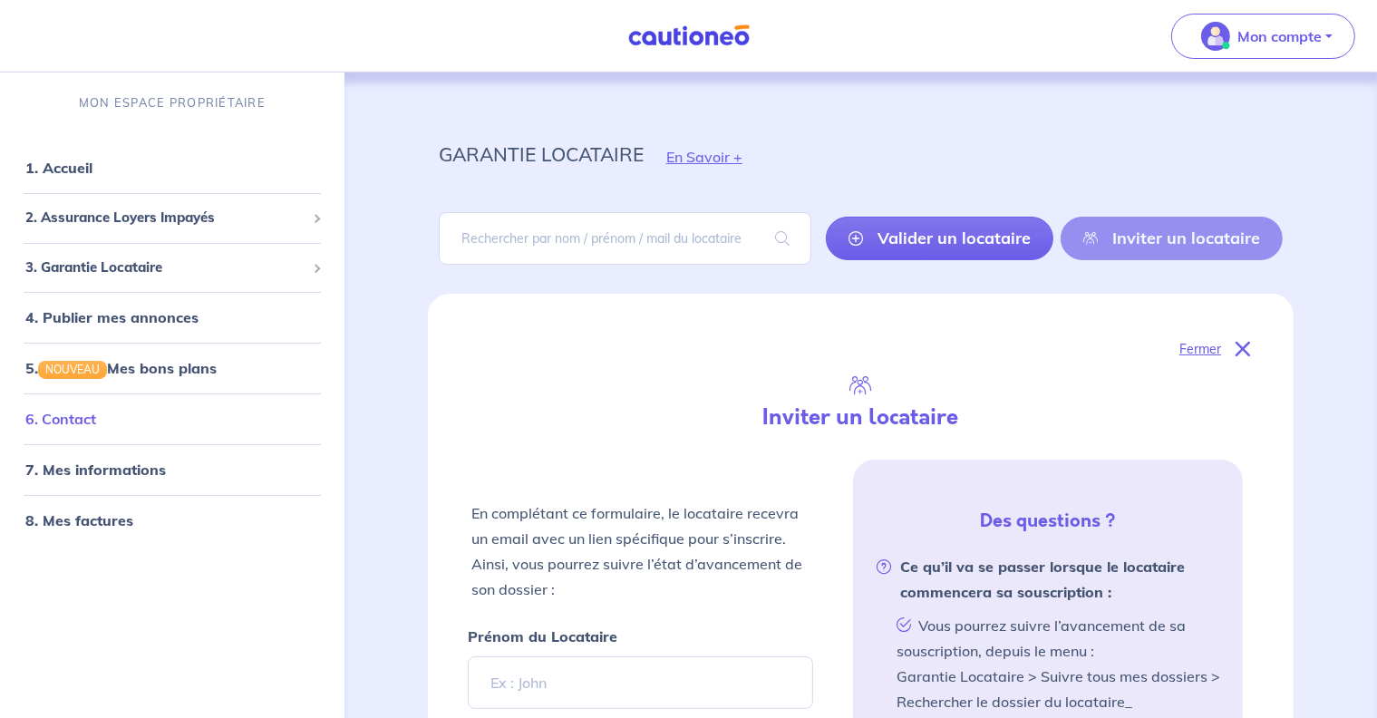
click at [78, 415] on link "6. Contact" at bounding box center [60, 419] width 71 height 18
click at [121, 266] on span "3. Garantie Locataire" at bounding box center [165, 267] width 280 height 21
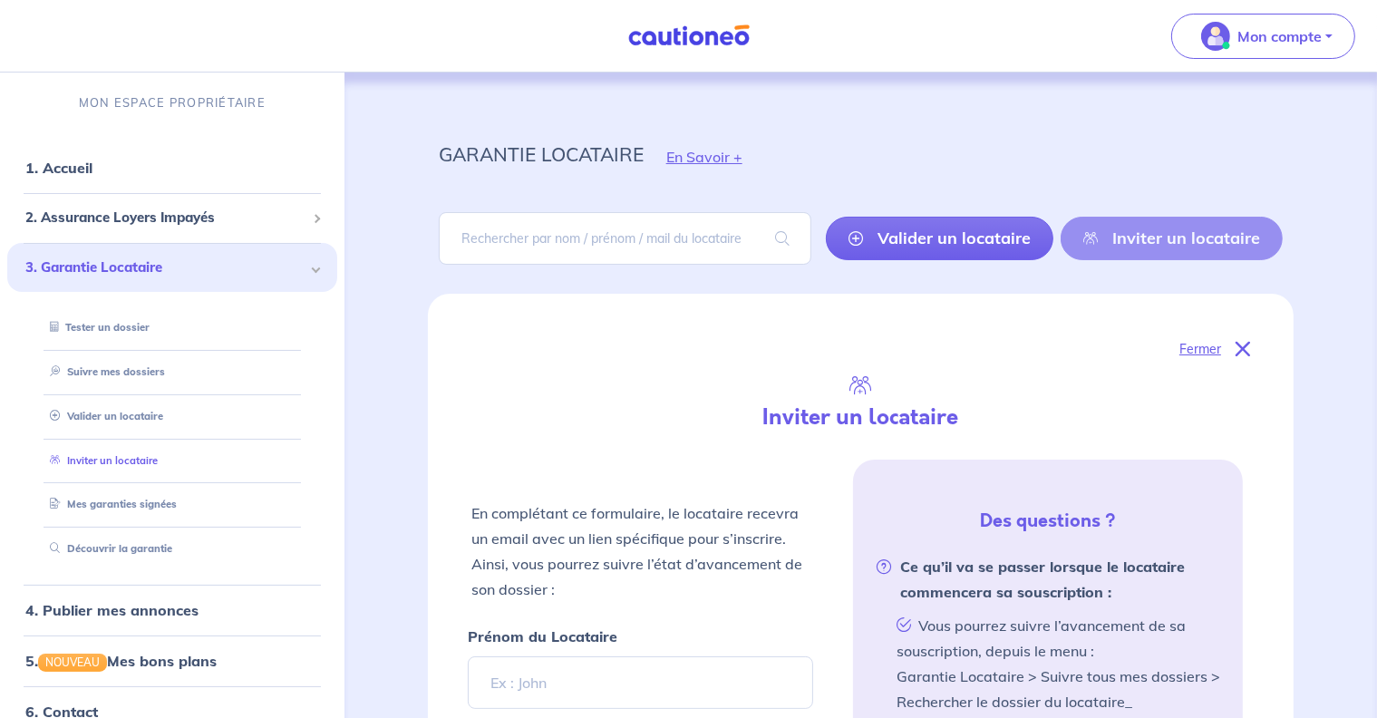
click at [102, 461] on link "Inviter un locataire" at bounding box center [100, 460] width 115 height 13
click at [100, 325] on link "Tester un dossier" at bounding box center [95, 327] width 105 height 13
click at [113, 461] on link "Inviter un locataire" at bounding box center [100, 460] width 115 height 13
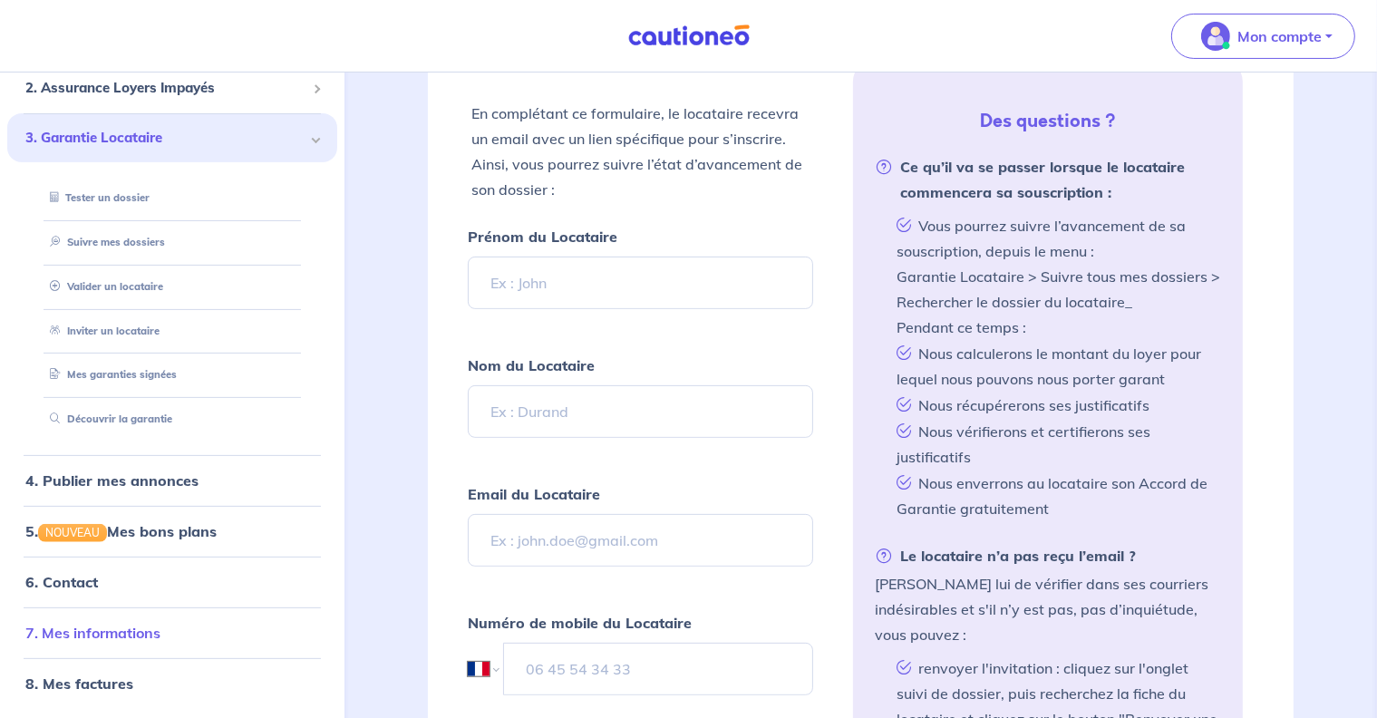
scroll to position [401, 0]
click at [87, 417] on link "Découvrir la garantie" at bounding box center [106, 419] width 127 height 13
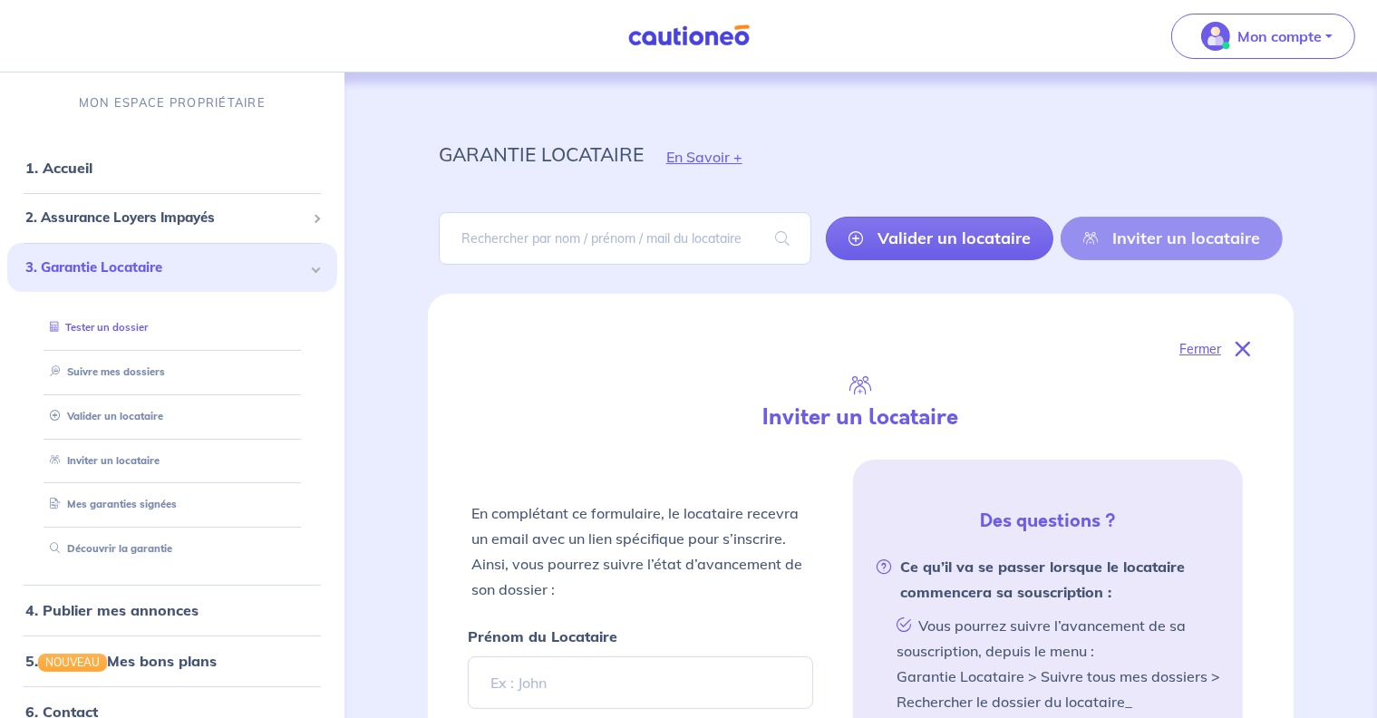
scroll to position [0, 0]
click at [118, 330] on link "Tester un dossier" at bounding box center [95, 327] width 105 height 13
click at [105, 551] on link "Découvrir la garantie" at bounding box center [106, 548] width 127 height 13
click at [110, 327] on link "Tester un dossier" at bounding box center [95, 327] width 105 height 13
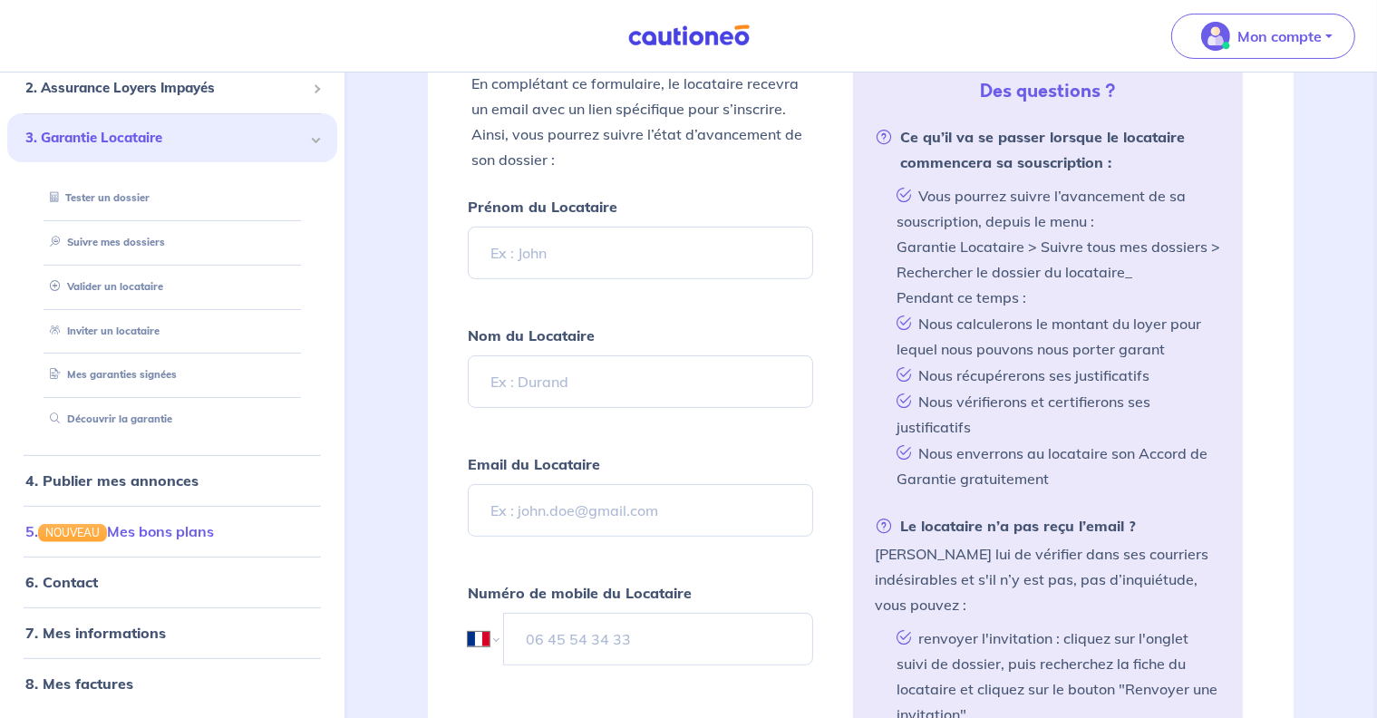
scroll to position [431, 0]
click at [102, 415] on link "Découvrir la garantie" at bounding box center [106, 419] width 127 height 13
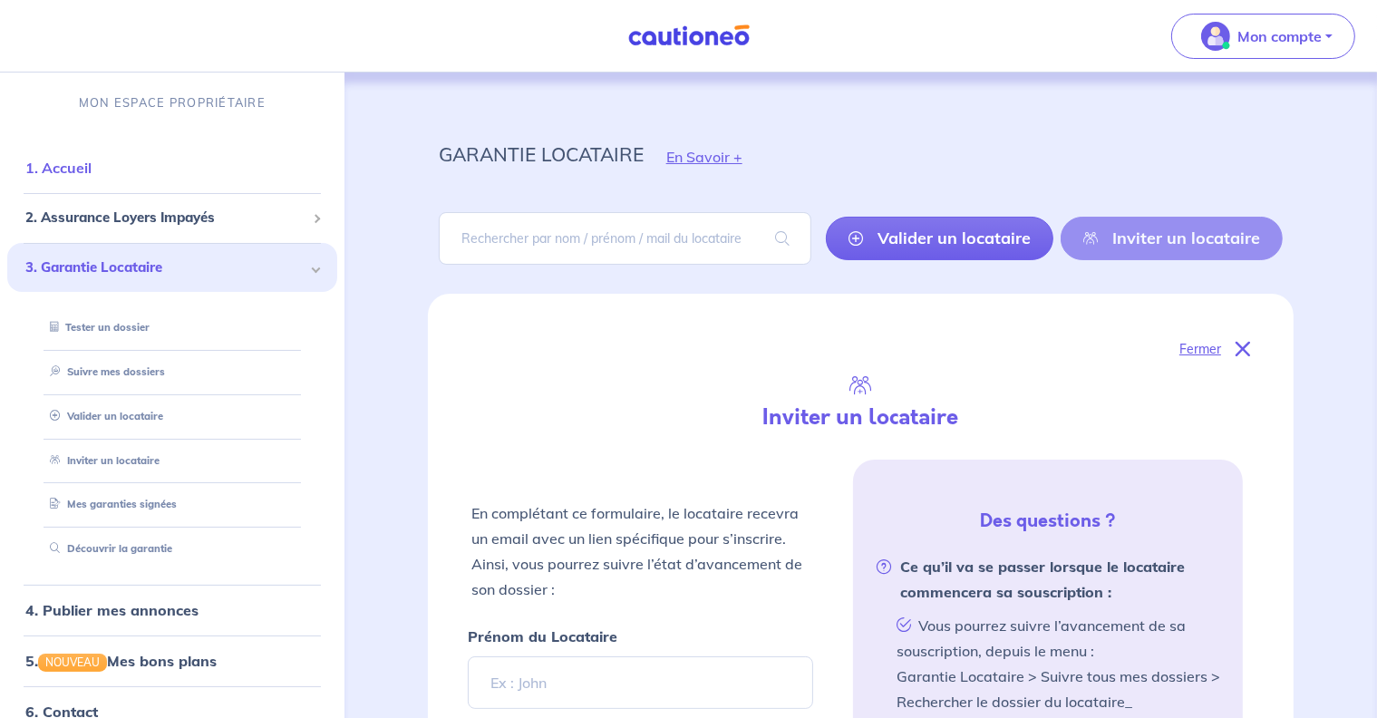
scroll to position [0, 0]
click at [311, 219] on span at bounding box center [315, 218] width 9 height 9
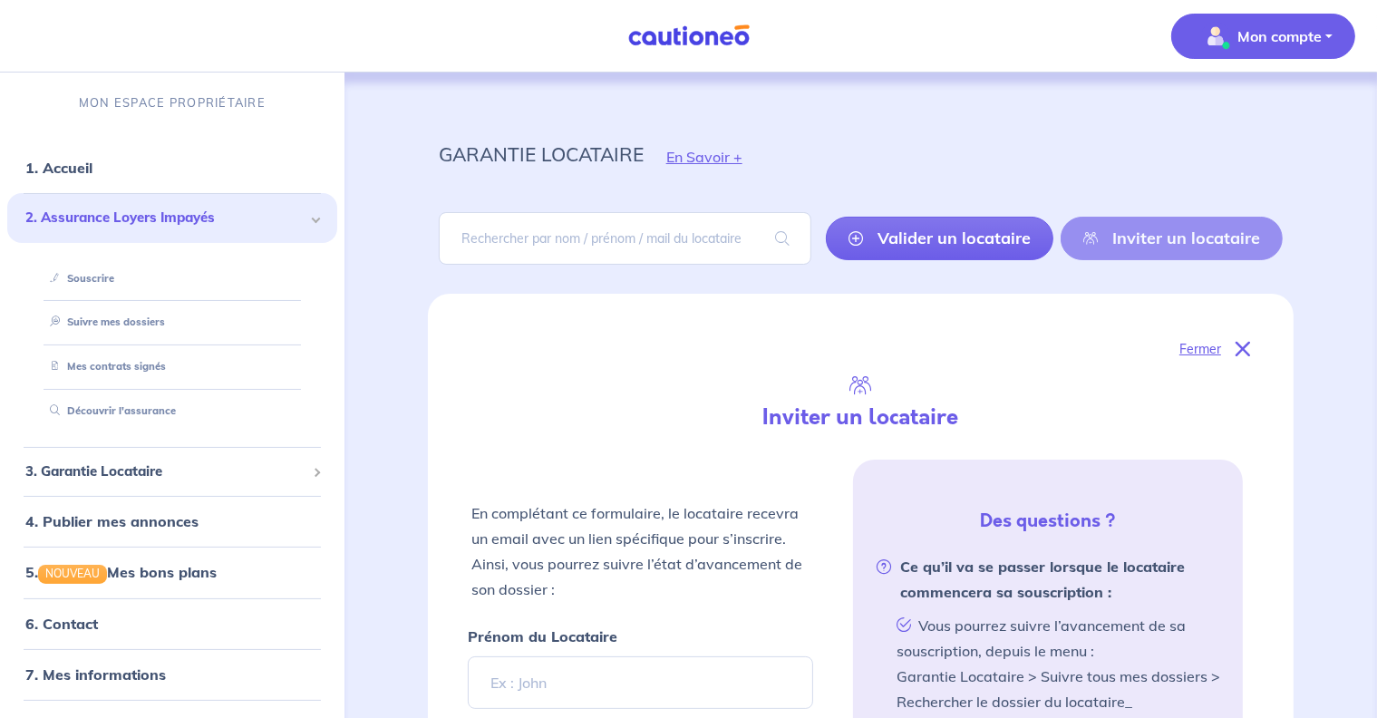
click at [1286, 37] on p "Mon compte" at bounding box center [1280, 36] width 84 height 22
click at [1253, 115] on link "Mes informations" at bounding box center [1245, 112] width 146 height 29
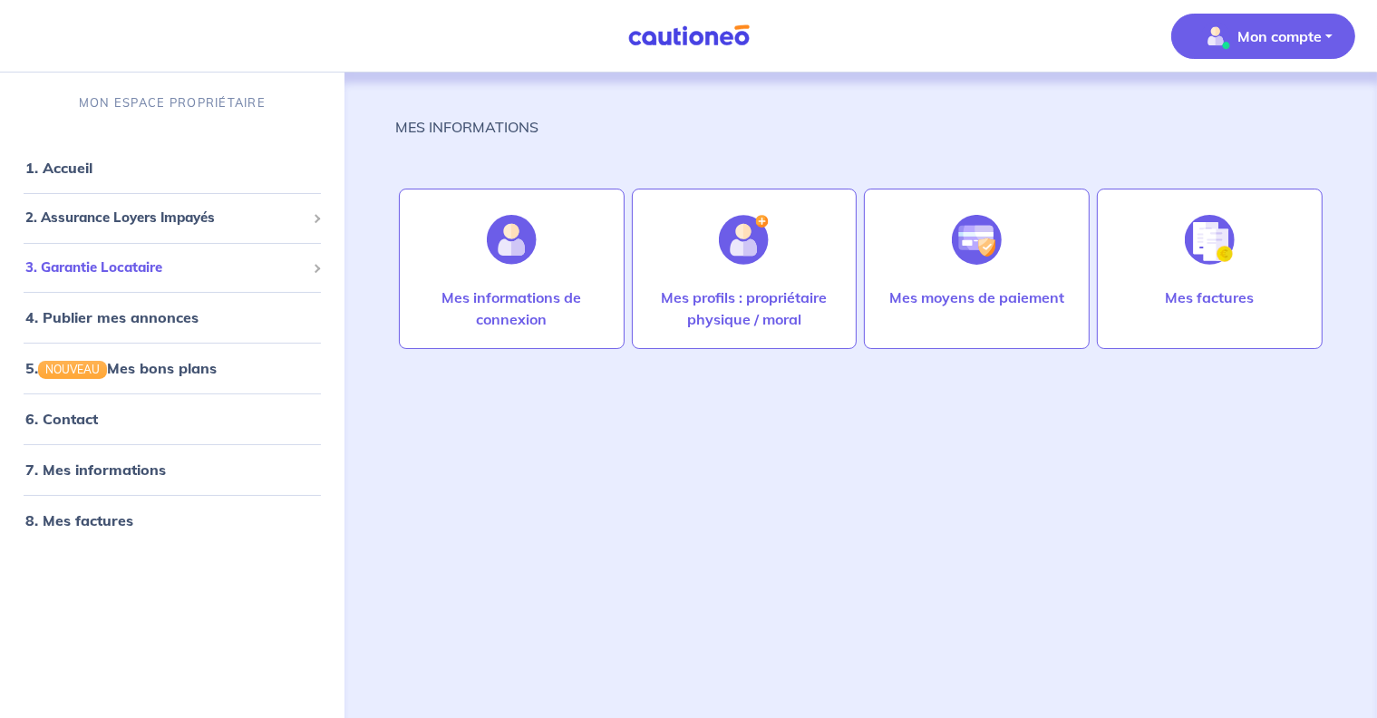
click at [92, 267] on span "3. Garantie Locataire" at bounding box center [165, 267] width 280 height 21
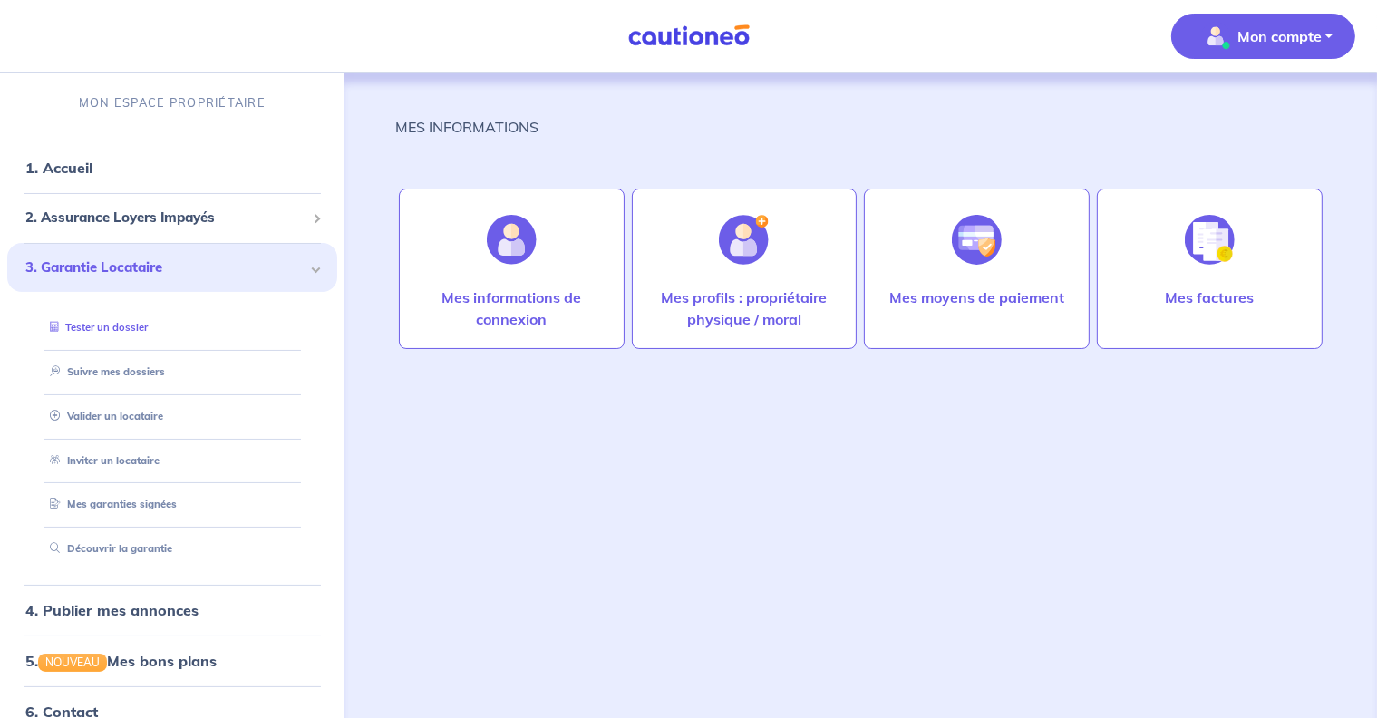
click at [112, 329] on link "Tester un dossier" at bounding box center [95, 327] width 105 height 13
click at [89, 546] on link "Découvrir la garantie" at bounding box center [106, 548] width 127 height 13
click at [102, 327] on link "Tester un dossier" at bounding box center [95, 327] width 105 height 13
click at [75, 456] on link "Inviter un locataire" at bounding box center [100, 460] width 115 height 13
select select "FR"
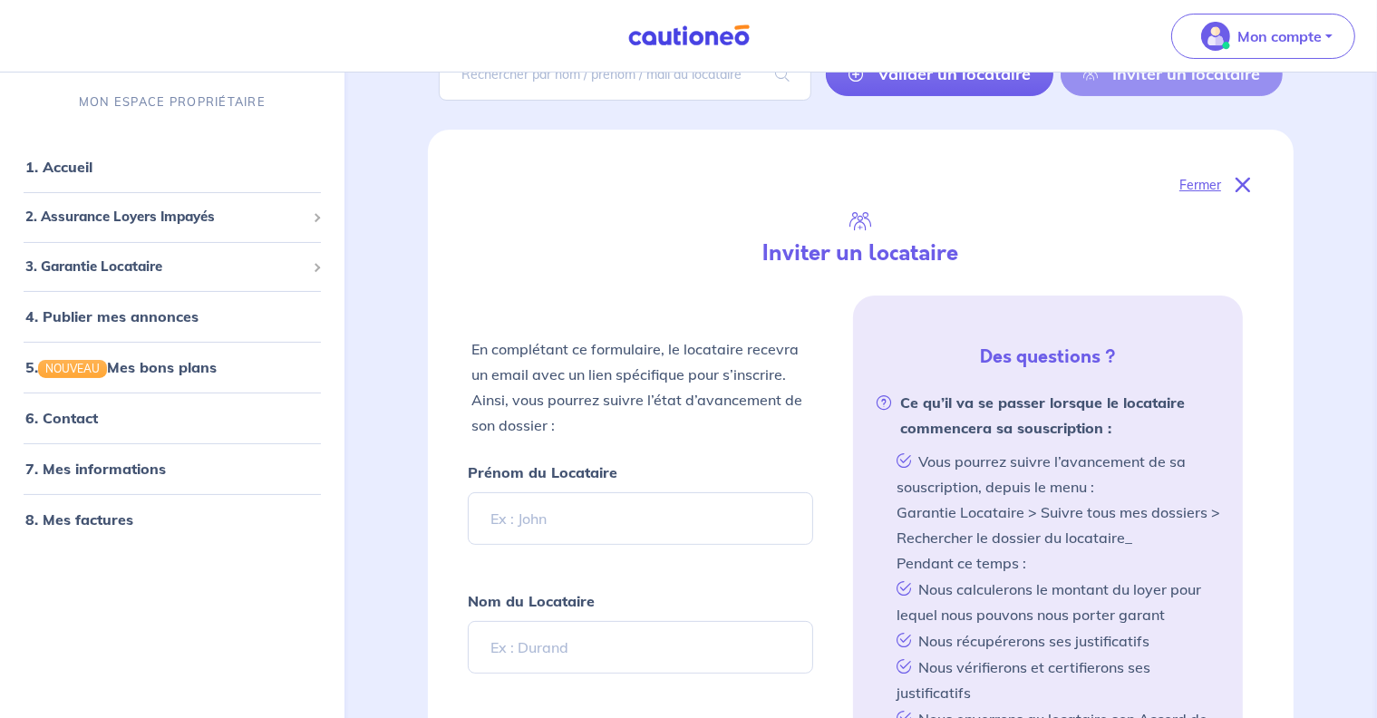
scroll to position [164, 0]
click at [83, 469] on link "7. Mes informations" at bounding box center [92, 470] width 135 height 18
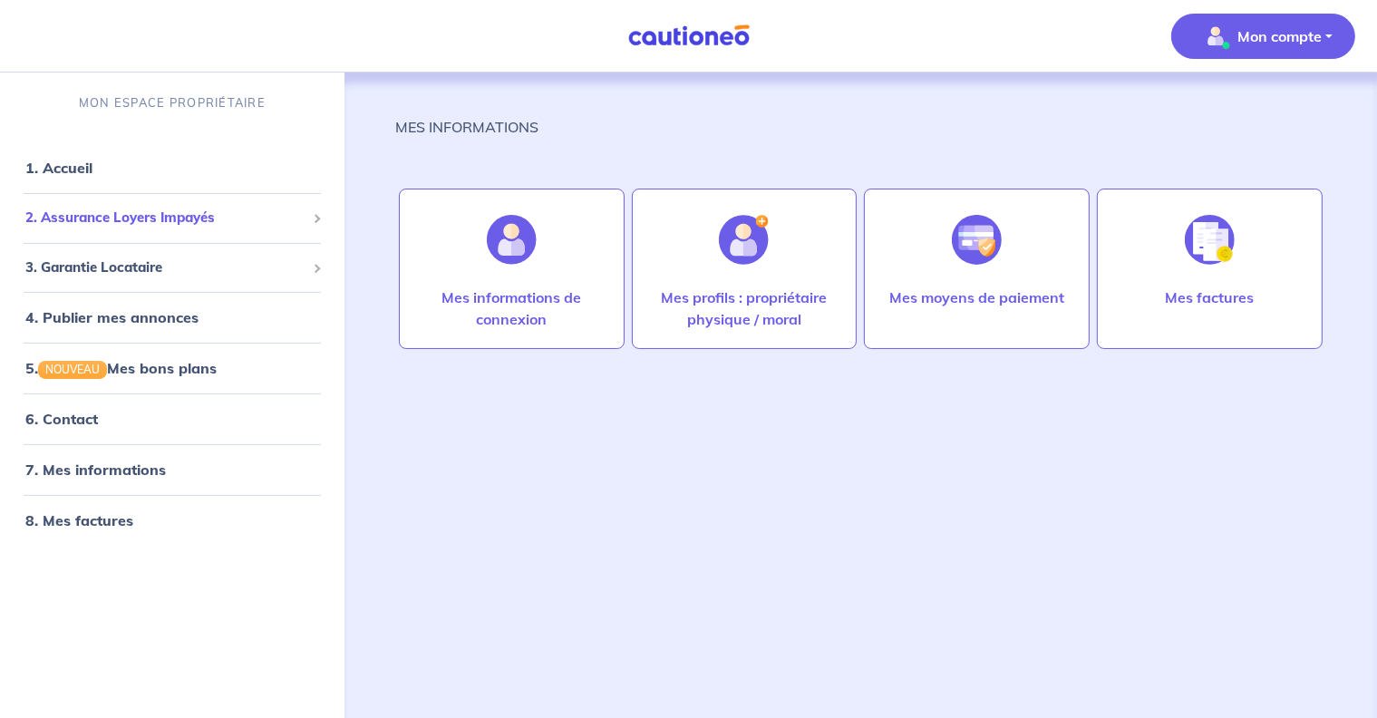
click at [73, 219] on span "2. Assurance Loyers Impayés" at bounding box center [165, 218] width 280 height 21
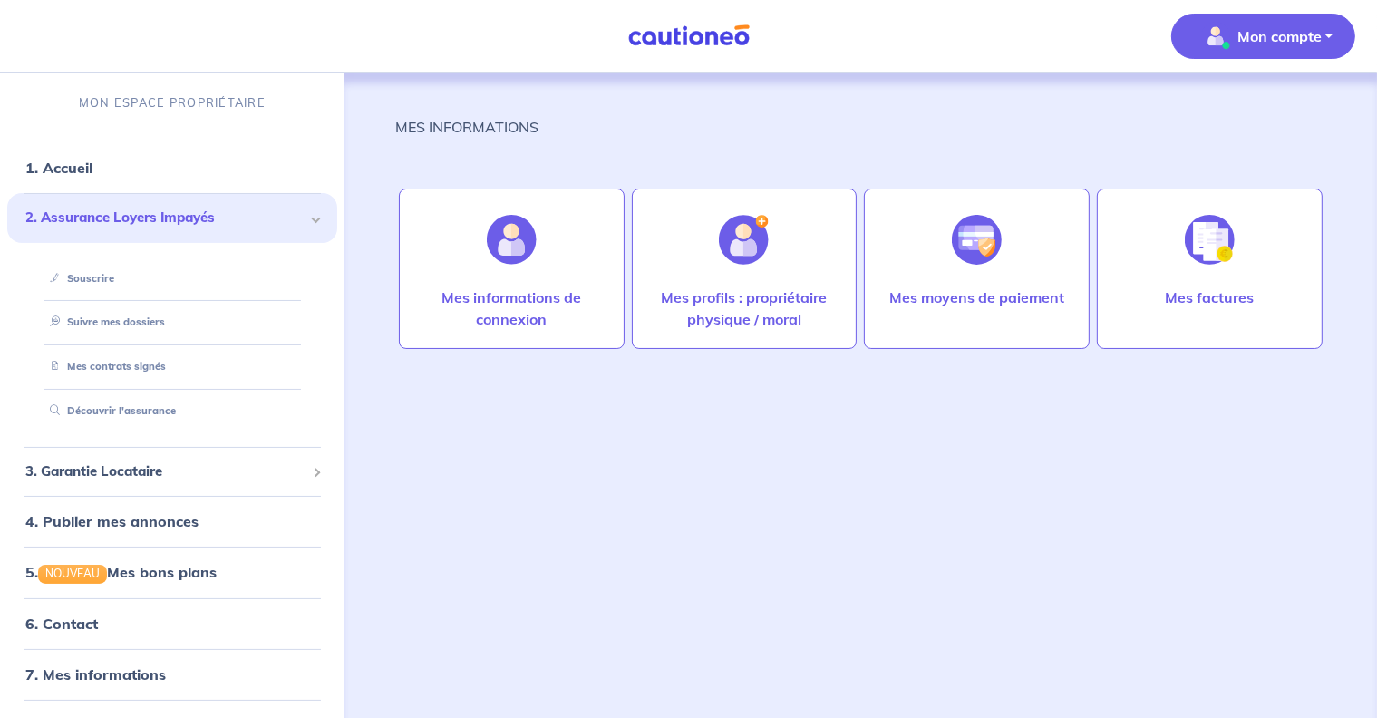
click at [1291, 38] on p "Mon compte" at bounding box center [1280, 36] width 84 height 22
click at [1184, 153] on link "Me déconnecter" at bounding box center [1245, 155] width 146 height 29
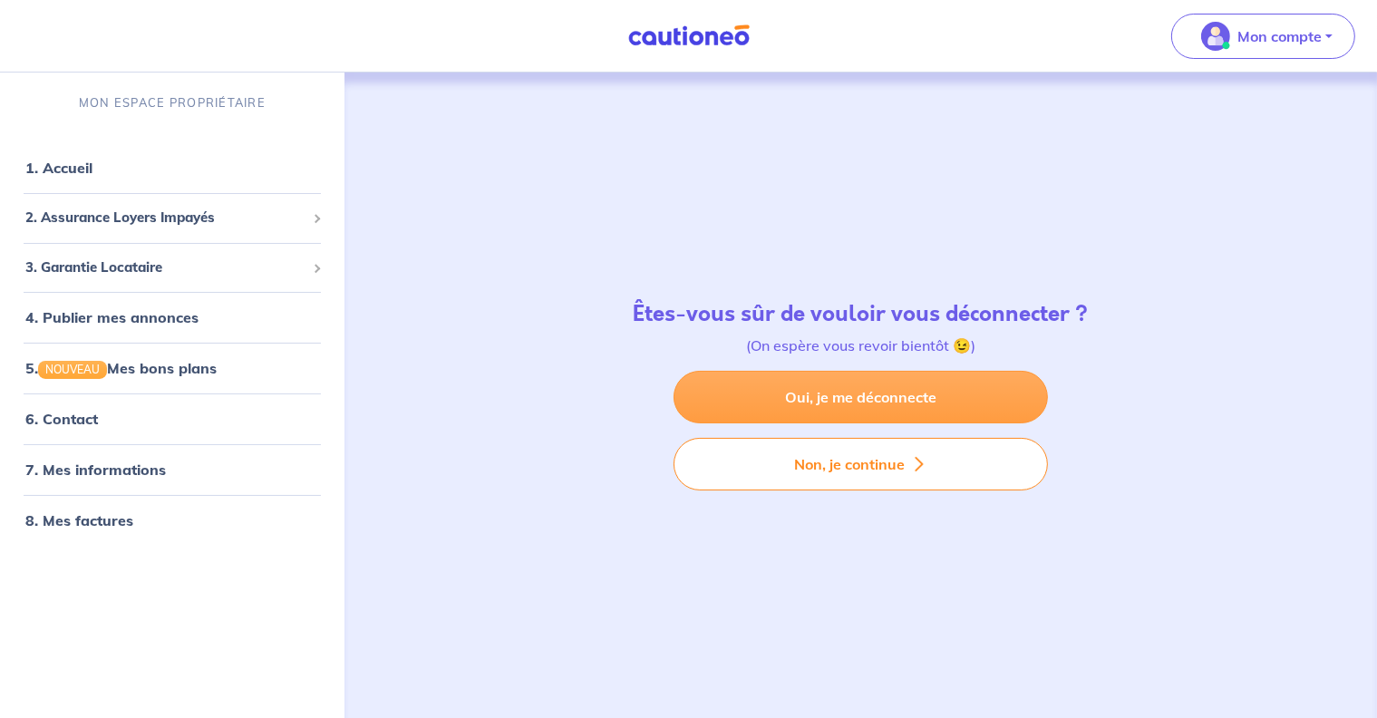
click at [794, 395] on link "Oui, je me déconnecte" at bounding box center [861, 397] width 374 height 53
